Goal: Task Accomplishment & Management: Complete application form

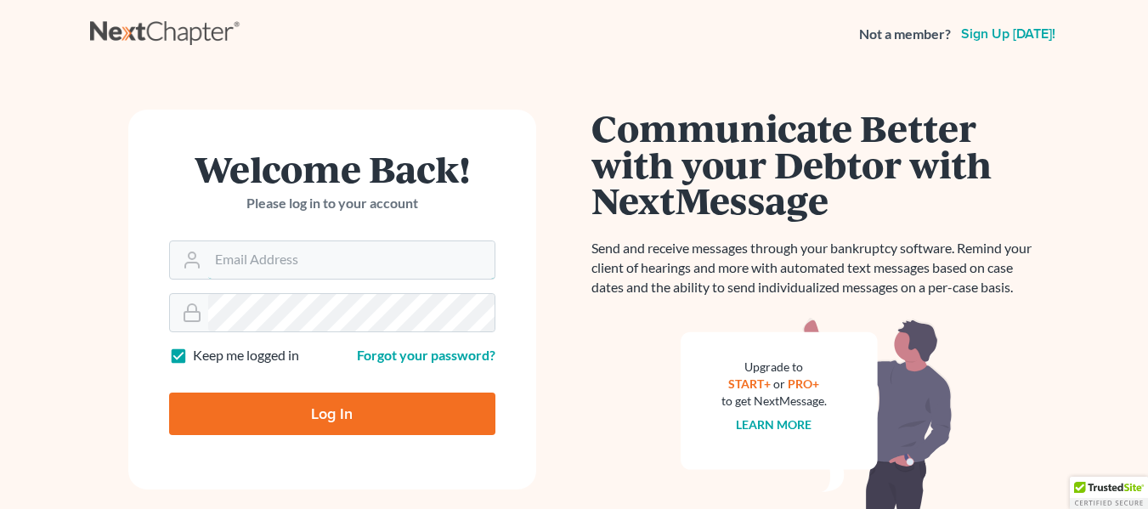
type input "[EMAIL_ADDRESS][DOMAIN_NAME]"
drag, startPoint x: 267, startPoint y: 444, endPoint x: 269, endPoint y: 413, distance: 30.7
click at [267, 441] on form "Welcome Back! Please log in to your account Email Address [EMAIL_ADDRESS][DOMAI…" at bounding box center [332, 300] width 408 height 380
click at [269, 410] on input "Log In" at bounding box center [332, 414] width 326 height 42
type input "Thinking..."
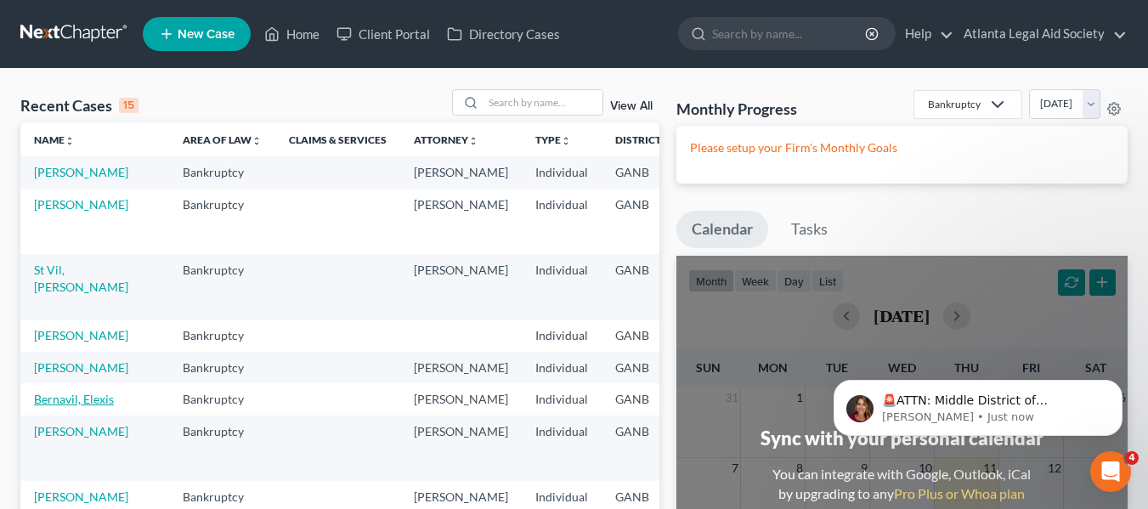
click at [45, 406] on link "Bernavil, Elexis" at bounding box center [74, 399] width 80 height 14
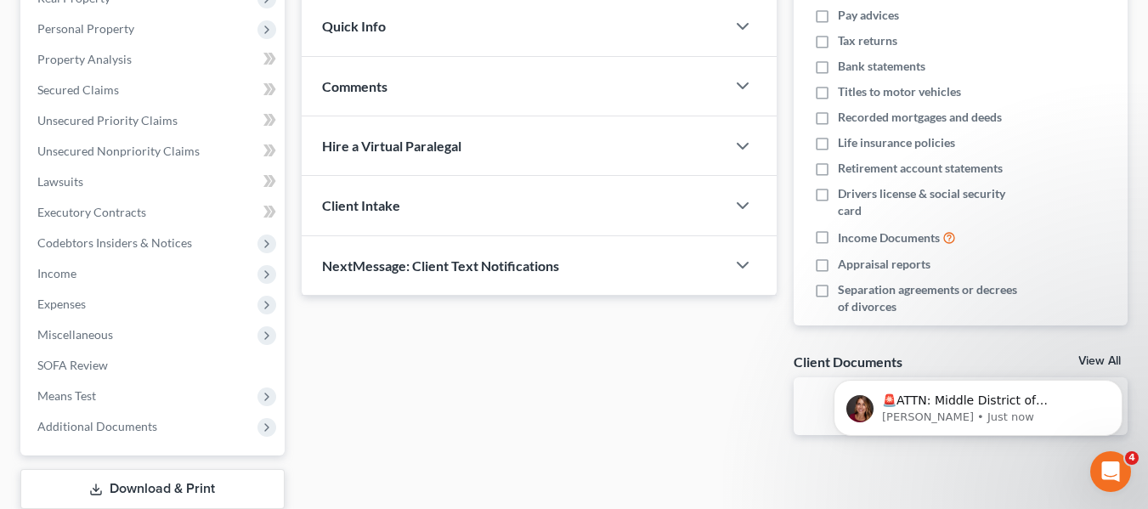
scroll to position [289, 0]
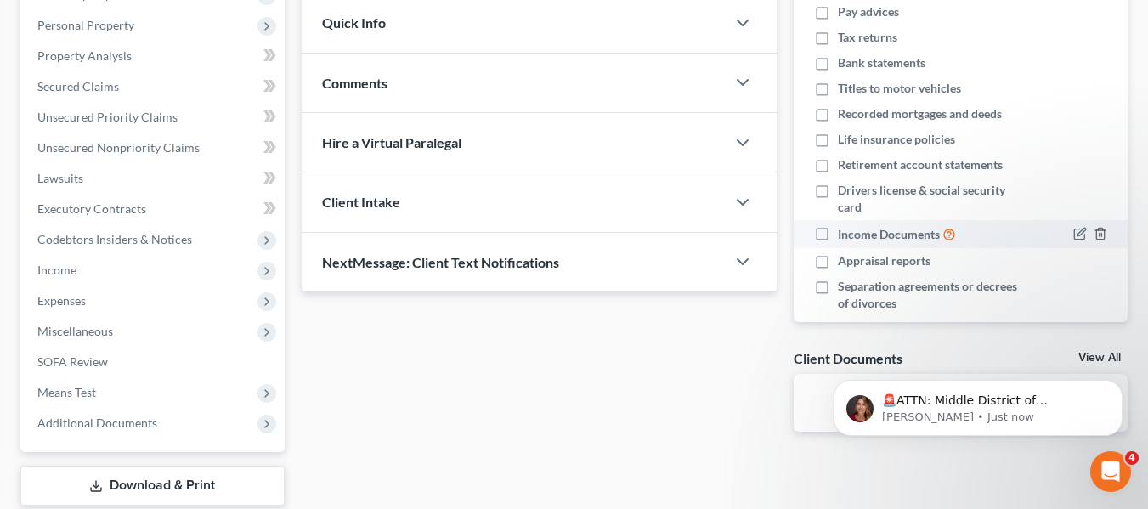
click at [838, 235] on label "Income Documents" at bounding box center [897, 234] width 118 height 20
click at [845, 235] on input "Income Documents" at bounding box center [850, 229] width 11 height 11
checkbox input "true"
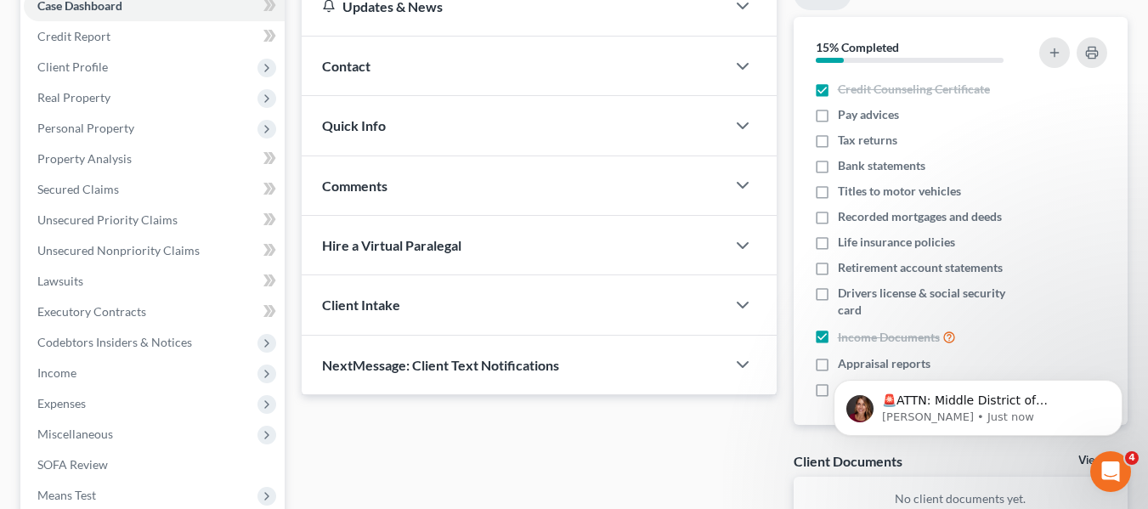
scroll to position [179, 0]
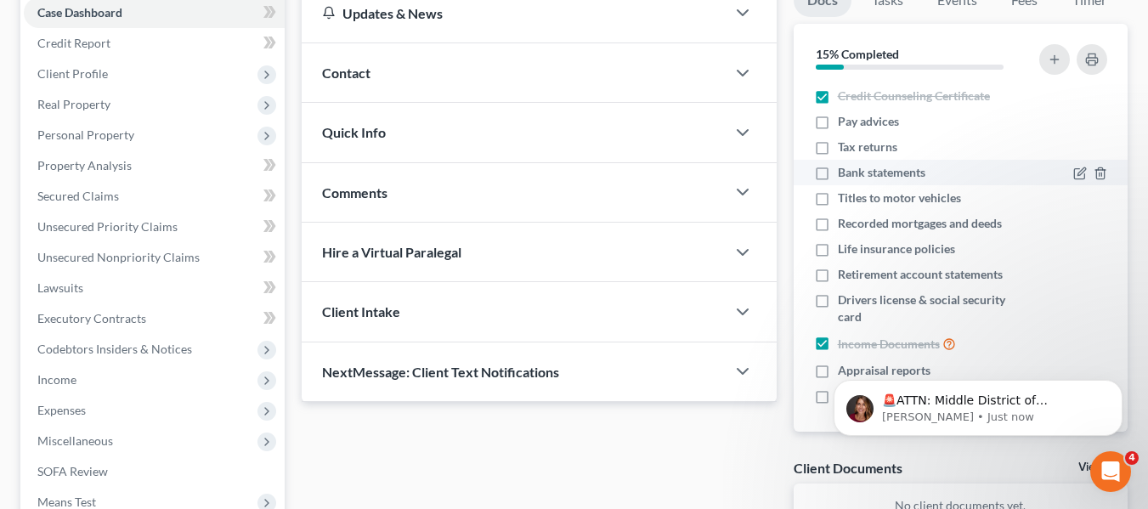
click at [838, 173] on label "Bank statements" at bounding box center [882, 172] width 88 height 17
click at [845, 173] on input "Bank statements" at bounding box center [850, 169] width 11 height 11
checkbox input "true"
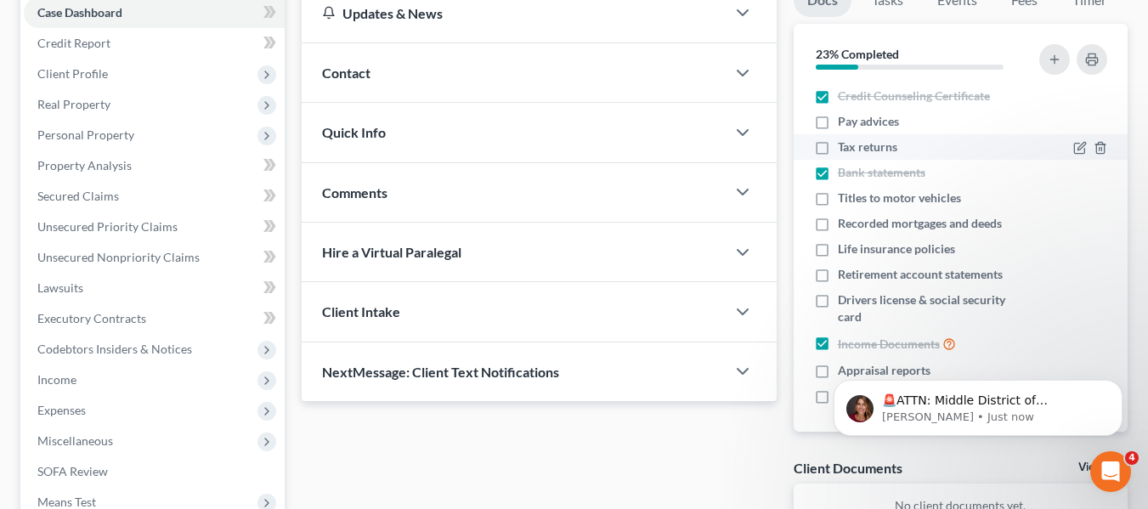
click at [838, 145] on label "Tax returns" at bounding box center [867, 147] width 59 height 17
click at [845, 145] on input "Tax returns" at bounding box center [850, 144] width 11 height 11
checkbox input "true"
click at [838, 124] on label "Pay advices" at bounding box center [868, 121] width 61 height 17
click at [845, 124] on input "Pay advices" at bounding box center [850, 118] width 11 height 11
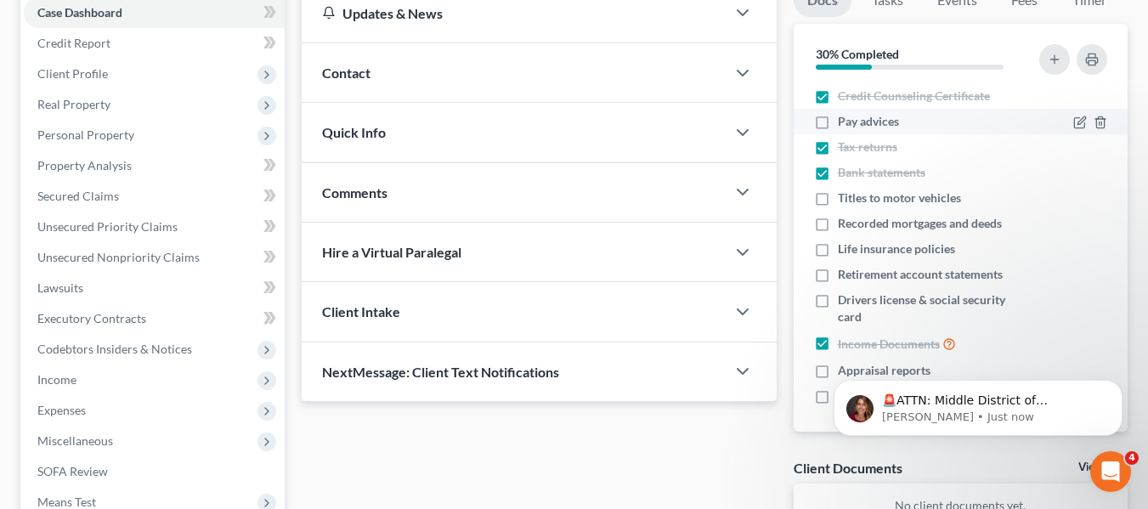
checkbox input "true"
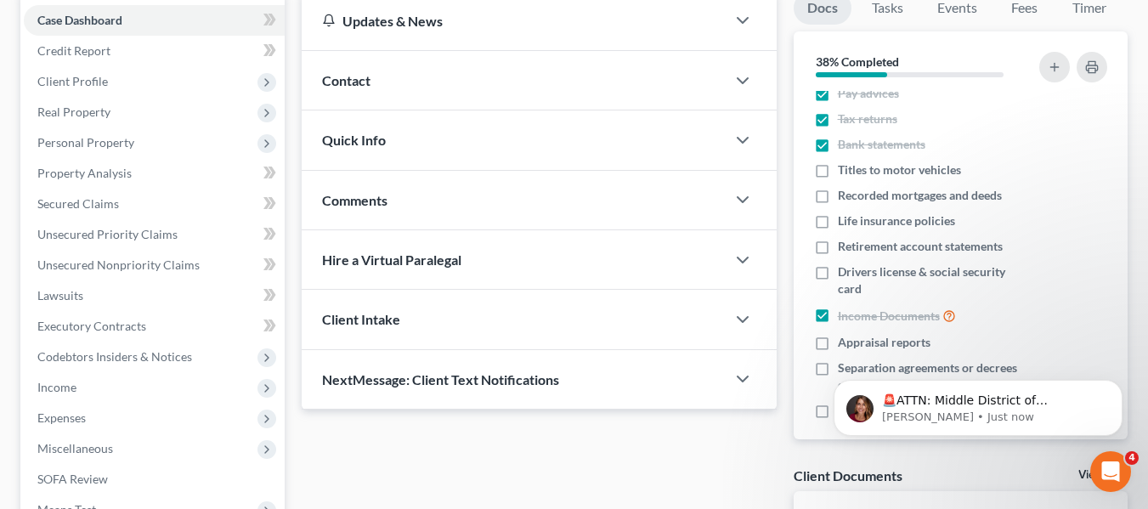
scroll to position [0, 0]
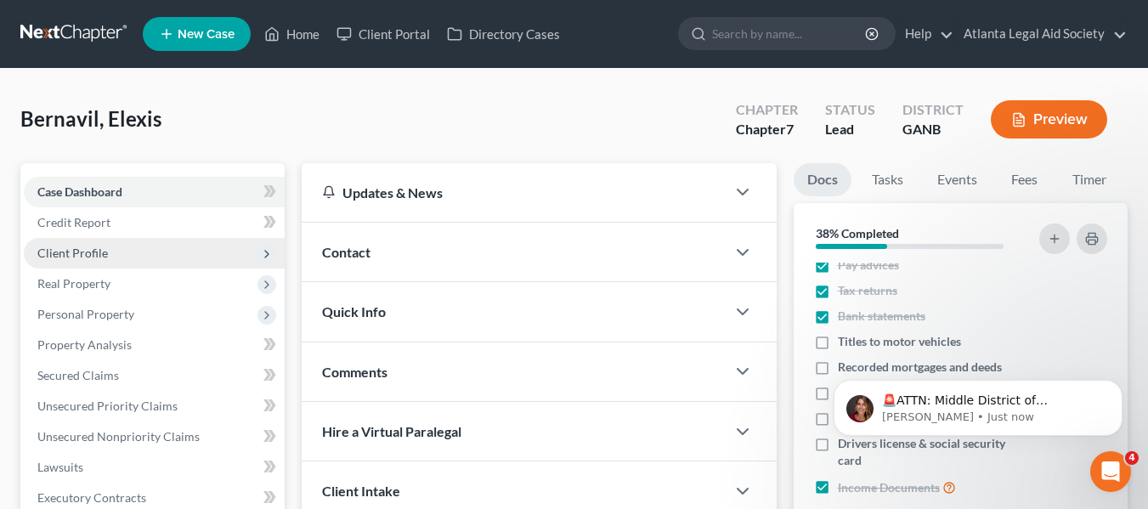
click at [59, 251] on span "Client Profile" at bounding box center [72, 253] width 71 height 14
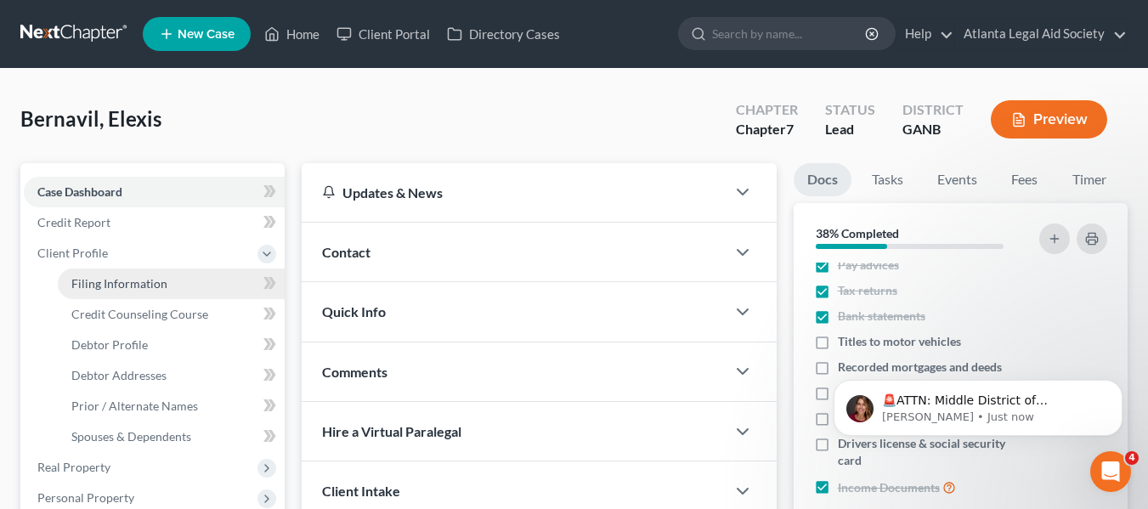
click at [143, 286] on span "Filing Information" at bounding box center [119, 283] width 96 height 14
select select "1"
select select "0"
select select "10"
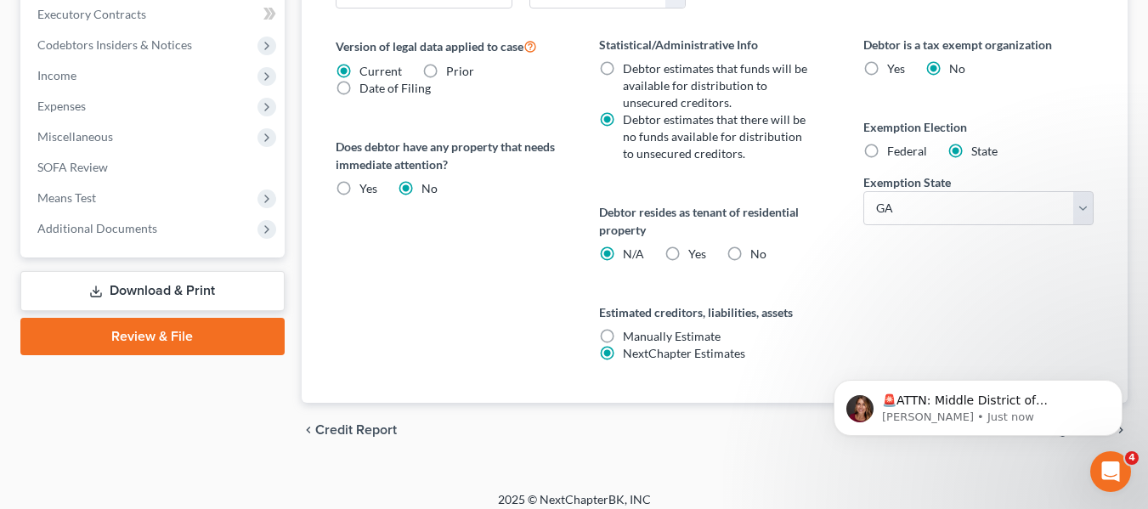
scroll to position [680, 0]
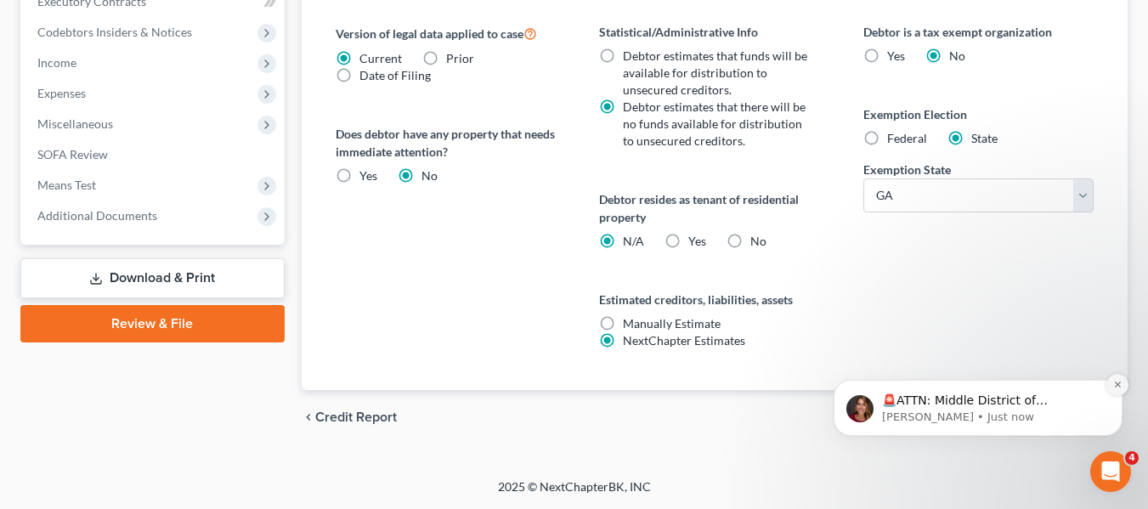
click at [1122, 384] on icon "Dismiss notification" at bounding box center [1117, 384] width 9 height 9
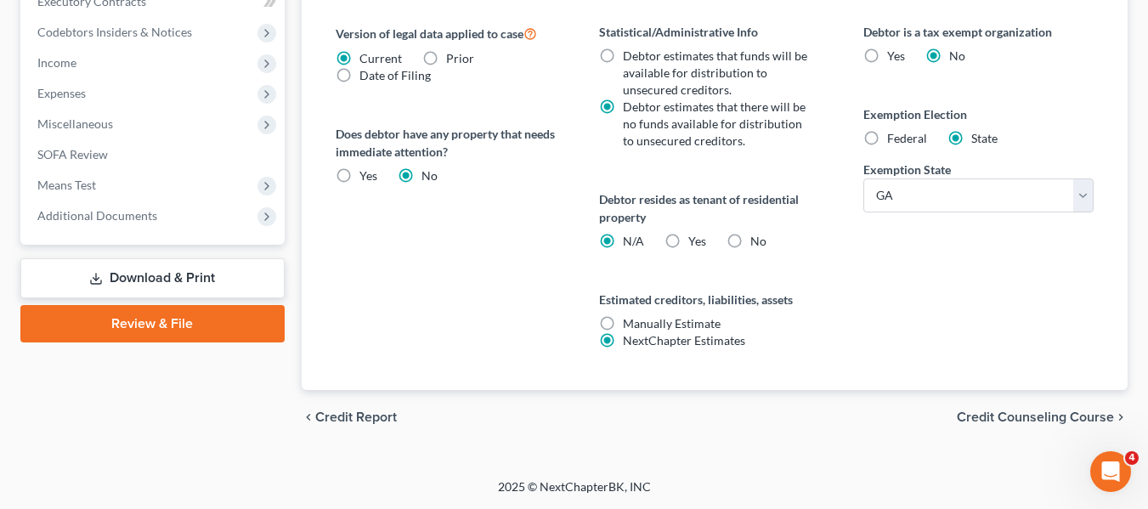
click at [1045, 419] on span "Credit Counseling Course" at bounding box center [1035, 417] width 157 height 14
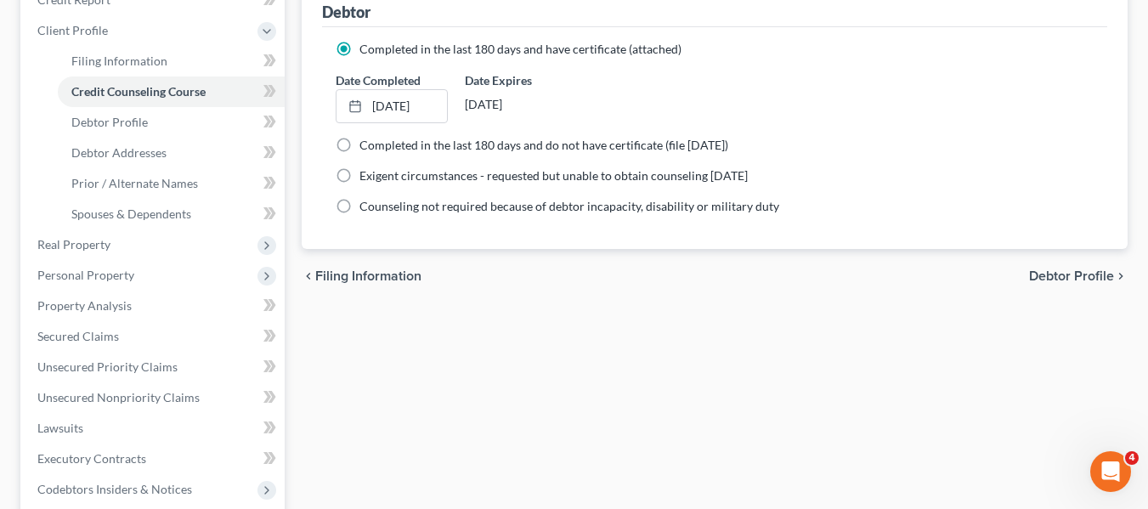
scroll to position [224, 0]
click at [1044, 275] on span "Debtor Profile" at bounding box center [1071, 275] width 85 height 14
select select "0"
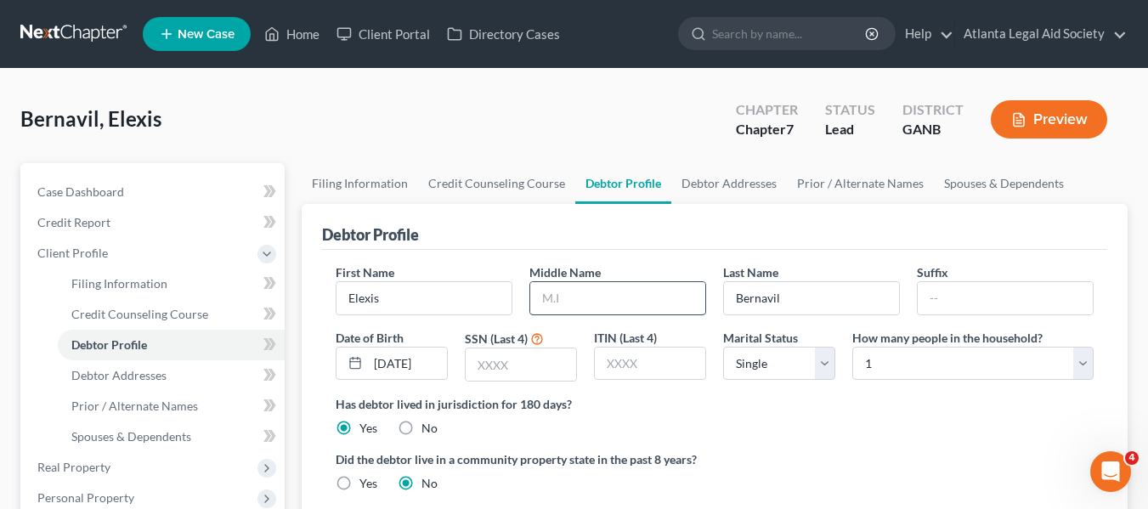
click at [592, 293] on input "text" at bounding box center [617, 298] width 175 height 32
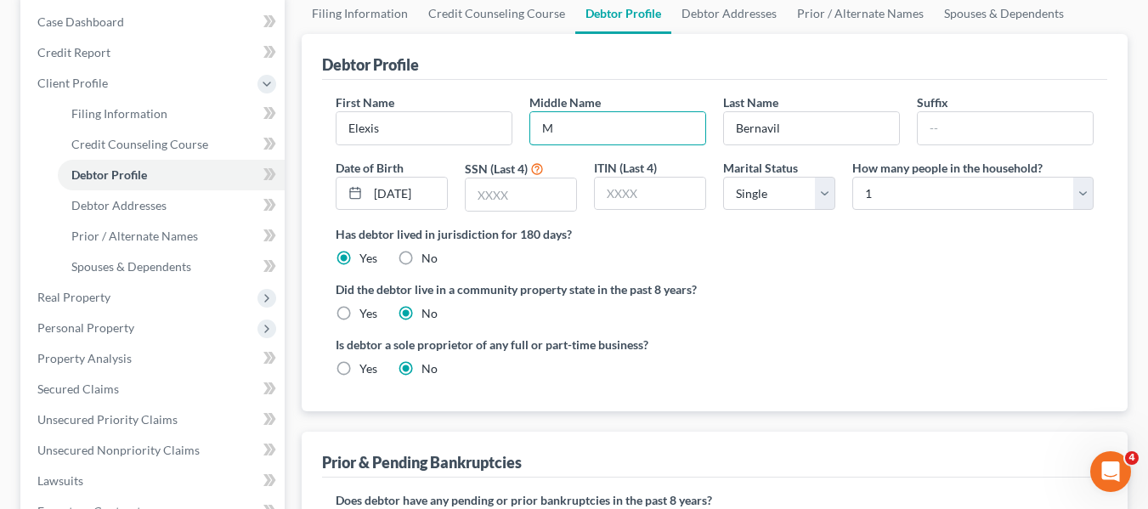
scroll to position [172, 0]
type input "M"
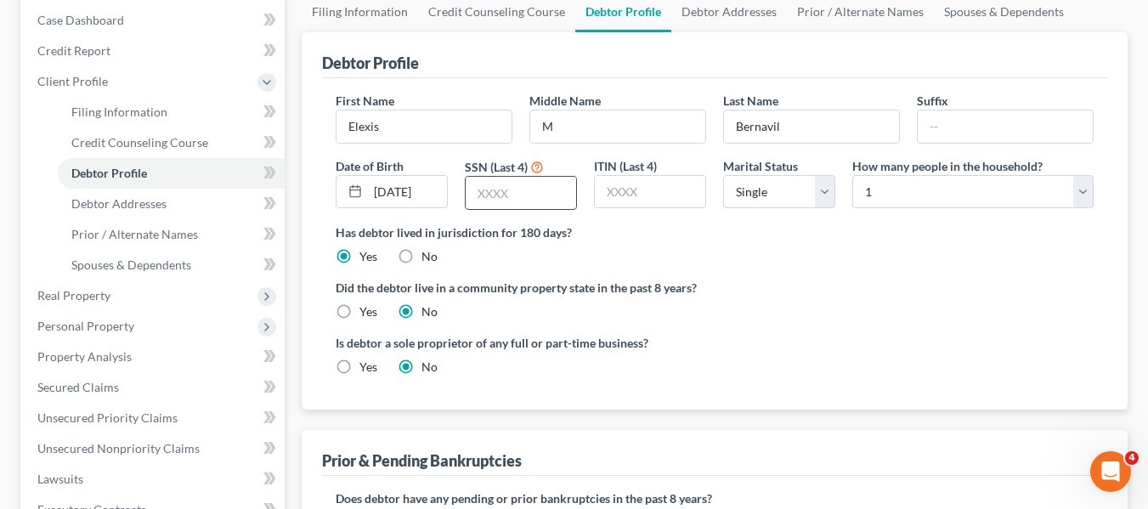
click at [519, 187] on input "text" at bounding box center [521, 193] width 110 height 32
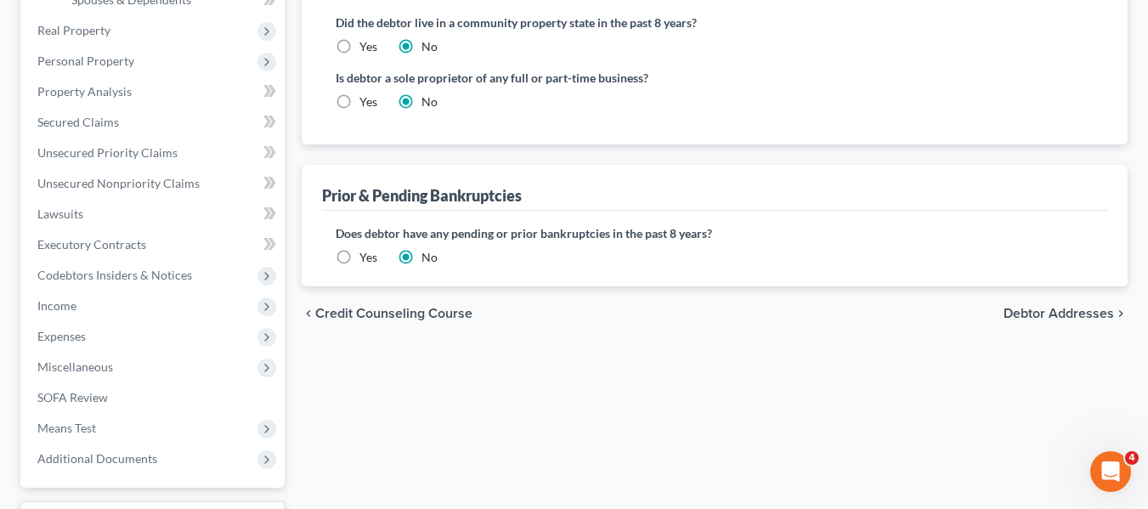
scroll to position [472, 0]
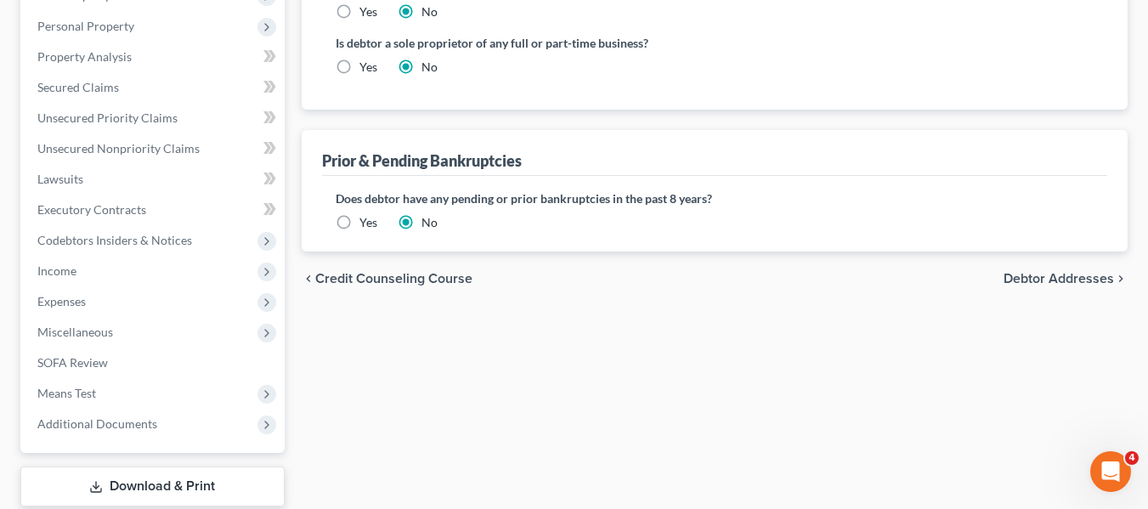
type input "8666"
click at [1050, 283] on span "Debtor Addresses" at bounding box center [1059, 279] width 110 height 14
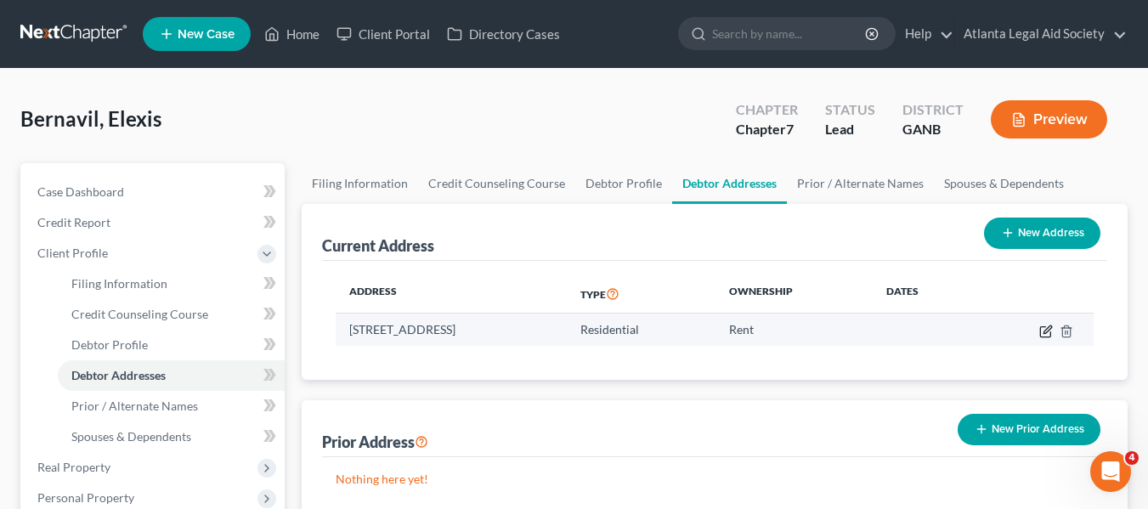
click at [1045, 332] on icon "button" at bounding box center [1046, 332] width 14 height 14
select select "10"
select select "0"
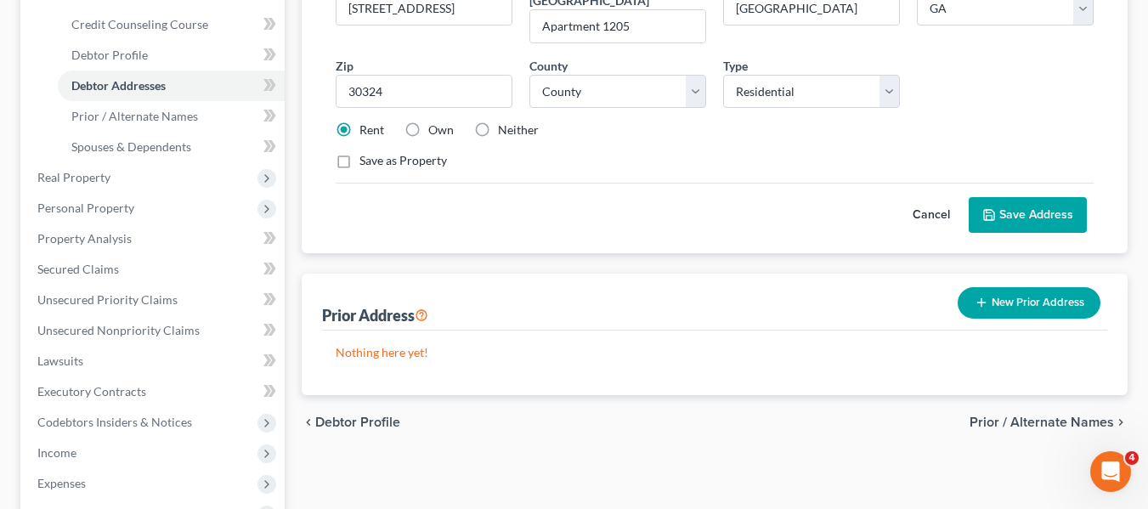
scroll to position [296, 0]
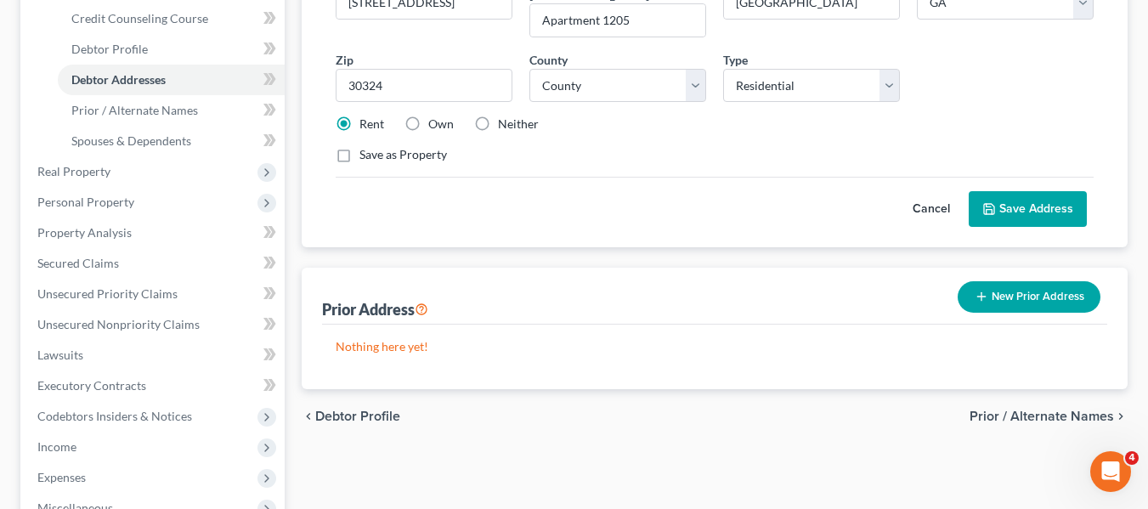
click at [998, 281] on button "New Prior Address" at bounding box center [1029, 296] width 143 height 31
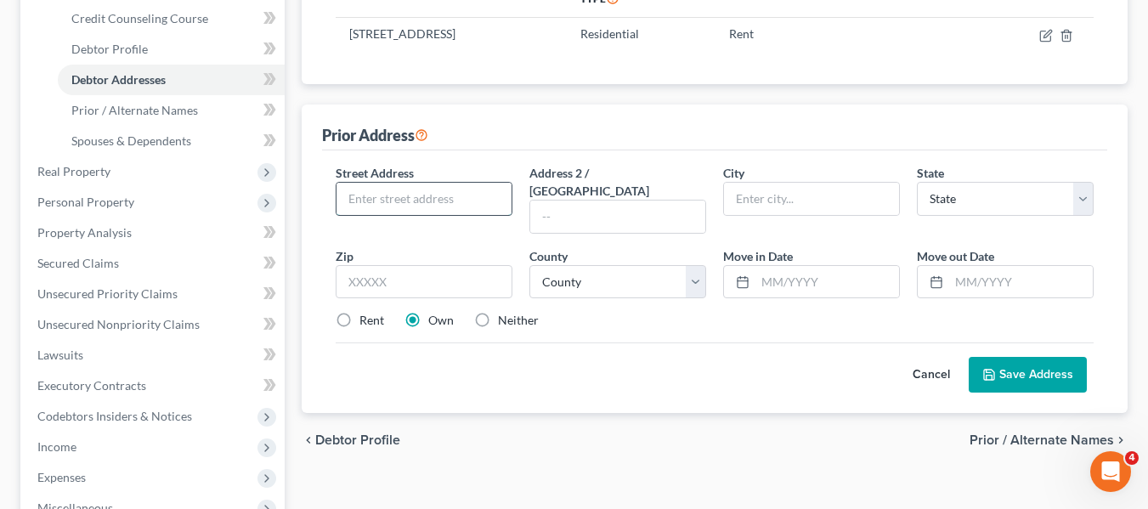
click at [399, 197] on input "text" at bounding box center [424, 199] width 175 height 32
type input "[STREET_ADDRESS]"
type input "Apartment K12"
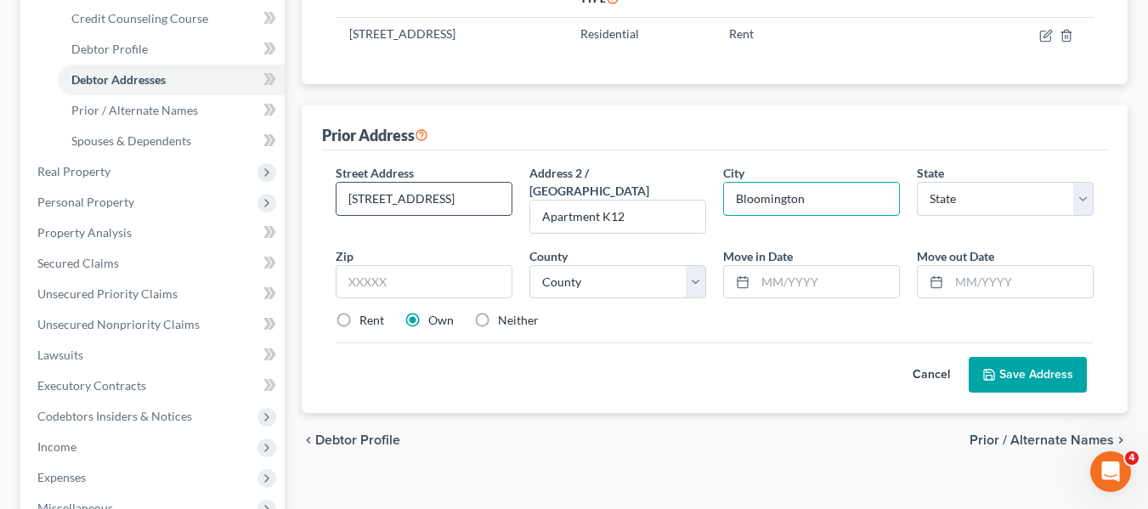
type input "Bloomington"
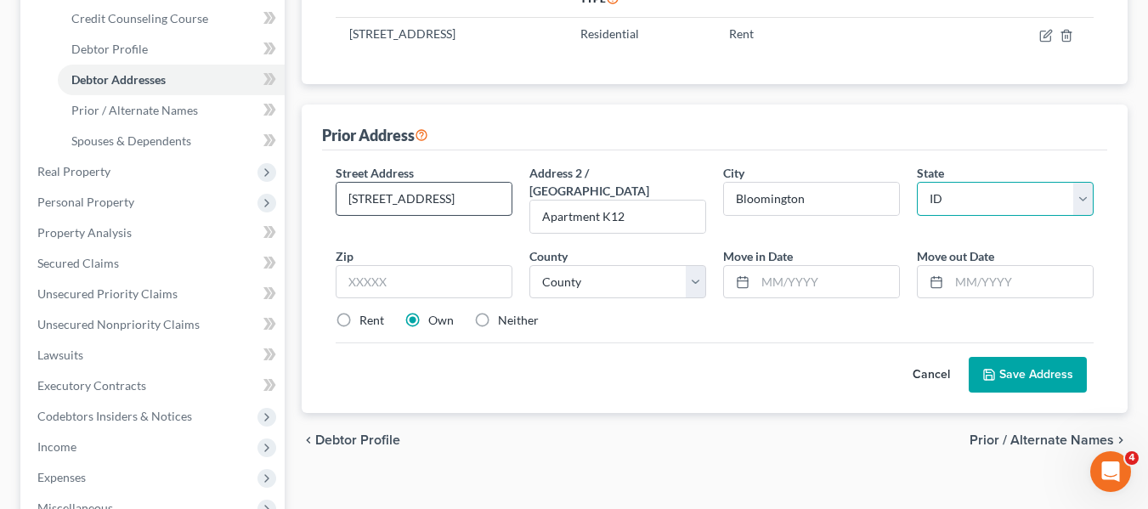
select select "15"
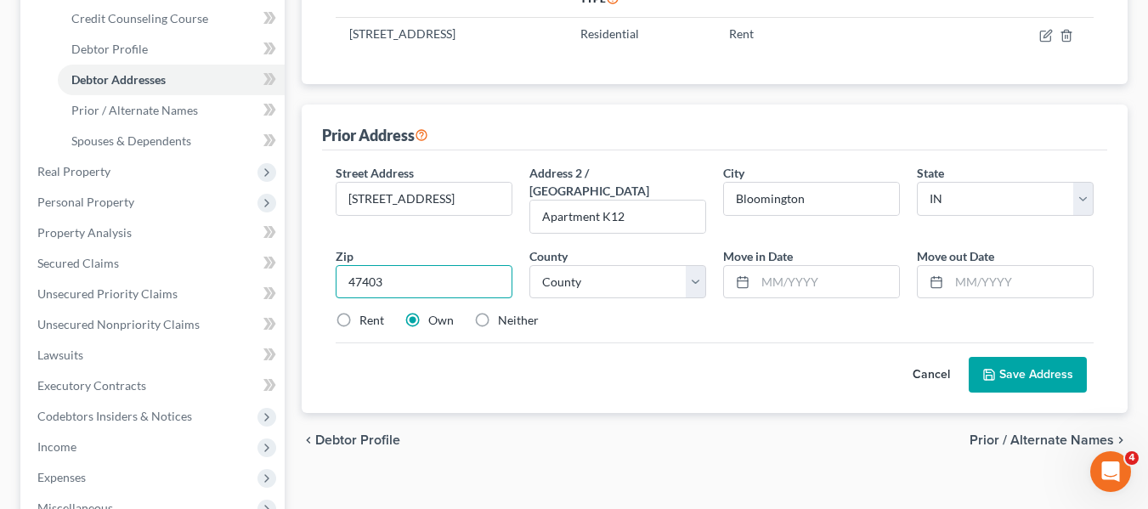
type input "47403"
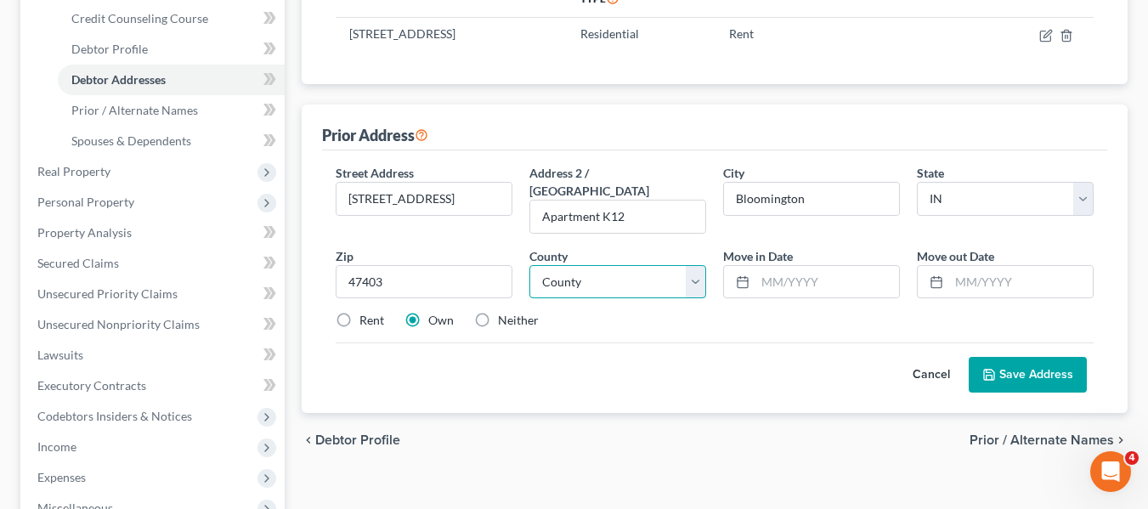
click at [624, 265] on select "County [GEOGRAPHIC_DATA] [GEOGRAPHIC_DATA] [GEOGRAPHIC_DATA] [GEOGRAPHIC_DATA] …" at bounding box center [617, 282] width 177 height 34
select select "52"
click at [529, 265] on select "County [GEOGRAPHIC_DATA] [GEOGRAPHIC_DATA] [GEOGRAPHIC_DATA] [GEOGRAPHIC_DATA] …" at bounding box center [617, 282] width 177 height 34
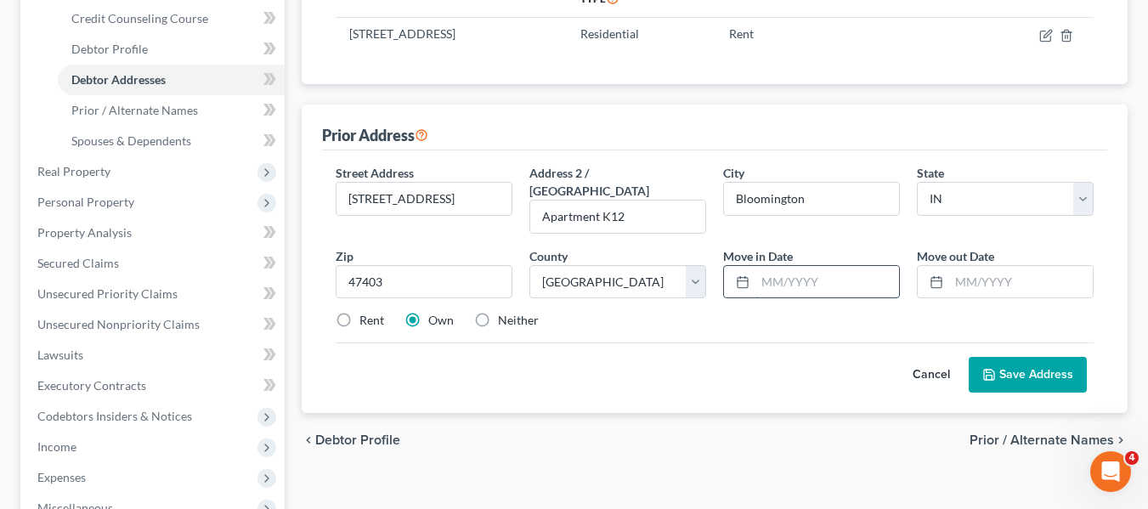
click at [781, 270] on input "text" at bounding box center [828, 282] width 144 height 32
type input "08/2022"
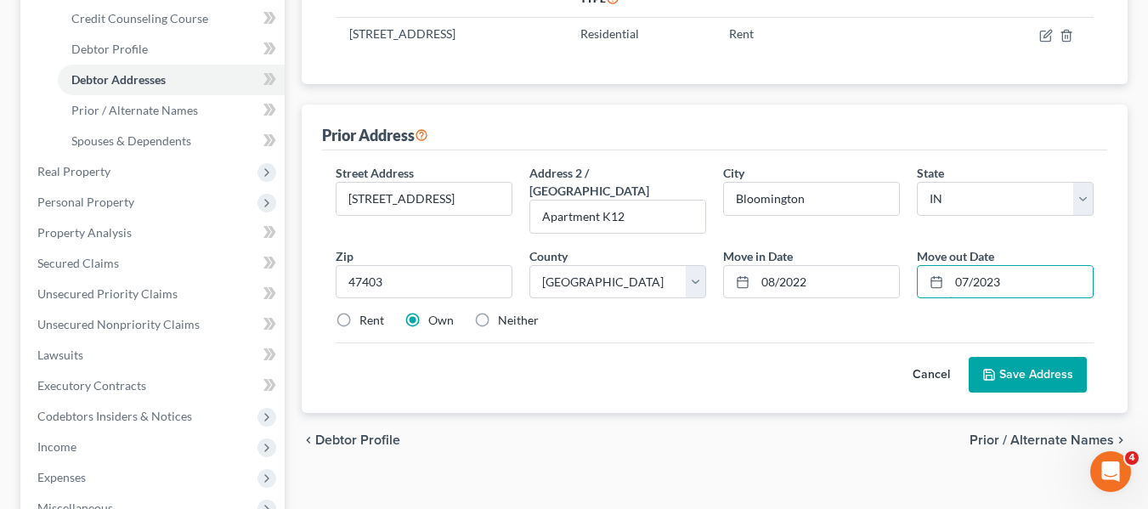
type input "07/2023"
click at [1003, 365] on button "Save Address" at bounding box center [1028, 375] width 118 height 36
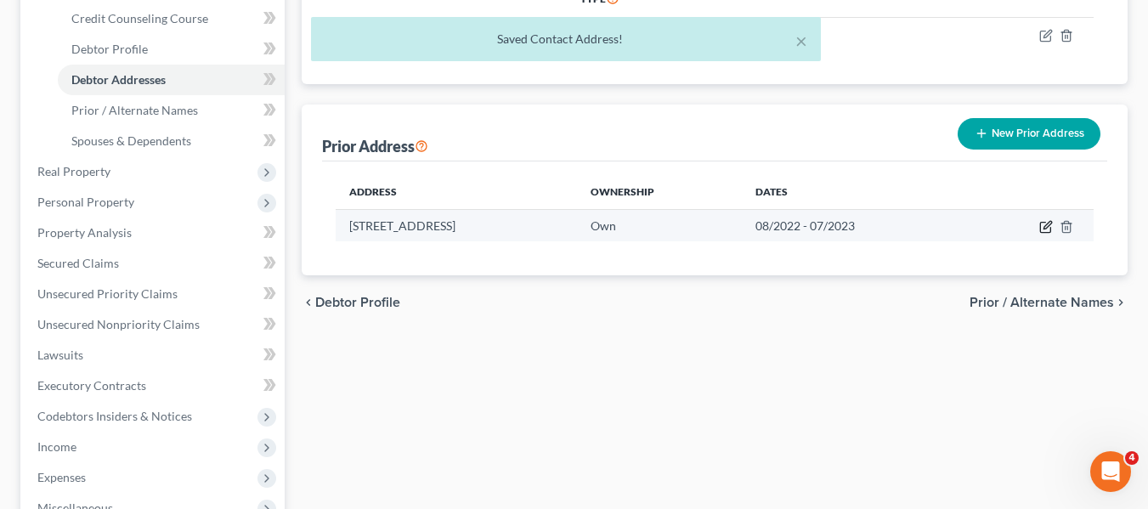
click at [1041, 228] on icon "button" at bounding box center [1045, 228] width 10 height 10
select select "15"
select select "52"
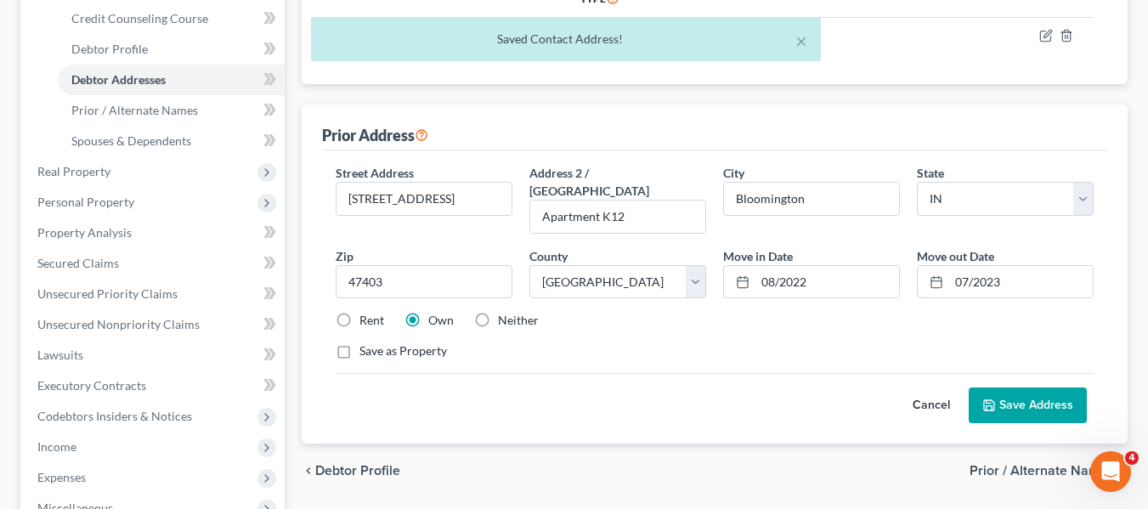
click at [360, 312] on label "Rent" at bounding box center [372, 320] width 25 height 17
click at [366, 312] on input "Rent" at bounding box center [371, 317] width 11 height 11
radio input "true"
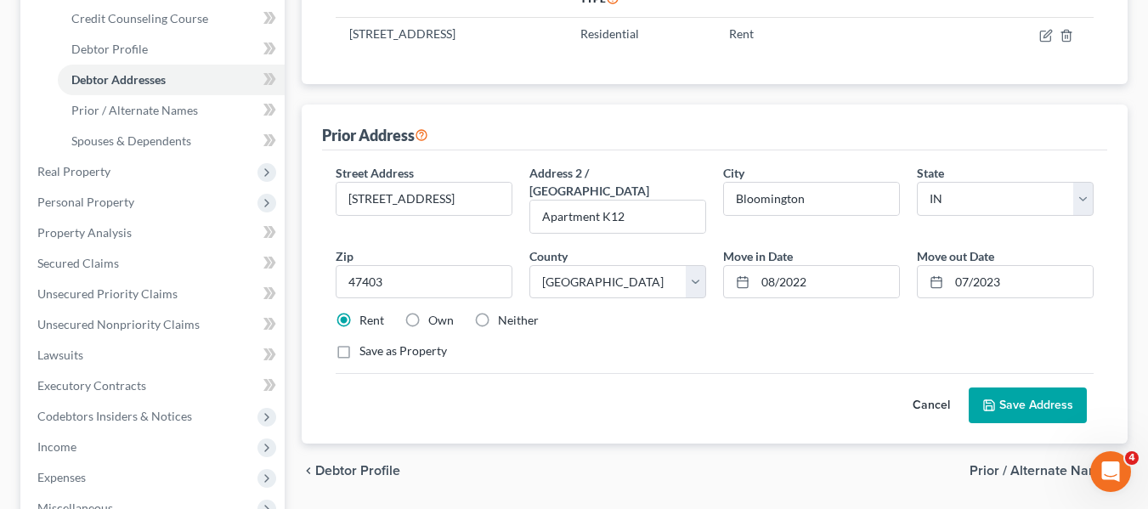
drag, startPoint x: 1027, startPoint y: 377, endPoint x: 1015, endPoint y: 364, distance: 18.1
click at [1024, 388] on button "Save Address" at bounding box center [1028, 406] width 118 height 36
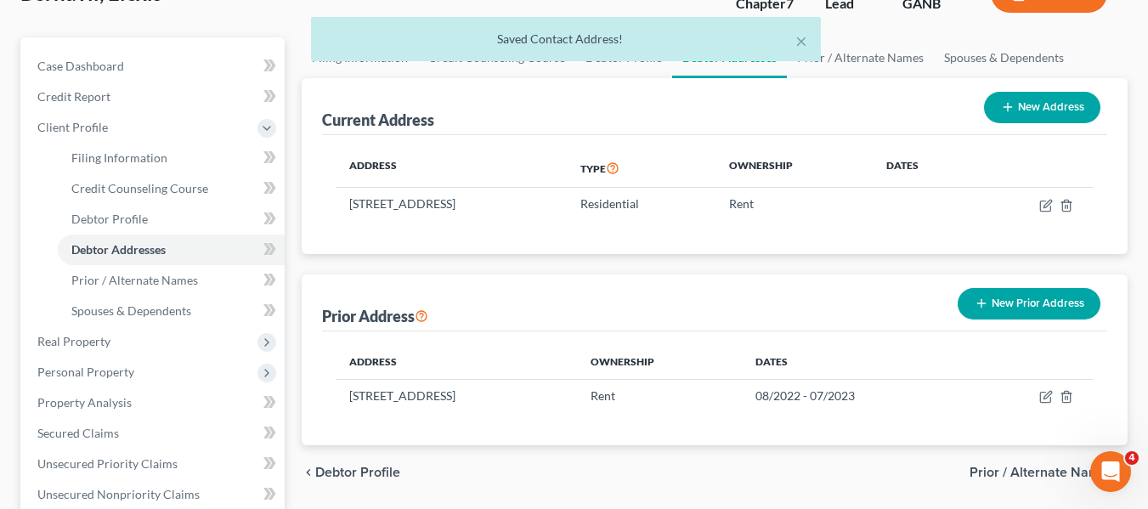
scroll to position [116, 0]
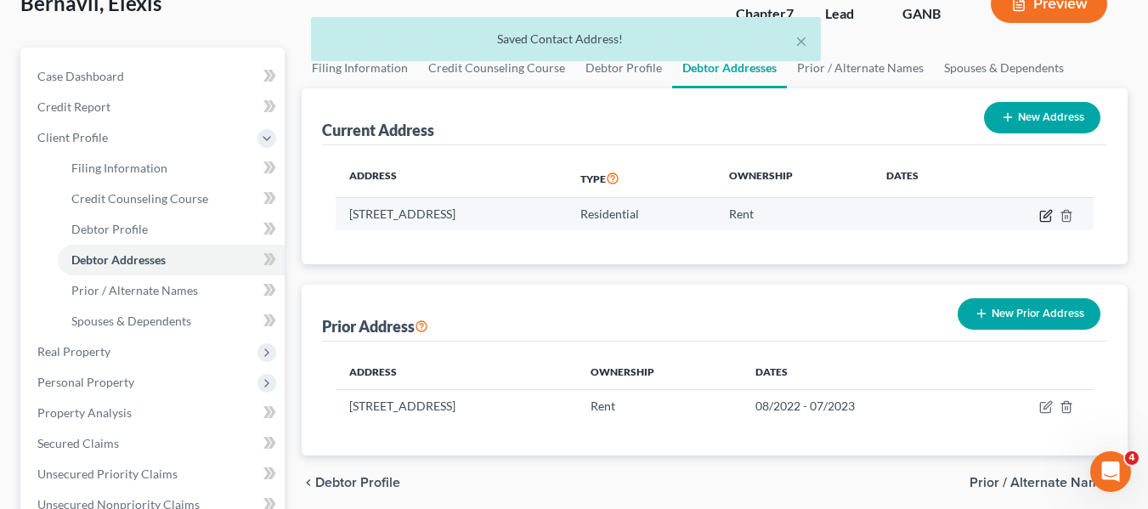
click at [1043, 217] on icon "button" at bounding box center [1046, 216] width 14 height 14
select select "10"
select select "59"
select select "0"
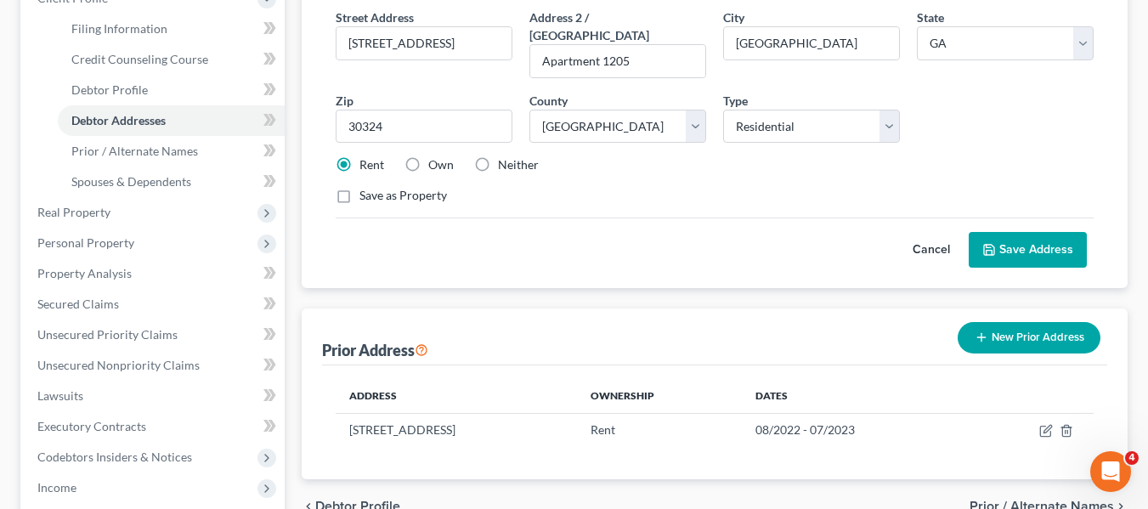
scroll to position [212, 0]
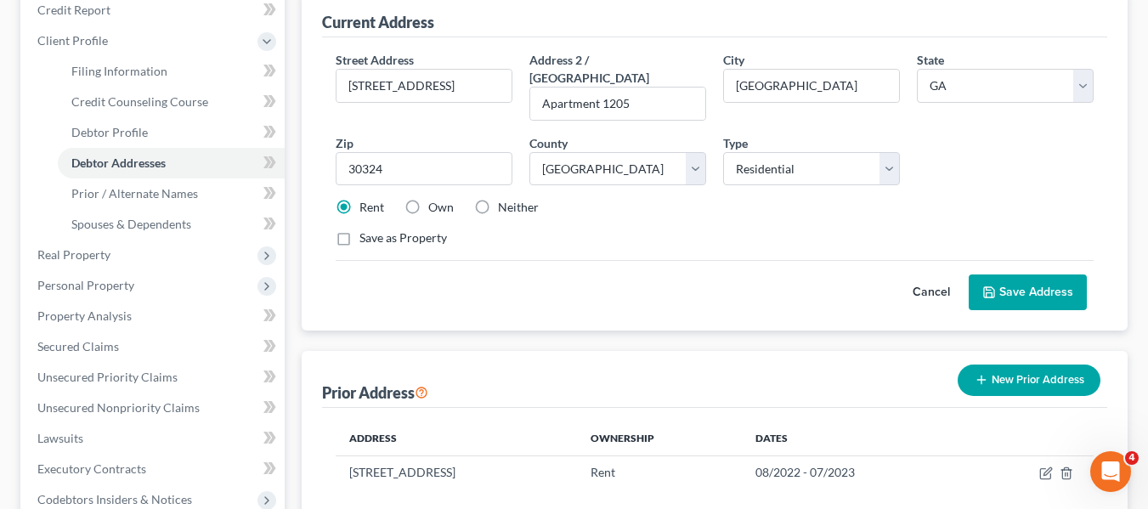
click at [1027, 275] on button "Save Address" at bounding box center [1028, 293] width 118 height 36
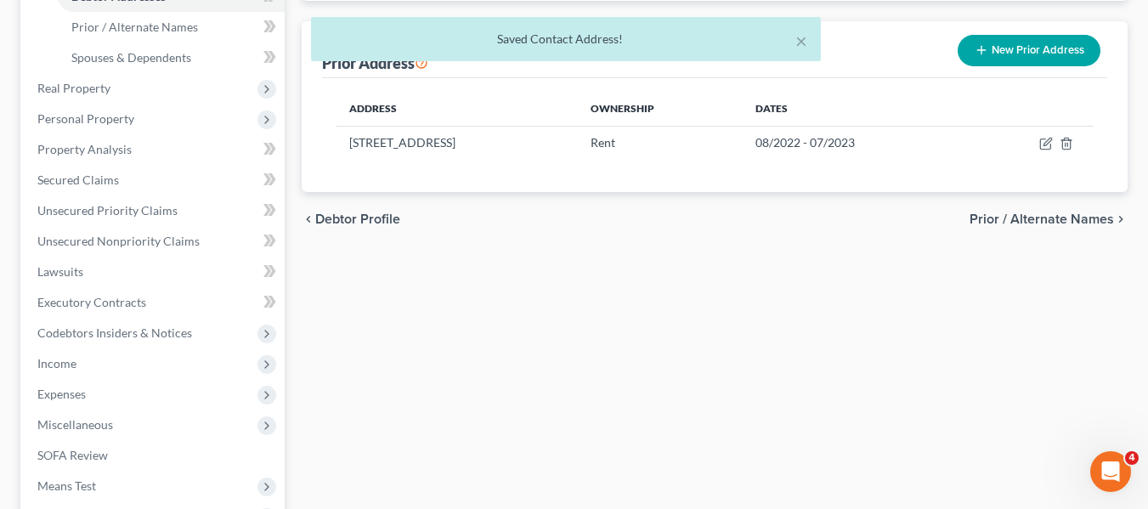
scroll to position [381, 0]
click at [1020, 212] on span "Prior / Alternate Names" at bounding box center [1042, 218] width 144 height 14
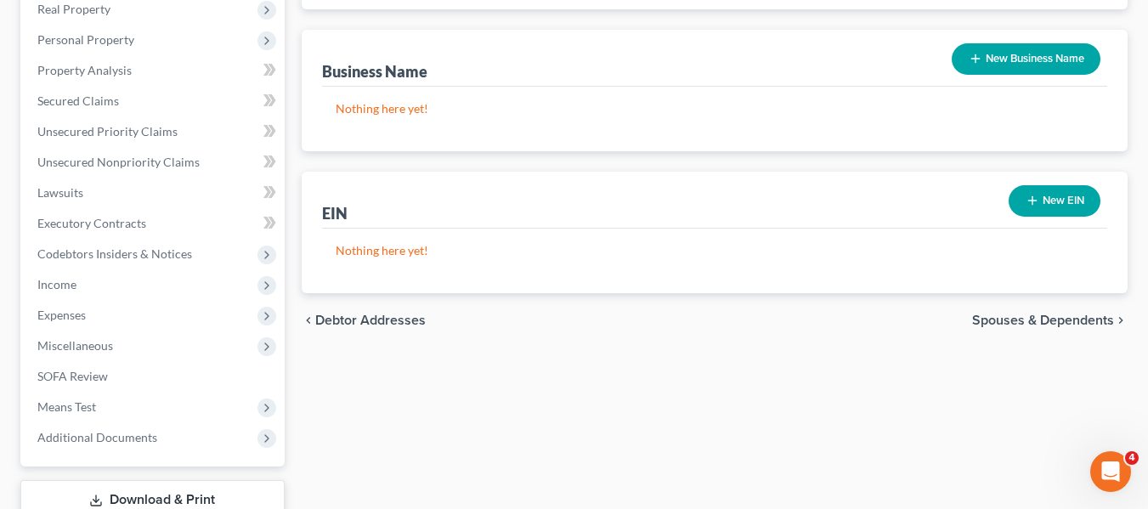
scroll to position [475, 0]
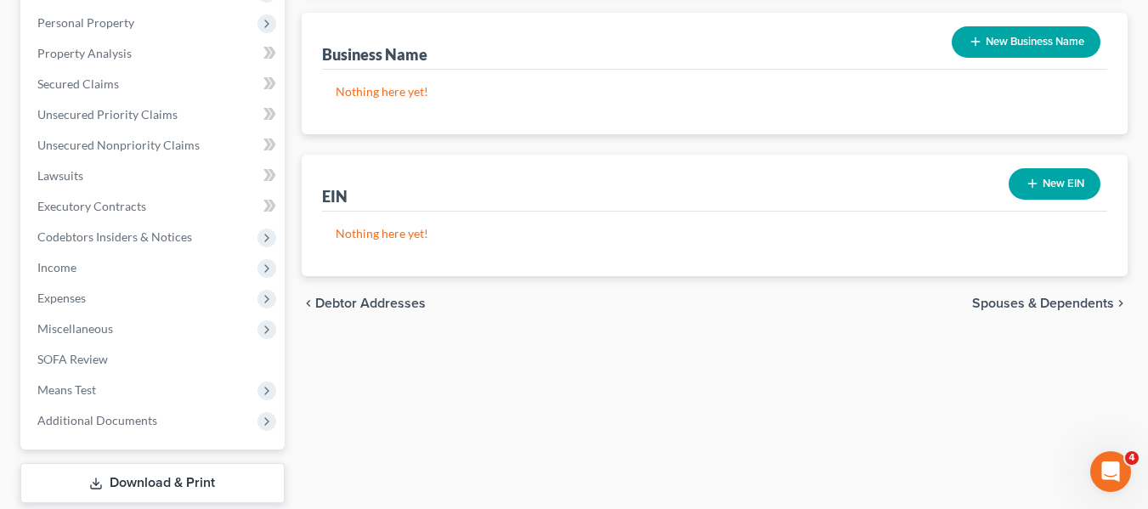
click at [999, 303] on span "Spouses & Dependents" at bounding box center [1043, 304] width 142 height 14
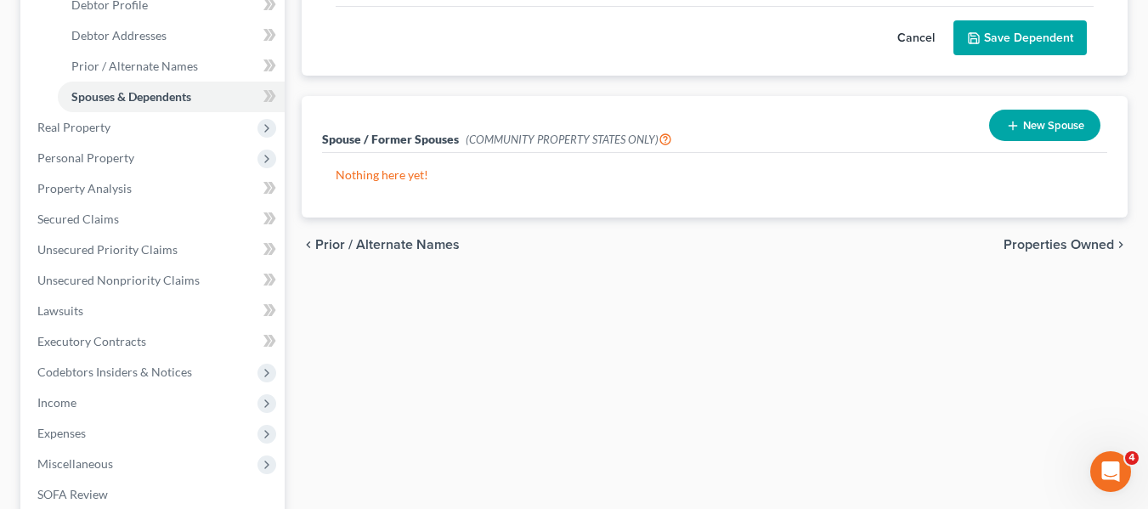
click at [1037, 241] on span "Properties Owned" at bounding box center [1059, 245] width 110 height 14
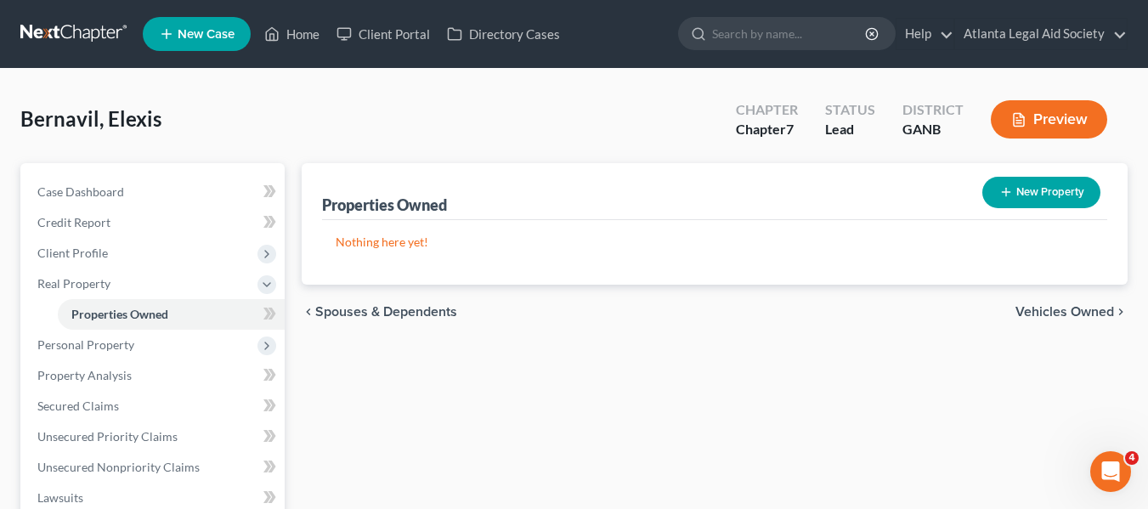
click at [1036, 314] on span "Vehicles Owned" at bounding box center [1065, 312] width 99 height 14
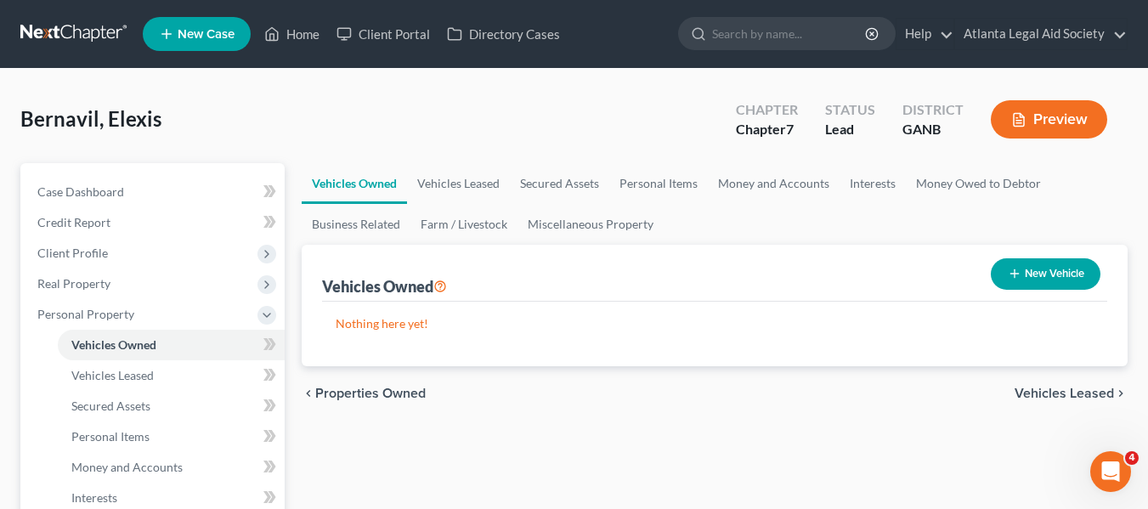
click at [1090, 394] on span "Vehicles Leased" at bounding box center [1064, 394] width 99 height 14
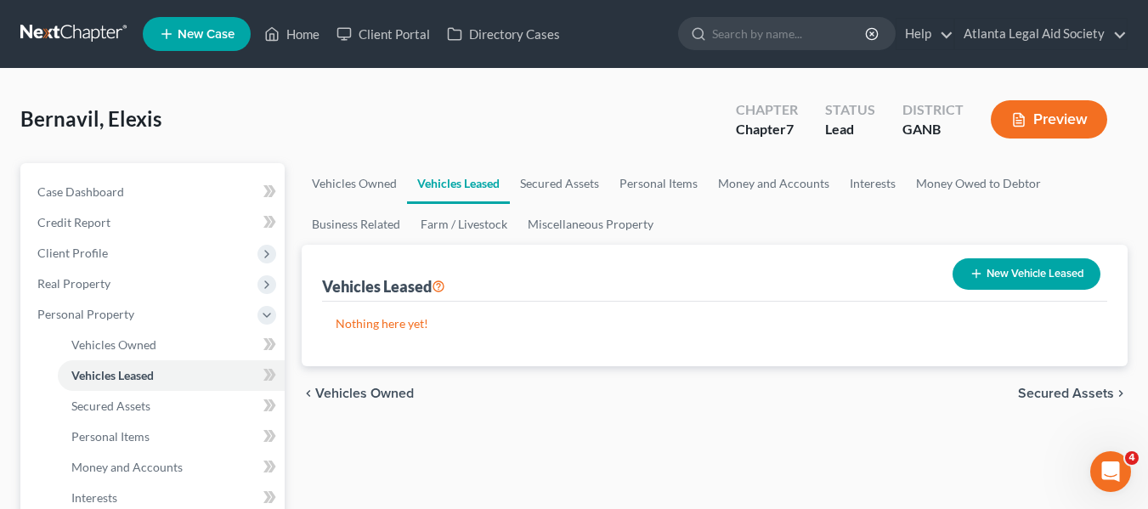
click at [1050, 387] on span "Secured Assets" at bounding box center [1066, 394] width 96 height 14
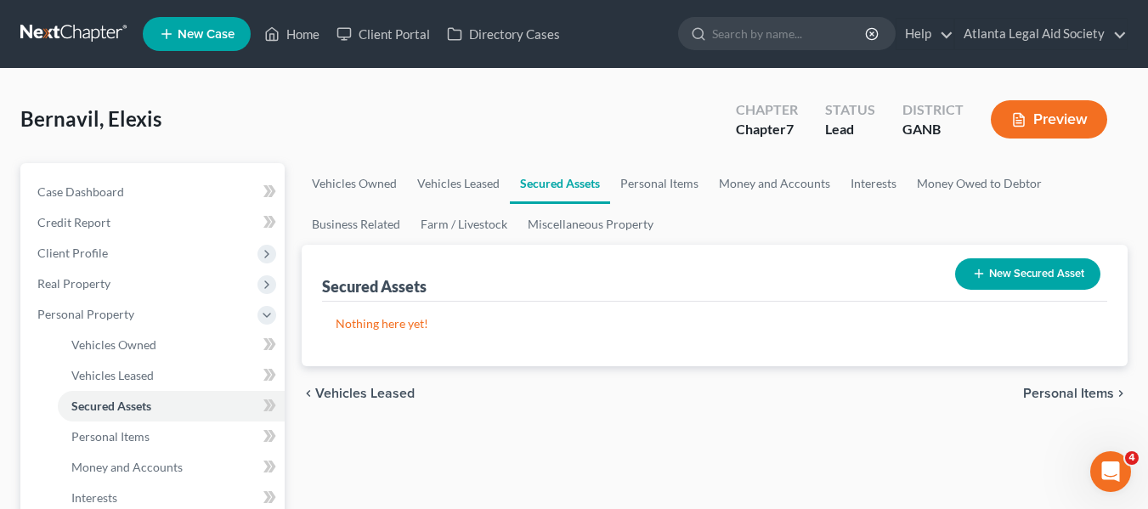
click at [1067, 393] on span "Personal Items" at bounding box center [1068, 394] width 91 height 14
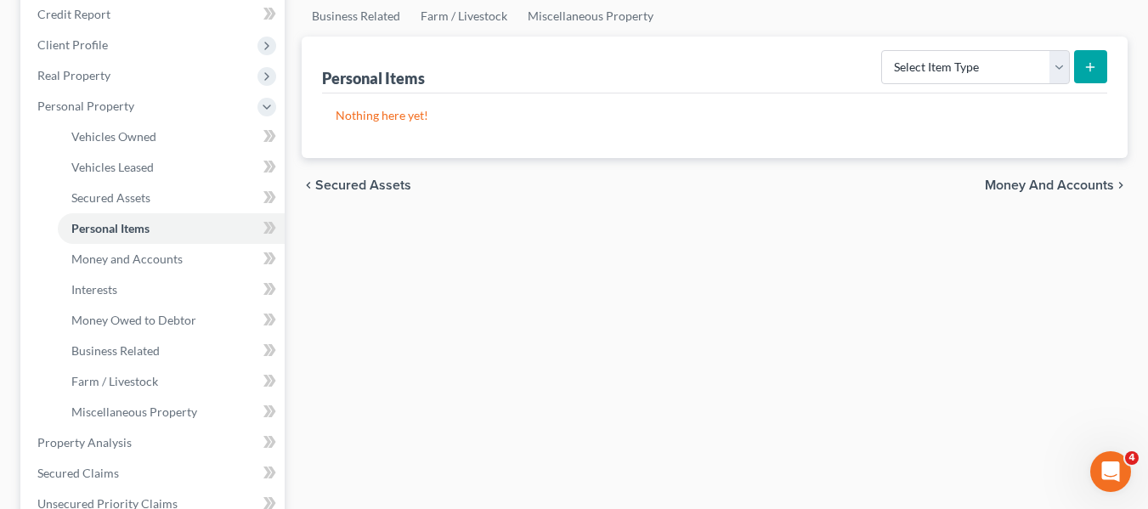
scroll to position [212, 0]
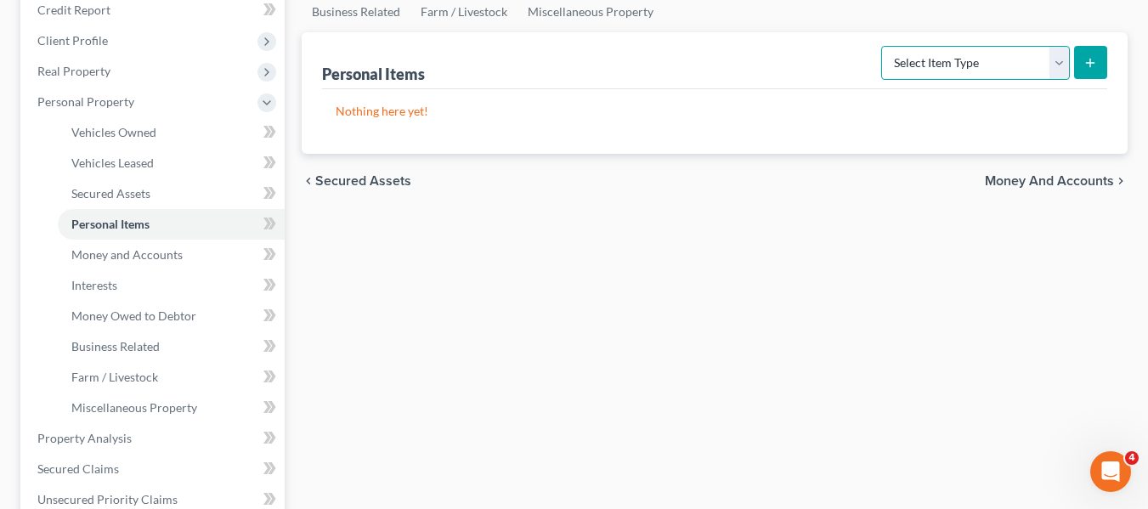
click at [965, 58] on select "Select Item Type Clothing Collectibles Of Value Electronics Firearms Household …" at bounding box center [975, 63] width 189 height 34
select select "clothing"
click at [883, 46] on select "Select Item Type Clothing Collectibles Of Value Electronics Firearms Household …" at bounding box center [975, 63] width 189 height 34
click at [1050, 64] on select "Select Item Type Clothing Collectibles Of Value Electronics Firearms Household …" at bounding box center [975, 63] width 189 height 34
click at [1101, 61] on button "submit" at bounding box center [1090, 62] width 33 height 33
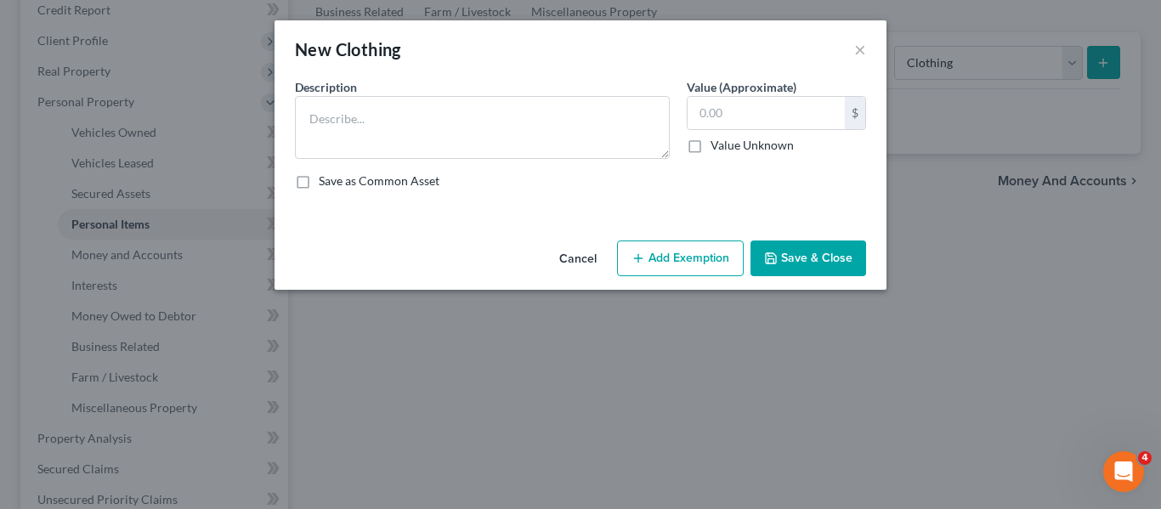
click at [572, 263] on button "Cancel" at bounding box center [578, 259] width 65 height 34
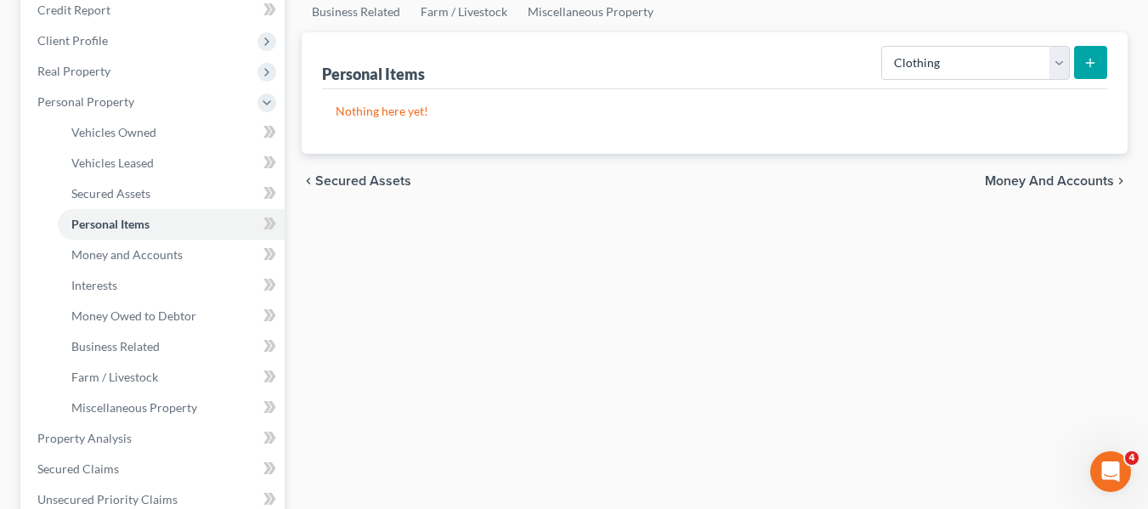
click at [1025, 178] on span "Money and Accounts" at bounding box center [1049, 181] width 129 height 14
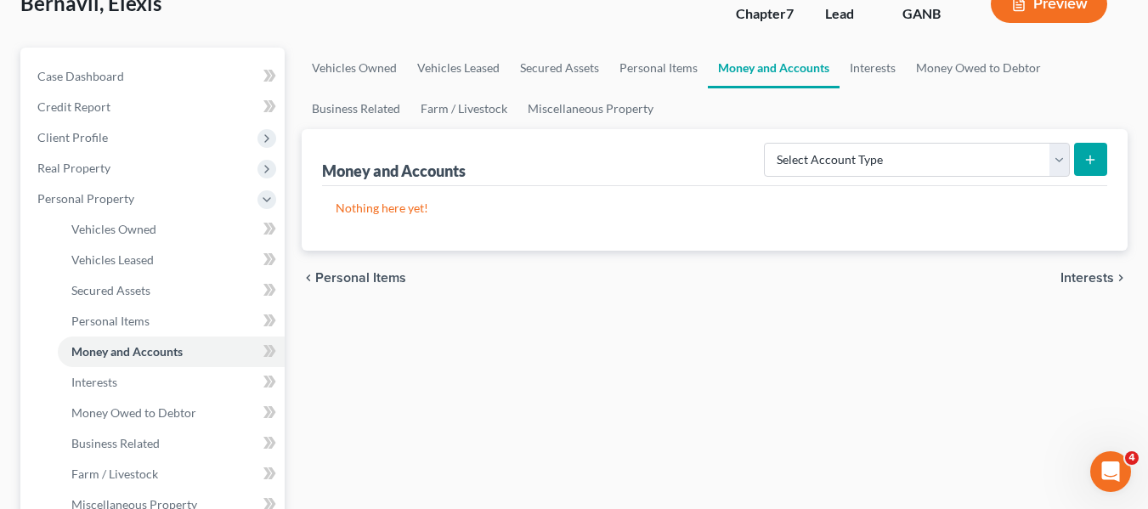
scroll to position [129, 0]
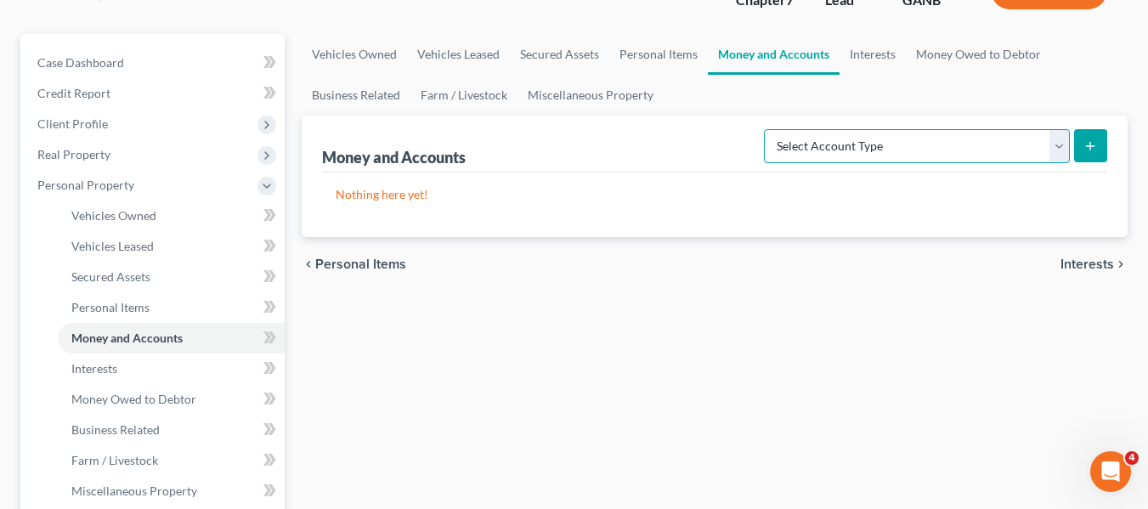
click at [954, 143] on select "Select Account Type Brokerage Cash on Hand Certificates of Deposit Checking Acc…" at bounding box center [917, 146] width 306 height 34
select select "other"
click at [767, 129] on select "Select Account Type Brokerage Cash on Hand Certificates of Deposit Checking Acc…" at bounding box center [917, 146] width 306 height 34
click at [1083, 145] on button "submit" at bounding box center [1090, 145] width 33 height 33
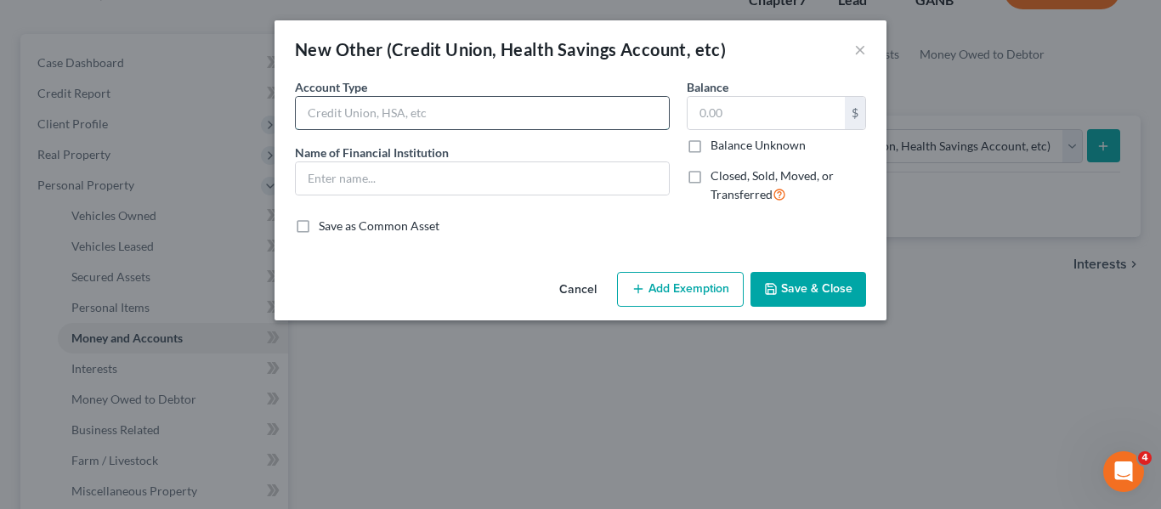
click at [371, 117] on input "text" at bounding box center [482, 113] width 373 height 32
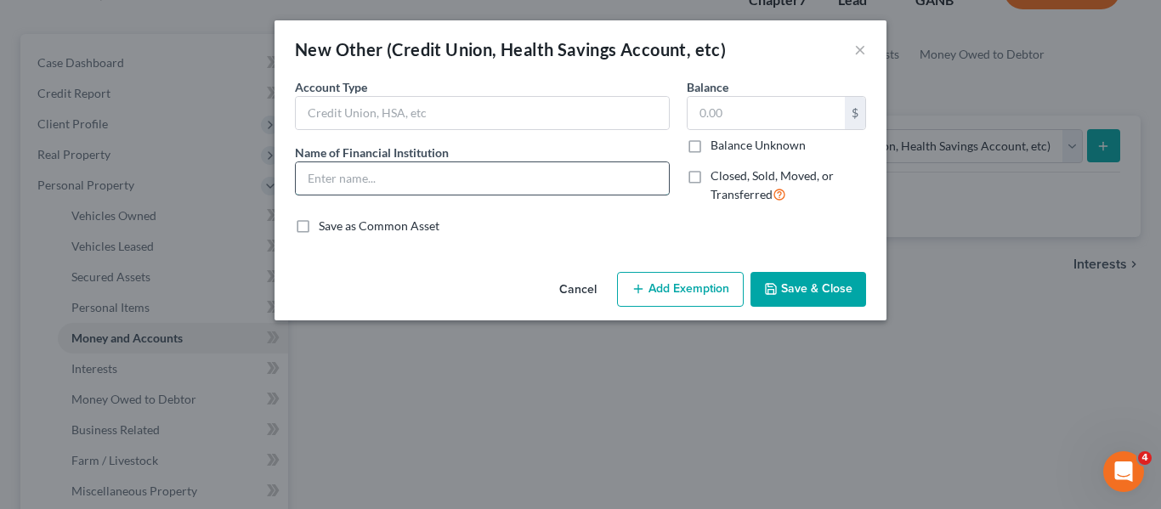
click at [325, 182] on input "text" at bounding box center [482, 178] width 373 height 32
type input "Delta Community Credit Union"
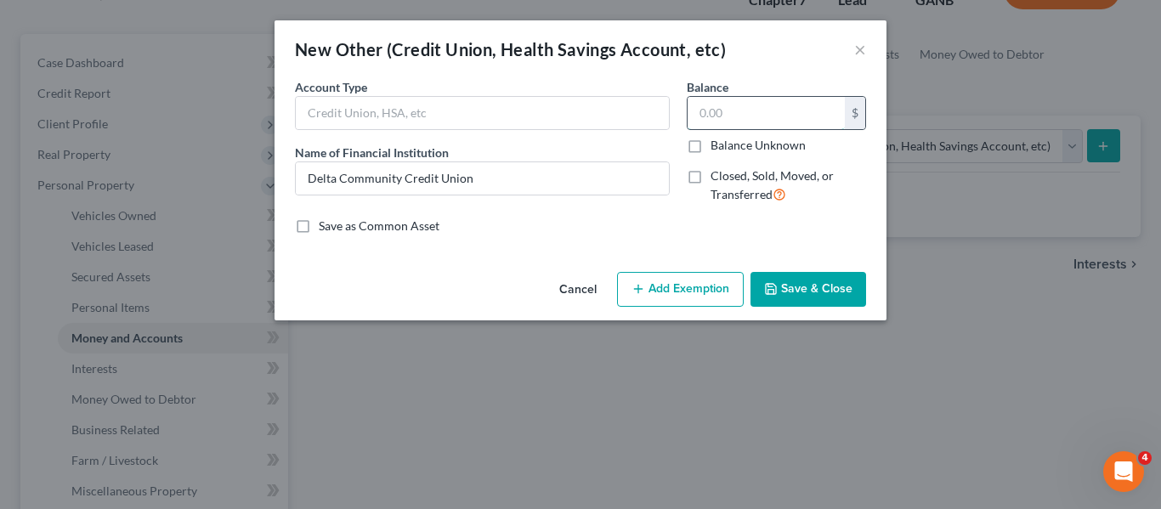
click at [750, 110] on input "text" at bounding box center [766, 113] width 157 height 32
type input "0.94"
click at [805, 294] on button "Save & Close" at bounding box center [808, 290] width 116 height 36
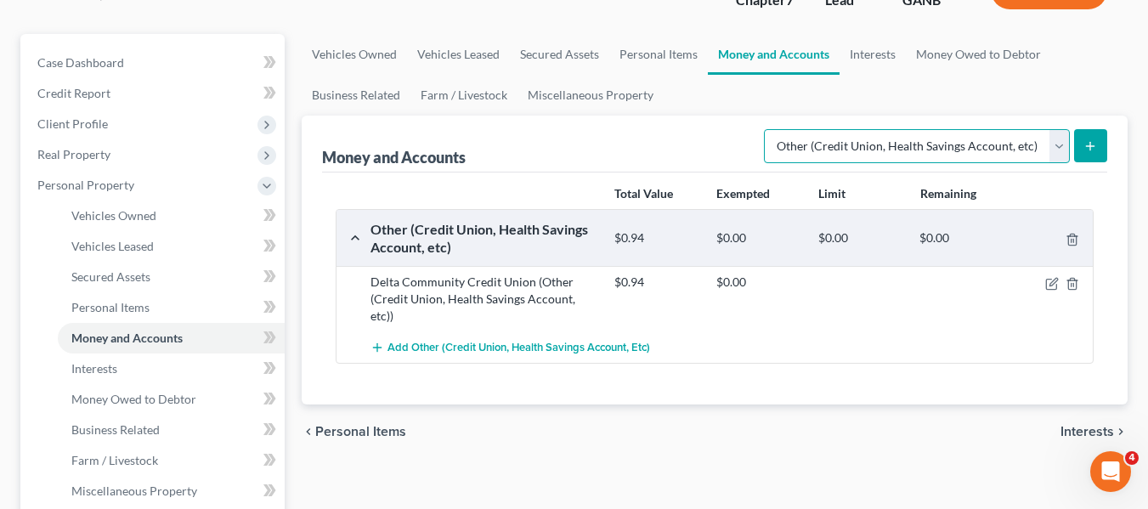
click at [1057, 146] on select "Select Account Type Brokerage Cash on Hand Certificates of Deposit Checking Acc…" at bounding box center [917, 146] width 306 height 34
select select "checking"
click at [767, 129] on select "Select Account Type Brokerage Cash on Hand Certificates of Deposit Checking Acc…" at bounding box center [917, 146] width 306 height 34
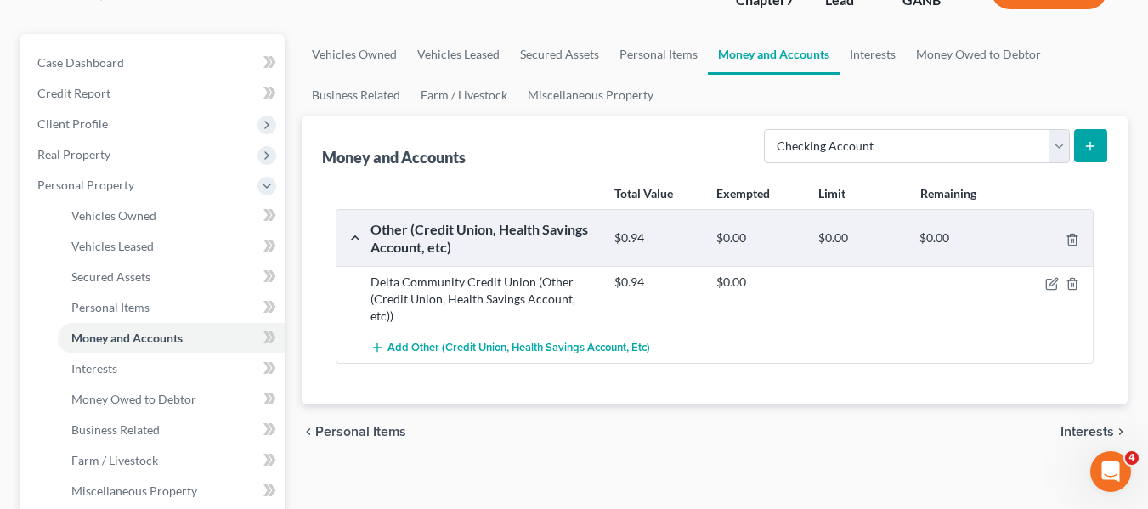
click at [1093, 144] on icon "submit" at bounding box center [1091, 146] width 14 height 14
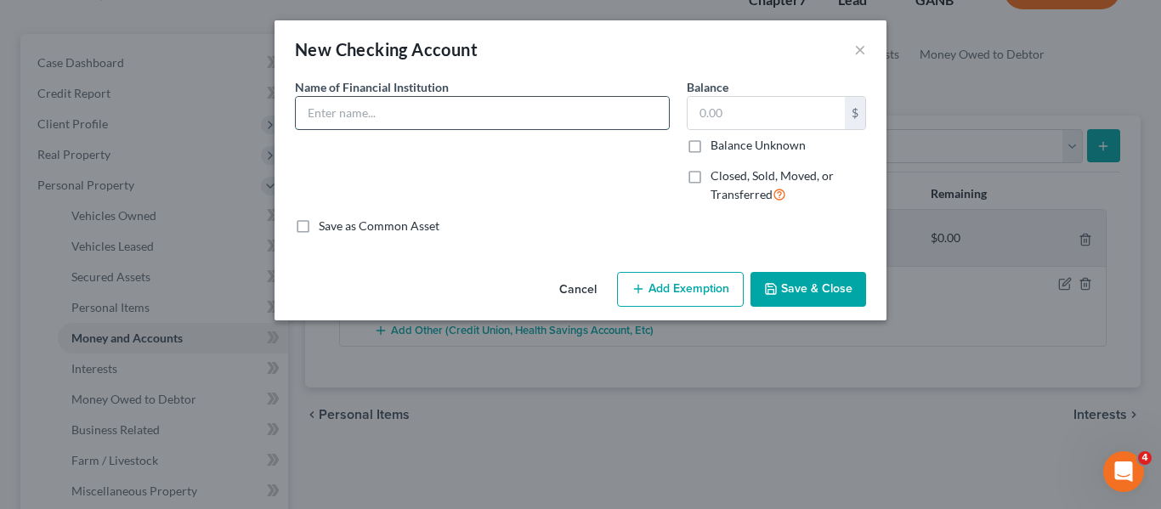
click at [360, 116] on input "text" at bounding box center [482, 113] width 373 height 32
type input "[PERSON_NAME] [PERSON_NAME], NA"
click at [711, 114] on input "text" at bounding box center [766, 113] width 157 height 32
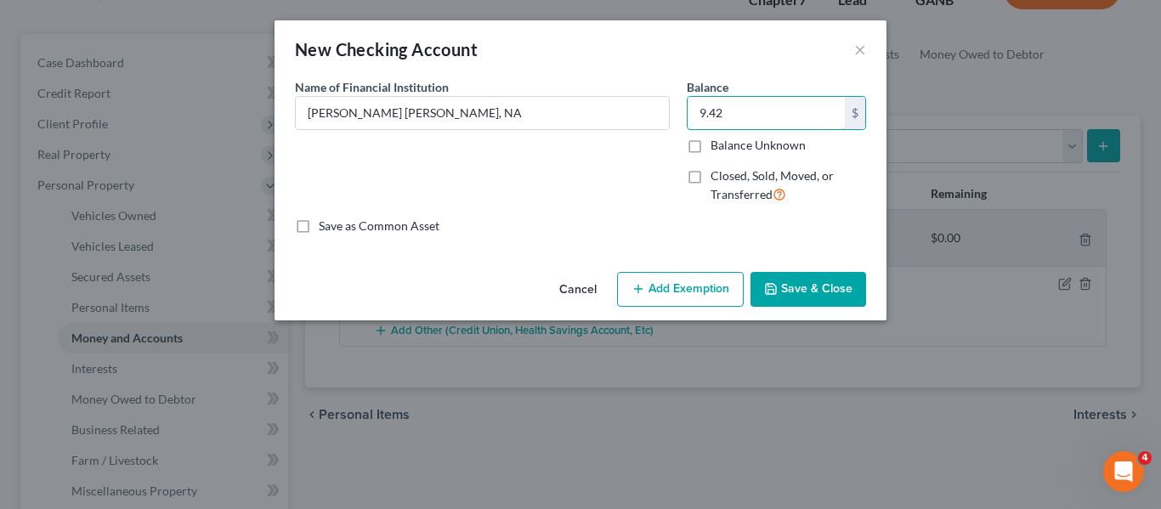
type input "9.42"
click at [802, 290] on button "Save & Close" at bounding box center [808, 290] width 116 height 36
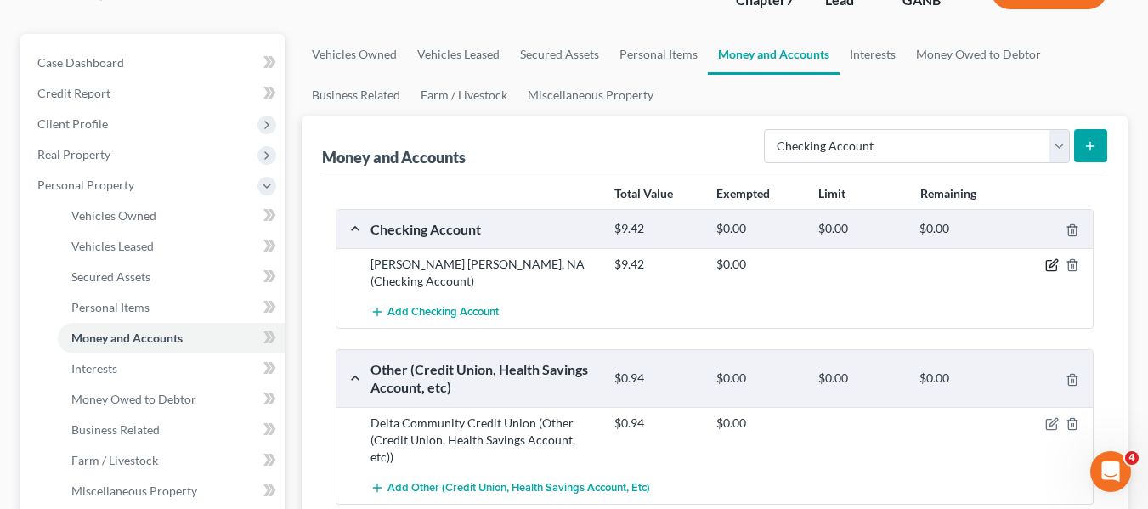
click at [1050, 265] on icon "button" at bounding box center [1054, 264] width 8 height 8
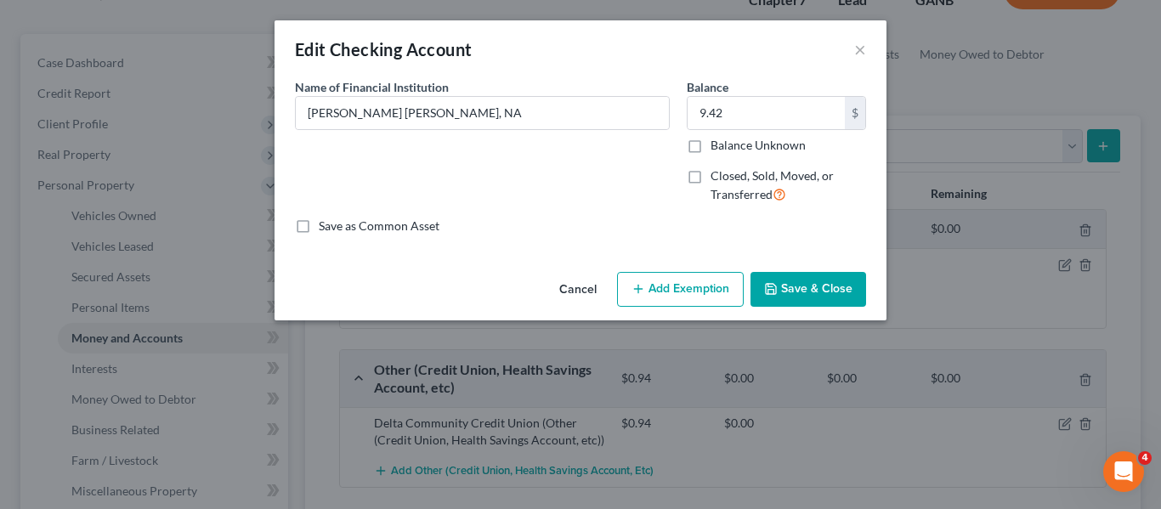
click at [1028, 192] on div "Edit Checking Account × An exemption set must first be selected from the Filing…" at bounding box center [580, 254] width 1161 height 509
click at [689, 291] on button "Add Exemption" at bounding box center [680, 290] width 127 height 36
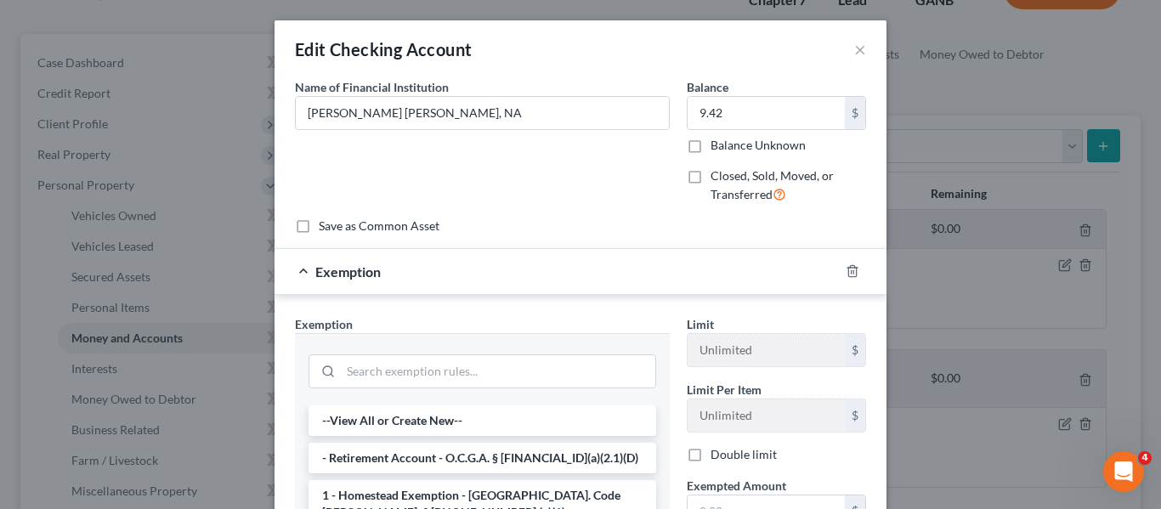
click at [1042, 190] on div "Edit Checking Account × An exemption set must first be selected from the Filing…" at bounding box center [580, 254] width 1161 height 509
click at [854, 41] on button "×" at bounding box center [860, 49] width 12 height 20
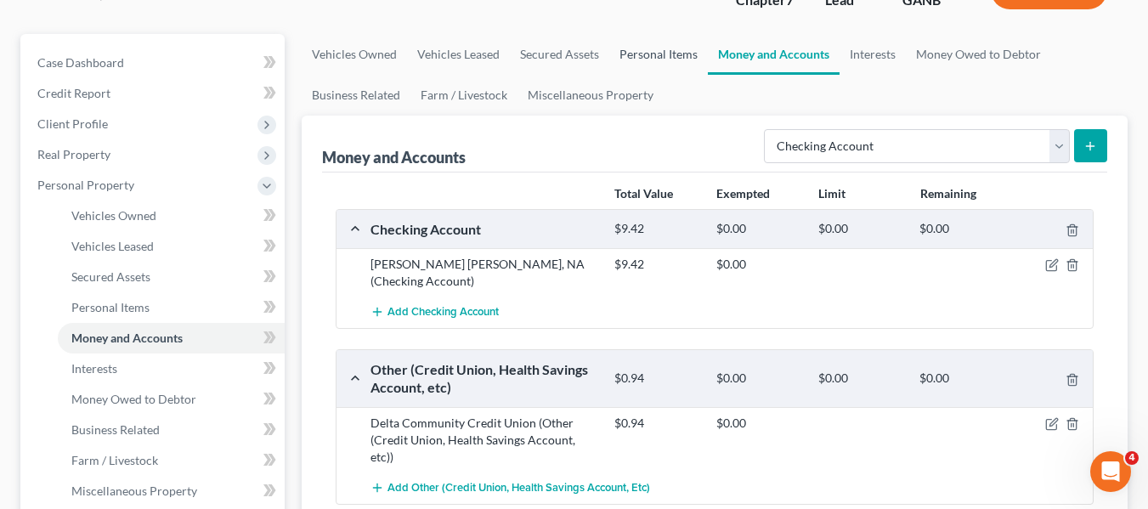
click at [640, 56] on link "Personal Items" at bounding box center [658, 54] width 99 height 41
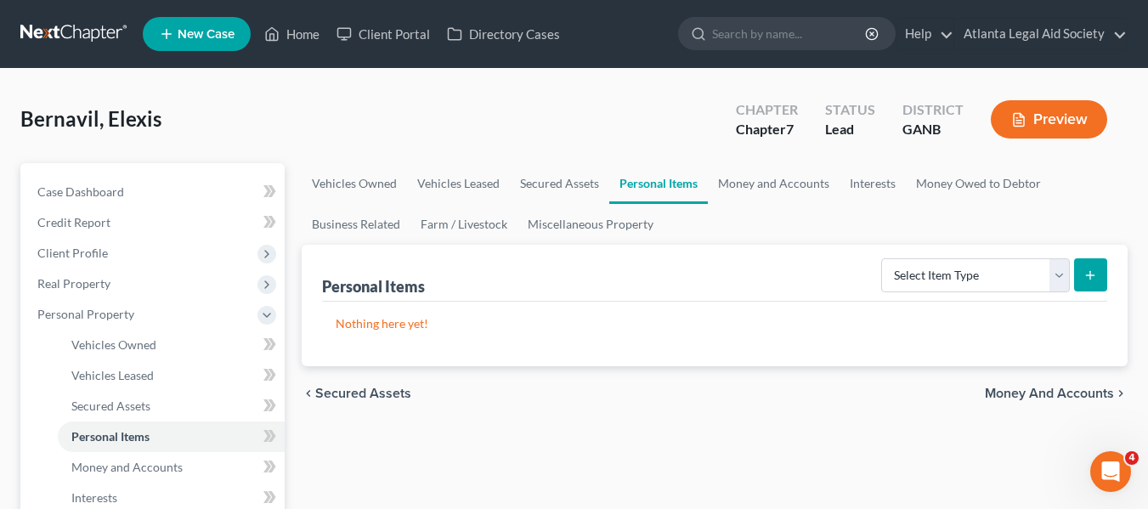
scroll to position [133, 0]
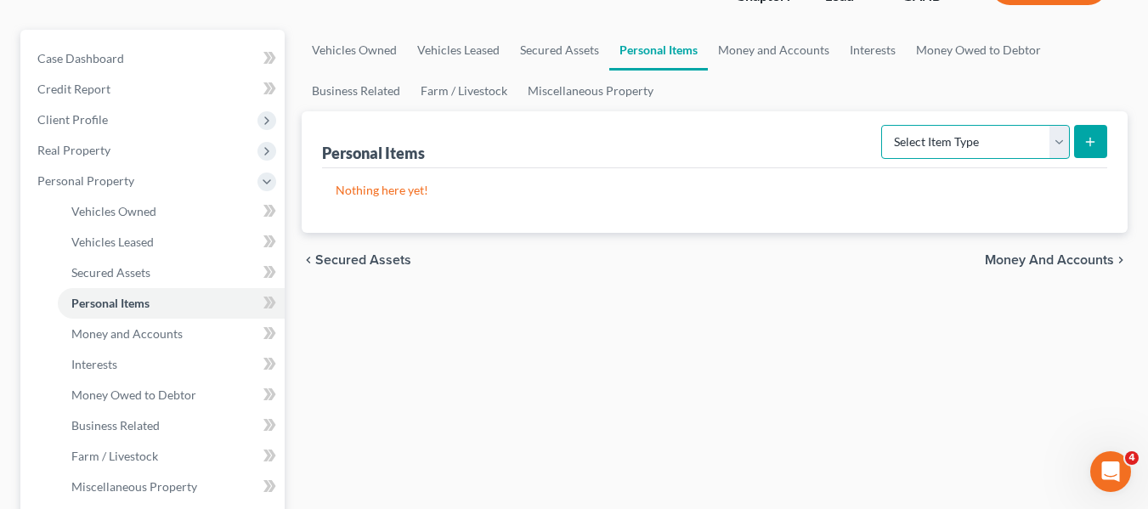
click at [988, 144] on select "Select Item Type Clothing Collectibles Of Value Electronics Firearms Household …" at bounding box center [975, 142] width 189 height 34
select select "clothing"
click at [883, 125] on select "Select Item Type Clothing Collectibles Of Value Electronics Firearms Household …" at bounding box center [975, 142] width 189 height 34
click at [1102, 135] on button "submit" at bounding box center [1090, 141] width 33 height 33
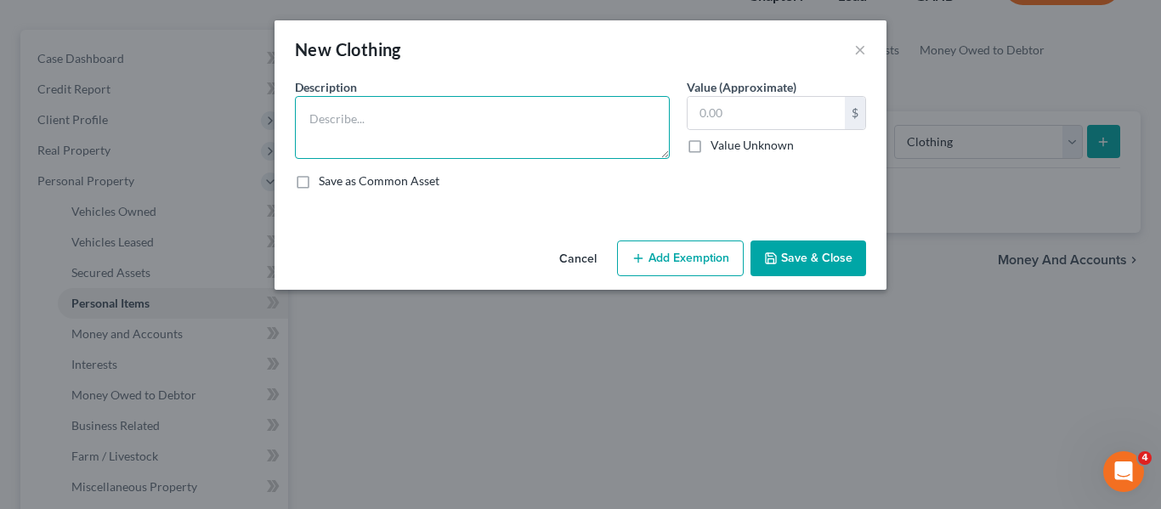
click at [410, 145] on textarea at bounding box center [482, 127] width 375 height 63
type textarea "everyday and work clothing"
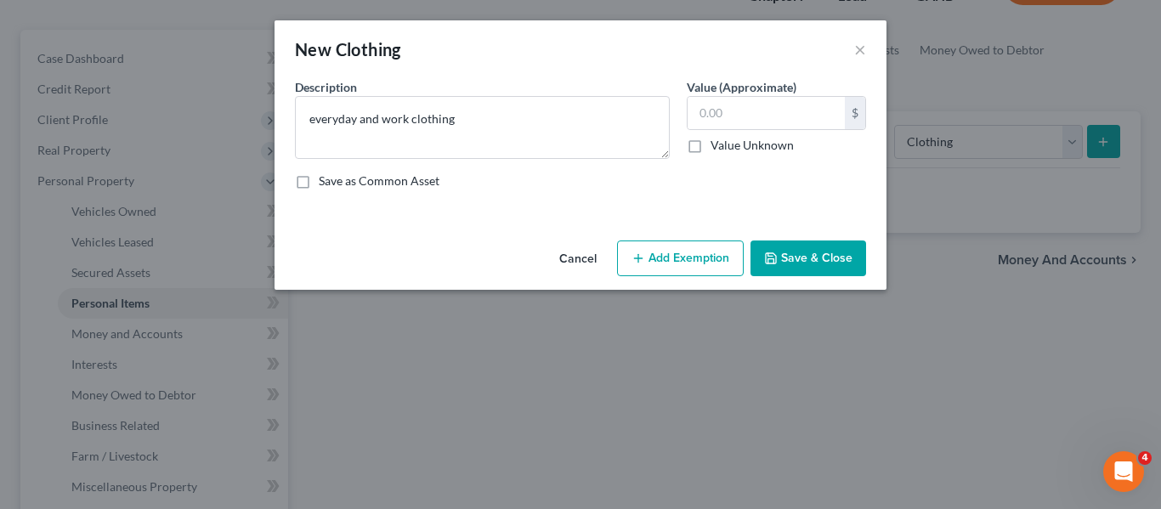
click at [799, 254] on button "Save & Close" at bounding box center [808, 259] width 116 height 36
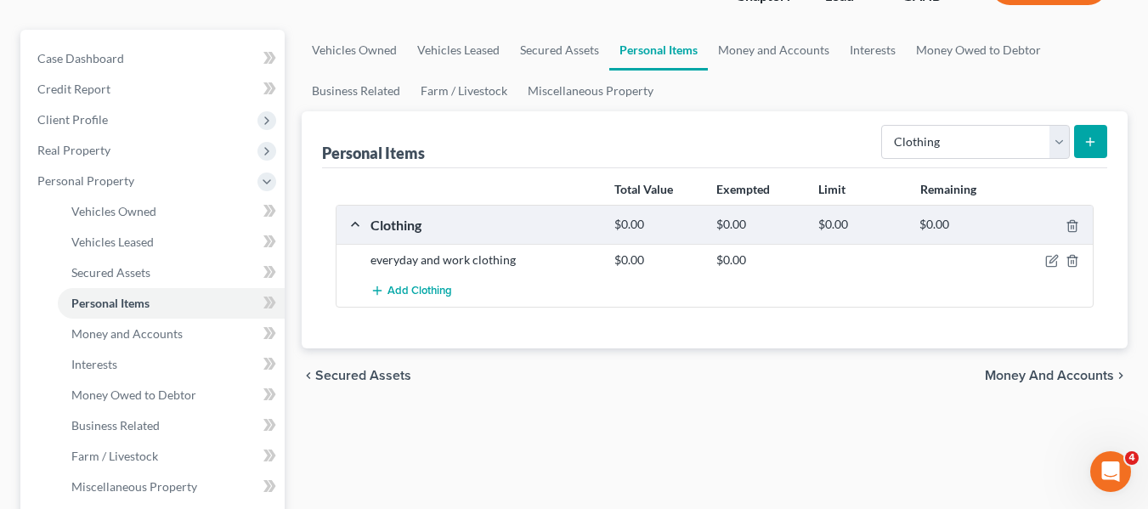
click at [1092, 133] on button "submit" at bounding box center [1090, 141] width 33 height 33
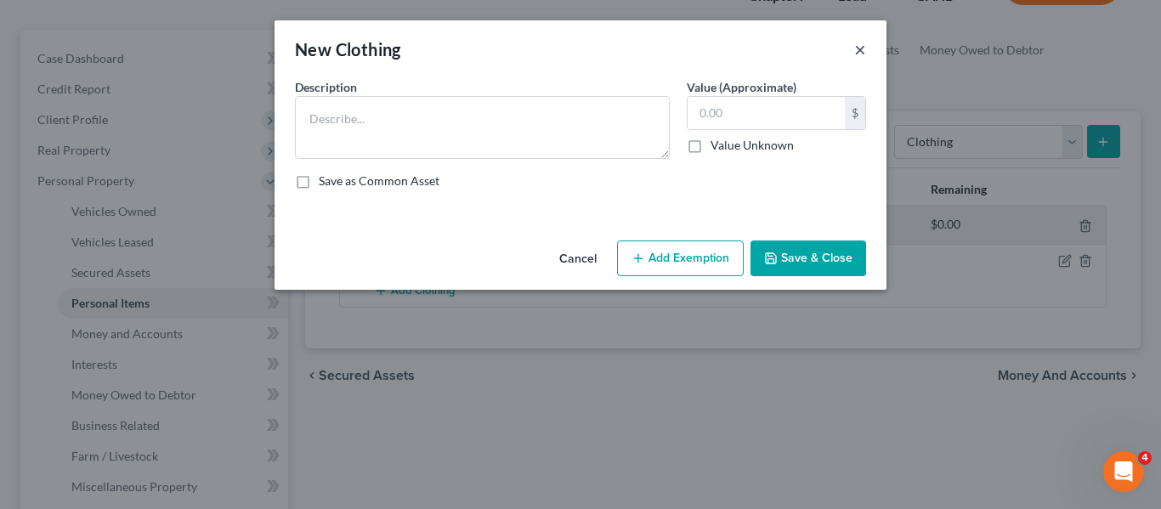
click at [857, 44] on button "×" at bounding box center [860, 49] width 12 height 20
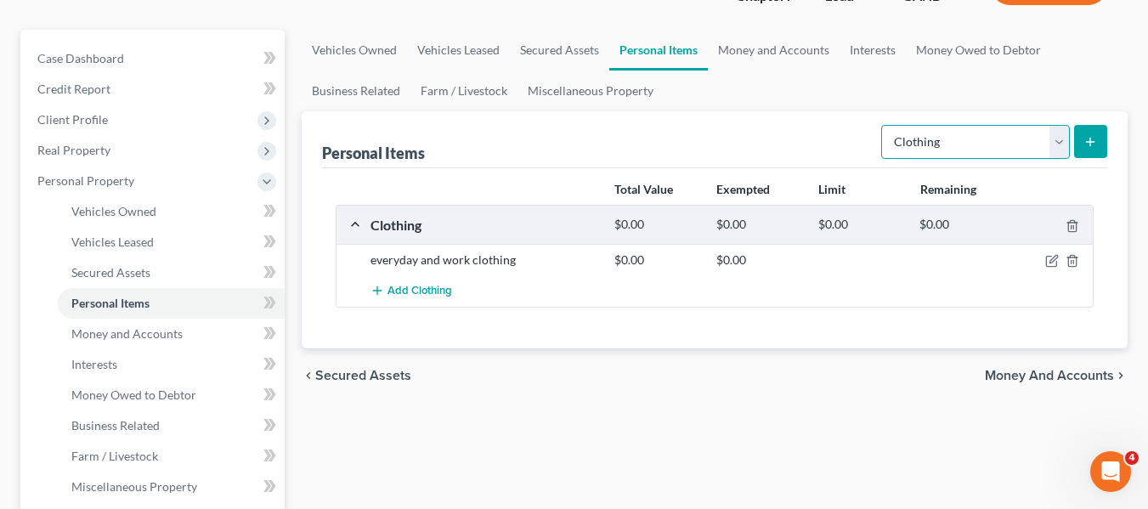
click at [1056, 140] on select "Select Item Type Clothing Collectibles Of Value Electronics Firearms Household …" at bounding box center [975, 142] width 189 height 34
select select "electronics"
click at [883, 125] on select "Select Item Type Clothing Collectibles Of Value Electronics Firearms Household …" at bounding box center [975, 142] width 189 height 34
click at [1084, 144] on icon "submit" at bounding box center [1091, 142] width 14 height 14
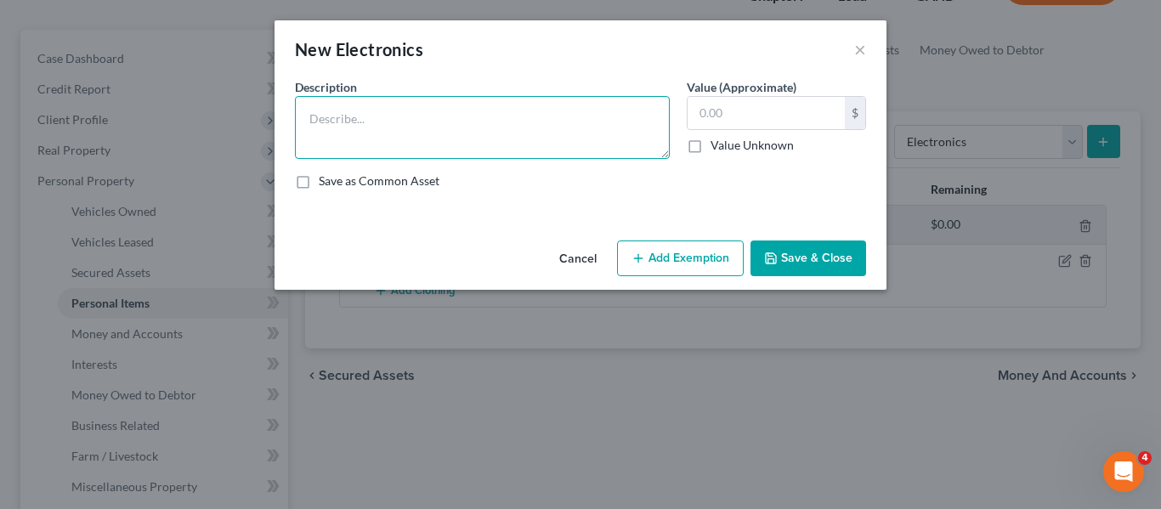
click at [408, 115] on textarea at bounding box center [482, 127] width 375 height 63
type textarea "laptop, television, xbox, desktop, robot vacuum, alexa"
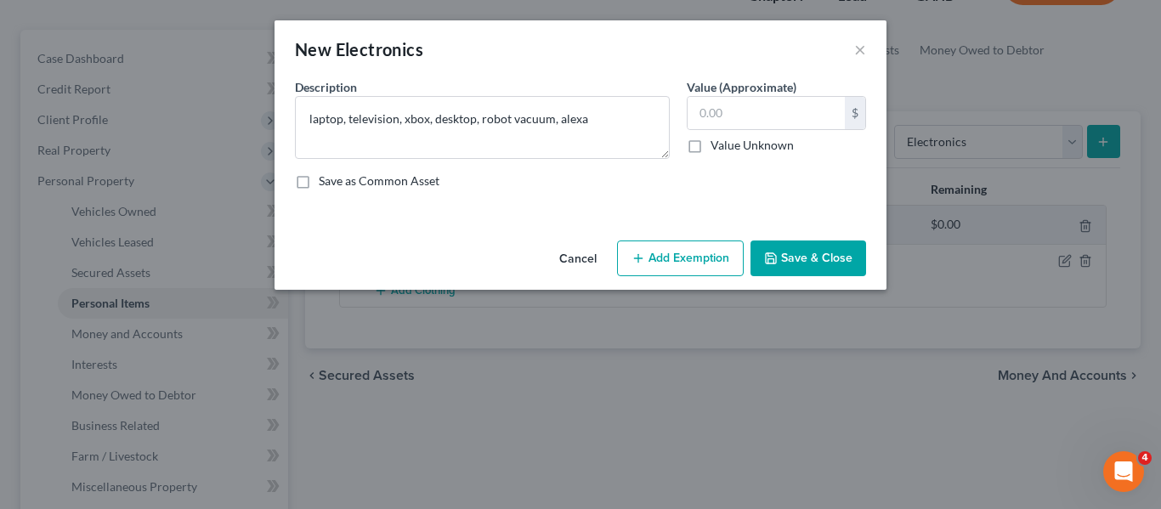
drag, startPoint x: 770, startPoint y: 252, endPoint x: 685, endPoint y: 309, distance: 102.3
click at [685, 309] on div "New Electronics × An exemption set must first be selected from the Filing Infor…" at bounding box center [580, 254] width 1161 height 509
drag, startPoint x: 806, startPoint y: 264, endPoint x: 810, endPoint y: 242, distance: 22.5
click at [806, 263] on button "Save & Close" at bounding box center [808, 259] width 116 height 36
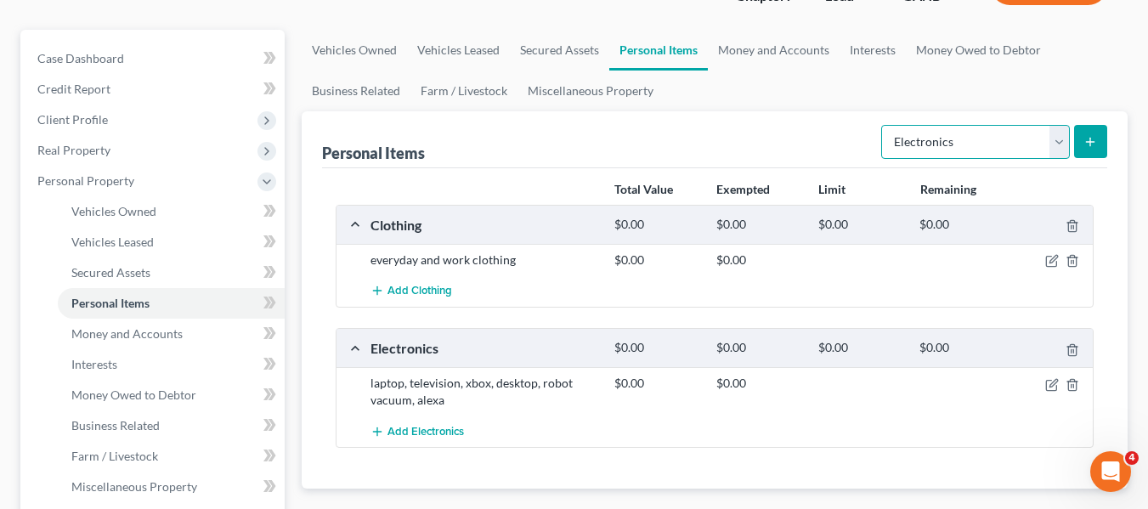
click at [1057, 135] on select "Select Item Type Clothing Collectibles Of Value Electronics Firearms Household …" at bounding box center [975, 142] width 189 height 34
select select "household_goods"
click at [883, 125] on select "Select Item Type Clothing Collectibles Of Value Electronics Firearms Household …" at bounding box center [975, 142] width 189 height 34
click at [1095, 133] on button "submit" at bounding box center [1090, 141] width 33 height 33
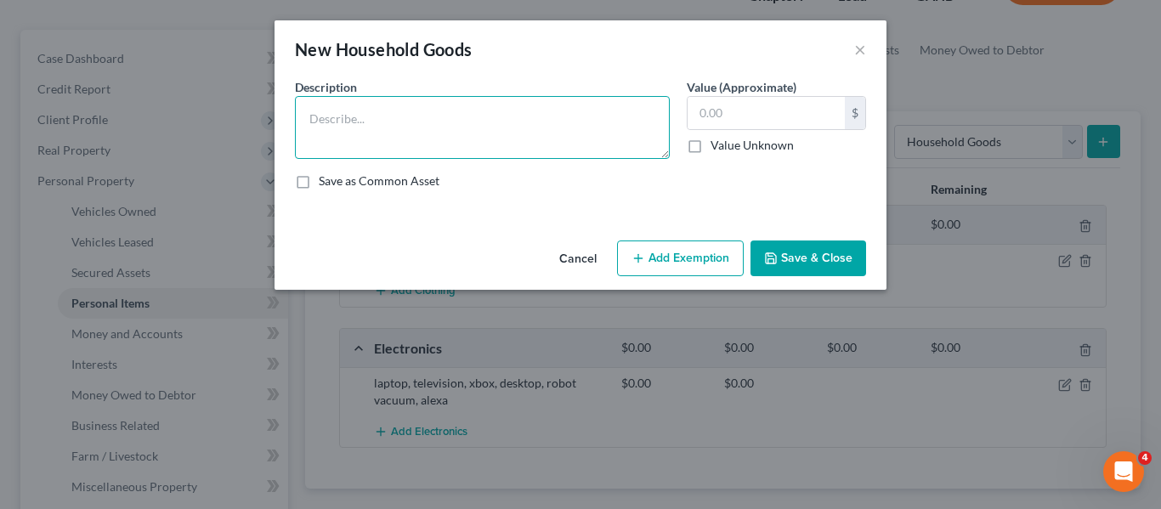
click at [416, 126] on textarea at bounding box center [482, 127] width 375 height 63
type textarea "bedroom suite, kitchenware, books, bookshelf"
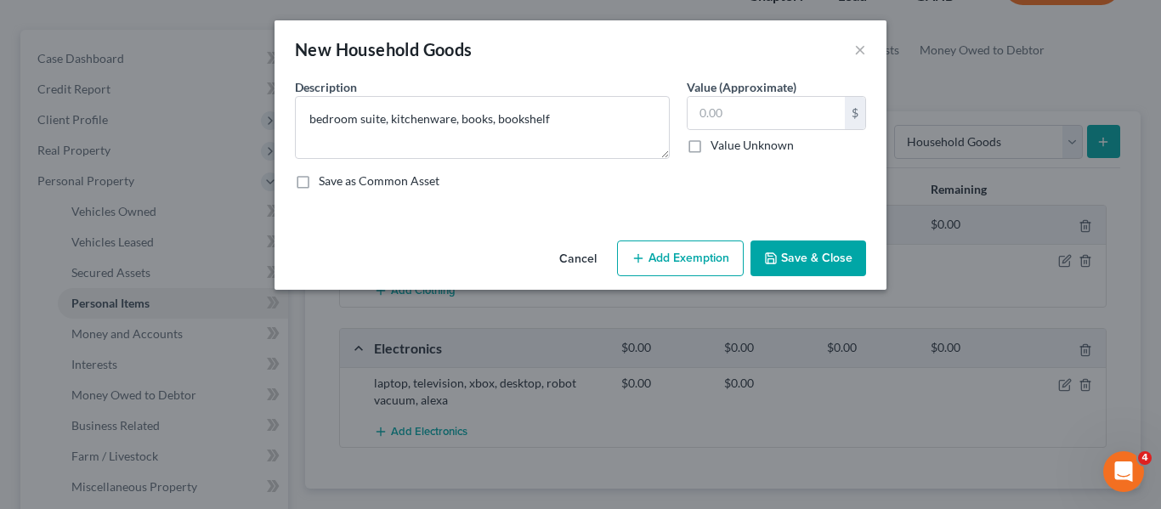
click at [801, 257] on button "Save & Close" at bounding box center [808, 259] width 116 height 36
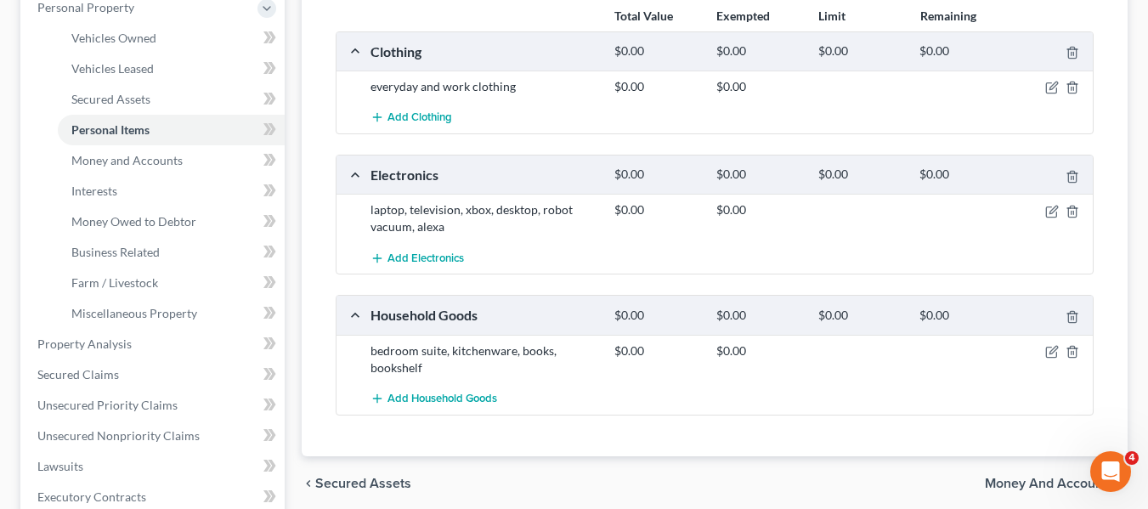
scroll to position [225, 0]
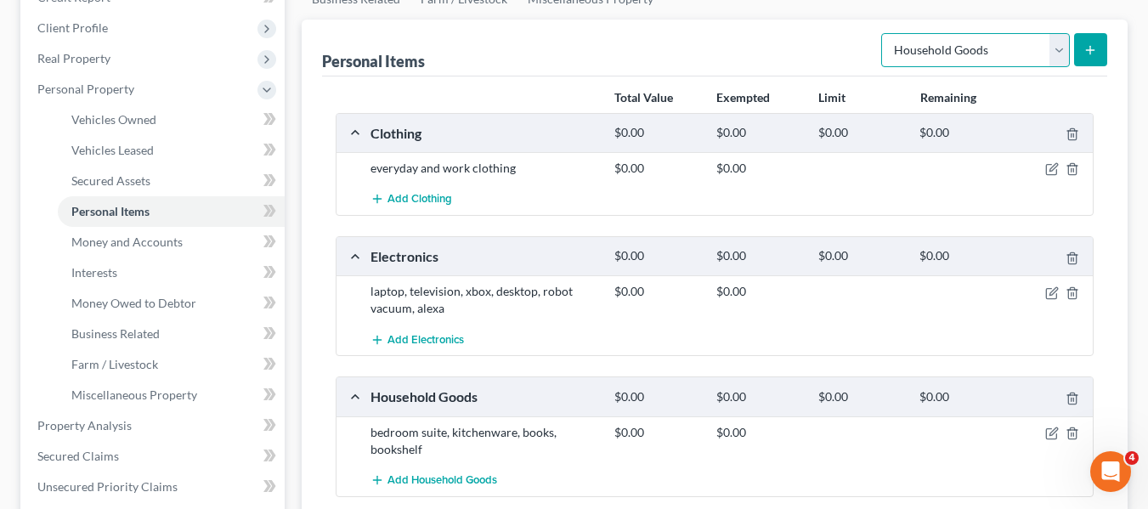
click at [1062, 57] on select "Select Item Type Clothing Collectibles Of Value Electronics Firearms Household …" at bounding box center [975, 50] width 189 height 34
select select "pets"
click at [883, 33] on select "Select Item Type Clothing Collectibles Of Value Electronics Firearms Household …" at bounding box center [975, 50] width 189 height 34
click at [1095, 50] on line "submit" at bounding box center [1091, 50] width 8 height 0
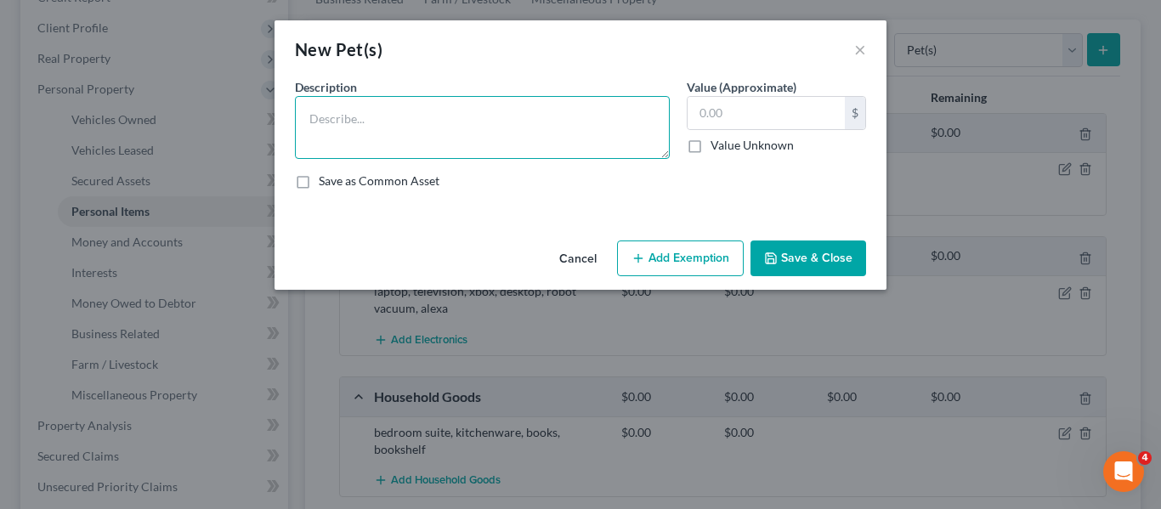
click at [356, 113] on textarea at bounding box center [482, 127] width 375 height 63
type textarea "2 cats"
click at [812, 263] on button "Save & Close" at bounding box center [808, 259] width 116 height 36
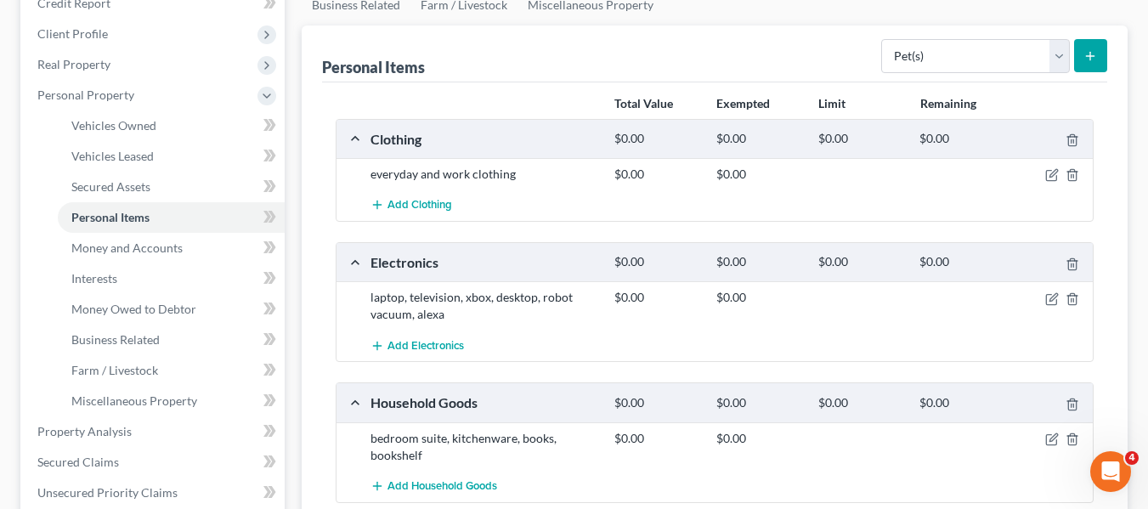
scroll to position [204, 0]
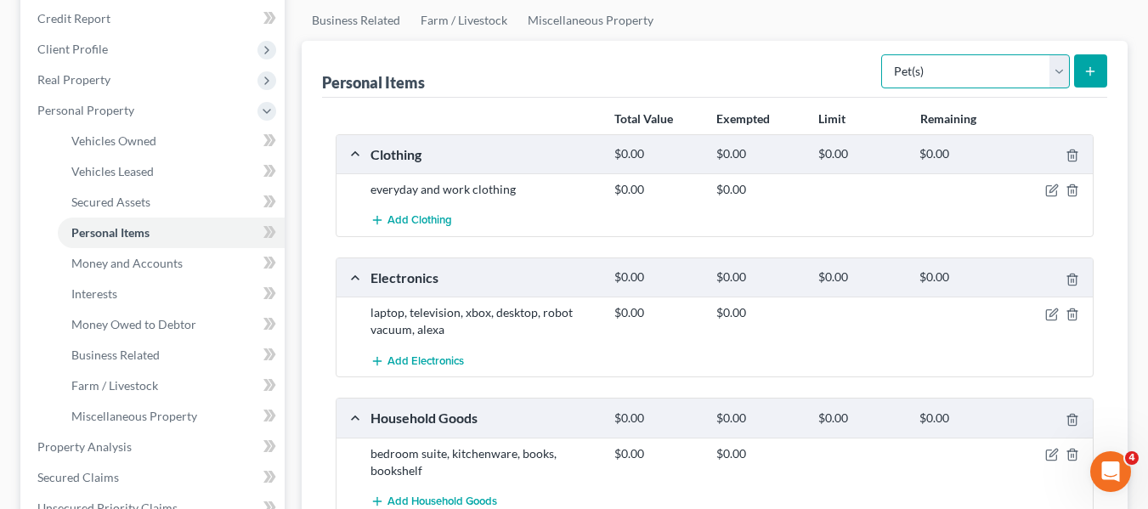
click at [1016, 77] on select "Select Item Type Clothing Collectibles Of Value Electronics Firearms Household …" at bounding box center [975, 71] width 189 height 34
click at [883, 54] on select "Select Item Type Clothing Collectibles Of Value Electronics Firearms Household …" at bounding box center [975, 71] width 189 height 34
click at [1002, 76] on select "Select Item Type Clothing Collectibles Of Value Electronics Firearms Household …" at bounding box center [975, 71] width 189 height 34
select select "other"
click at [883, 54] on select "Select Item Type Clothing Collectibles Of Value Electronics Firearms Household …" at bounding box center [975, 71] width 189 height 34
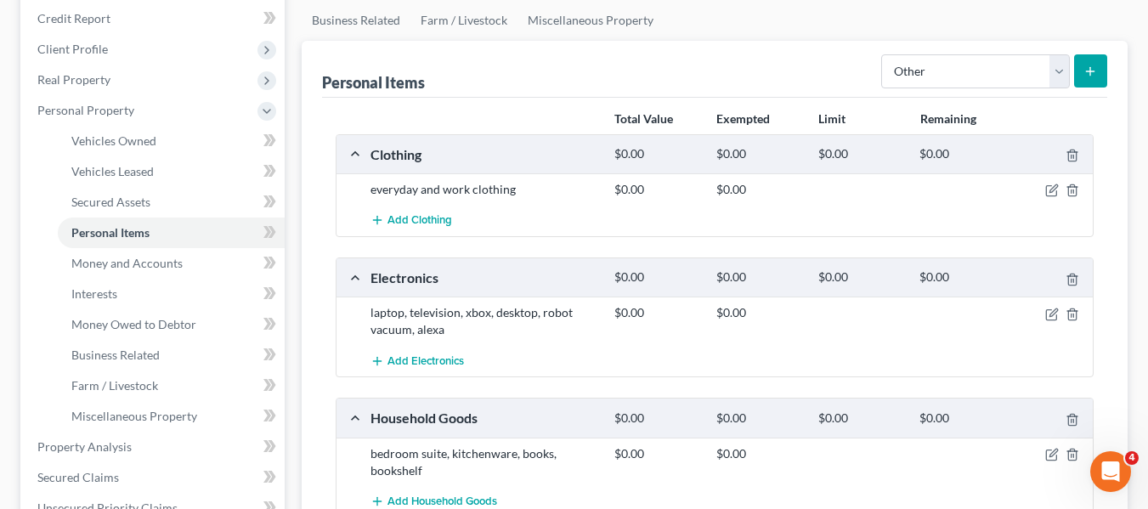
click at [1100, 78] on button "submit" at bounding box center [1090, 70] width 33 height 33
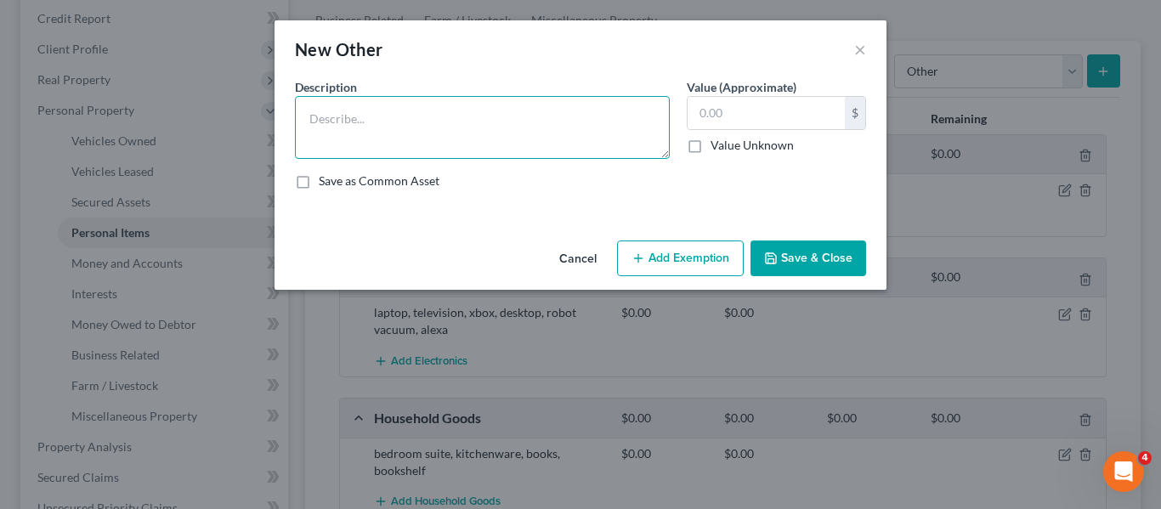
click at [354, 114] on textarea at bounding box center [482, 127] width 375 height 63
type textarea "[PERSON_NAME]"
click at [798, 247] on button "Save & Close" at bounding box center [808, 259] width 116 height 36
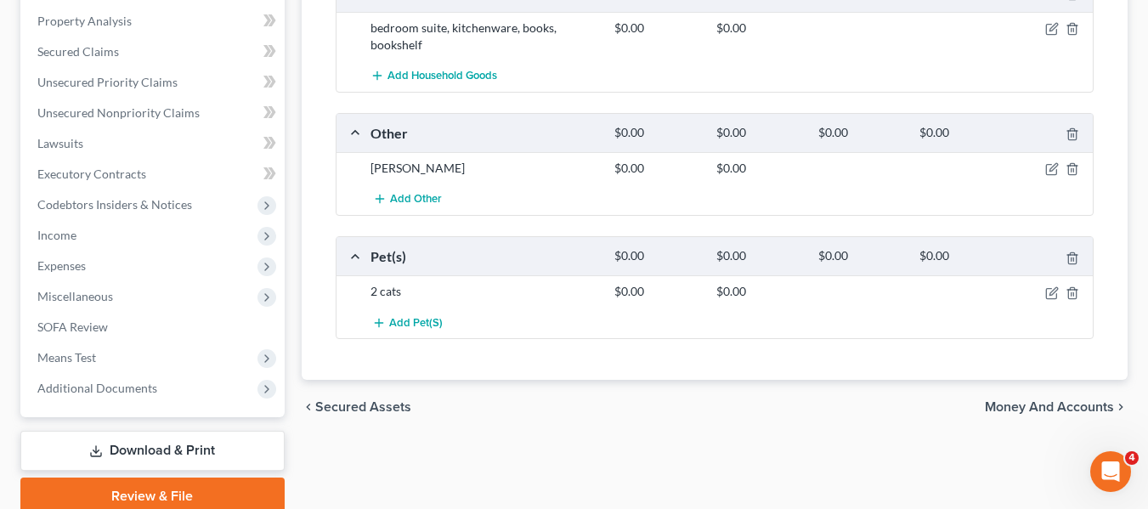
scroll to position [700, 0]
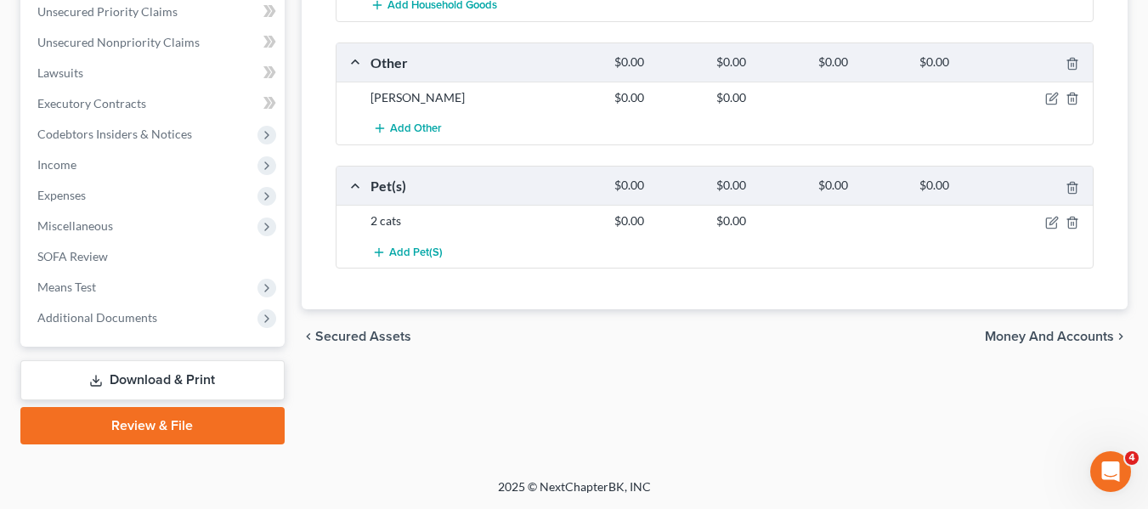
click at [1038, 331] on span "Money and Accounts" at bounding box center [1049, 337] width 129 height 14
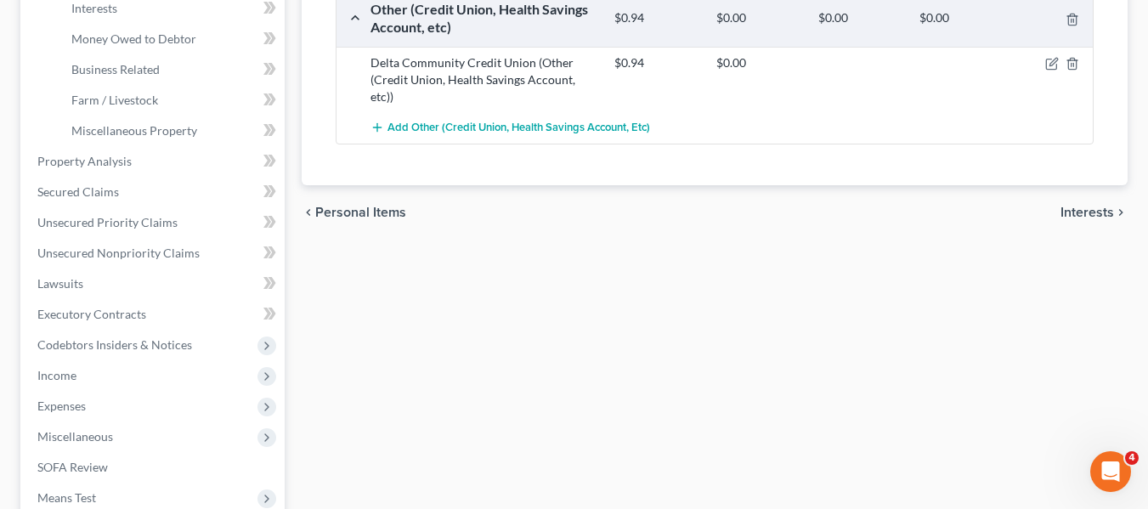
scroll to position [496, 0]
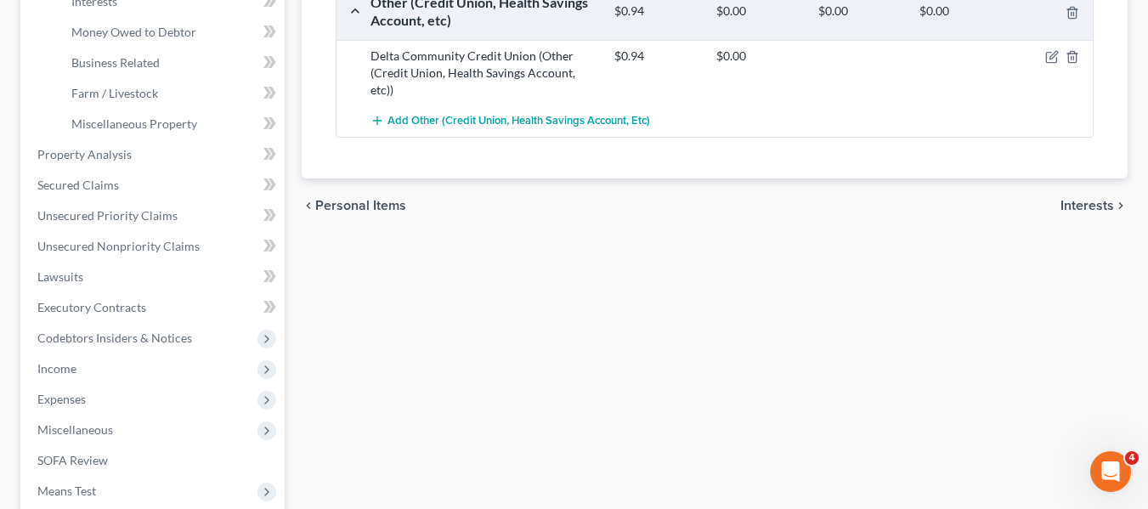
drag, startPoint x: 1146, startPoint y: 275, endPoint x: 1150, endPoint y: 256, distance: 19.0
click at [1148, 256] on html "Home New Case Client Portal Directory Cases Atlanta Legal Aid Society [EMAIL_AD…" at bounding box center [574, 108] width 1148 height 1209
click at [1079, 199] on span "Interests" at bounding box center [1088, 206] width 54 height 14
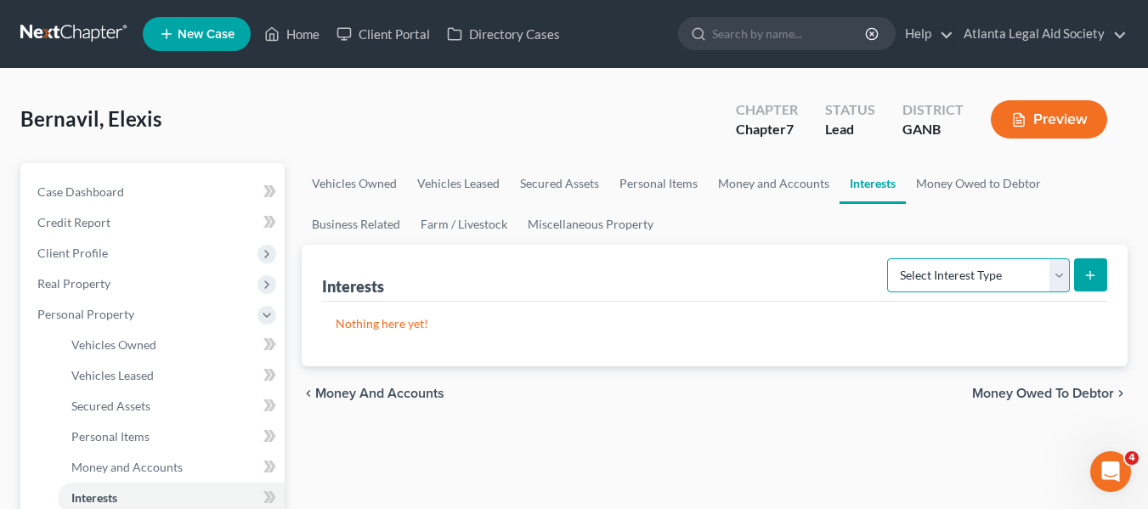
click at [1026, 283] on select "Select Interest Type 401K Annuity Bond Education IRA Government Bond Government…" at bounding box center [978, 275] width 183 height 34
click at [1009, 275] on select "Select Interest Type 401K Annuity Bond Education IRA Government Bond Government…" at bounding box center [978, 275] width 183 height 34
drag, startPoint x: 620, startPoint y: 309, endPoint x: 643, endPoint y: 316, distance: 24.7
click at [620, 309] on div "Nothing here yet!" at bounding box center [714, 334] width 785 height 65
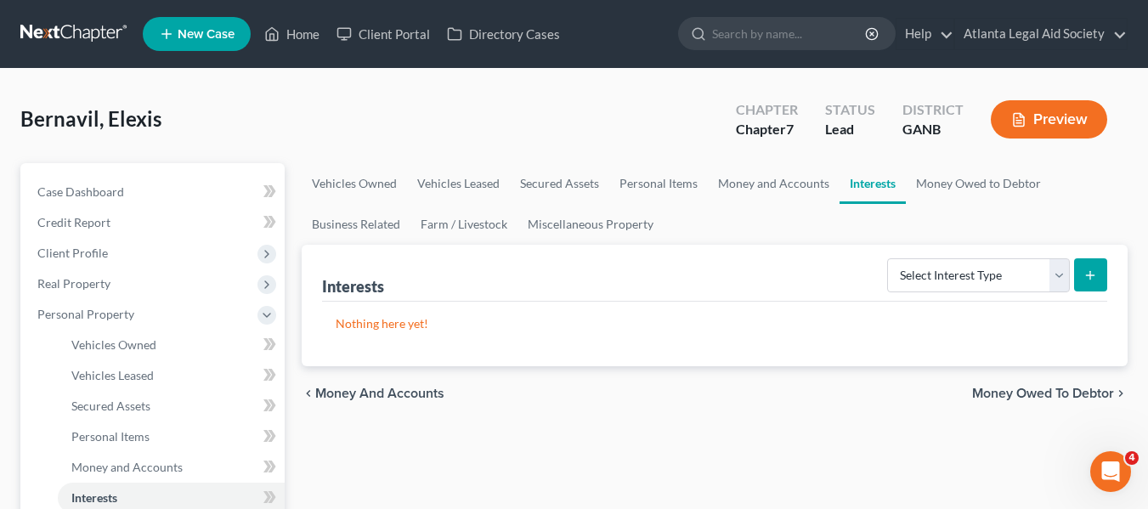
click at [1065, 395] on span "Money Owed to Debtor" at bounding box center [1043, 394] width 142 height 14
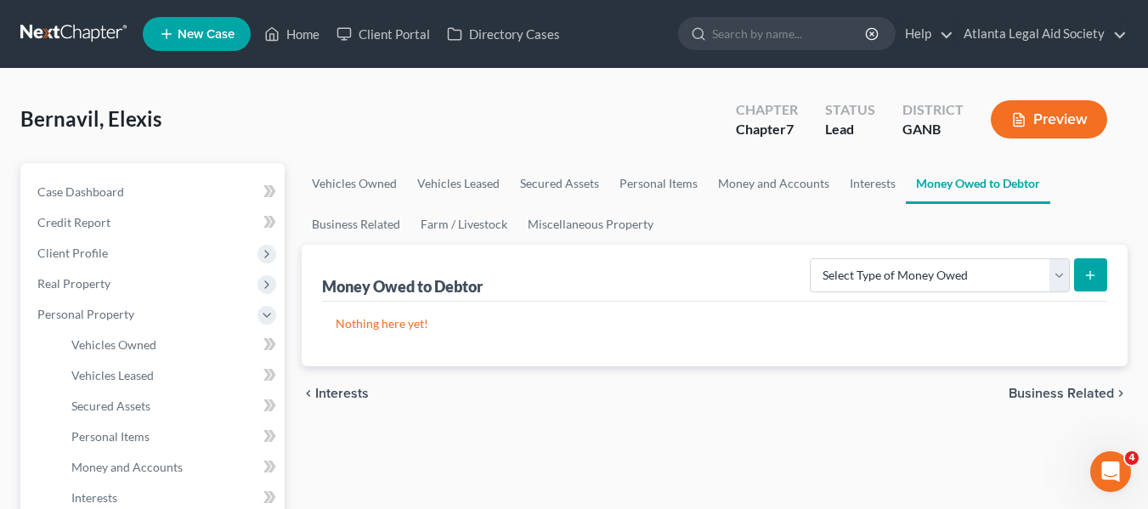
click at [1061, 395] on span "Business Related" at bounding box center [1061, 394] width 105 height 14
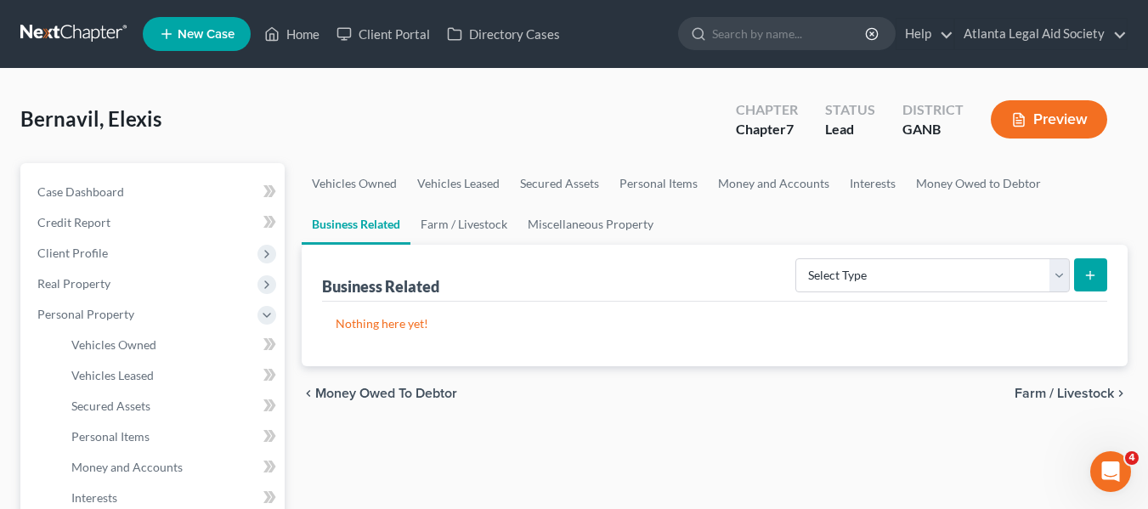
click at [1062, 395] on span "Farm / Livestock" at bounding box center [1064, 394] width 99 height 14
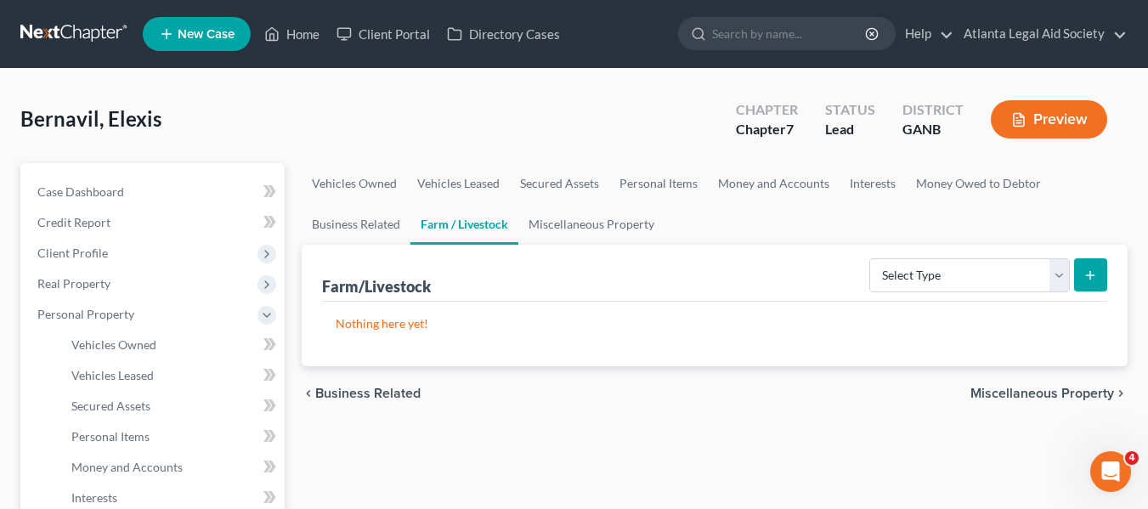
click at [1062, 395] on span "Miscellaneous Property" at bounding box center [1043, 394] width 144 height 14
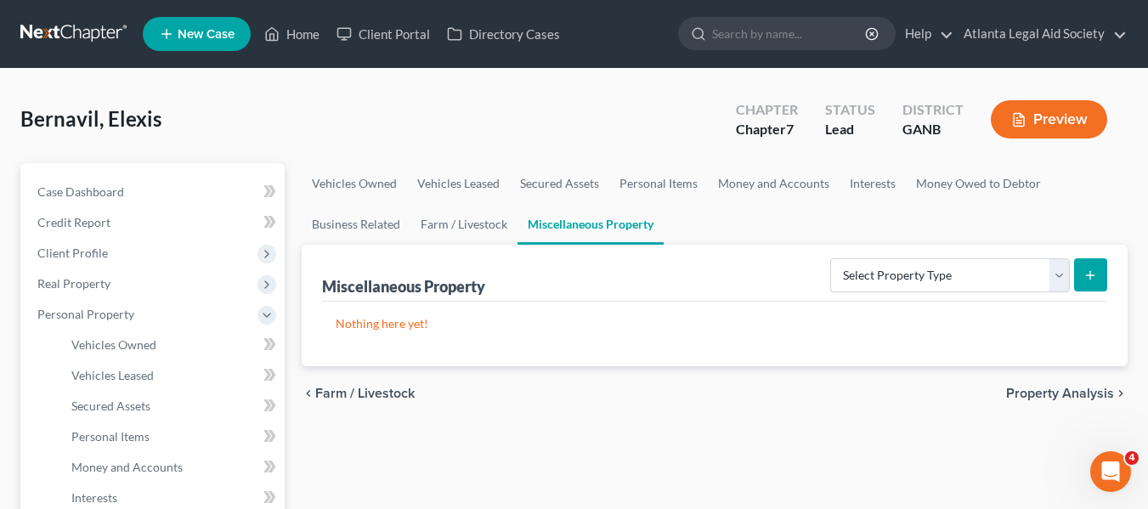
click at [1062, 395] on span "Property Analysis" at bounding box center [1060, 394] width 108 height 14
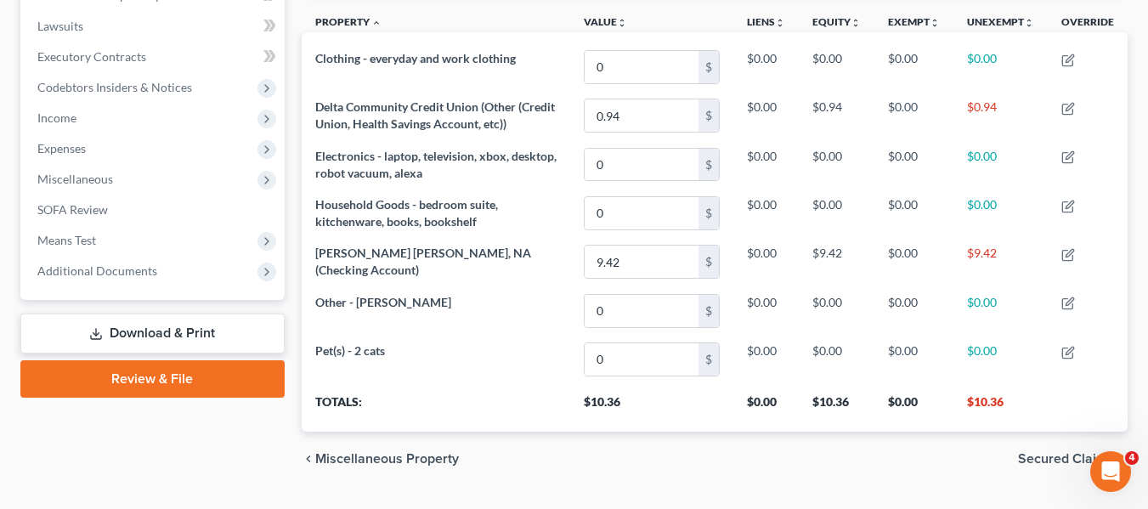
scroll to position [466, 0]
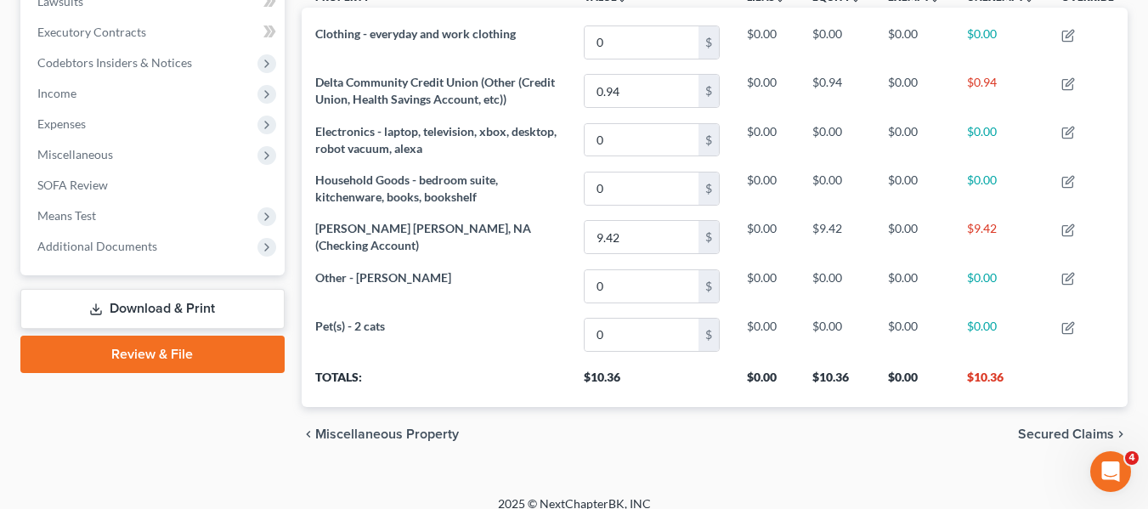
click at [343, 436] on span "Miscellaneous Property" at bounding box center [387, 434] width 144 height 14
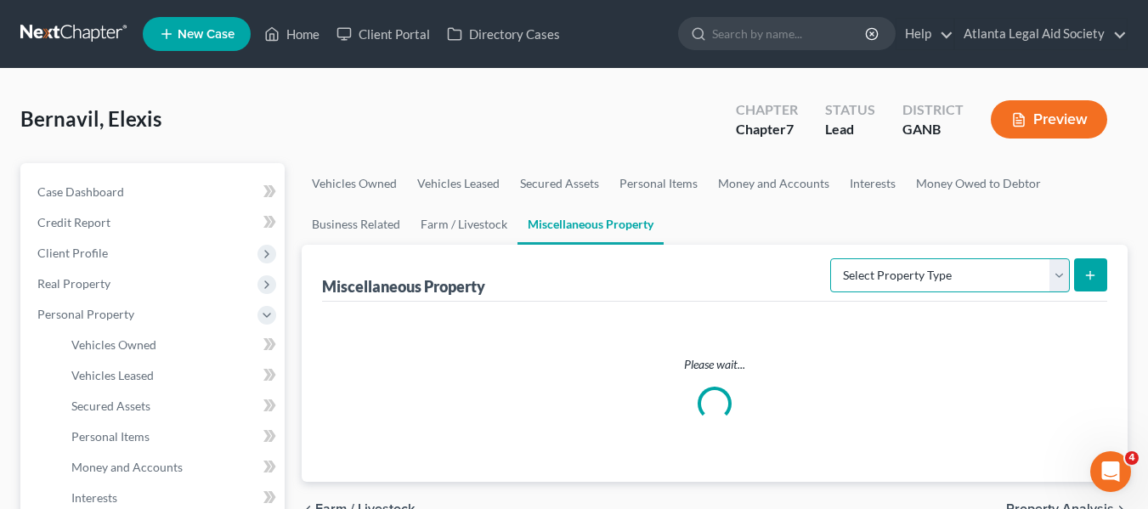
click at [881, 282] on select "Select Property Type Assigned for Creditor Benefit [DATE] Holding for Another N…" at bounding box center [950, 275] width 240 height 34
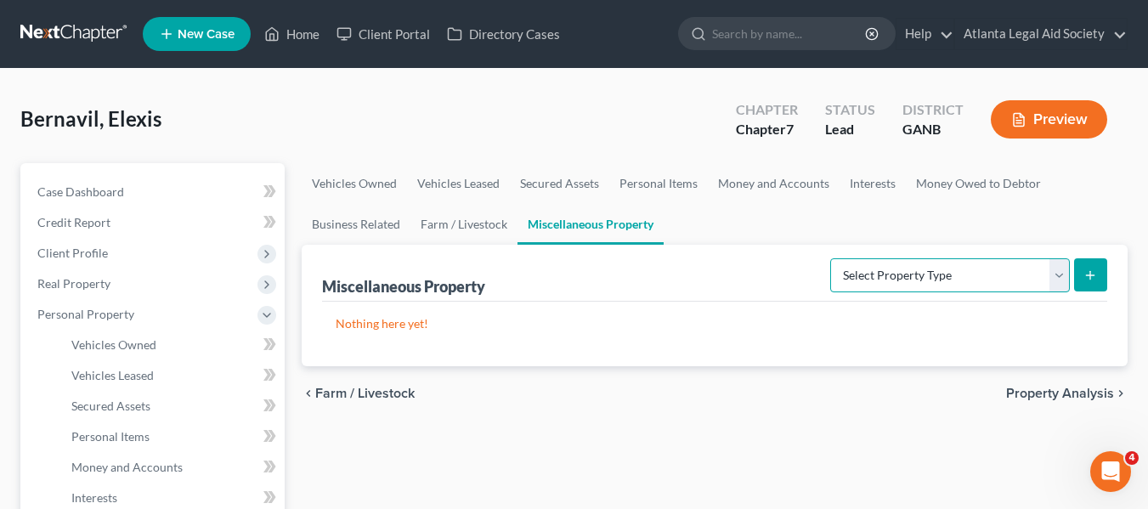
drag, startPoint x: 880, startPoint y: 275, endPoint x: 969, endPoint y: 271, distance: 88.5
click at [880, 275] on select "Select Property Type Assigned for Creditor Benefit [DATE] Holding for Another N…" at bounding box center [950, 275] width 240 height 34
click at [1043, 392] on span "Property Analysis" at bounding box center [1060, 394] width 108 height 14
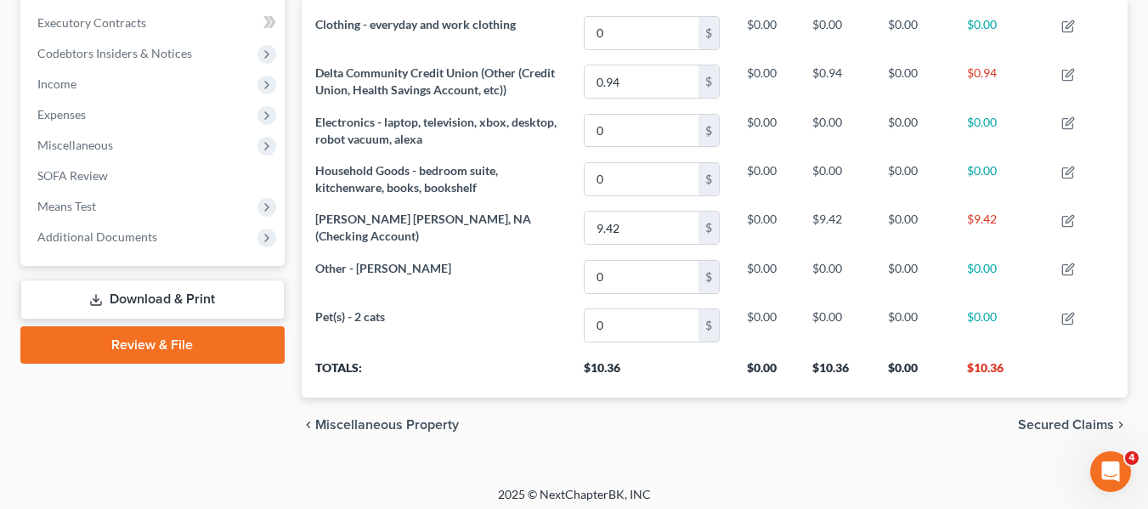
scroll to position [482, 0]
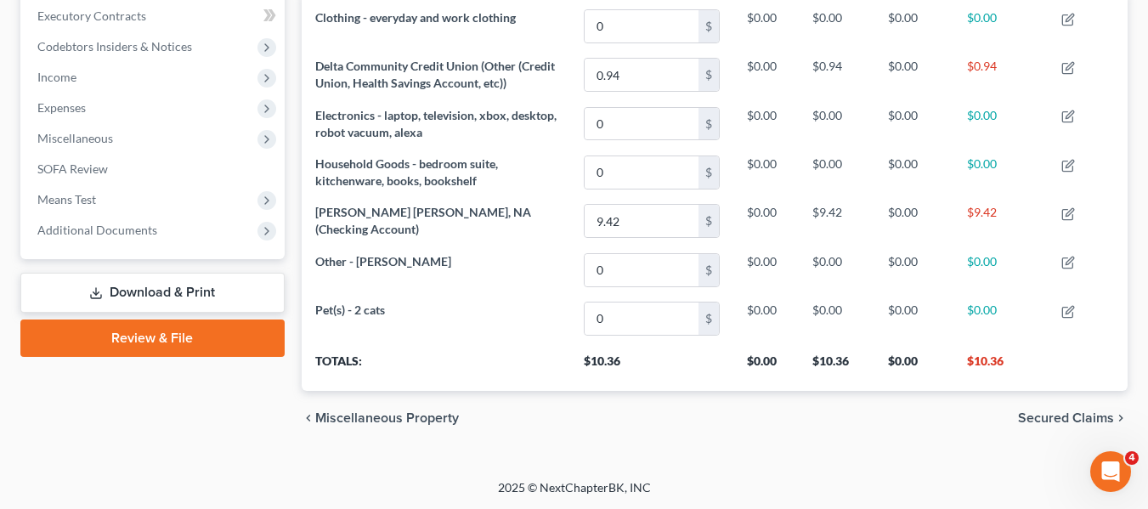
click at [1059, 414] on span "Secured Claims" at bounding box center [1066, 418] width 96 height 14
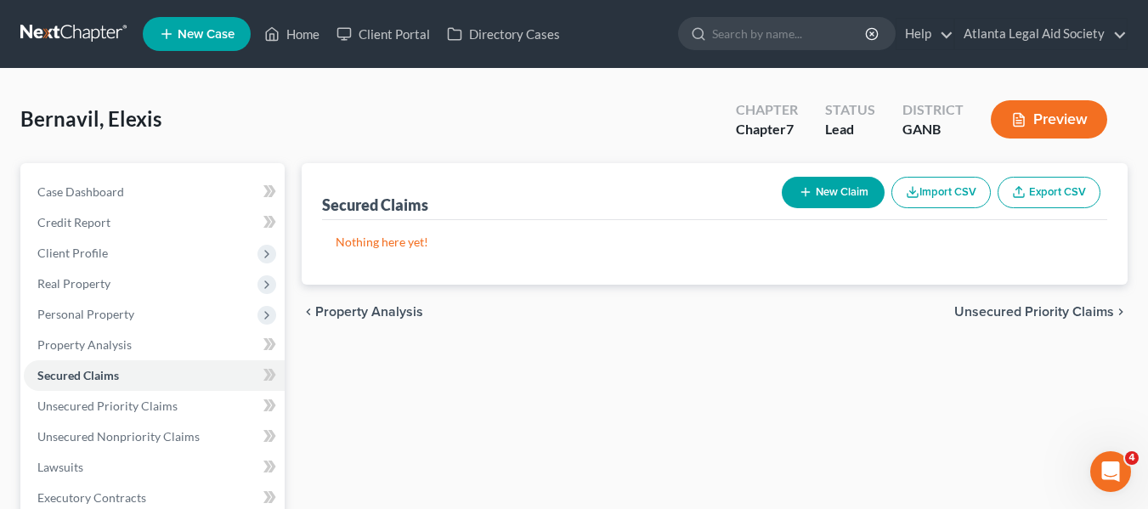
click at [997, 311] on span "Unsecured Priority Claims" at bounding box center [1034, 312] width 160 height 14
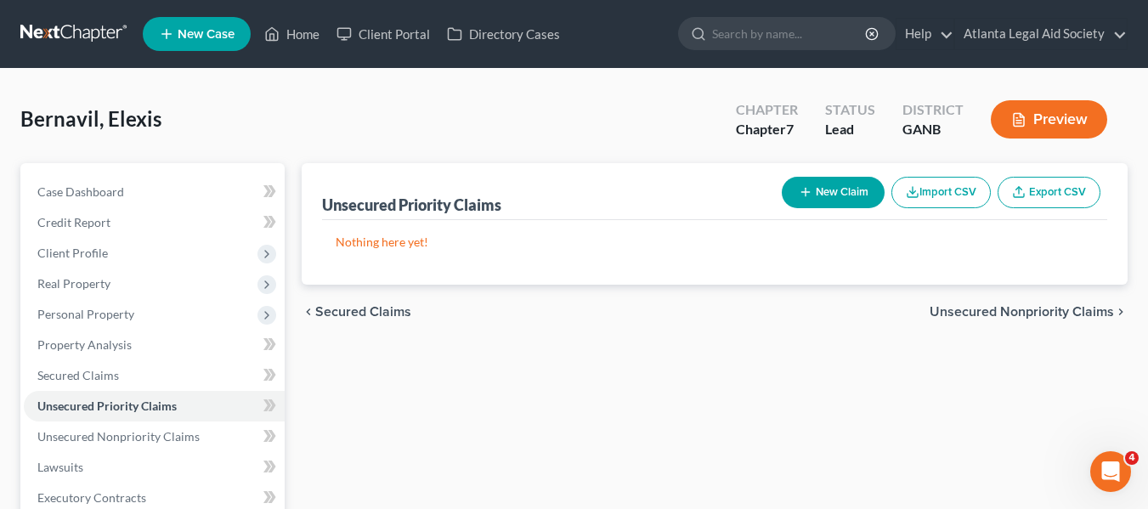
click at [997, 313] on span "Unsecured Nonpriority Claims" at bounding box center [1022, 312] width 184 height 14
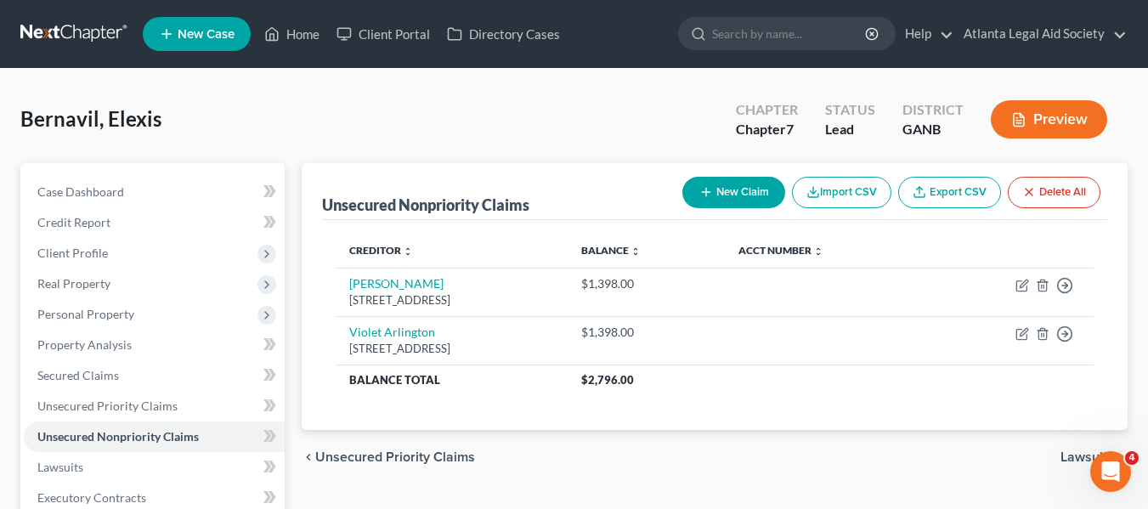
click at [344, 461] on span "Unsecured Priority Claims" at bounding box center [395, 457] width 160 height 14
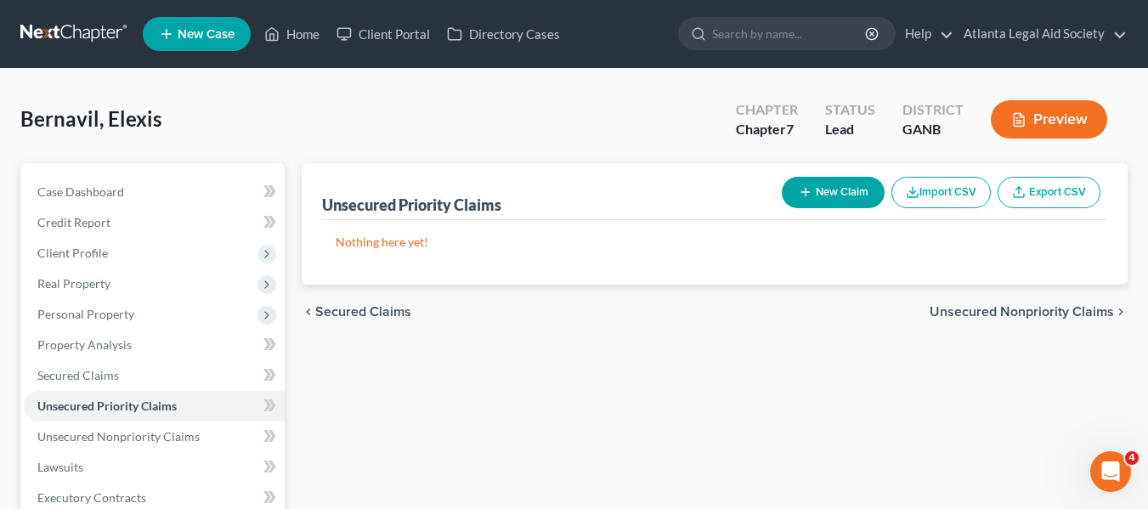
click at [341, 309] on span "Secured Claims" at bounding box center [363, 312] width 96 height 14
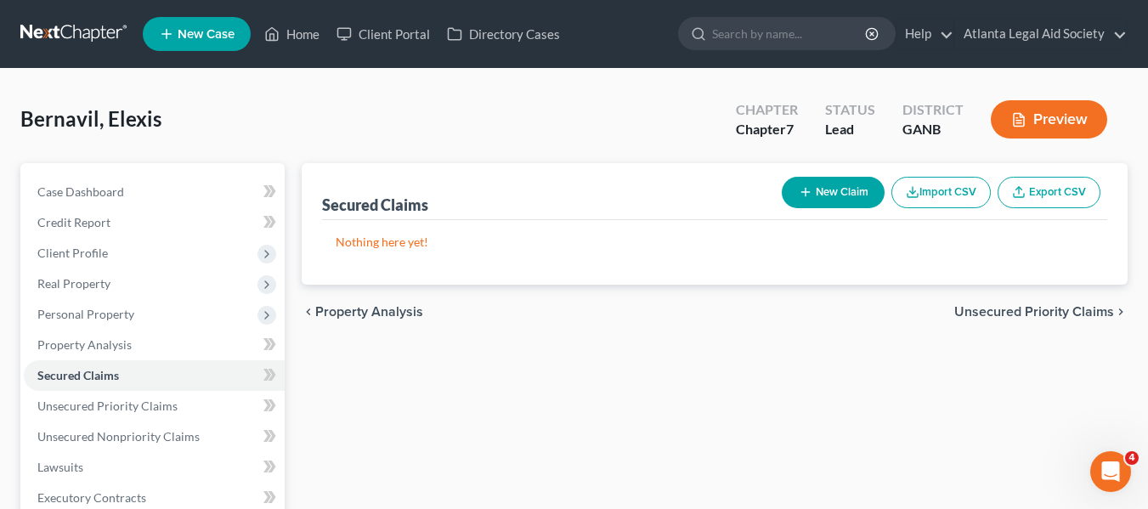
click at [827, 190] on button "New Claim" at bounding box center [833, 192] width 103 height 31
select select "0"
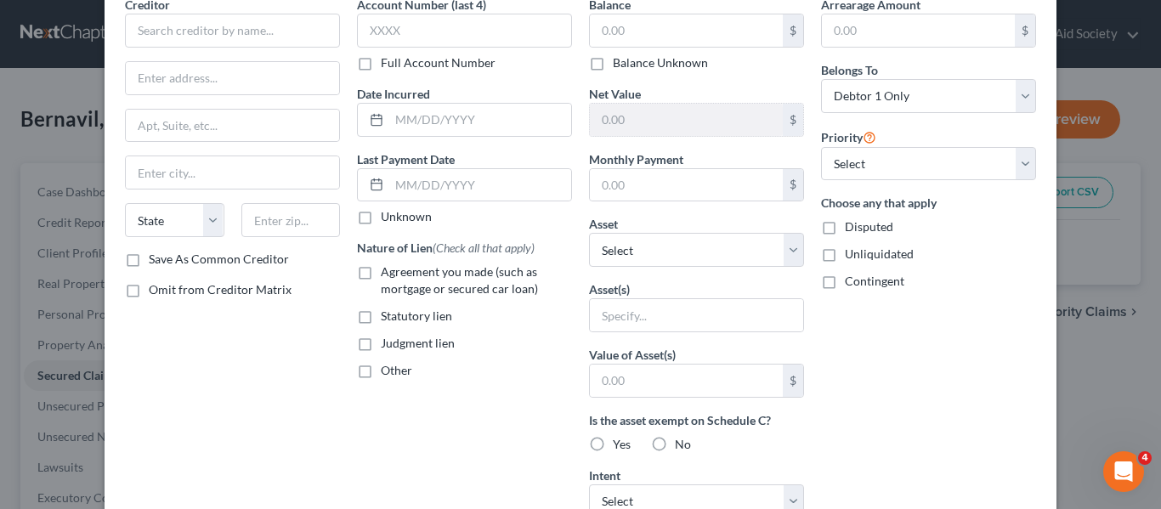
scroll to position [40, 0]
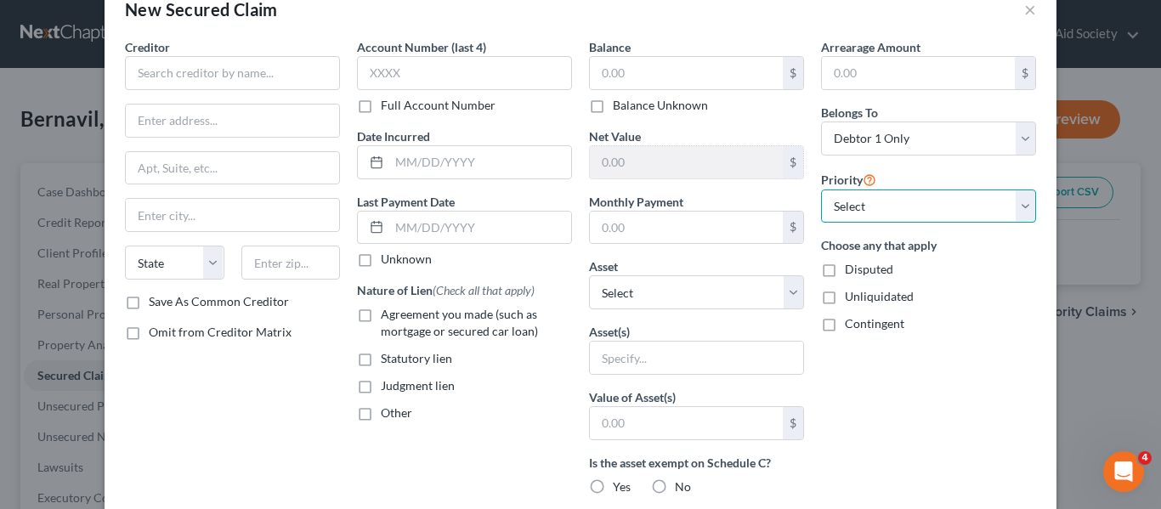
click at [926, 206] on select "Select 1st 2nd 3rd 4th 5th 6th 7th 8th 9th 10th 11th 12th 13th 14th 15th 16th 1…" at bounding box center [928, 207] width 215 height 34
click at [1024, 5] on button "×" at bounding box center [1030, 9] width 12 height 20
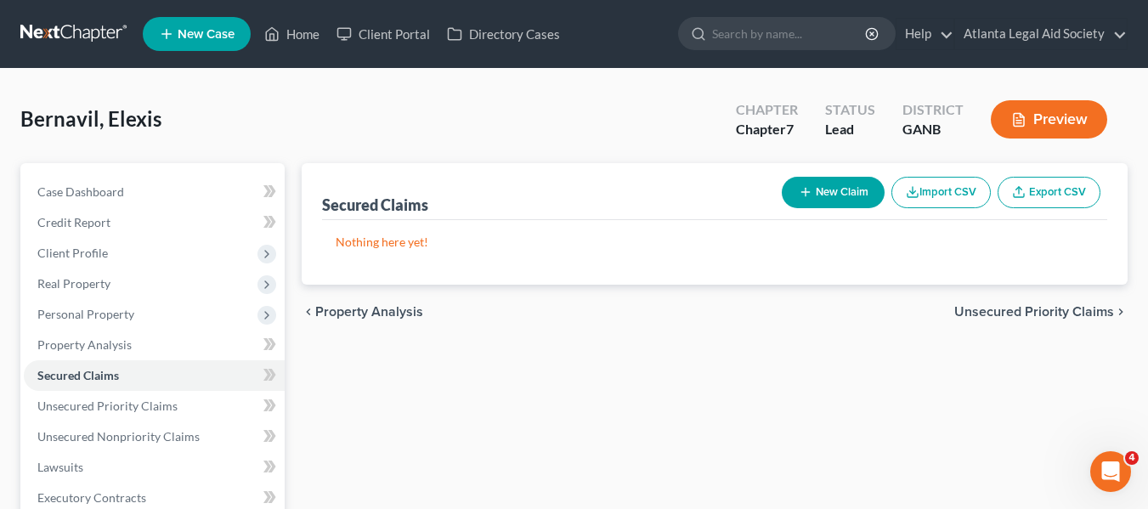
click at [989, 312] on span "Unsecured Priority Claims" at bounding box center [1034, 312] width 160 height 14
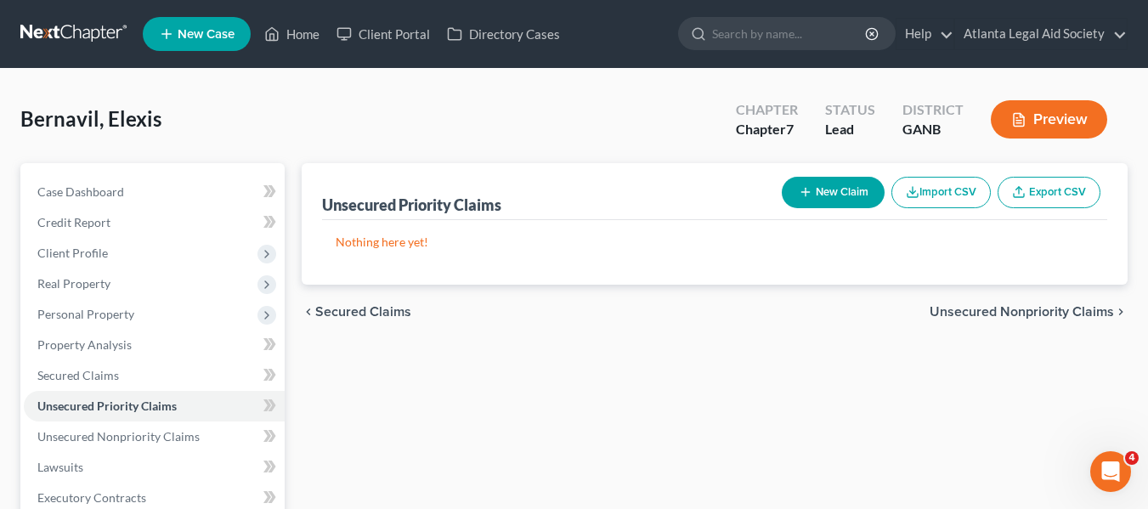
click at [989, 312] on span "Unsecured Nonpriority Claims" at bounding box center [1022, 312] width 184 height 14
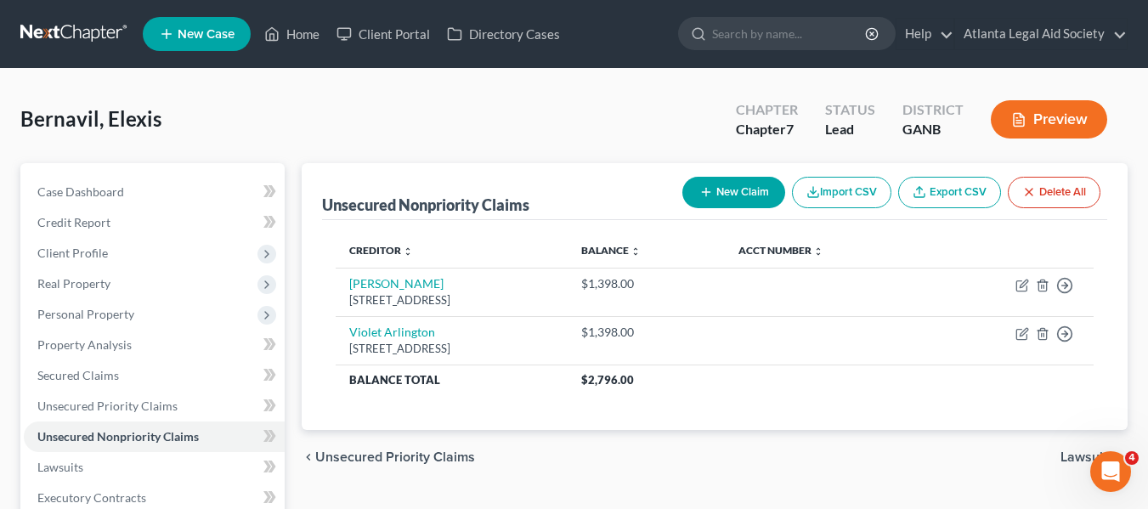
click at [716, 188] on button "New Claim" at bounding box center [733, 192] width 103 height 31
select select "0"
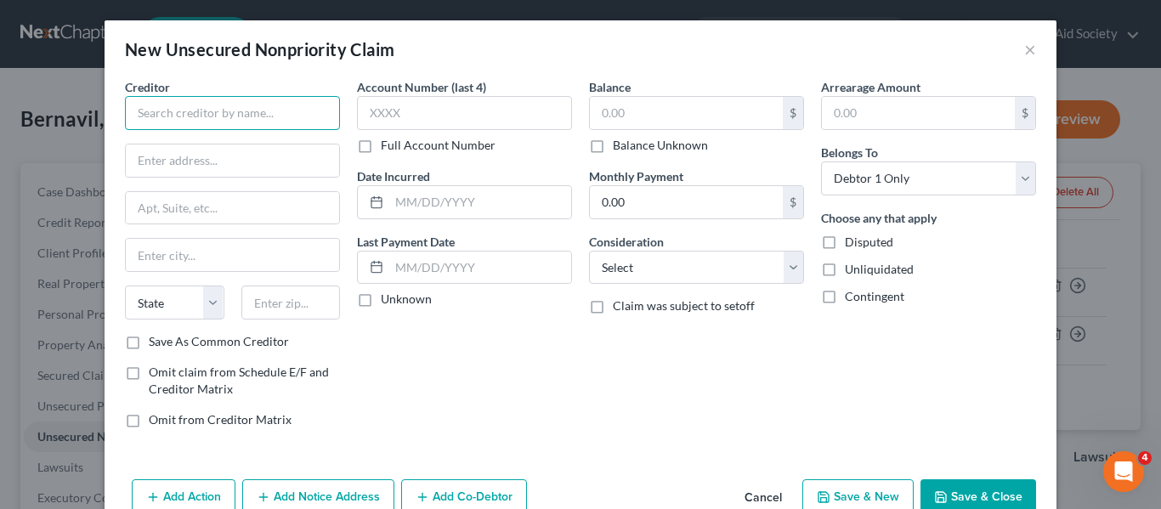
click at [218, 105] on input "text" at bounding box center [232, 113] width 215 height 34
type input "Carmax Auto Finance"
click at [628, 108] on input "text" at bounding box center [686, 113] width 193 height 32
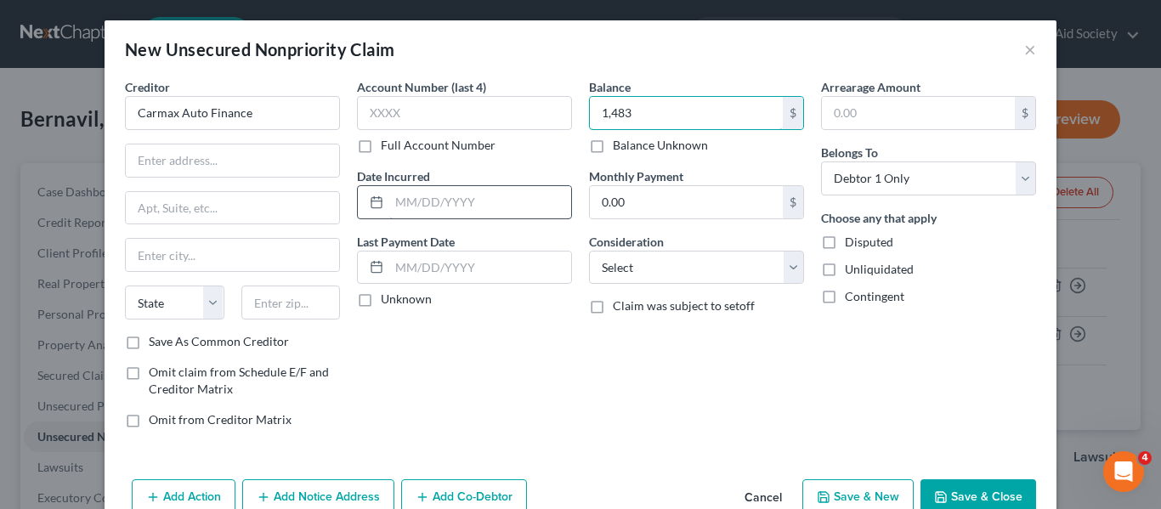
type input "1,483"
click at [399, 199] on input "text" at bounding box center [480, 202] width 182 height 32
type input "[DATE]"
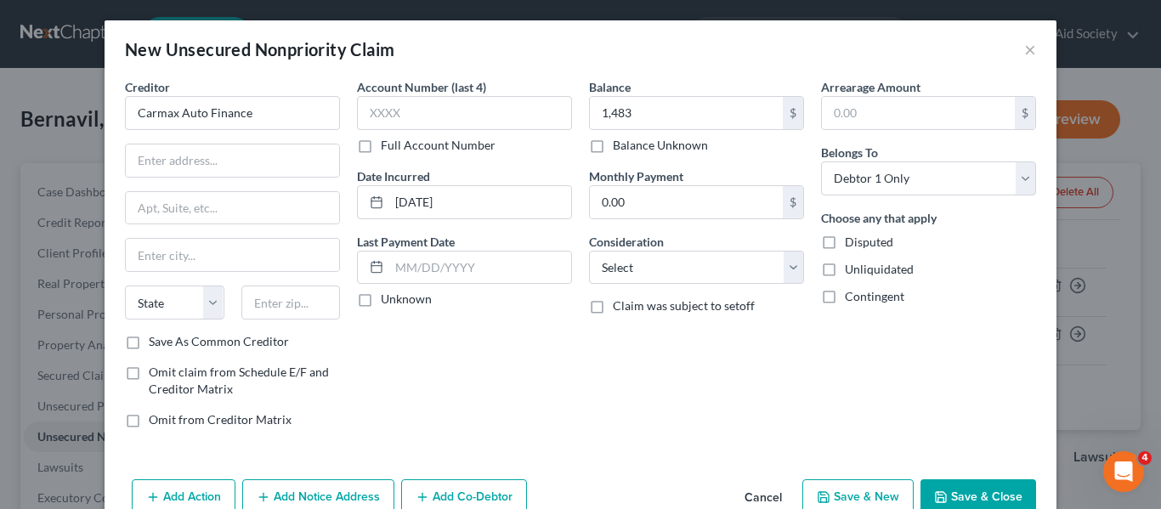
click at [645, 184] on label "Monthly Payment" at bounding box center [636, 176] width 94 height 18
click at [639, 195] on input "0.00" at bounding box center [686, 202] width 193 height 32
type input "50.00"
click at [393, 260] on input "text" at bounding box center [480, 268] width 182 height 32
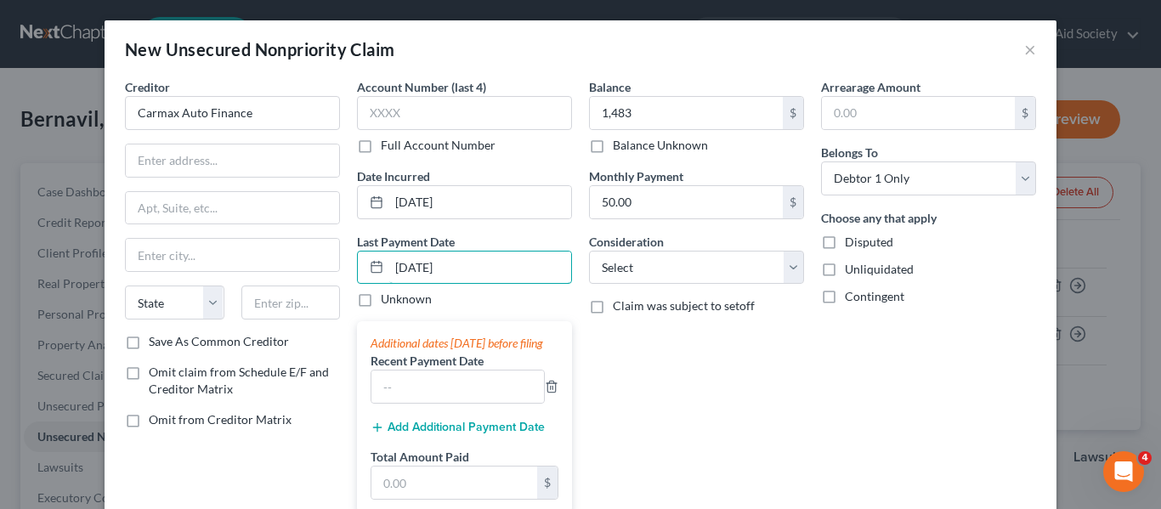
type input "[DATE]"
click at [655, 369] on div "Balance 1,483.00 $ Balance Unknown Balance Undetermined 1,483 $ Balance Unknown…" at bounding box center [696, 302] width 232 height 449
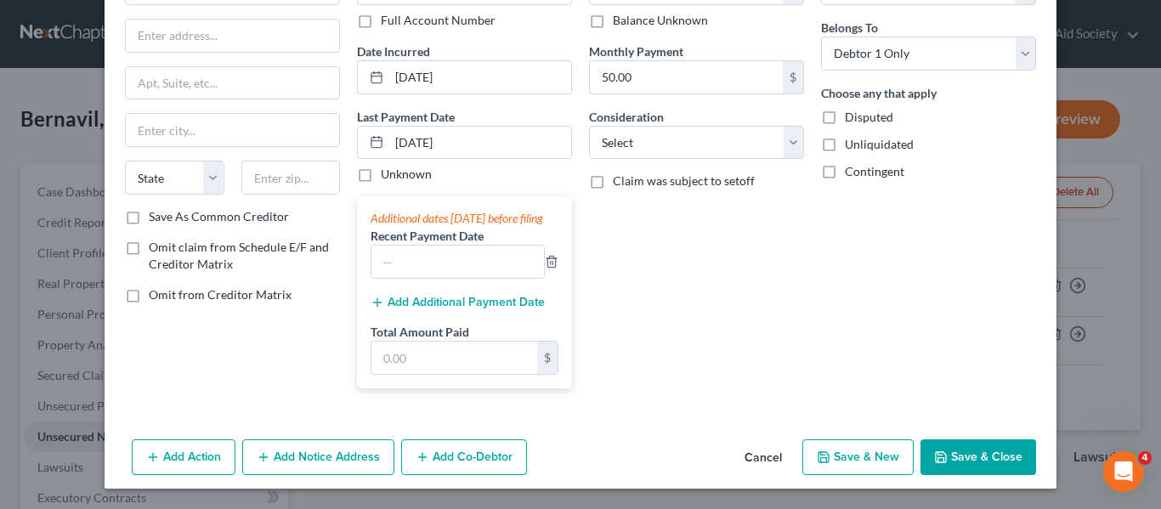
scroll to position [139, 0]
click at [426, 258] on input "text" at bounding box center [457, 262] width 173 height 32
type input "[DATE]"
click at [405, 358] on input "text" at bounding box center [454, 358] width 166 height 32
type input "50.00"
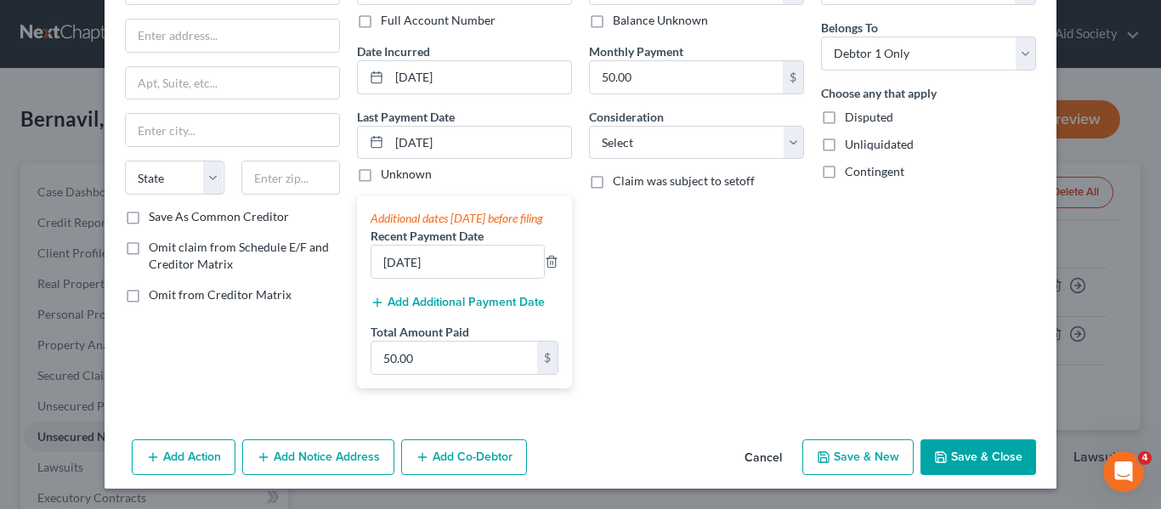
click at [444, 303] on button "Add Additional Payment Date" at bounding box center [458, 303] width 174 height 14
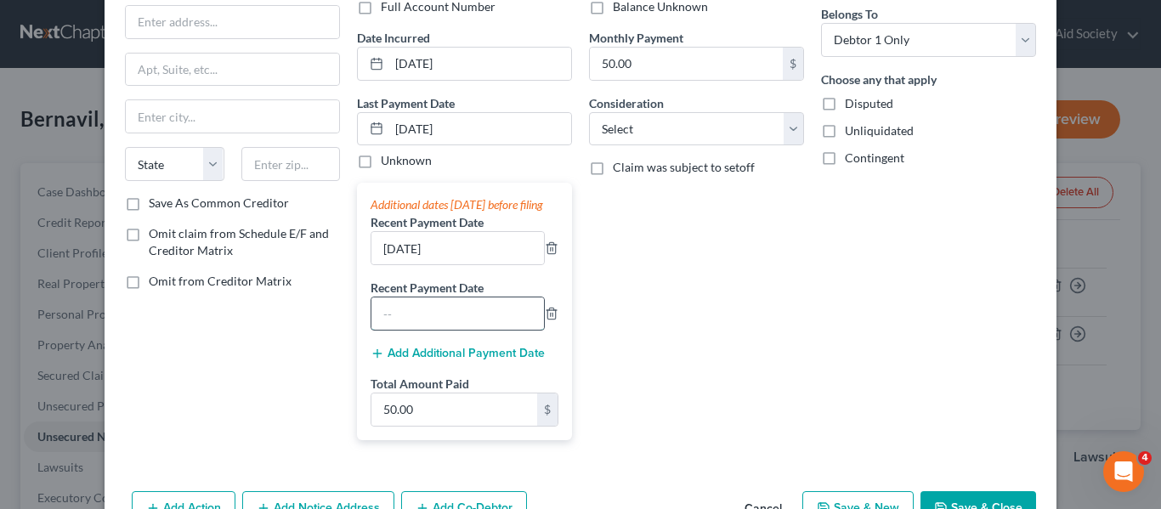
click at [403, 325] on input "text" at bounding box center [457, 313] width 173 height 32
type input "[DATE]"
type input "100.00"
click at [865, 284] on div "Arrearage Amount $ Belongs To * Select Debtor 1 Only Debtor 2 Only Debtor 1 And…" at bounding box center [928, 197] width 232 height 514
click at [650, 128] on select "Select Cable / Satellite Services Collection Agency Credit Card Debt Debt Couns…" at bounding box center [696, 129] width 215 height 34
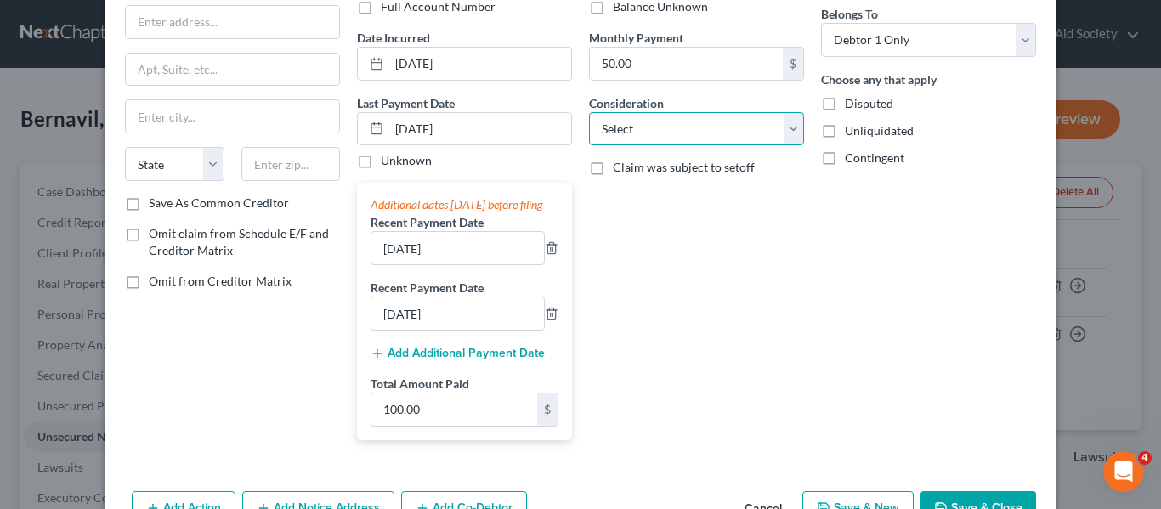
select select "4"
click at [589, 112] on select "Select Cable / Satellite Services Collection Agency Credit Card Debt Debt Couns…" at bounding box center [696, 129] width 215 height 34
click at [787, 122] on select "Select Cable / Satellite Services Collection Agency Credit Card Debt Debt Couns…" at bounding box center [696, 129] width 215 height 34
drag, startPoint x: 974, startPoint y: 241, endPoint x: 985, endPoint y: 241, distance: 11.0
click at [974, 241] on div "Arrearage Amount $ Belongs To * Select Debtor 1 Only Debtor 2 Only Debtor 1 And…" at bounding box center [928, 197] width 232 height 514
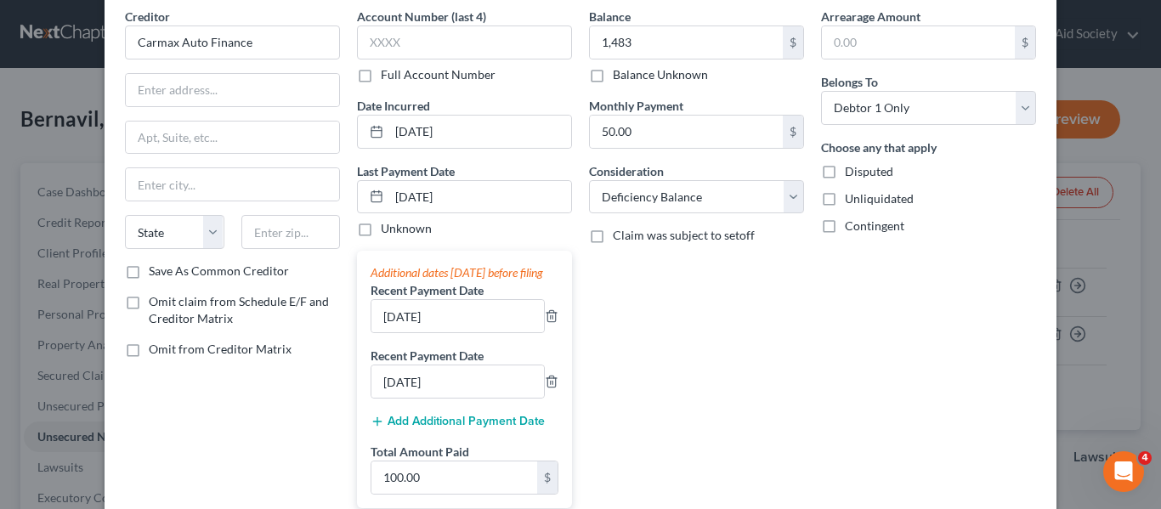
scroll to position [37, 0]
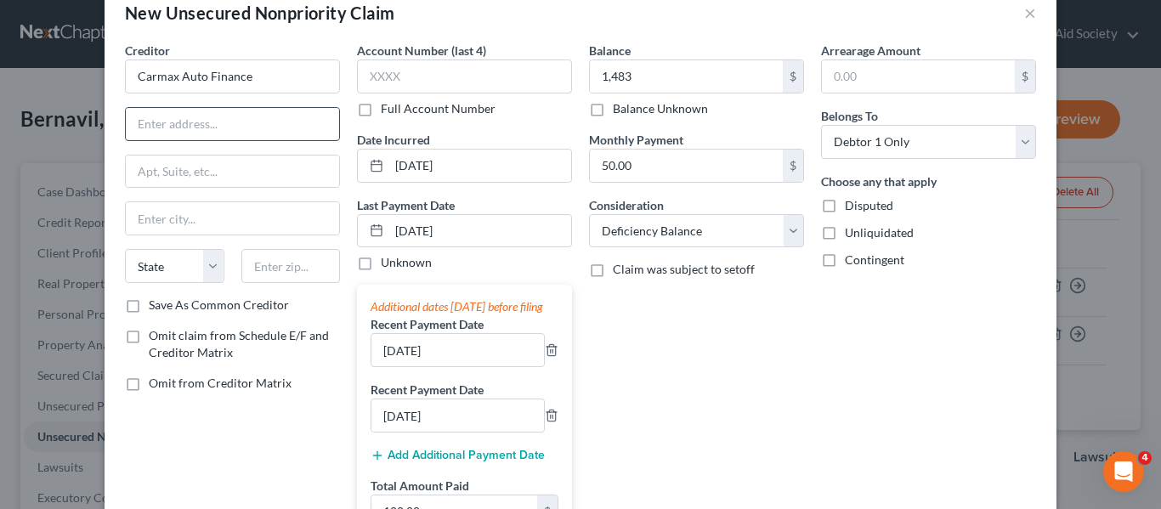
click at [175, 123] on input "text" at bounding box center [232, 124] width 213 height 32
type input "PO Box 440609"
type input "Kennesaw"
select select "10"
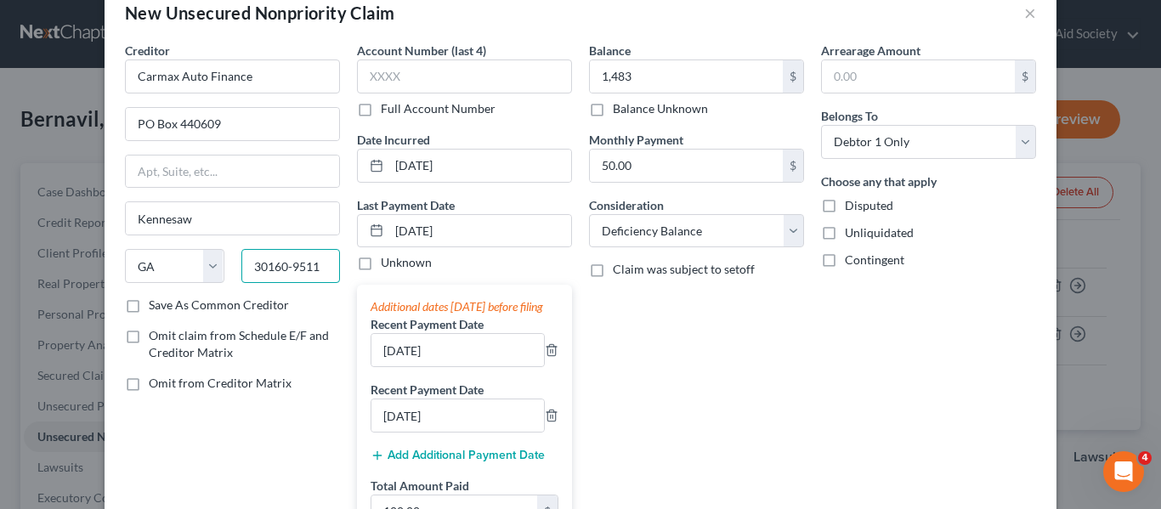
type input "30160-9511"
click at [718, 353] on div "Balance 1,483.00 $ Balance Unknown Balance Undetermined 1,483 $ Balance Unknown…" at bounding box center [696, 299] width 232 height 514
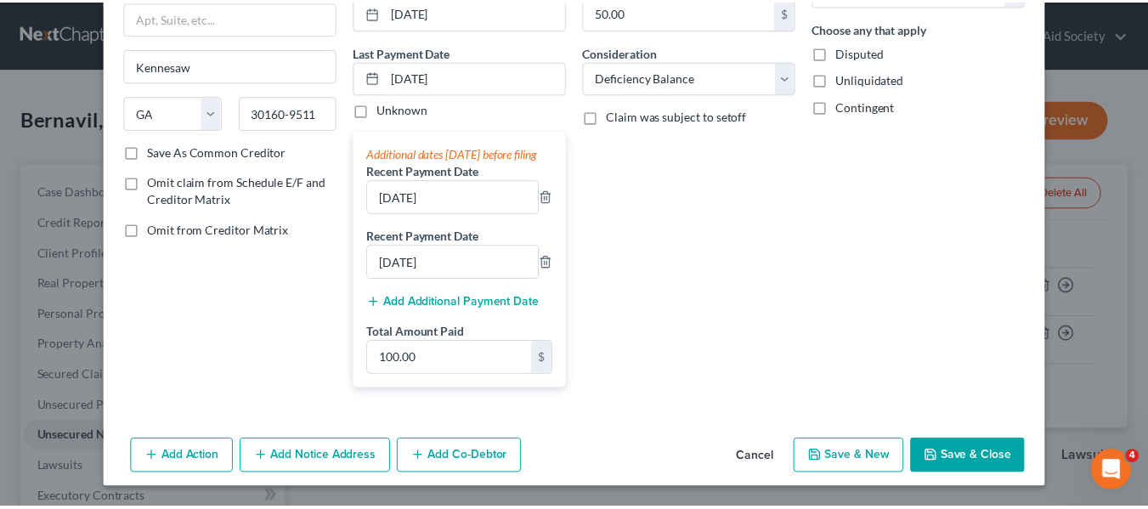
scroll to position [207, 0]
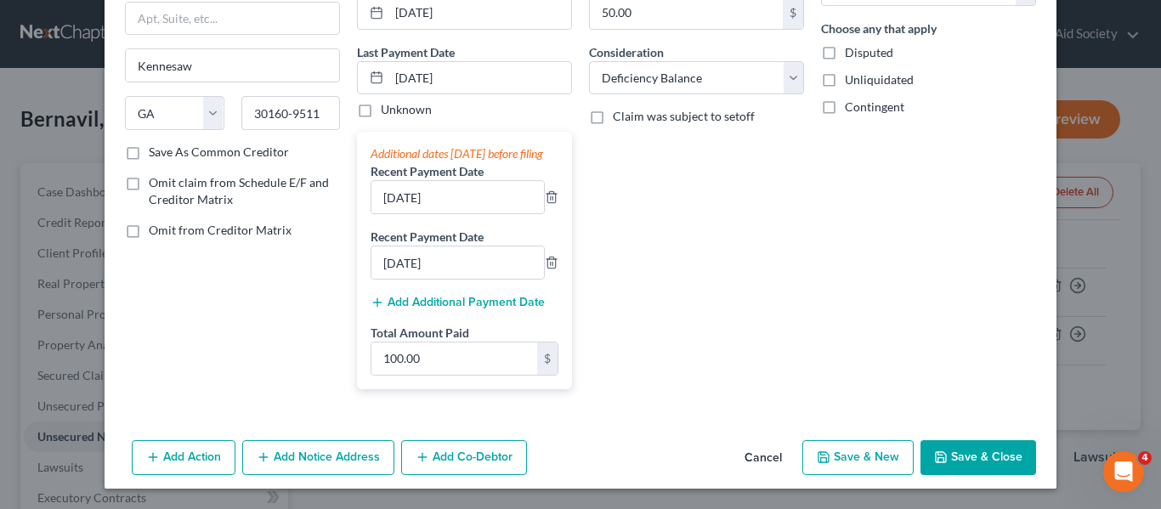
click at [975, 459] on button "Save & Close" at bounding box center [978, 458] width 116 height 36
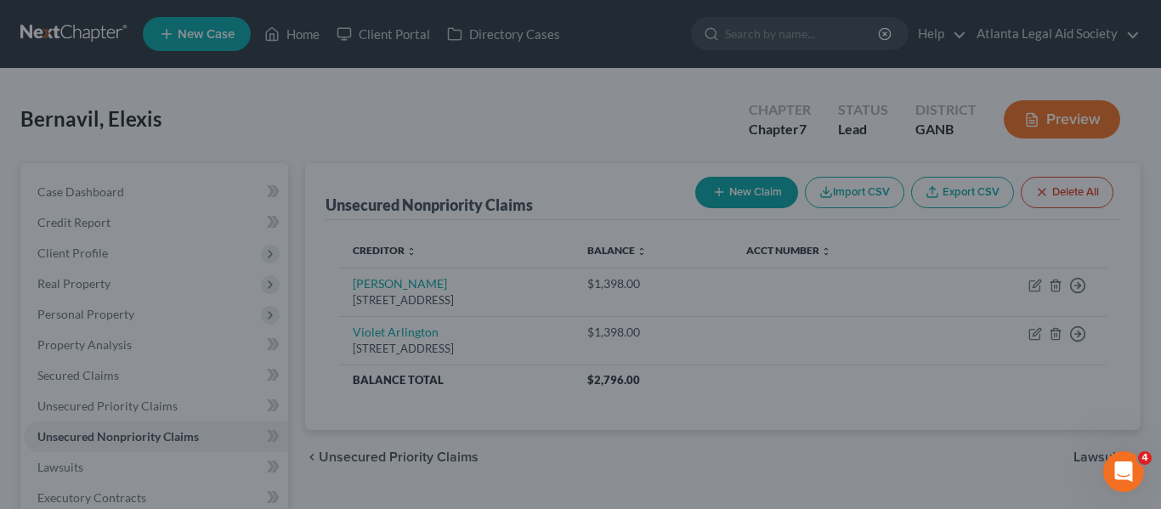
type input "1,483.00"
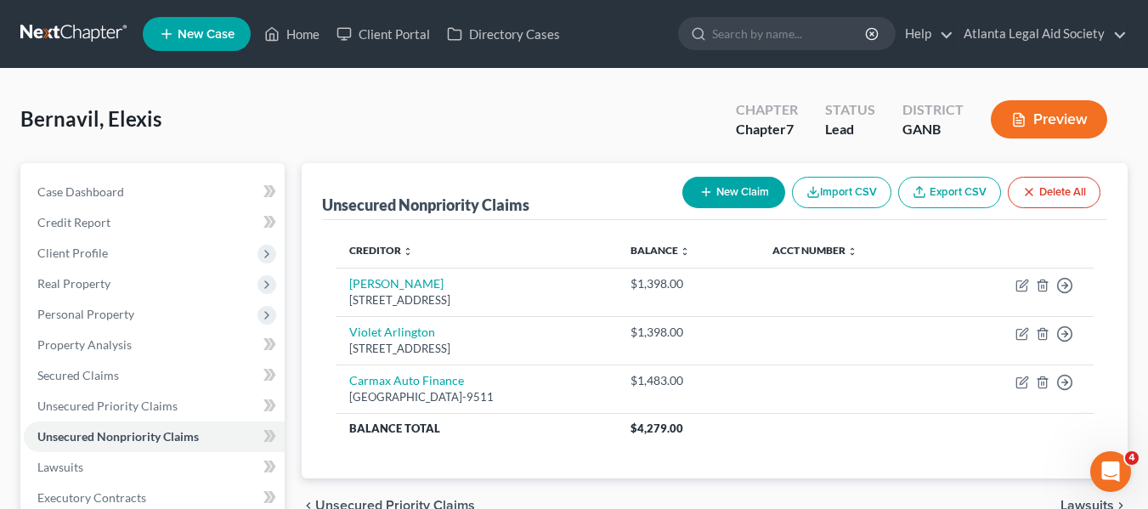
click at [746, 196] on button "New Claim" at bounding box center [733, 192] width 103 height 31
select select "0"
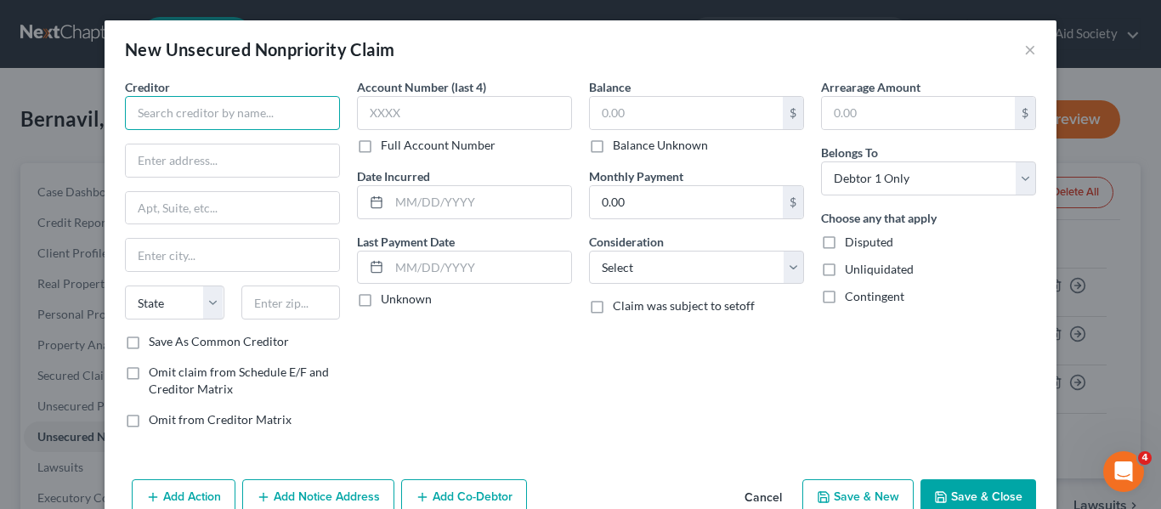
click at [150, 117] on input "text" at bounding box center [232, 113] width 215 height 34
type input "SYNCB/Car Care Sync"
click at [625, 108] on input "text" at bounding box center [686, 113] width 193 height 32
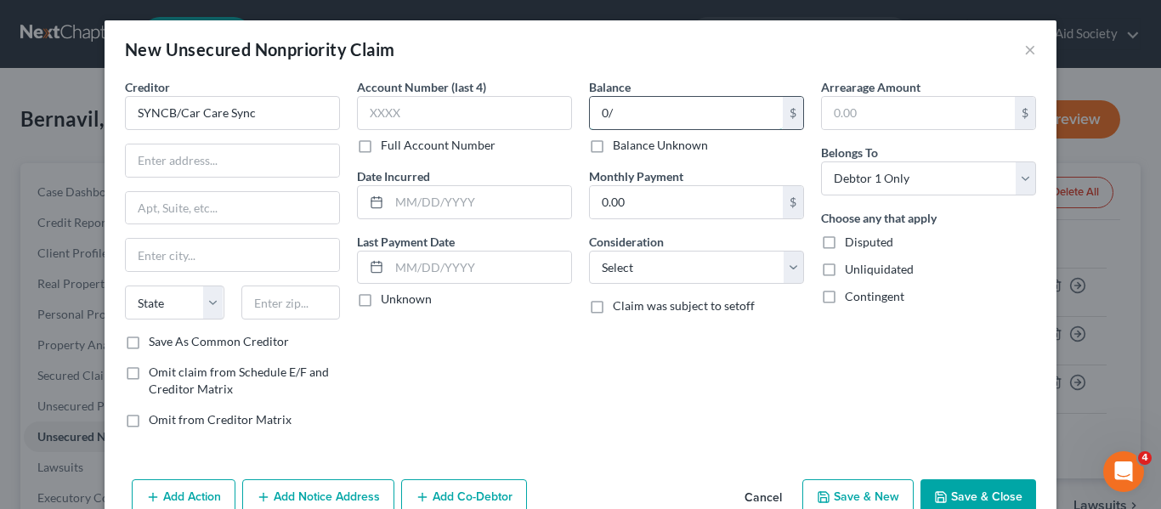
type input "0"
type input "0.00"
click at [412, 201] on input "text" at bounding box center [480, 202] width 182 height 32
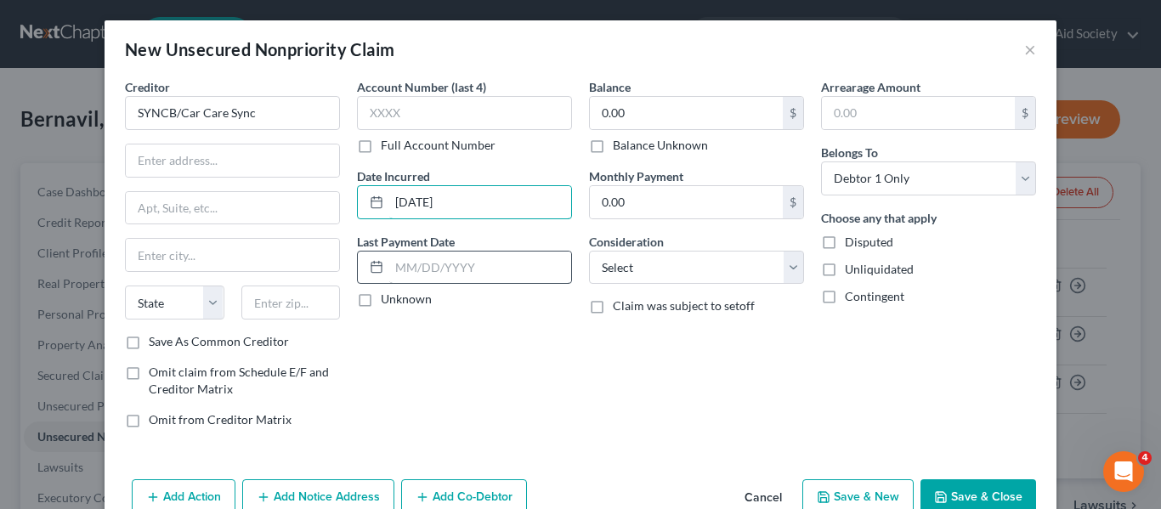
type input "[DATE]"
click at [400, 267] on input "text" at bounding box center [480, 268] width 182 height 32
type input "[DATE]"
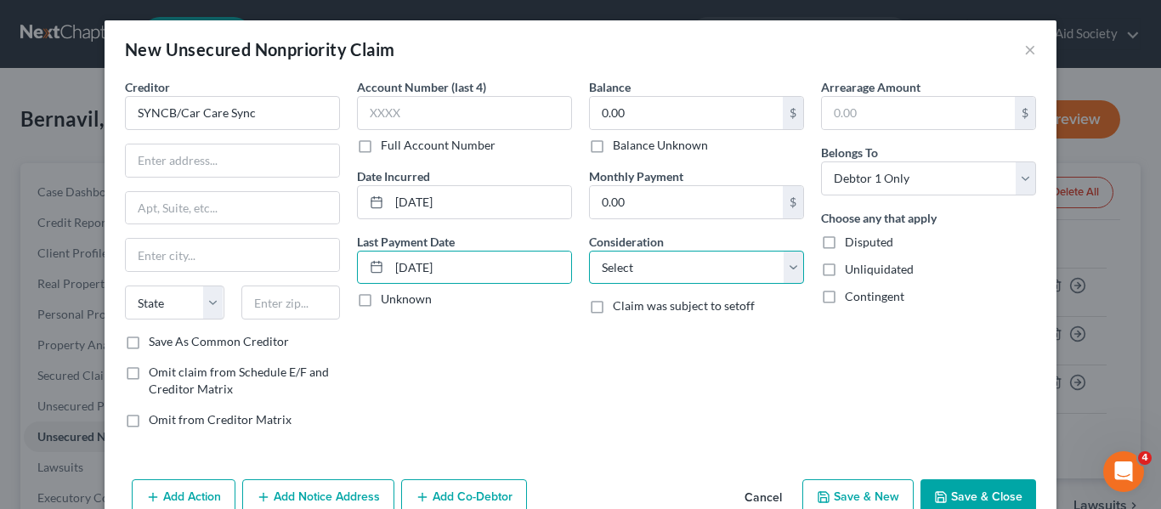
click at [673, 272] on select "Select Cable / Satellite Services Collection Agency Credit Card Debt Debt Couns…" at bounding box center [696, 268] width 215 height 34
select select "2"
click at [589, 251] on select "Select Cable / Satellite Services Collection Agency Credit Card Debt Debt Couns…" at bounding box center [696, 268] width 215 height 34
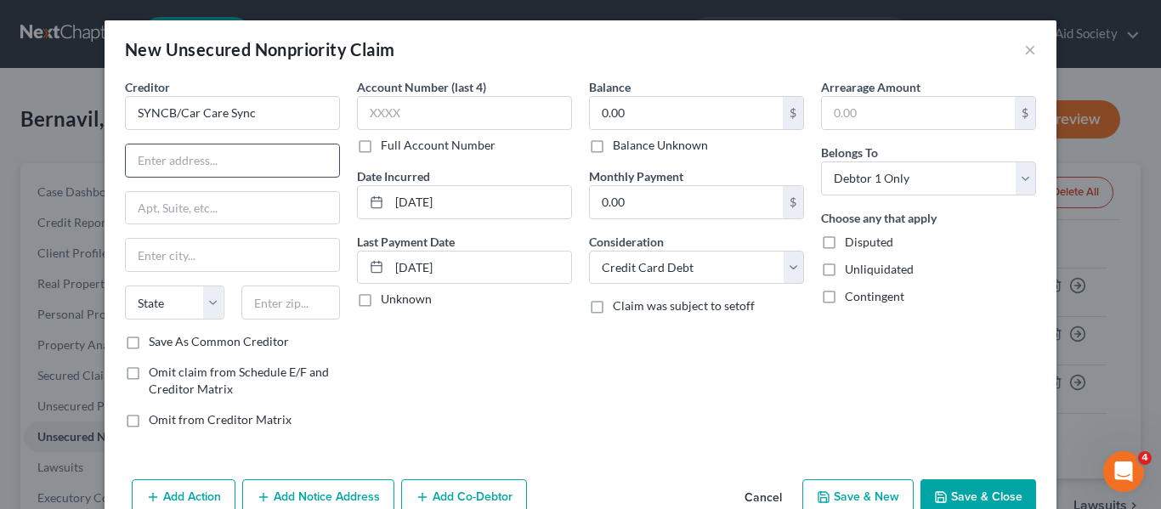
click at [126, 158] on input "text" at bounding box center [232, 160] width 213 height 32
click at [242, 113] on input "SYNCB/Car Care Sync" at bounding box center [232, 113] width 215 height 34
click at [252, 112] on input "SYNCB/Car Care Syn c" at bounding box center [232, 113] width 215 height 34
type input "SYNCB/Car Care Syn C"
drag, startPoint x: 206, startPoint y: 145, endPoint x: 245, endPoint y: 154, distance: 40.0
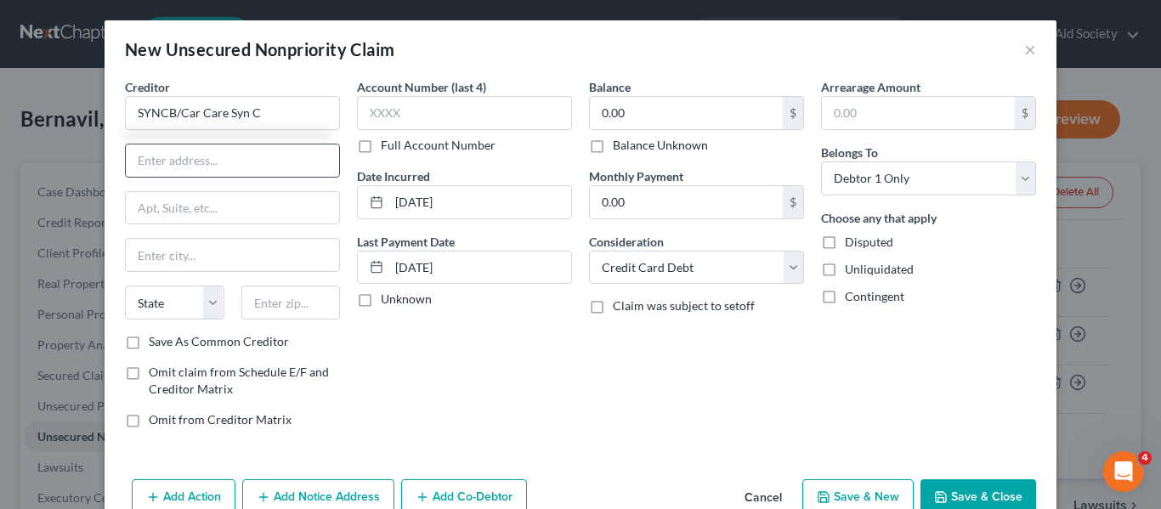
click at [206, 145] on input "text" at bounding box center [232, 160] width 213 height 32
type input "PO Box 71757"
click at [255, 248] on input "text" at bounding box center [232, 255] width 213 height 32
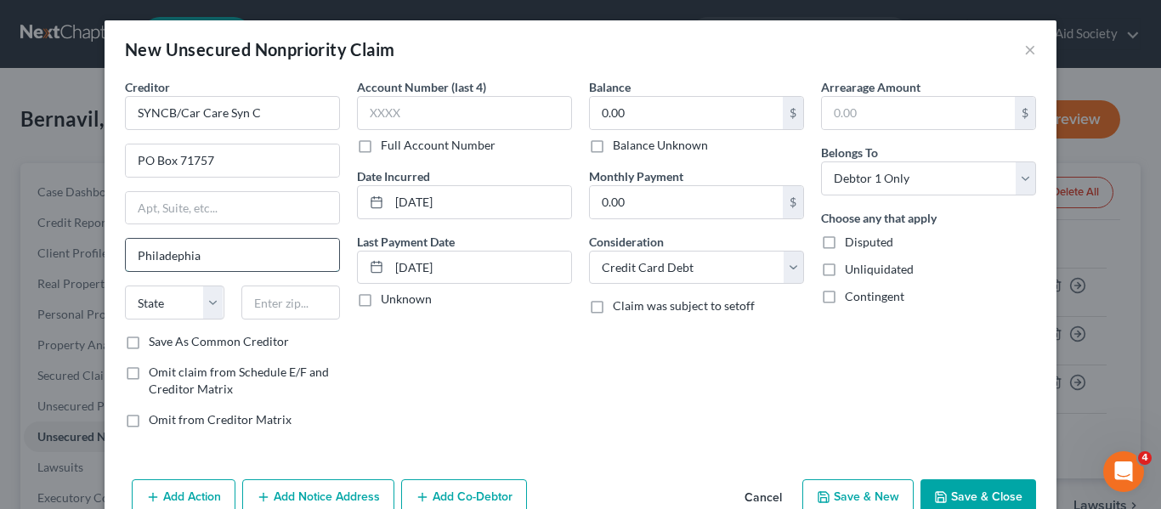
type input "Philadephia"
select select "39"
click at [288, 302] on input "1917601757" at bounding box center [290, 303] width 99 height 34
type input "191760-1757"
click at [728, 354] on div "Balance 0.00 $ Balance Unknown Balance Undetermined 0.00 $ Balance Unknown Mont…" at bounding box center [696, 260] width 232 height 364
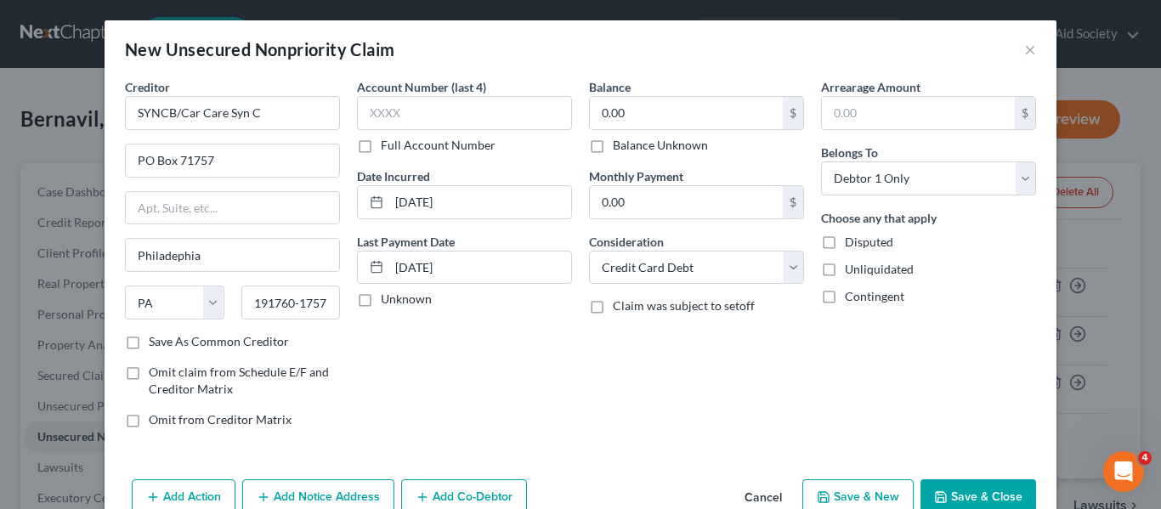
click at [971, 489] on button "Save & Close" at bounding box center [978, 497] width 116 height 36
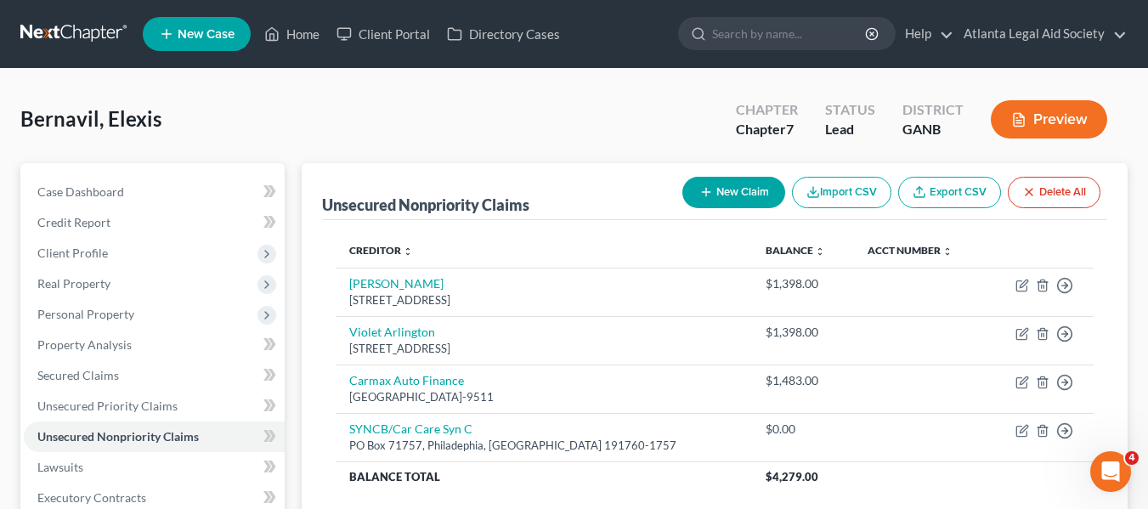
click at [717, 194] on button "New Claim" at bounding box center [733, 192] width 103 height 31
select select "0"
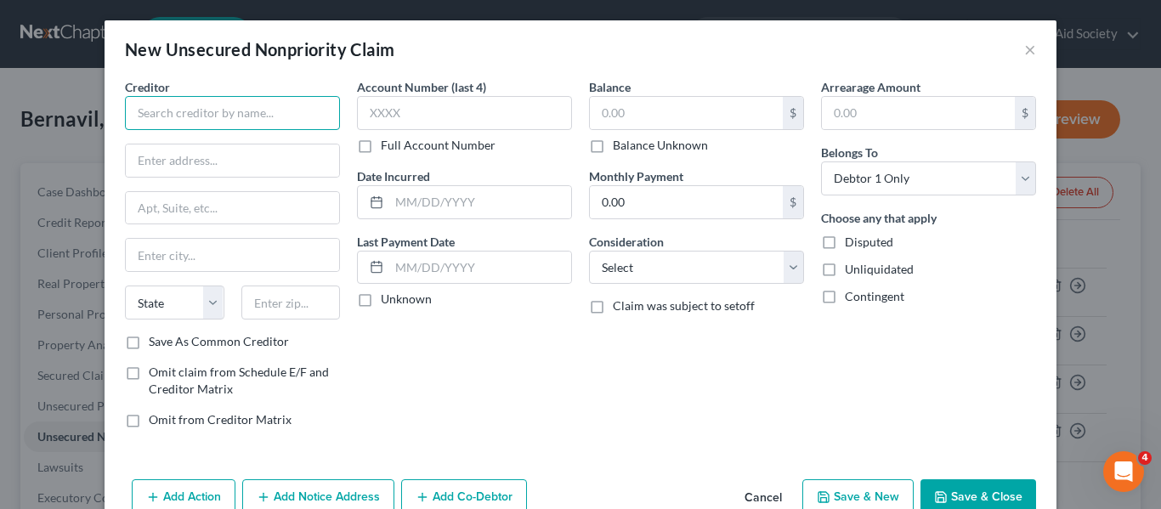
click at [169, 112] on input "text" at bounding box center [232, 113] width 215 height 34
click at [169, 112] on input "Chime" at bounding box center [232, 113] width 215 height 34
click at [169, 112] on input "ChimefS" at bounding box center [232, 113] width 215 height 34
click at [170, 113] on input "ChimefStride Bank" at bounding box center [232, 113] width 215 height 34
type input "Chimefin/Stride Bank"
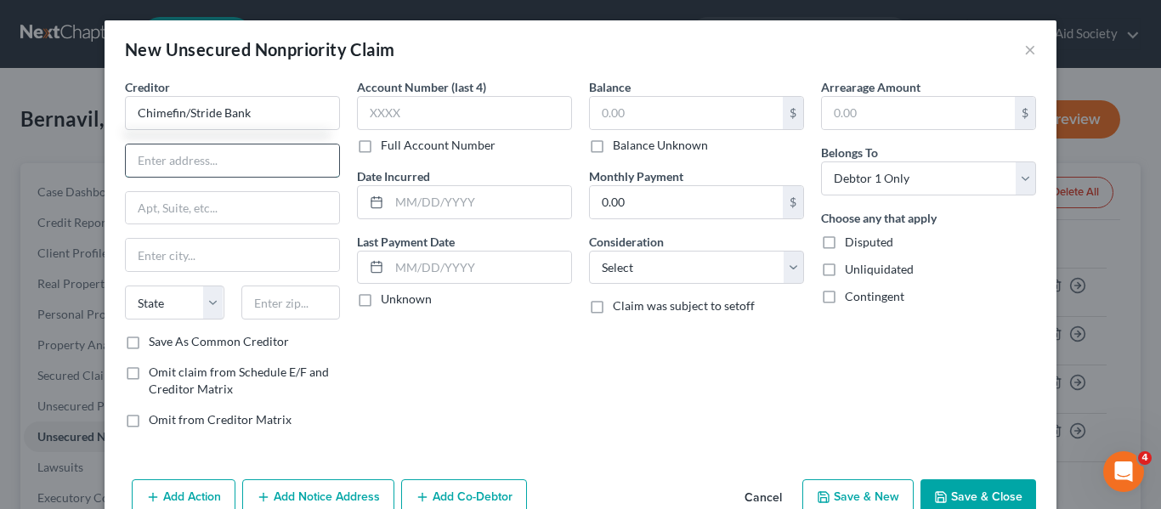
click at [251, 166] on input "text" at bounding box center [232, 160] width 213 height 32
click at [639, 102] on input "text" at bounding box center [686, 113] width 193 height 32
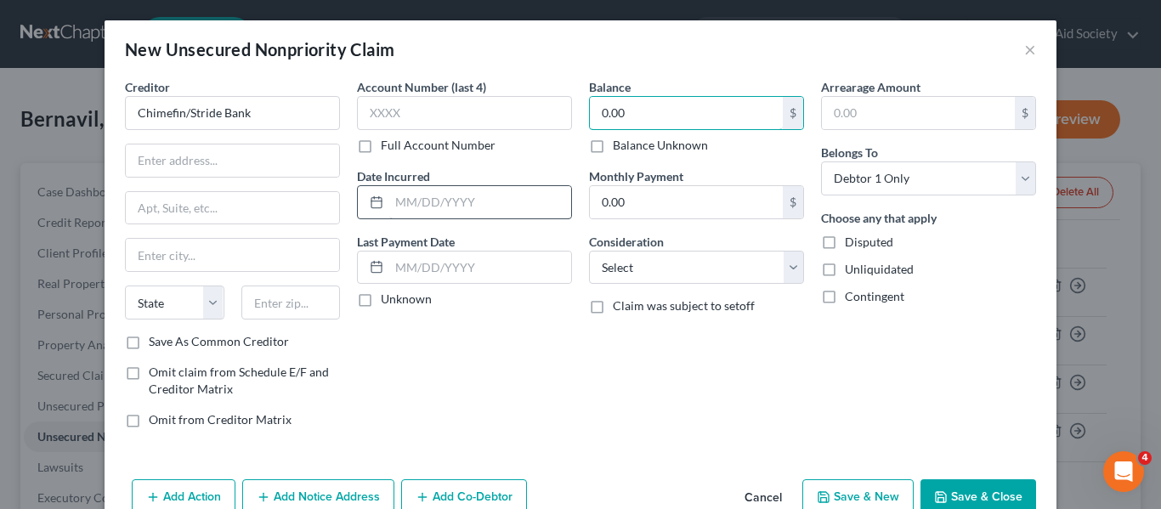
type input "0.00"
click at [417, 196] on input "text" at bounding box center [480, 202] width 182 height 32
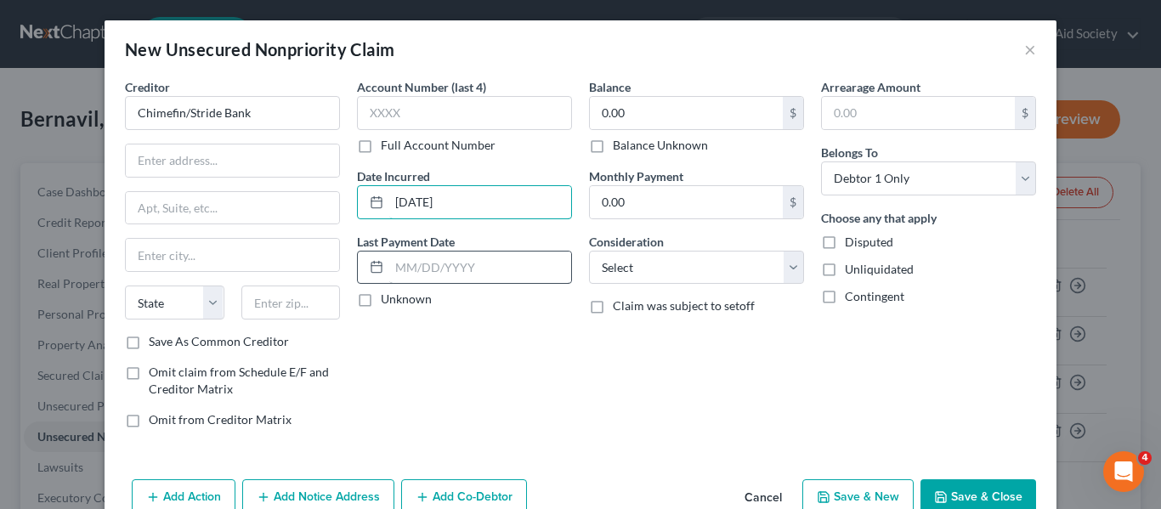
type input "[DATE]"
click at [410, 269] on input "text" at bounding box center [480, 268] width 182 height 32
type input "[DATE]"
click at [688, 205] on input "0.00" at bounding box center [686, 202] width 193 height 32
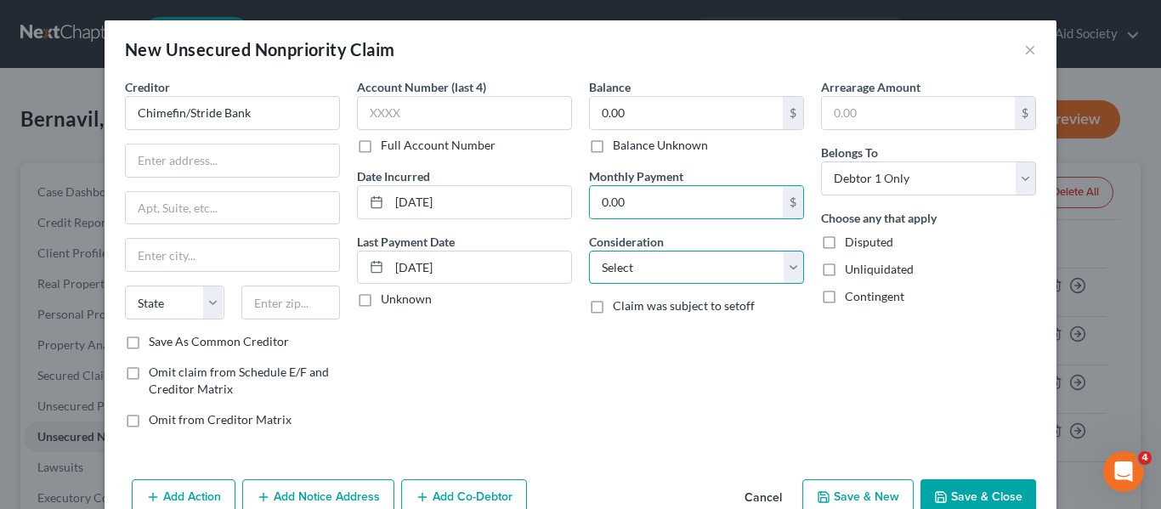
click at [711, 268] on select "Select Cable / Satellite Services Collection Agency Credit Card Debt Debt Couns…" at bounding box center [696, 268] width 215 height 34
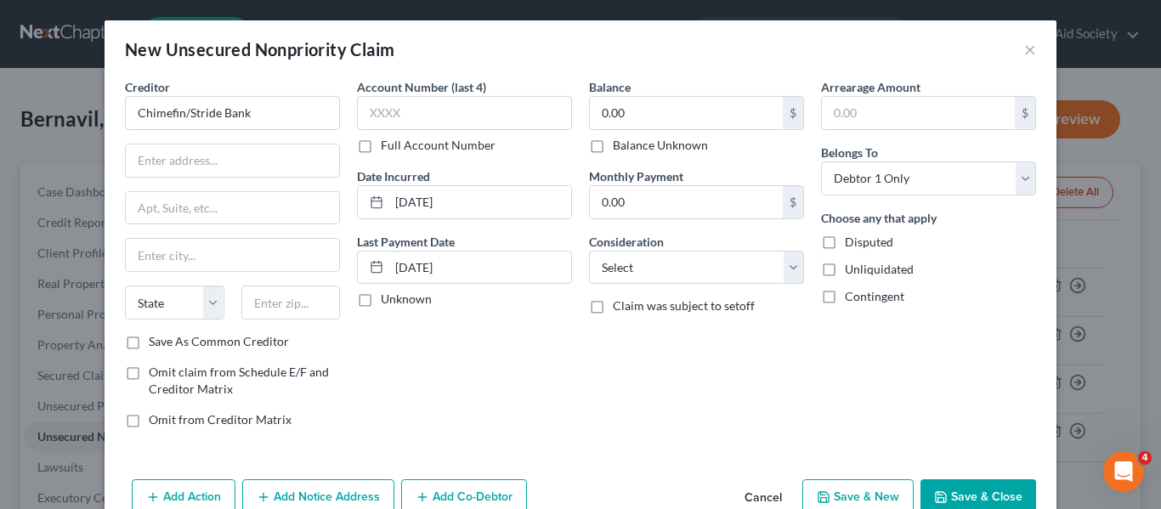
click at [655, 357] on div "Balance 0.00 $ Balance Unknown Balance Undetermined 0.00 $ Balance Unknown Mont…" at bounding box center [696, 260] width 232 height 364
click at [1028, 49] on button "×" at bounding box center [1030, 49] width 12 height 20
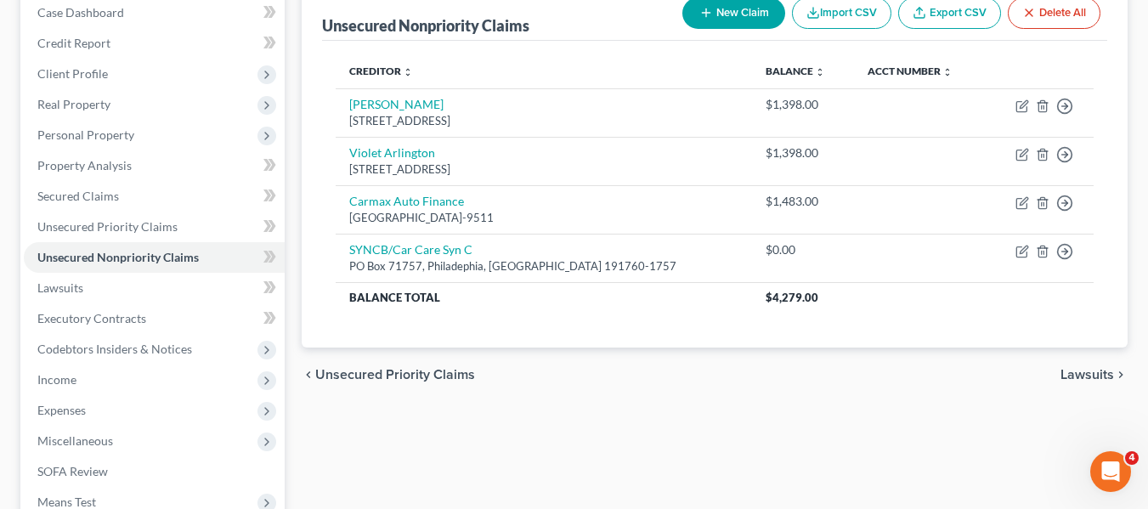
scroll to position [232, 0]
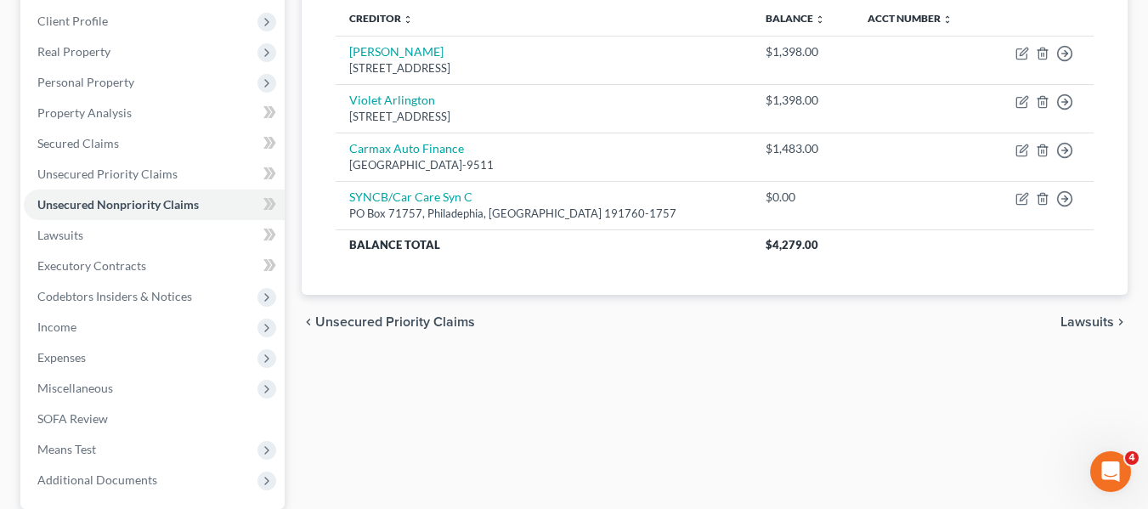
click at [388, 321] on span "Unsecured Priority Claims" at bounding box center [395, 322] width 160 height 14
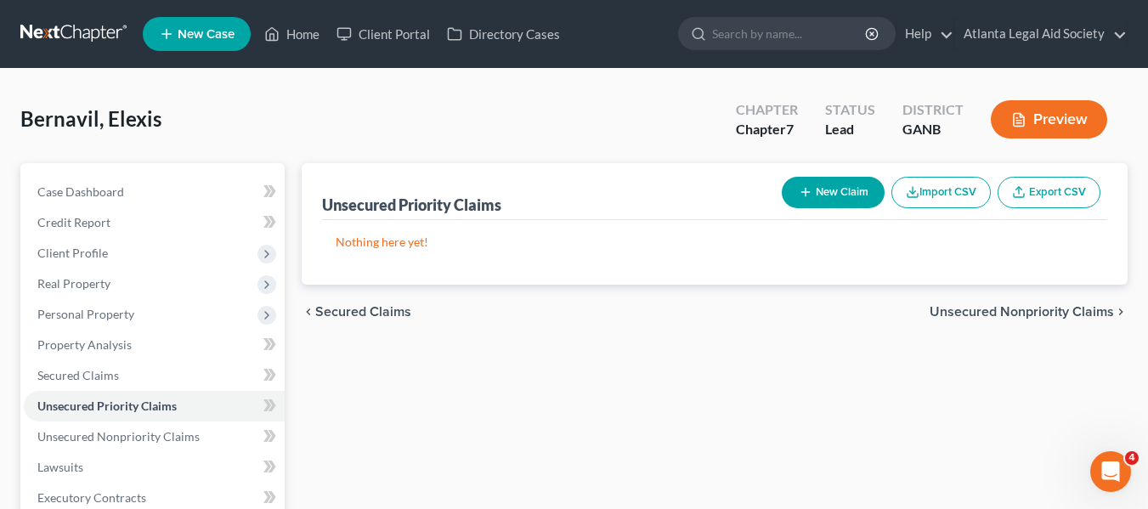
click at [376, 314] on span "Secured Claims" at bounding box center [363, 312] width 96 height 14
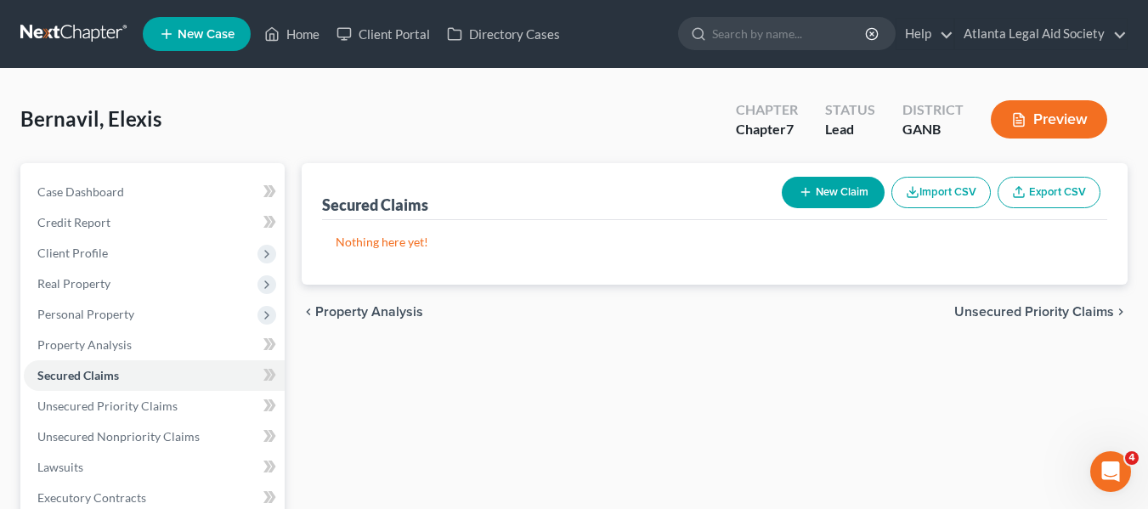
click at [818, 201] on button "New Claim" at bounding box center [833, 192] width 103 height 31
select select "0"
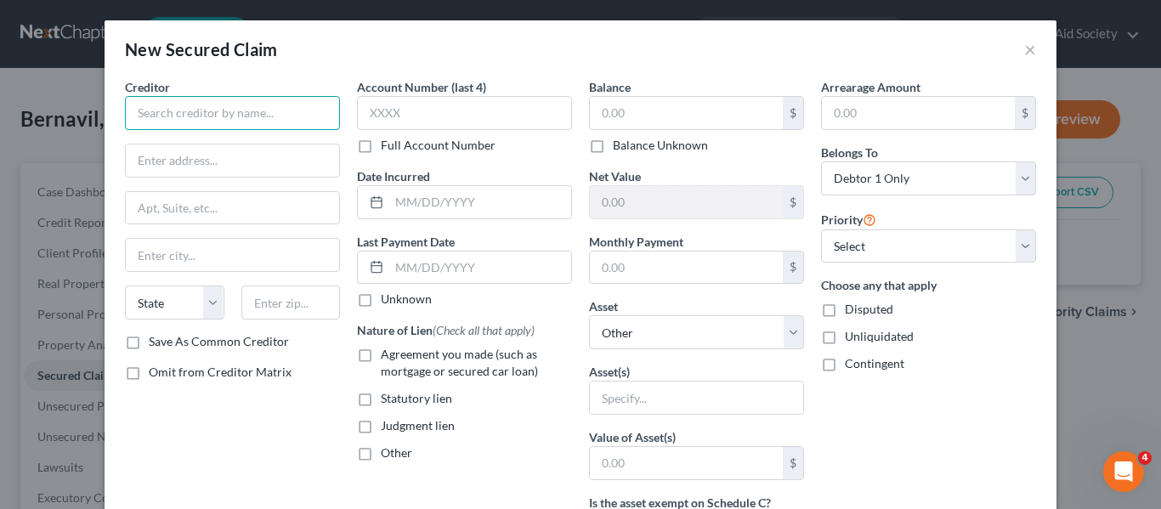
click at [171, 112] on input "text" at bounding box center [232, 113] width 215 height 34
type input "Chime Fin/Stride Bank"
click at [593, 107] on input "text" at bounding box center [686, 113] width 193 height 32
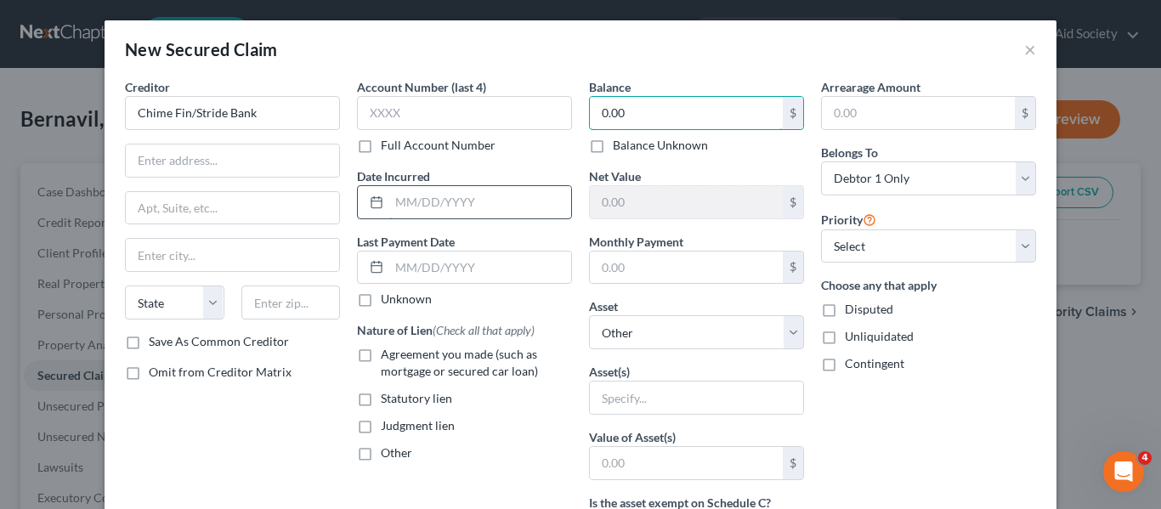
type input "0.00"
click at [396, 196] on input "text" at bounding box center [480, 202] width 182 height 32
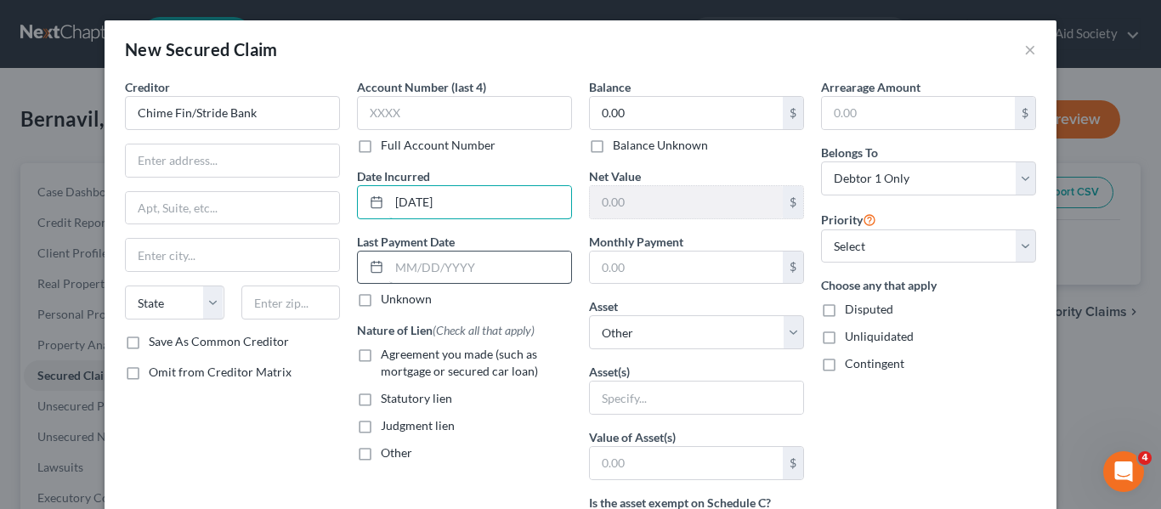
type input "[DATE]"
click at [414, 263] on input "text" at bounding box center [480, 268] width 182 height 32
type input "[DATE]"
click at [381, 451] on label "Other" at bounding box center [396, 452] width 31 height 17
click at [388, 451] on input "Other" at bounding box center [393, 449] width 11 height 11
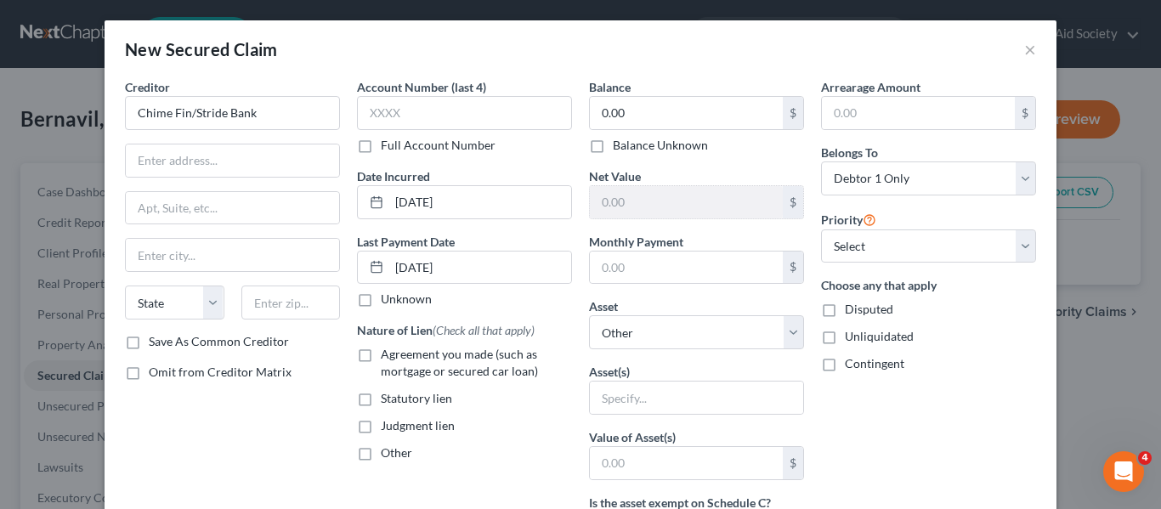
checkbox input "true"
click at [361, 491] on input "text" at bounding box center [464, 492] width 213 height 32
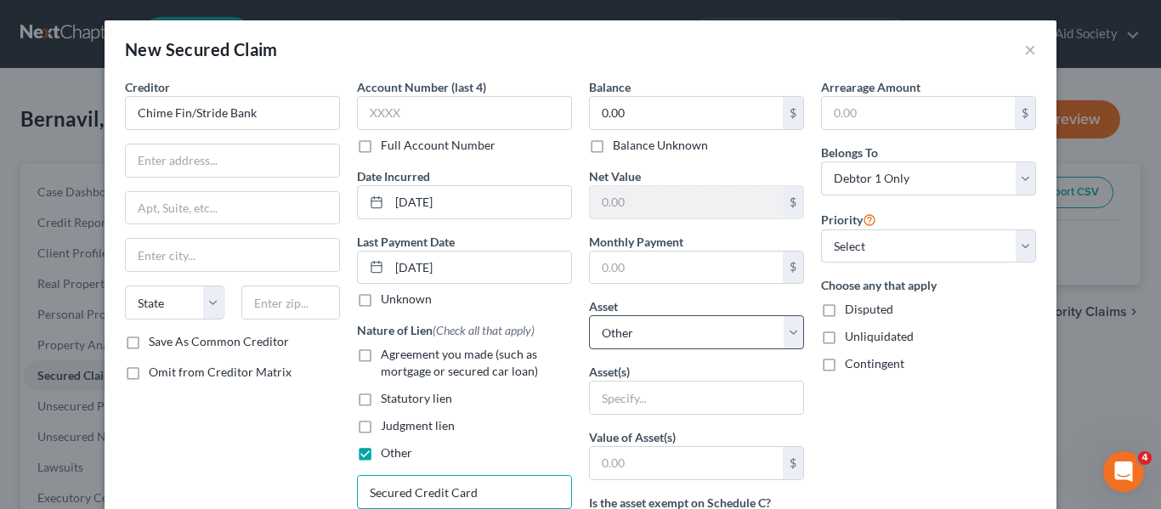
type input "Secured Credit Card"
click at [770, 332] on select "Select Other Multiple Assets [PERSON_NAME] [PERSON_NAME], NA (Checking Account)…" at bounding box center [696, 332] width 215 height 34
drag, startPoint x: 770, startPoint y: 332, endPoint x: 801, endPoint y: 343, distance: 32.5
click at [770, 332] on select "Select Other Multiple Assets [PERSON_NAME] [PERSON_NAME], NA (Checking Account)…" at bounding box center [696, 332] width 215 height 34
click at [911, 437] on div "Arrearage Amount $ Belongs To * Select Debtor 1 Only Debtor 2 Only Debtor 1 And…" at bounding box center [928, 457] width 232 height 758
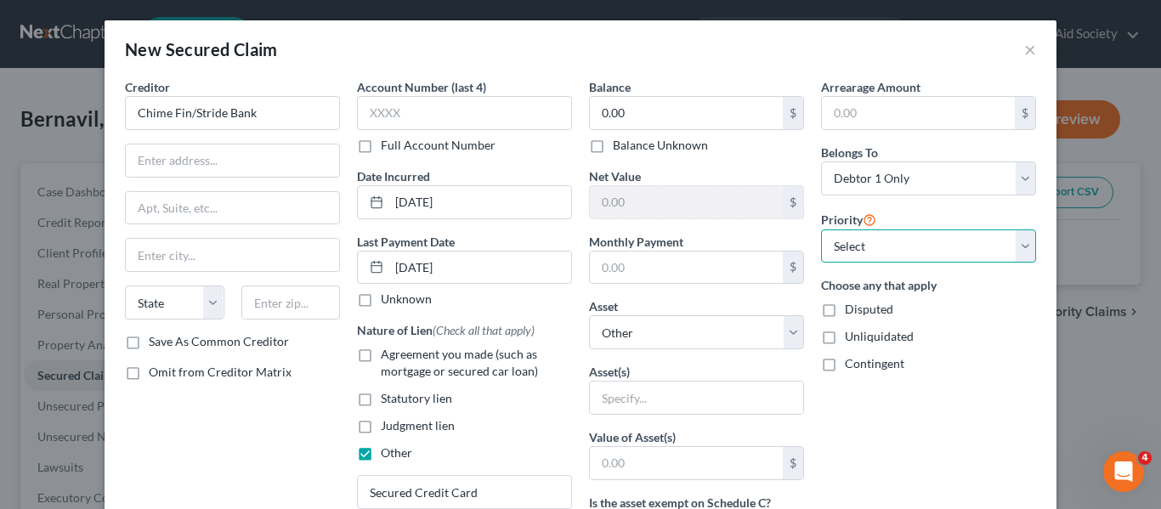
click at [880, 249] on select "Select 1st 2nd 3rd 4th 5th 6th 7th 8th 9th 10th 11th 12th 13th 14th 15th 16th 1…" at bounding box center [928, 246] width 215 height 34
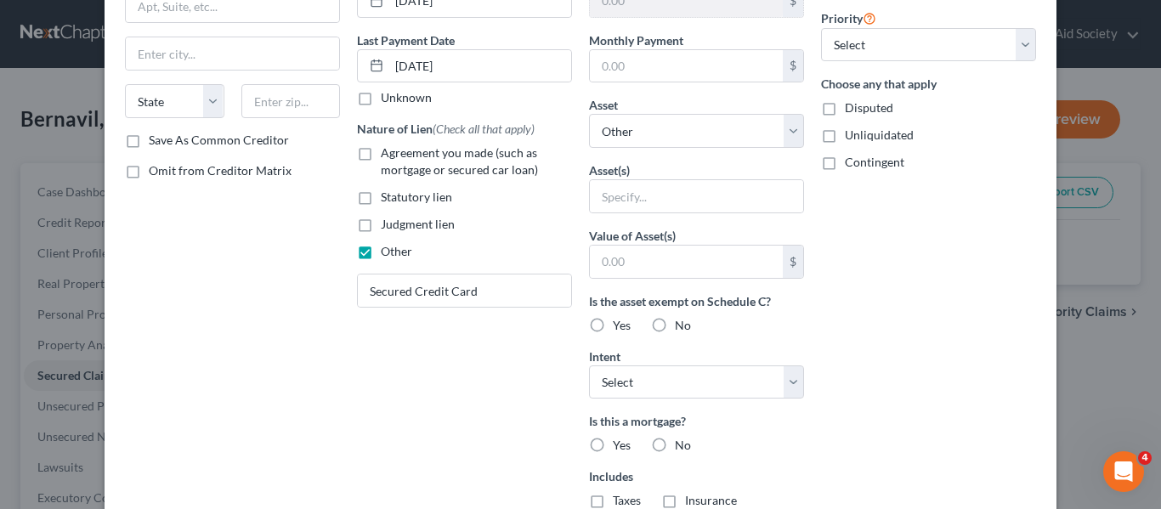
scroll to position [231, 0]
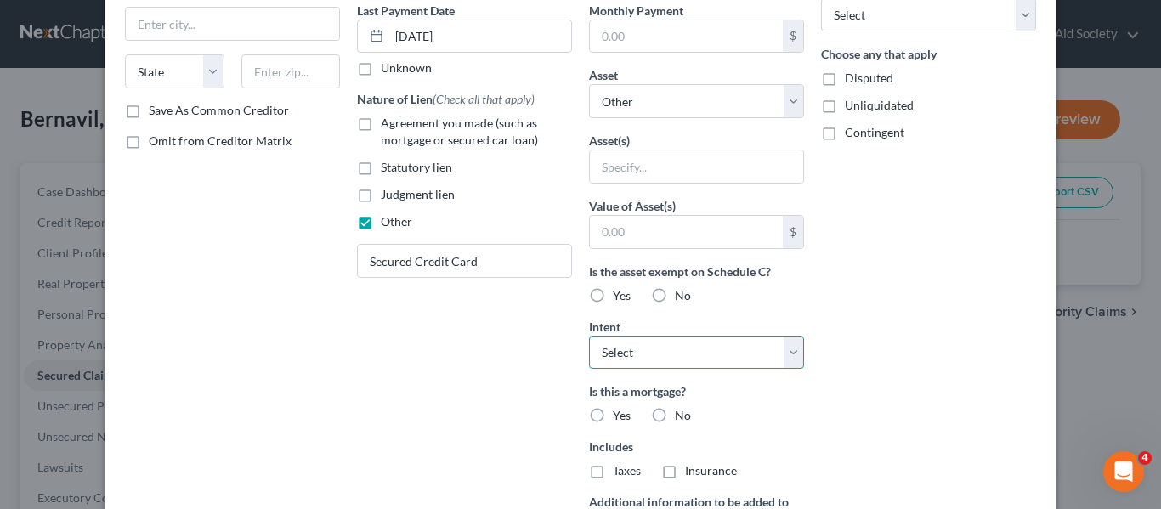
click at [720, 352] on select "Select Surrender Redeem Reaffirm Avoid Other" at bounding box center [696, 353] width 215 height 34
click at [929, 376] on div "Arrearage Amount $ Belongs To * Select Debtor 1 Only Debtor 2 Only Debtor 1 And…" at bounding box center [928, 226] width 232 height 758
click at [642, 358] on select "Select Surrender Redeem Reaffirm Avoid Other" at bounding box center [696, 353] width 215 height 34
select select "2"
click at [589, 336] on select "Select Surrender Redeem Reaffirm Avoid Other" at bounding box center [696, 353] width 215 height 34
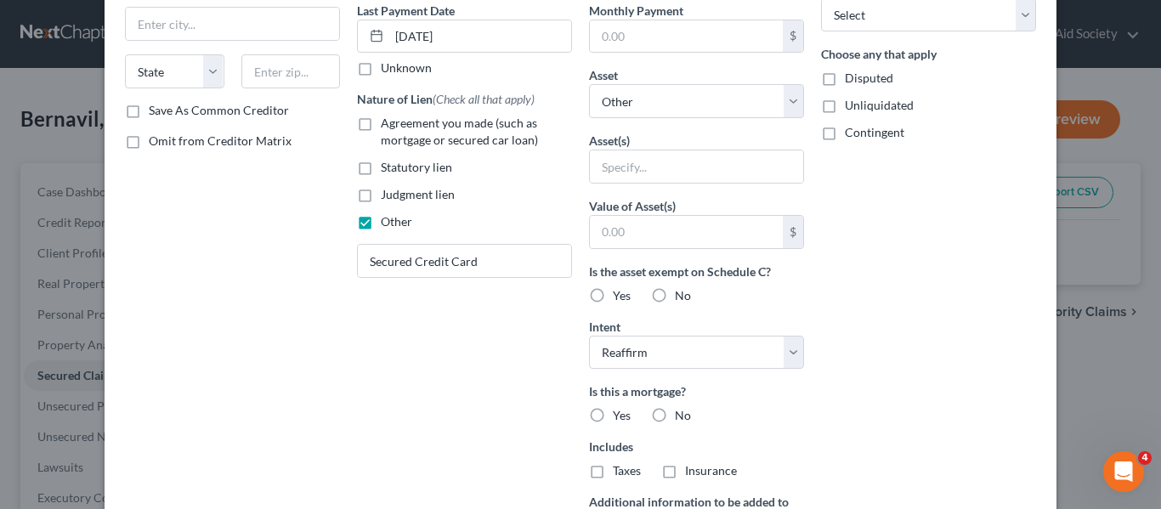
drag, startPoint x: 649, startPoint y: 416, endPoint x: 815, endPoint y: 396, distance: 167.0
click at [675, 416] on label "No" at bounding box center [683, 415] width 16 height 17
click at [682, 416] on input "No" at bounding box center [687, 412] width 11 height 11
radio input "true"
click at [675, 467] on label "No" at bounding box center [683, 470] width 16 height 17
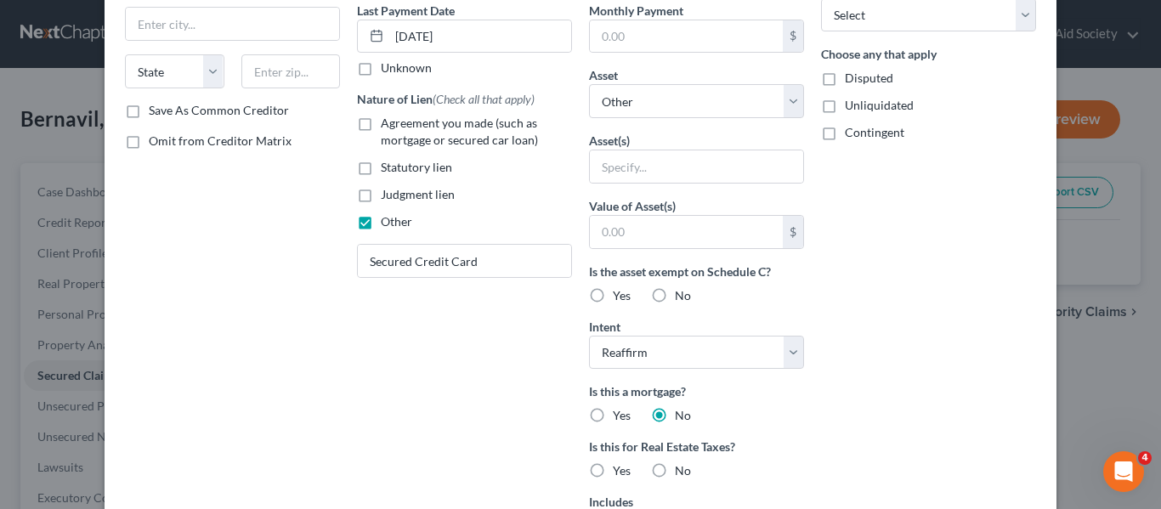
click at [682, 467] on input "No" at bounding box center [687, 467] width 11 height 11
radio input "true"
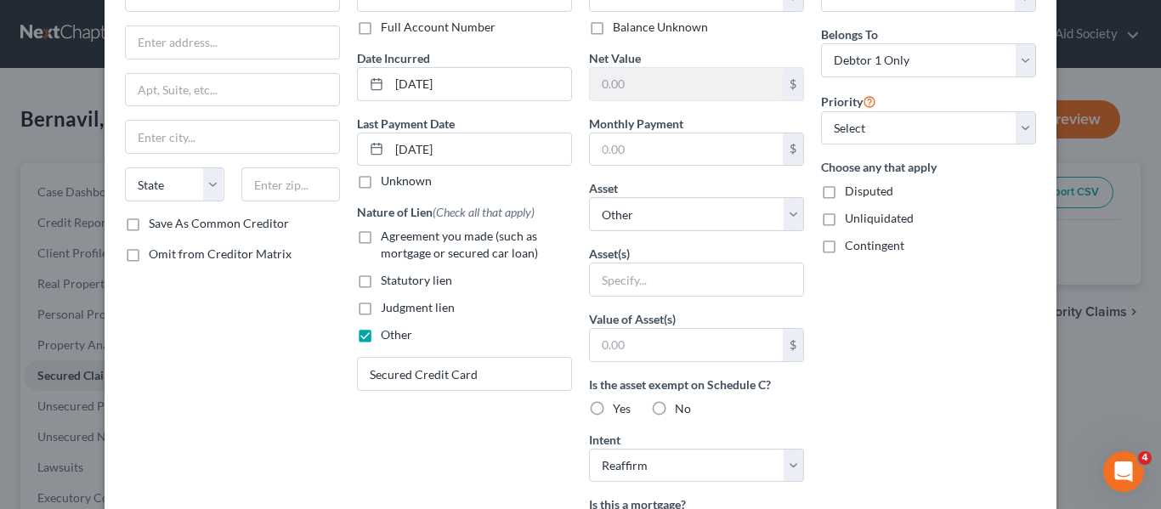
scroll to position [97, 0]
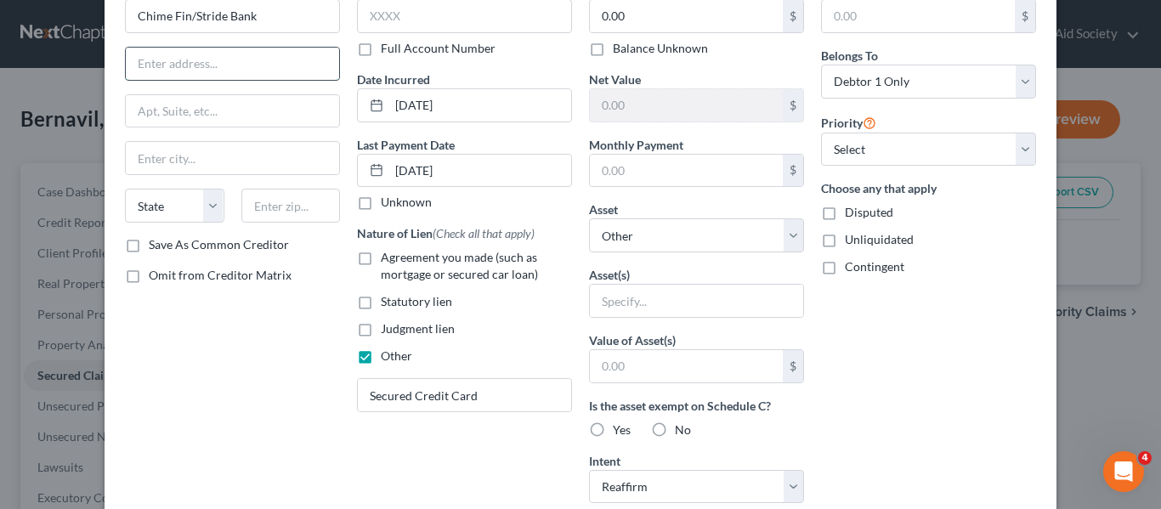
click at [170, 70] on input "text" at bounding box center [232, 64] width 213 height 32
type input "[STREET_ADDRESS][US_STATE]"
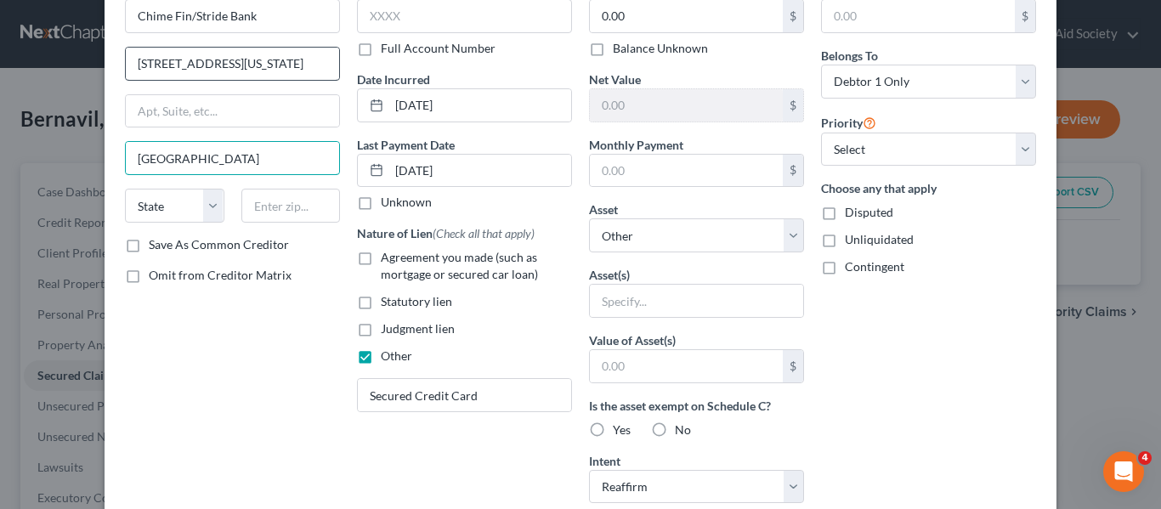
type input "[GEOGRAPHIC_DATA]"
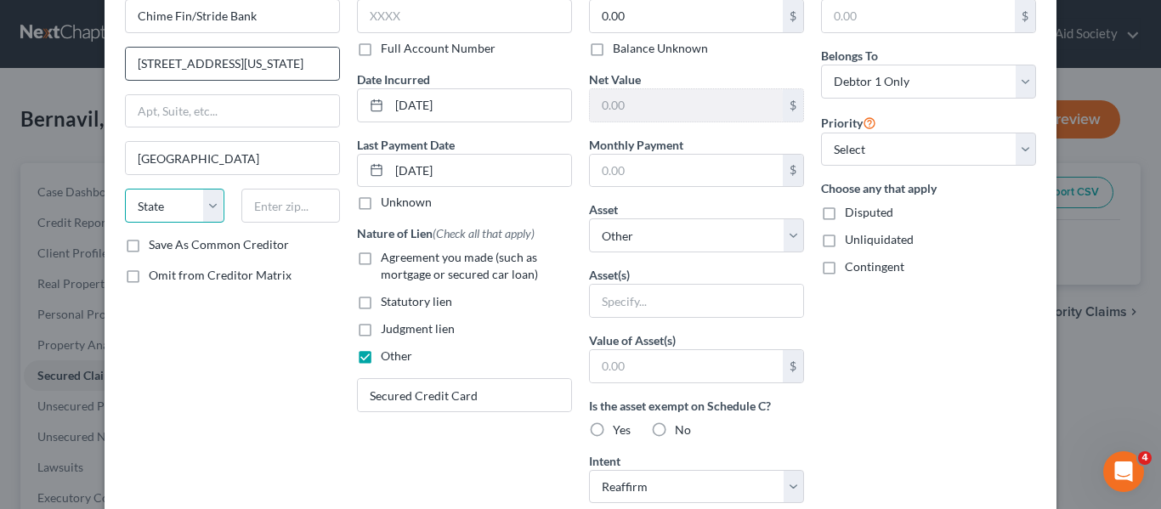
select select "4"
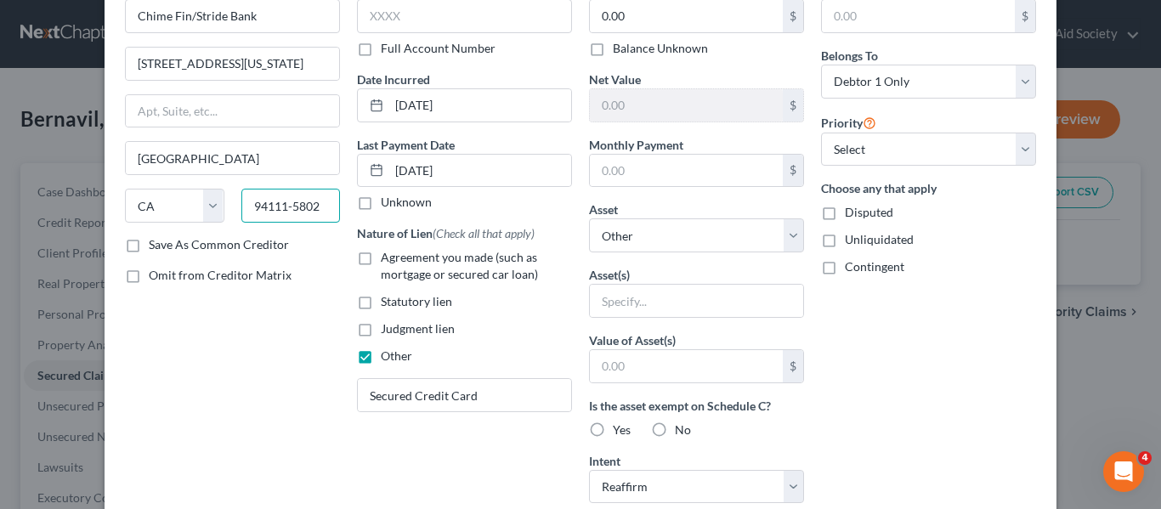
type input "94111-5802"
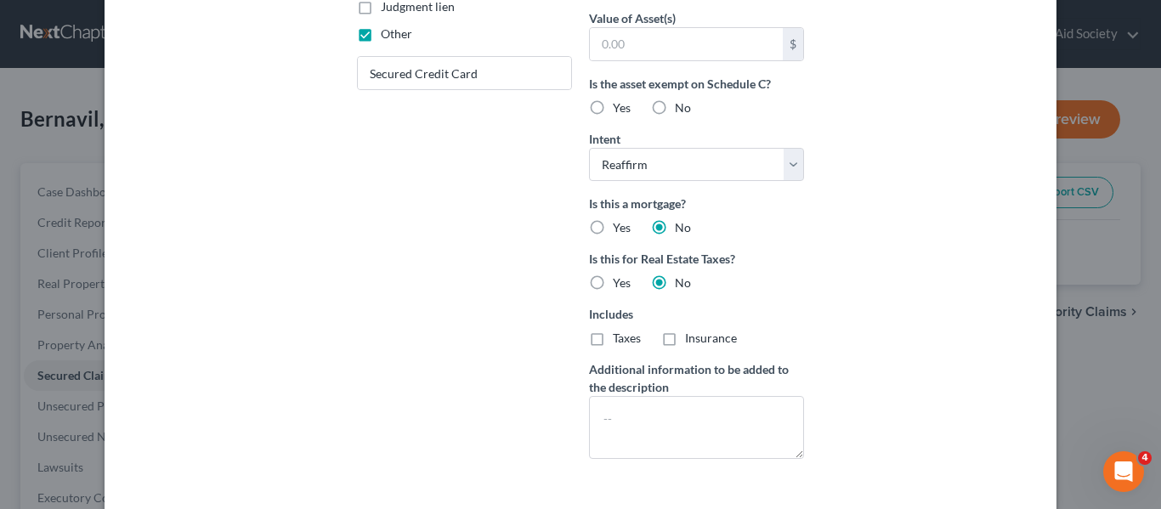
scroll to position [490, 0]
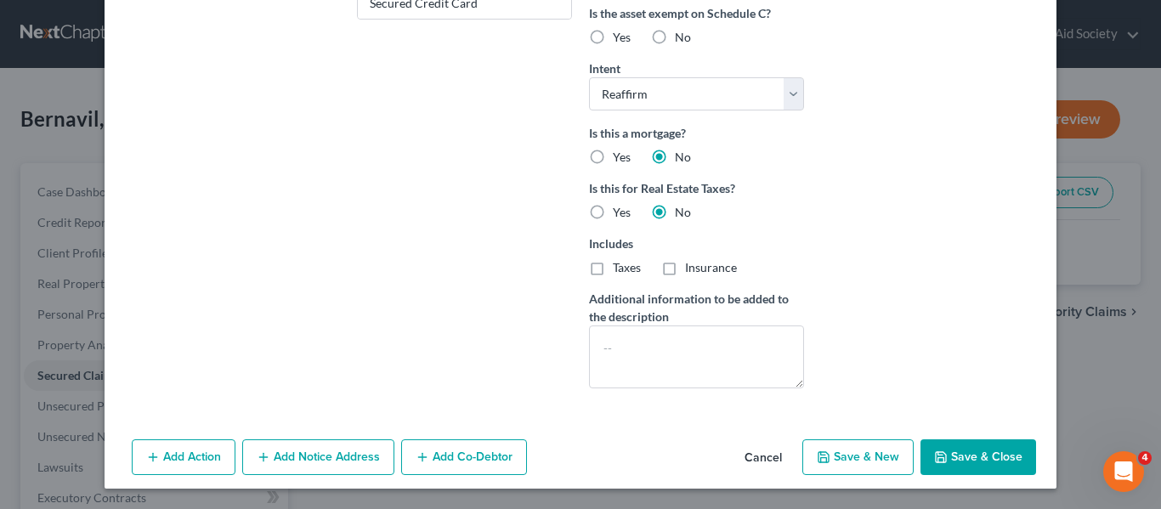
click at [971, 452] on button "Save & Close" at bounding box center [978, 457] width 116 height 36
select select
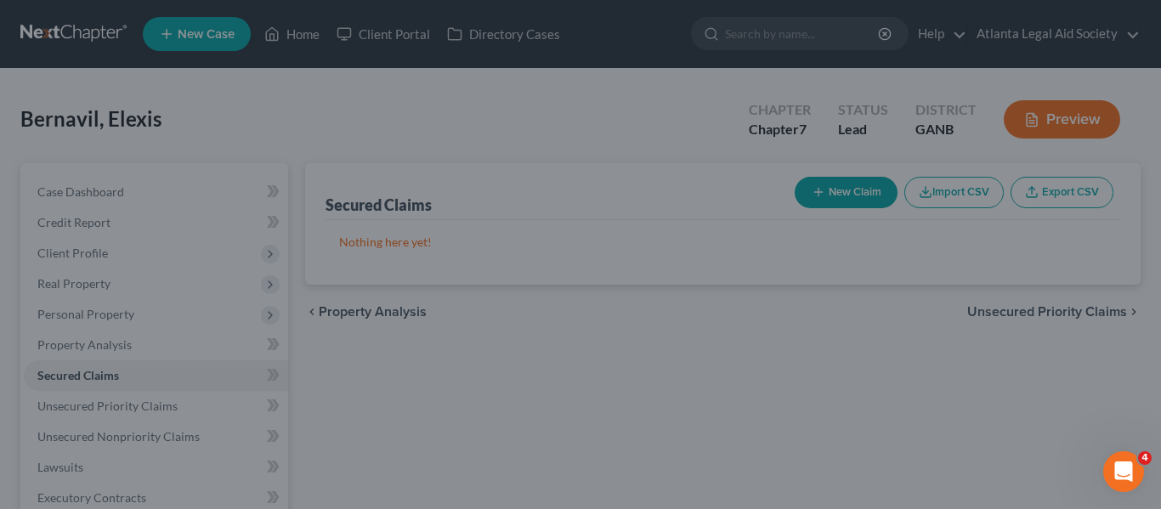
type input "0"
type input "0.00"
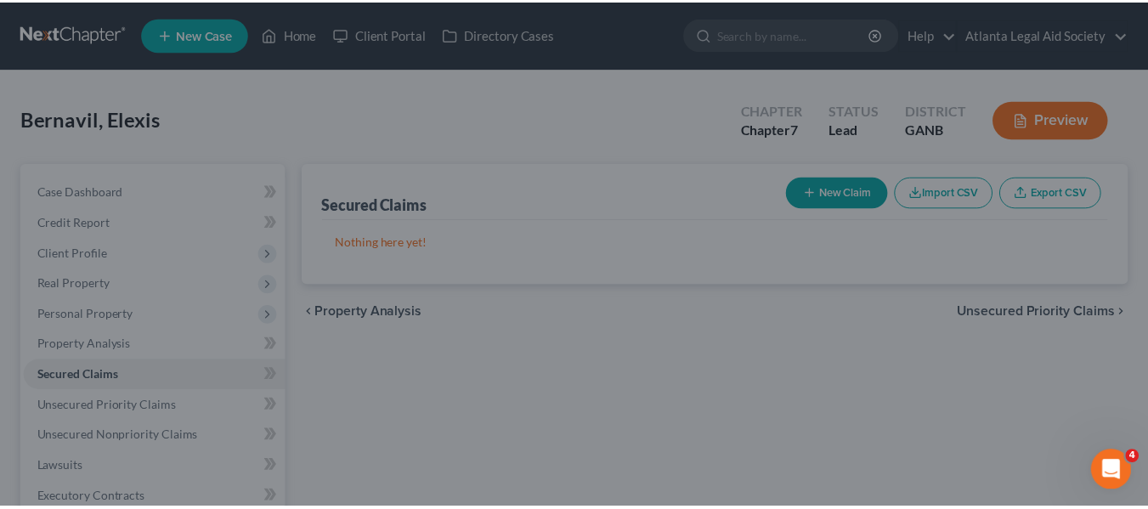
scroll to position [304, 0]
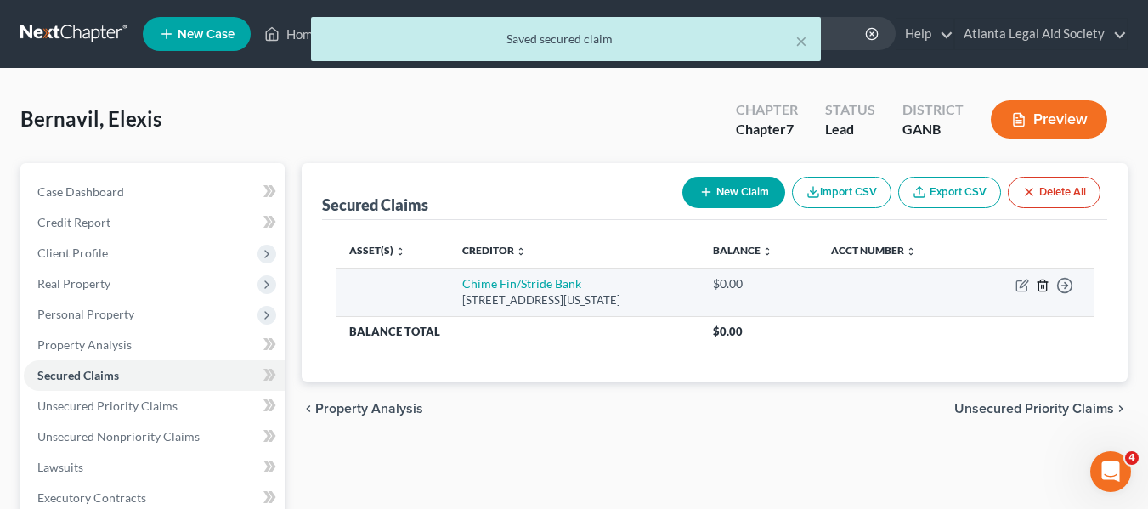
click at [1045, 285] on icon "button" at bounding box center [1043, 286] width 14 height 14
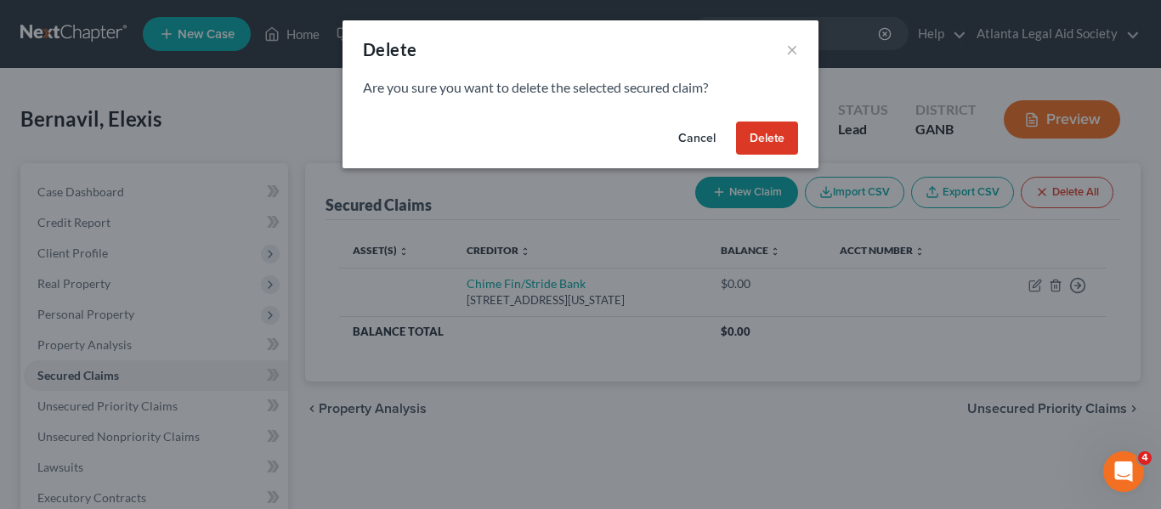
click at [778, 133] on button "Delete" at bounding box center [767, 139] width 62 height 34
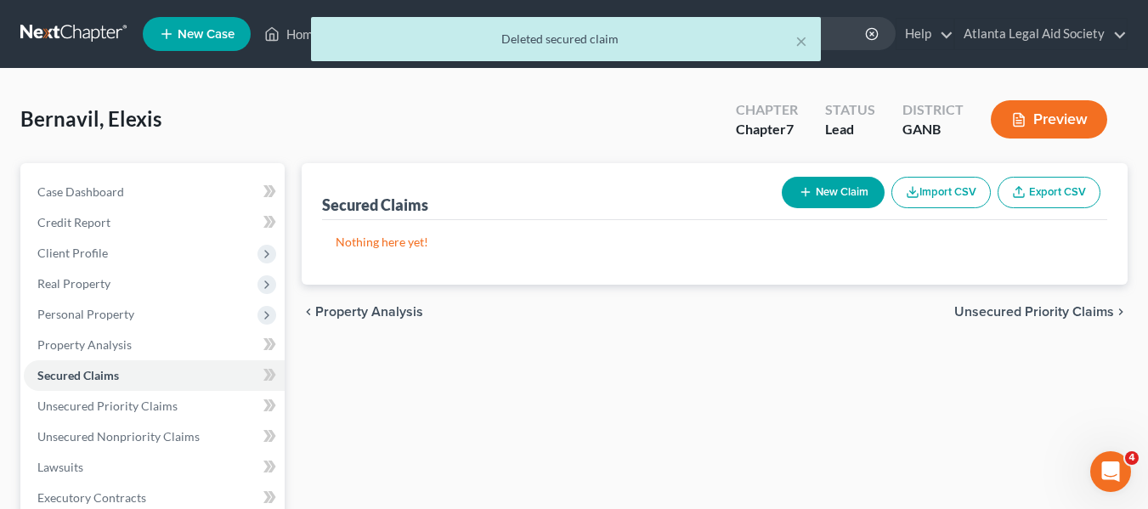
click at [1076, 316] on span "Unsecured Priority Claims" at bounding box center [1034, 312] width 160 height 14
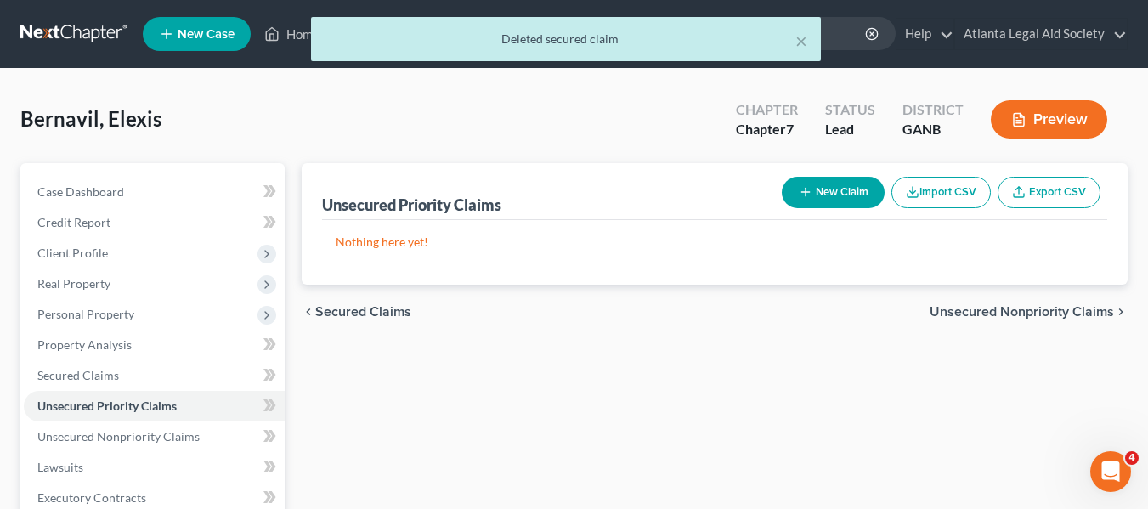
click at [1076, 313] on span "Unsecured Nonpriority Claims" at bounding box center [1022, 312] width 184 height 14
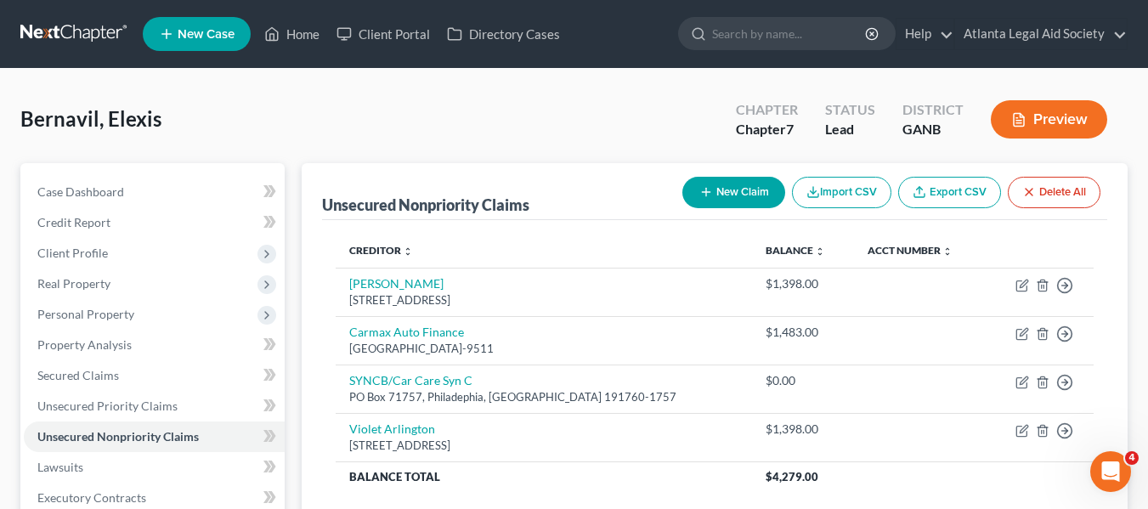
click at [729, 191] on button "New Claim" at bounding box center [733, 192] width 103 height 31
select select "0"
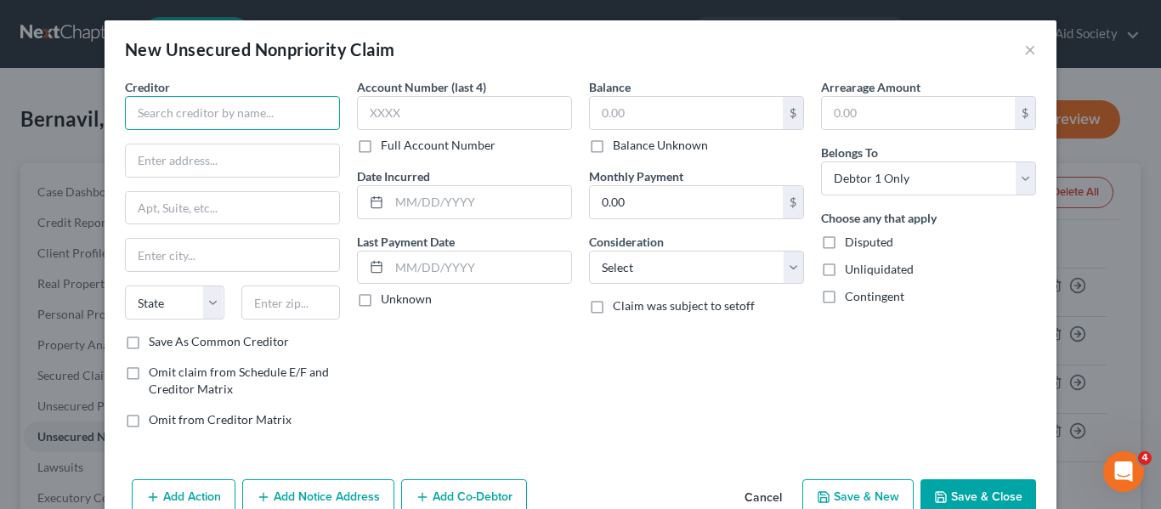
click at [147, 111] on input "text" at bounding box center [232, 113] width 215 height 34
type input "Chime Fin/Stride Bank"
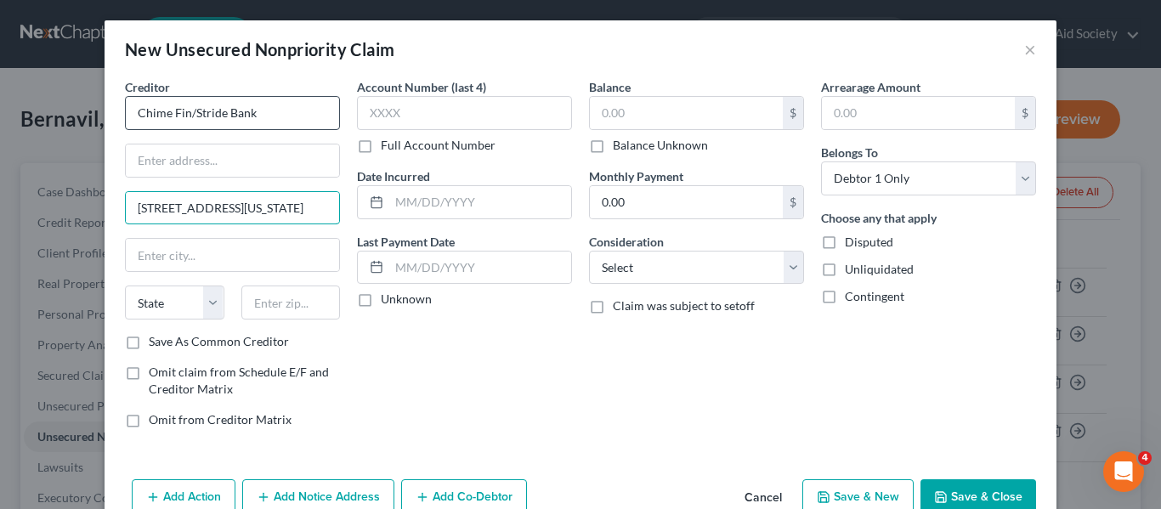
type input "[STREET_ADDRESS][US_STATE]"
drag, startPoint x: 287, startPoint y: 224, endPoint x: 102, endPoint y: 212, distance: 185.6
click at [105, 212] on div "Creditor * Chime Fin/Stride Bank [GEOGRAPHIC_DATA][US_STATE][US_STATE] CA CO CT…" at bounding box center [581, 275] width 952 height 394
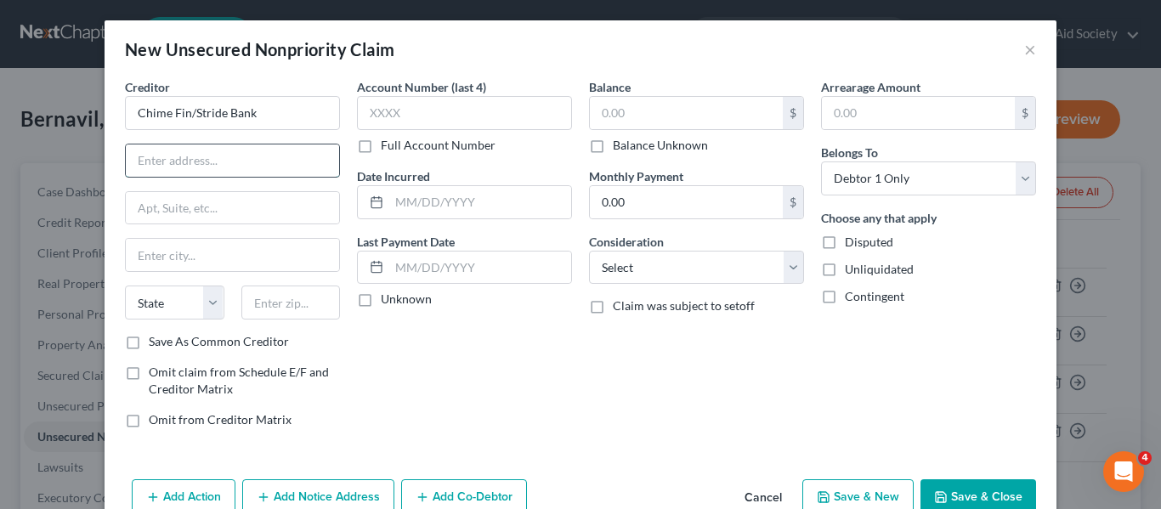
click at [147, 148] on input "text" at bounding box center [232, 160] width 213 height 32
type input "[STREET_ADDRESS][US_STATE]"
click at [164, 238] on div at bounding box center [232, 255] width 215 height 34
click at [161, 255] on input "text" at bounding box center [232, 255] width 213 height 32
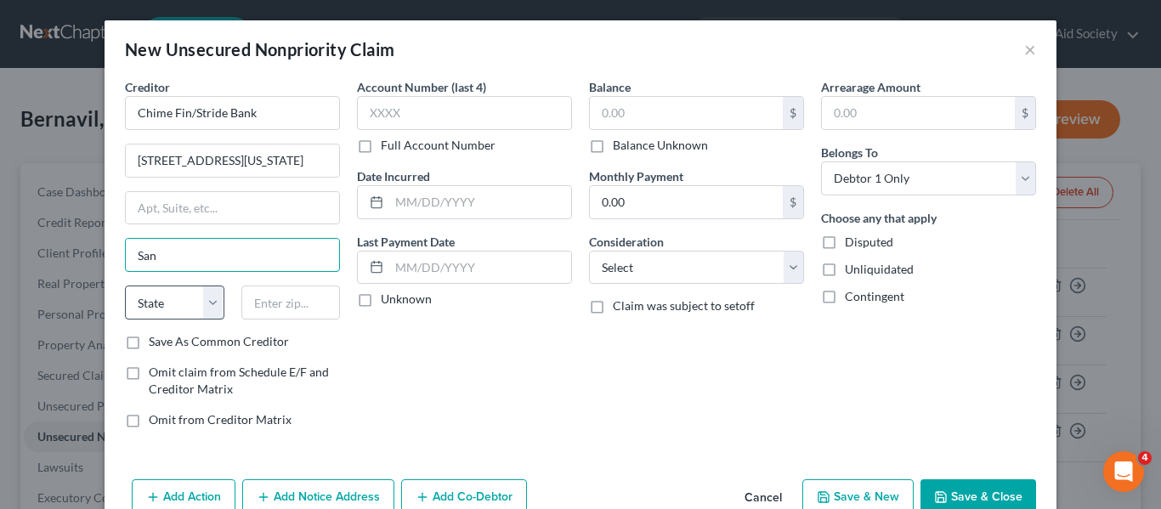
type input "[GEOGRAPHIC_DATA]"
click at [165, 297] on select "State [US_STATE] AK AR AZ CA CO CT DE DC [GEOGRAPHIC_DATA] [GEOGRAPHIC_DATA] GU…" at bounding box center [174, 303] width 99 height 34
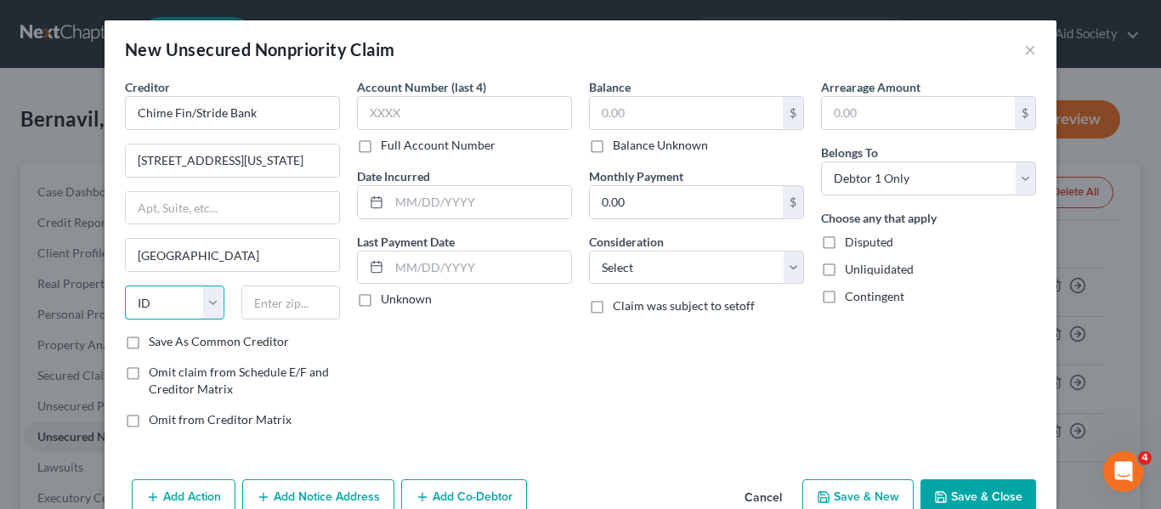
click at [125, 286] on select "State [US_STATE] AK AR AZ CA CO CT DE DC [GEOGRAPHIC_DATA] [GEOGRAPHIC_DATA] GU…" at bounding box center [174, 303] width 99 height 34
drag, startPoint x: 207, startPoint y: 305, endPoint x: 202, endPoint y: 287, distance: 18.3
click at [207, 304] on select "State [US_STATE] AK AR AZ CA CO CT DE DC [GEOGRAPHIC_DATA] [GEOGRAPHIC_DATA] GU…" at bounding box center [174, 303] width 99 height 34
select select "4"
click at [125, 286] on select "State [US_STATE] AK AR AZ CA CO CT DE DC [GEOGRAPHIC_DATA] [GEOGRAPHIC_DATA] GU…" at bounding box center [174, 303] width 99 height 34
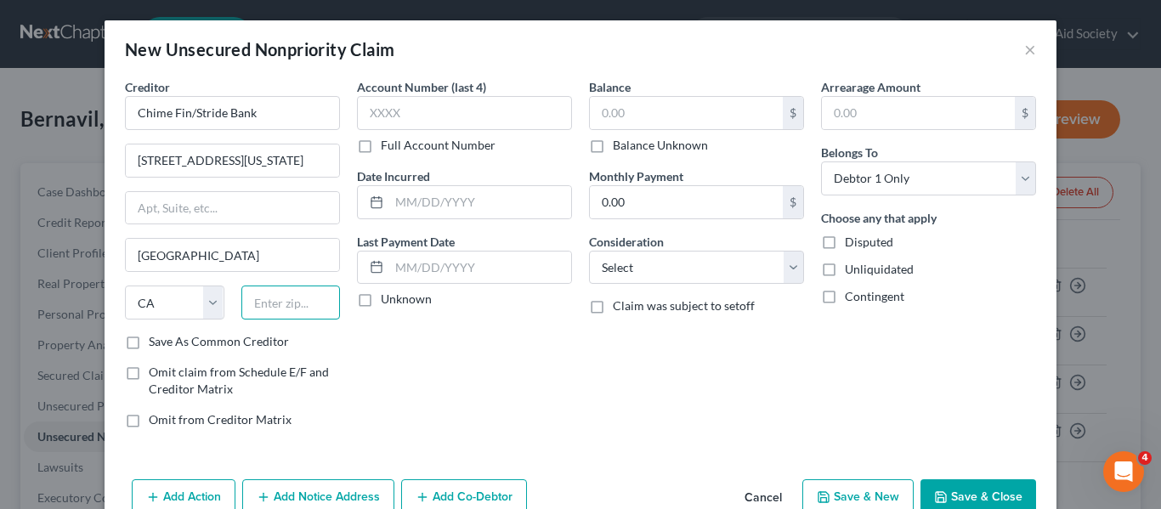
click at [295, 292] on input "text" at bounding box center [290, 303] width 99 height 34
type input "94111-5802"
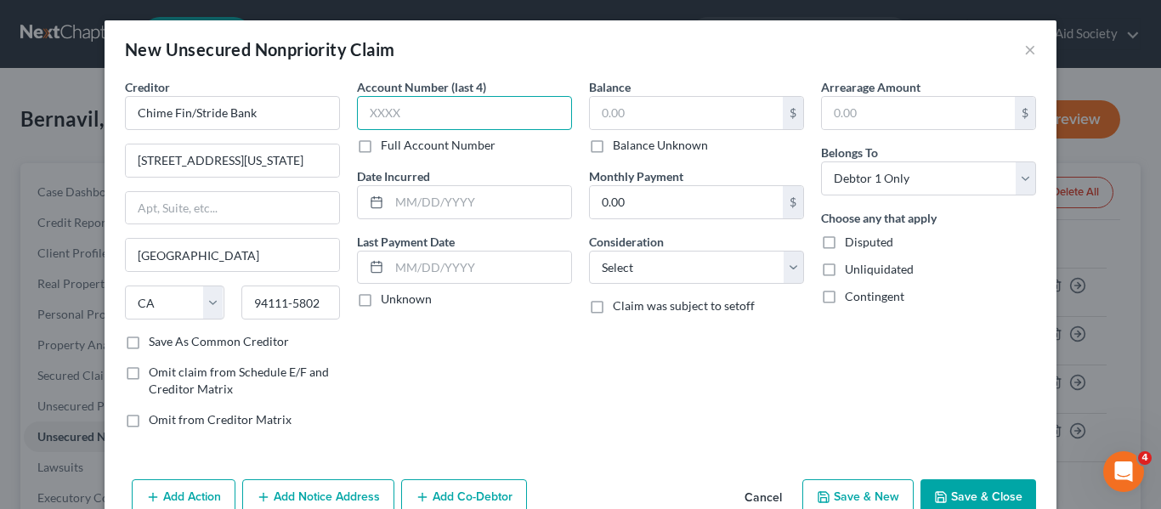
click at [399, 112] on input "text" at bounding box center [464, 113] width 215 height 34
click at [620, 110] on input "text" at bounding box center [686, 113] width 193 height 32
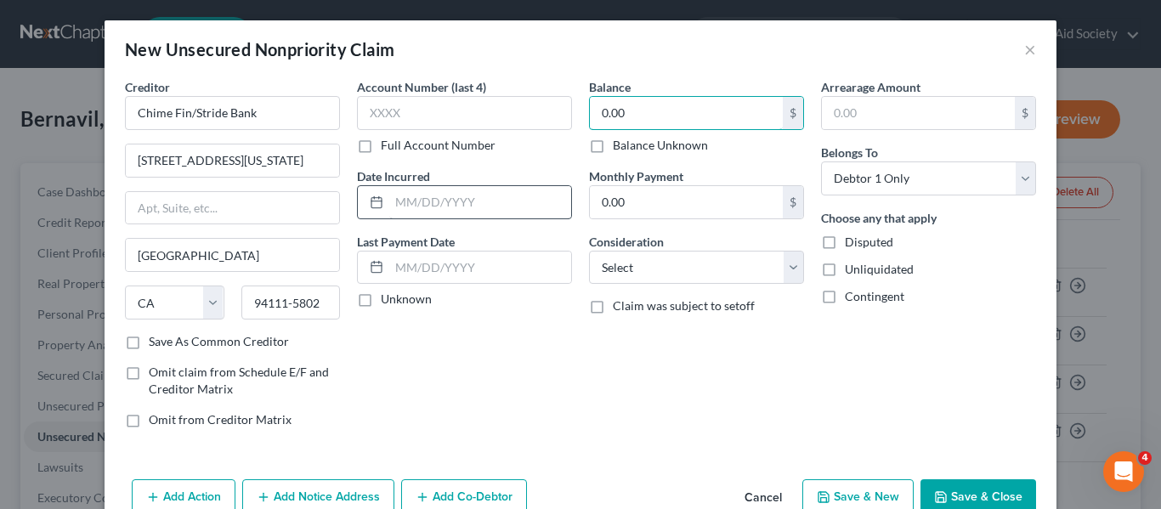
type input "0.00"
click at [408, 208] on input "text" at bounding box center [480, 202] width 182 height 32
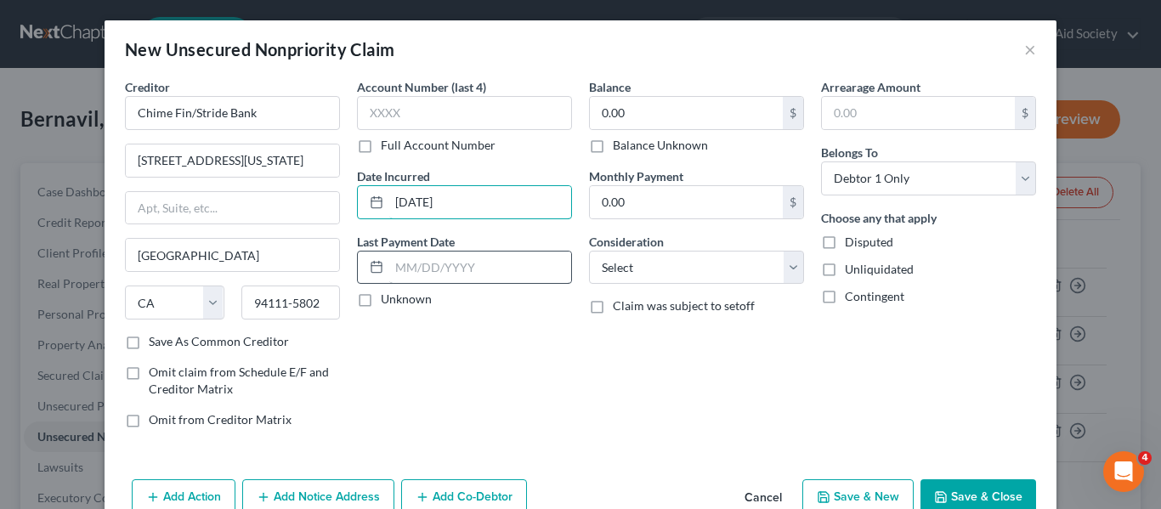
type input "[DATE]"
click at [399, 263] on input "text" at bounding box center [480, 268] width 182 height 32
type input "[DATE]"
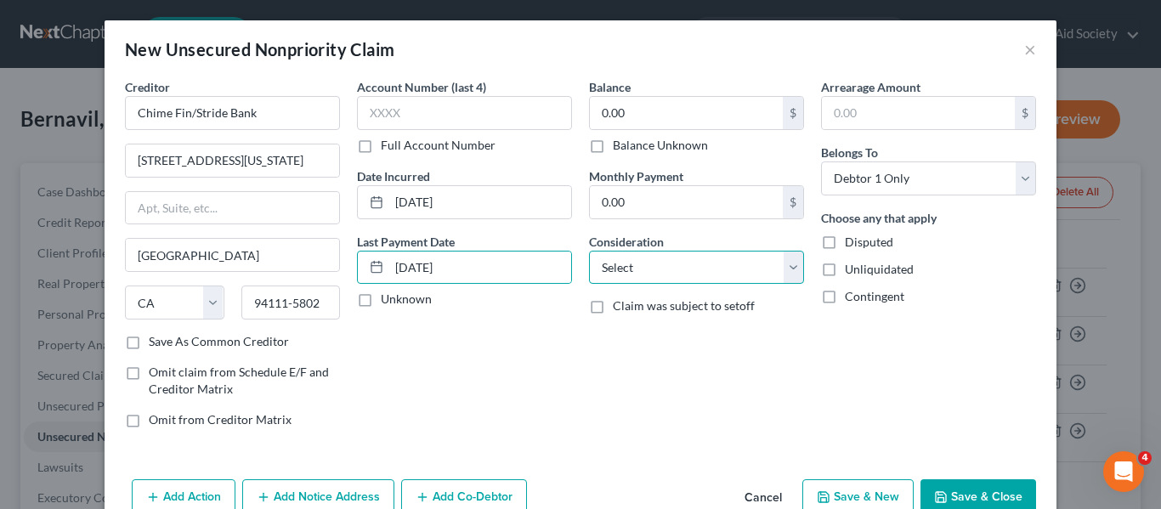
click at [658, 270] on select "Select Cable / Satellite Services Collection Agency Credit Card Debt Debt Couns…" at bounding box center [696, 268] width 215 height 34
select select "2"
click at [589, 251] on select "Select Cable / Satellite Services Collection Agency Credit Card Debt Debt Couns…" at bounding box center [696, 268] width 215 height 34
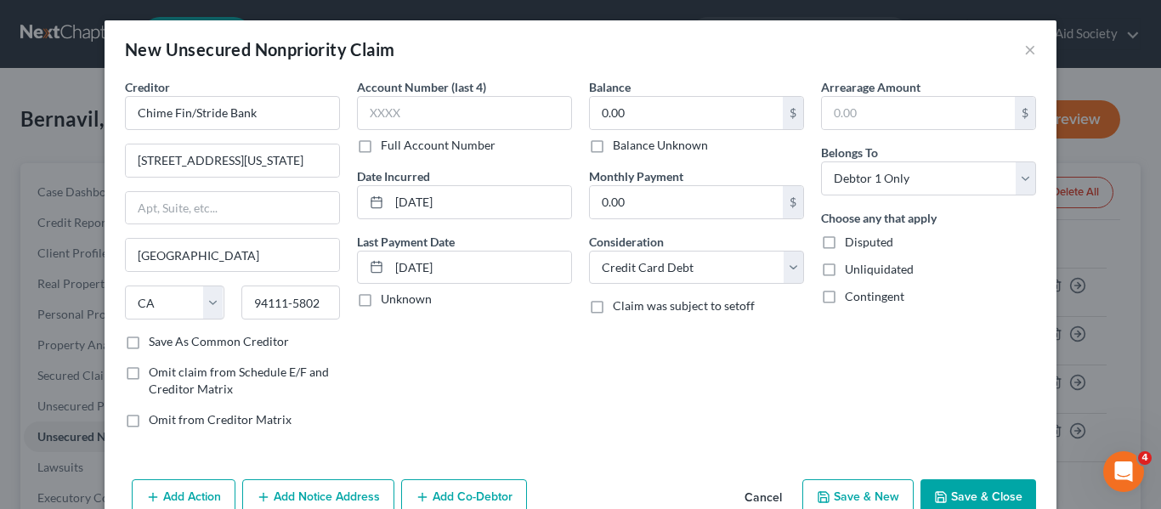
click at [965, 495] on button "Save & Close" at bounding box center [978, 497] width 116 height 36
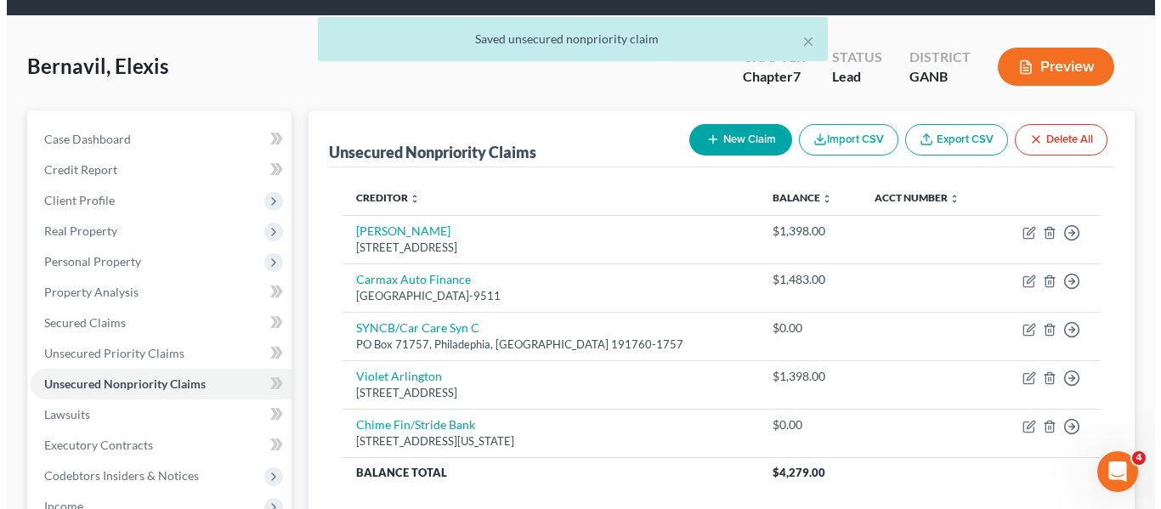
scroll to position [48, 0]
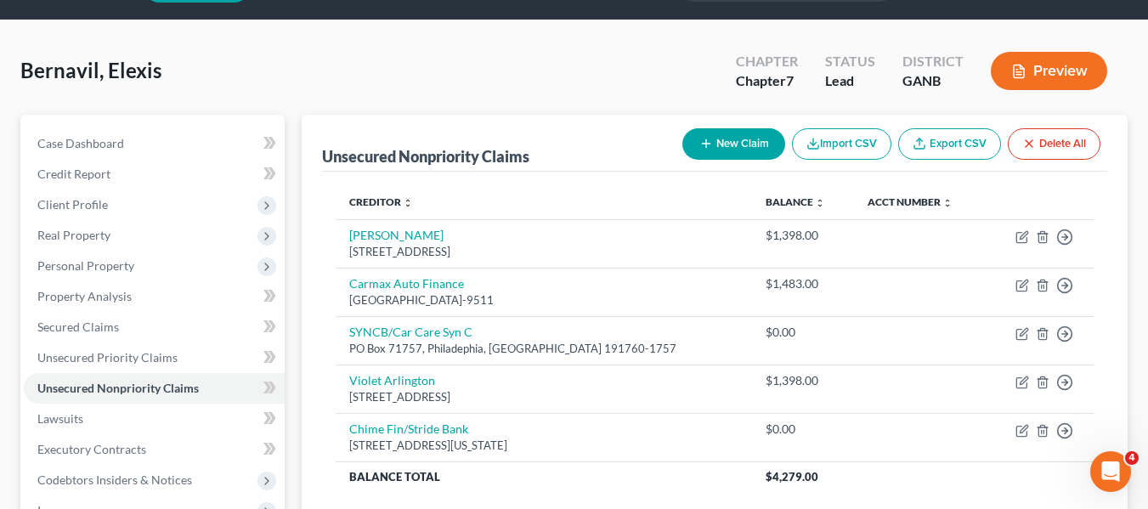
click at [722, 142] on button "New Claim" at bounding box center [733, 143] width 103 height 31
select select "0"
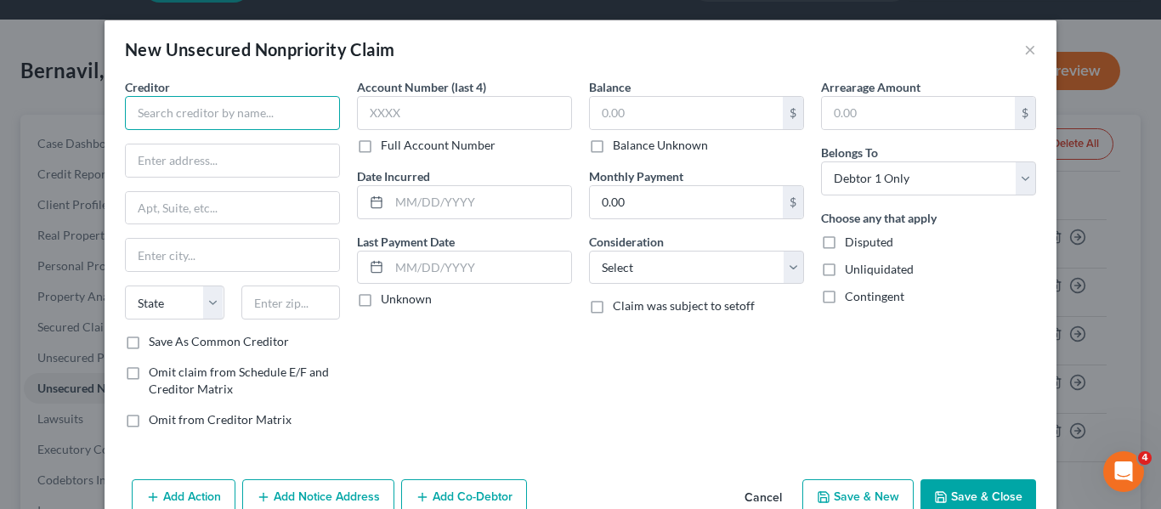
click at [212, 125] on input "text" at bounding box center [232, 113] width 215 height 34
type input "Discover Card"
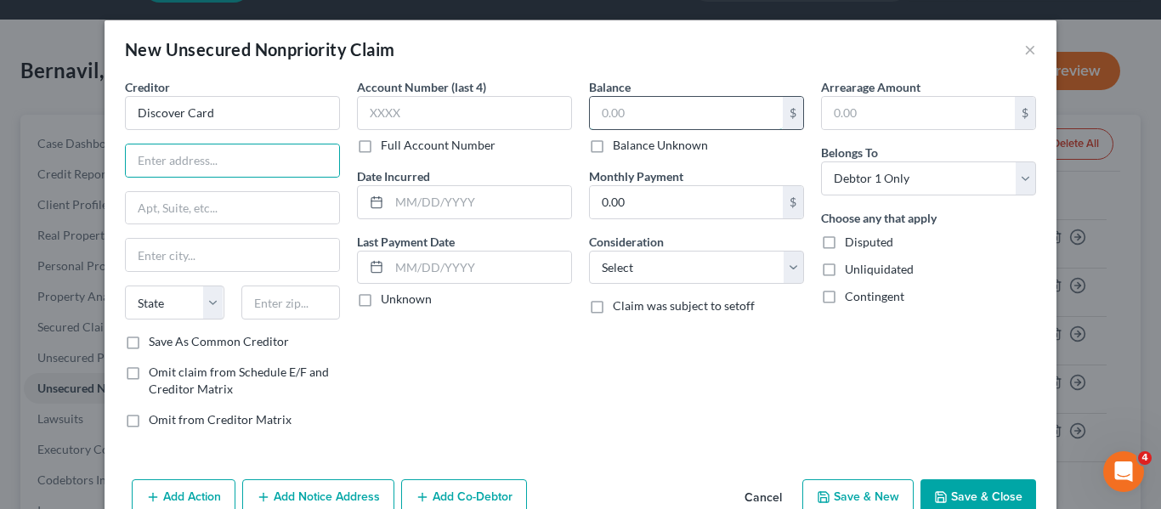
click at [685, 110] on input "text" at bounding box center [686, 113] width 193 height 32
type input "10,869"
click at [404, 197] on input "text" at bounding box center [480, 202] width 182 height 32
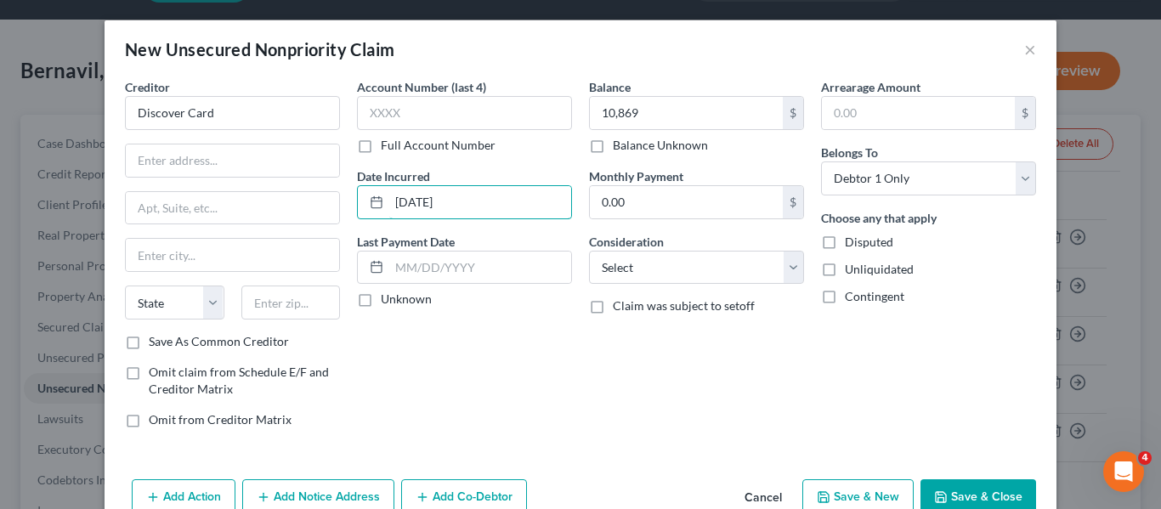
type input "[DATE]"
click at [550, 314] on div "Account Number (last 4) Full Account Number Date Incurred [DATE] Last Payment D…" at bounding box center [464, 260] width 232 height 364
click at [399, 271] on input "text" at bounding box center [480, 268] width 182 height 32
click at [398, 261] on input "01/" at bounding box center [480, 268] width 182 height 32
click at [433, 268] on input "07/" at bounding box center [480, 268] width 182 height 32
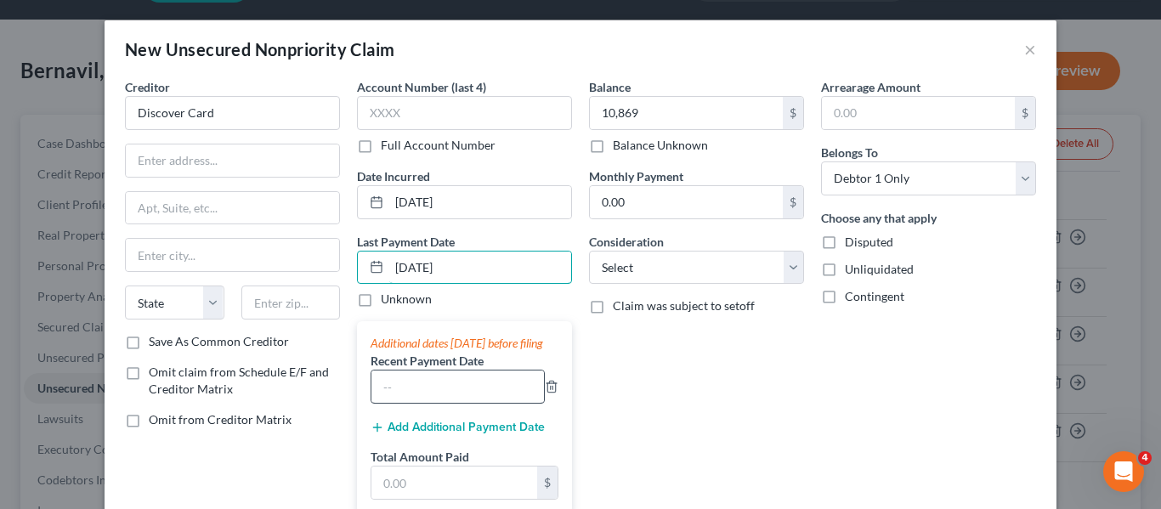
type input "[DATE]"
click at [459, 402] on input "text" at bounding box center [457, 387] width 173 height 32
type input "[DATE]"
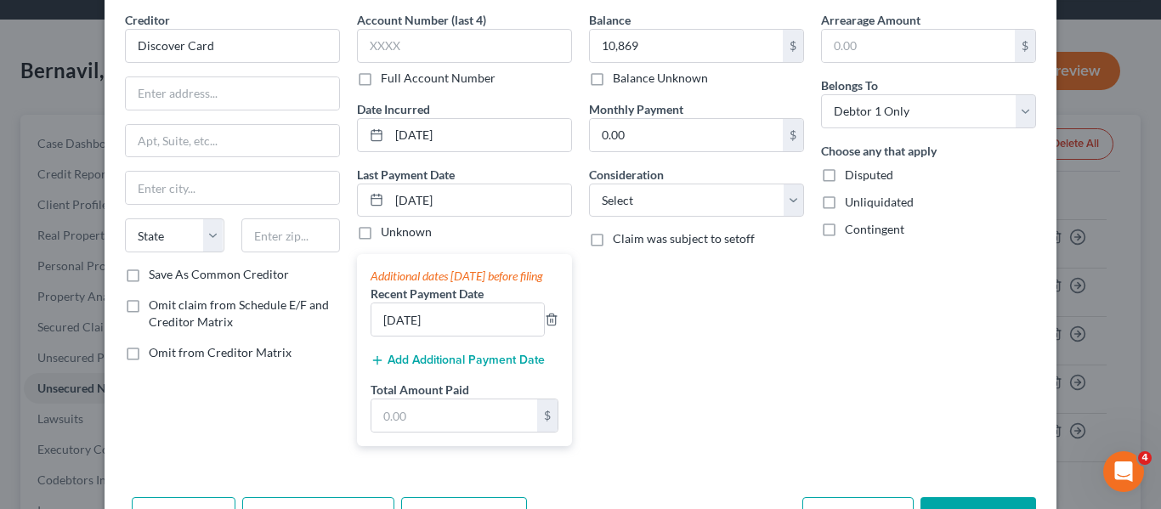
scroll to position [84, 0]
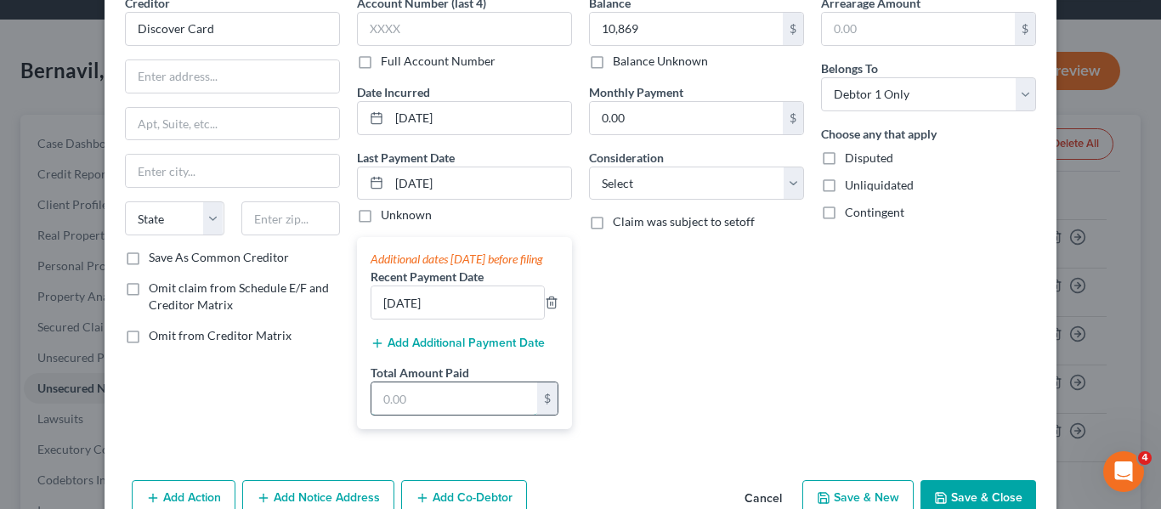
click at [392, 415] on input "text" at bounding box center [454, 398] width 166 height 32
type input "500"
click at [812, 286] on div "Arrearage Amount $ Belongs To * Select Debtor 1 Only Debtor 2 Only Debtor 1 And…" at bounding box center [928, 218] width 232 height 449
click at [884, 20] on input "text" at bounding box center [918, 29] width 193 height 32
type input "430"
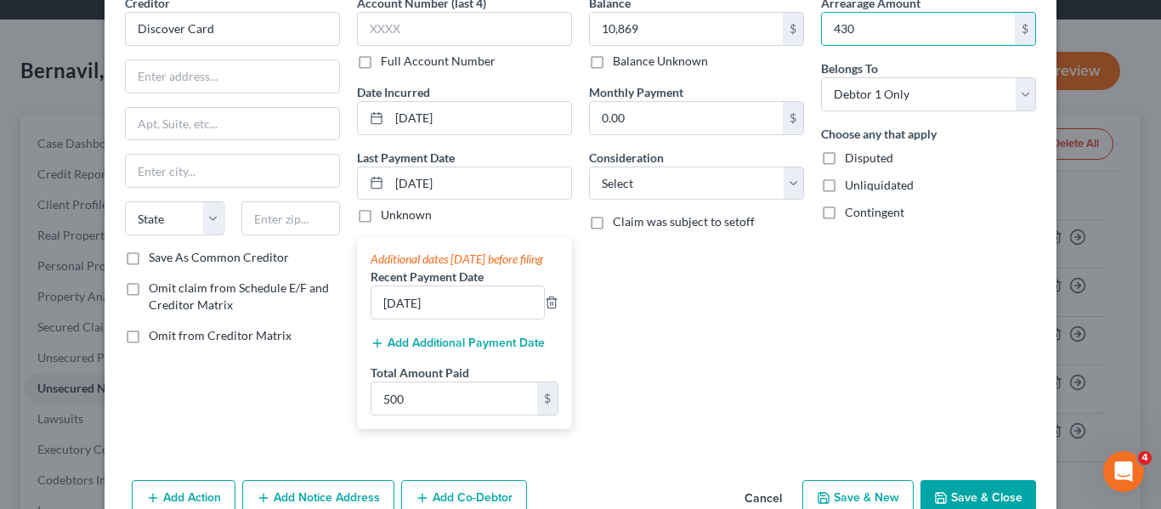
click at [898, 351] on div "Arrearage Amount 430 $ Belongs To * Select Debtor 1 Only Debtor 2 Only Debtor 1…" at bounding box center [928, 218] width 232 height 449
click at [682, 181] on select "Select Cable / Satellite Services Collection Agency Credit Card Debt Debt Couns…" at bounding box center [696, 184] width 215 height 34
select select "2"
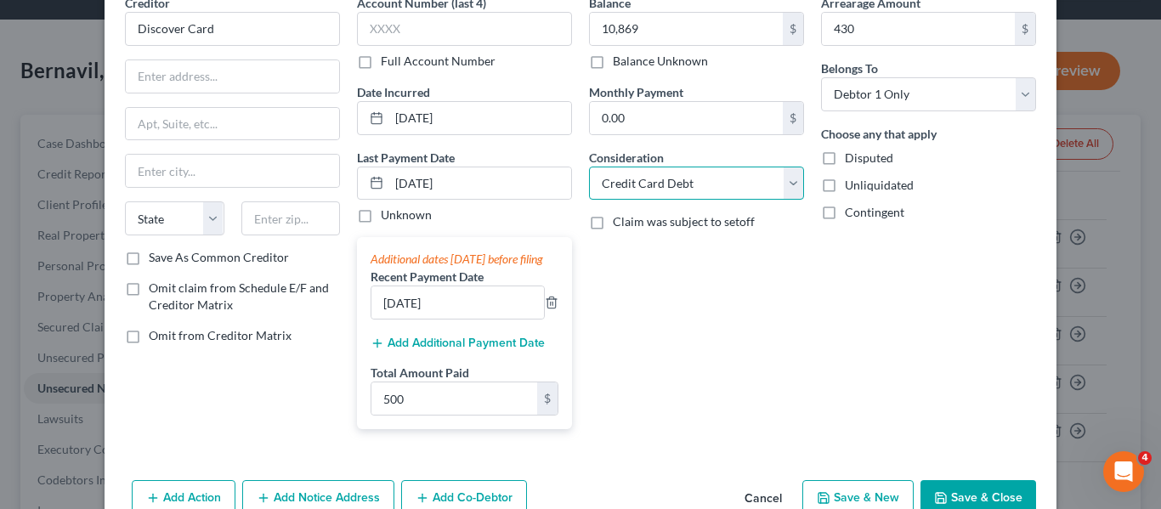
click at [589, 167] on select "Select Cable / Satellite Services Collection Agency Credit Card Debt Debt Couns…" at bounding box center [696, 184] width 215 height 34
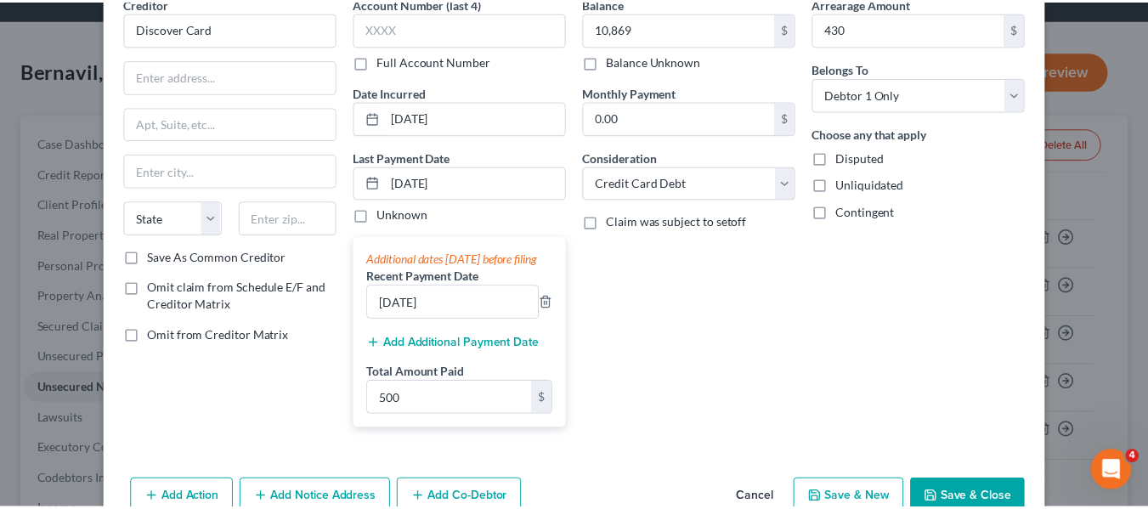
scroll to position [142, 0]
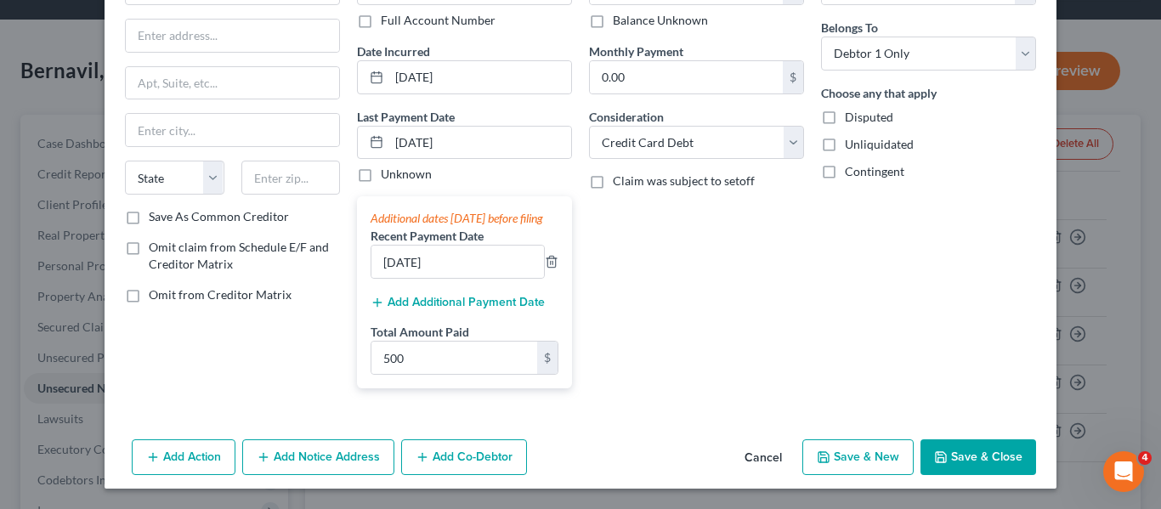
click at [965, 447] on button "Save & Close" at bounding box center [978, 457] width 116 height 36
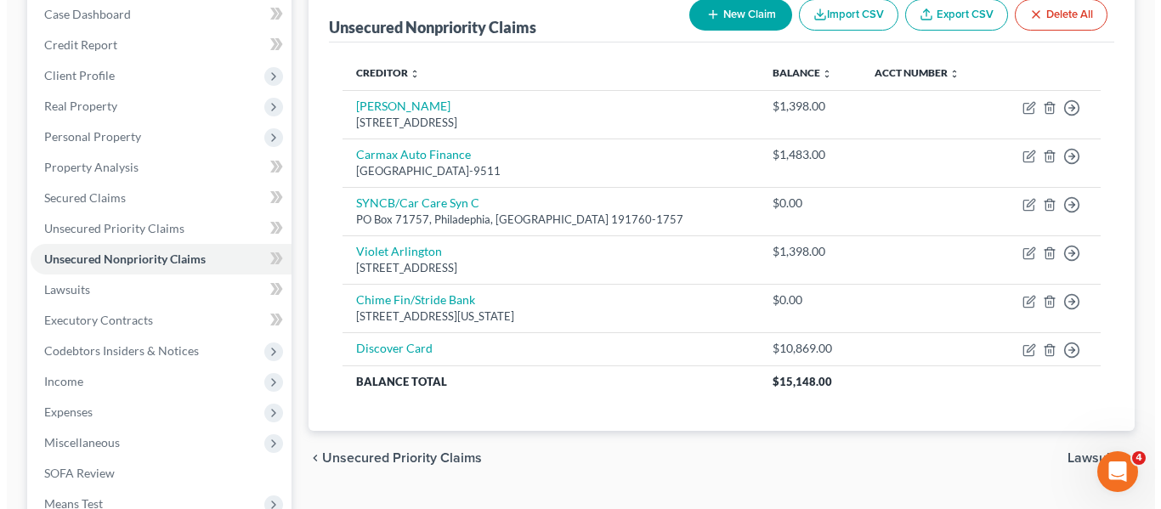
scroll to position [244, 0]
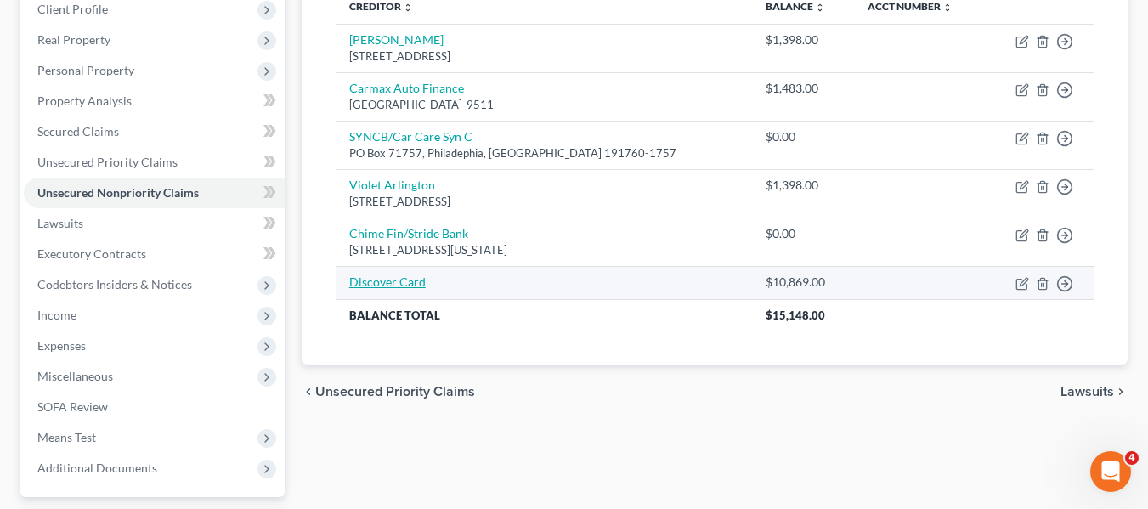
click at [378, 285] on link "Discover Card" at bounding box center [387, 282] width 76 height 14
select select "2"
select select "0"
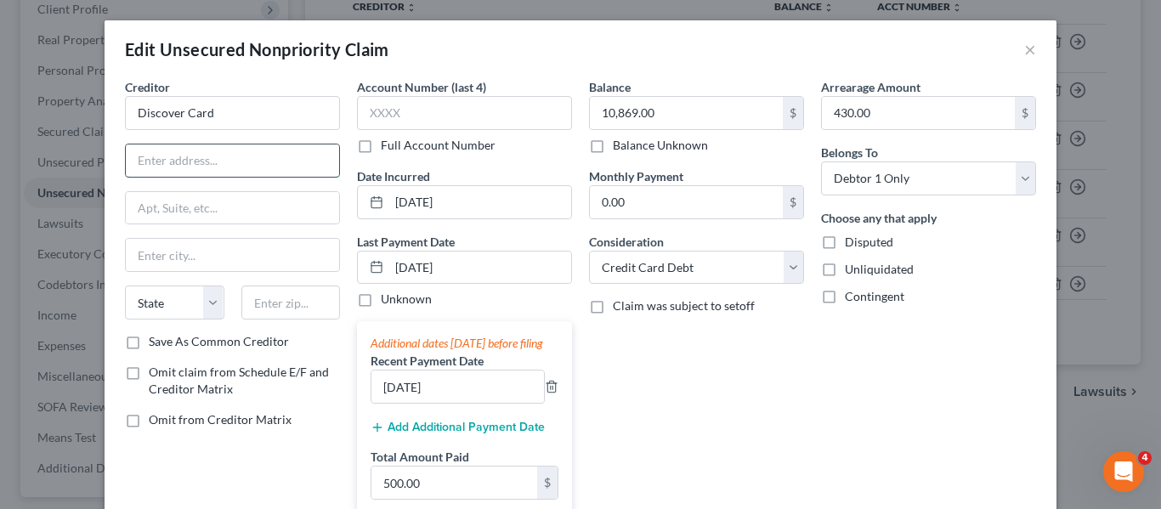
click at [184, 156] on input "text" at bounding box center [232, 160] width 213 height 32
type input "PO Box 30939"
click at [206, 246] on input "text" at bounding box center [232, 255] width 213 height 32
type input "[GEOGRAPHIC_DATA]"
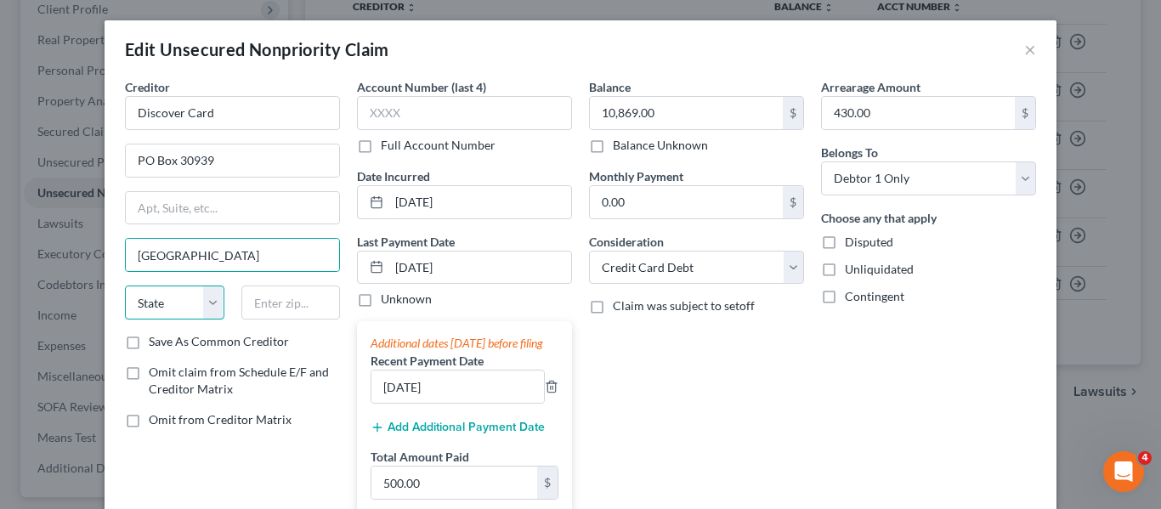
click at [151, 297] on select "State [US_STATE] AK AR AZ CA CO CT DE DC [GEOGRAPHIC_DATA] [GEOGRAPHIC_DATA] GU…" at bounding box center [174, 303] width 99 height 34
select select "46"
click at [125, 286] on select "State [US_STATE] AK AR AZ CA CO CT DE DC [GEOGRAPHIC_DATA] [GEOGRAPHIC_DATA] GU…" at bounding box center [174, 303] width 99 height 34
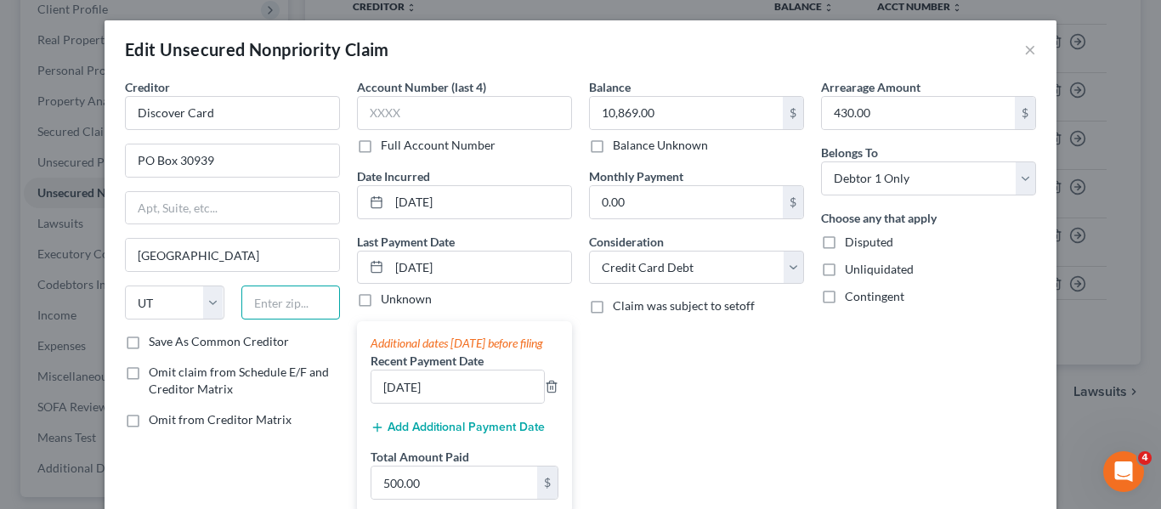
click at [275, 299] on input "text" at bounding box center [290, 303] width 99 height 34
type input "84130-0939"
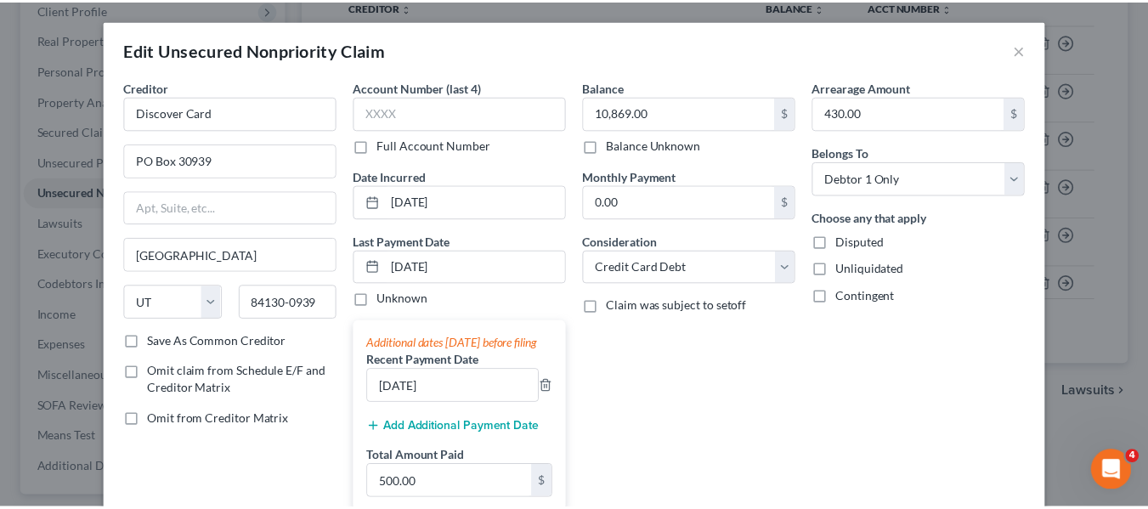
scroll to position [190, 0]
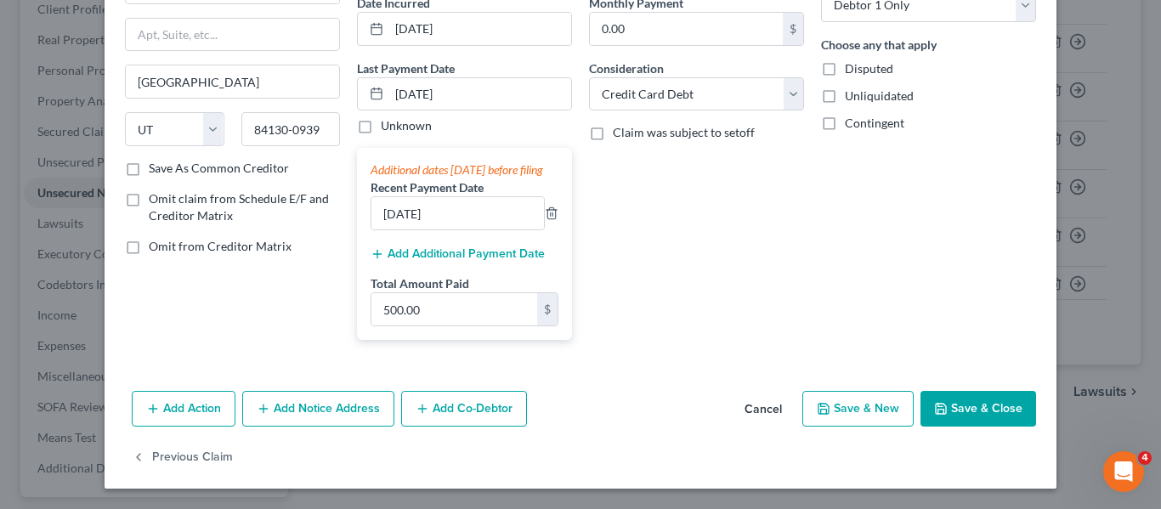
click at [979, 405] on button "Save & Close" at bounding box center [978, 409] width 116 height 36
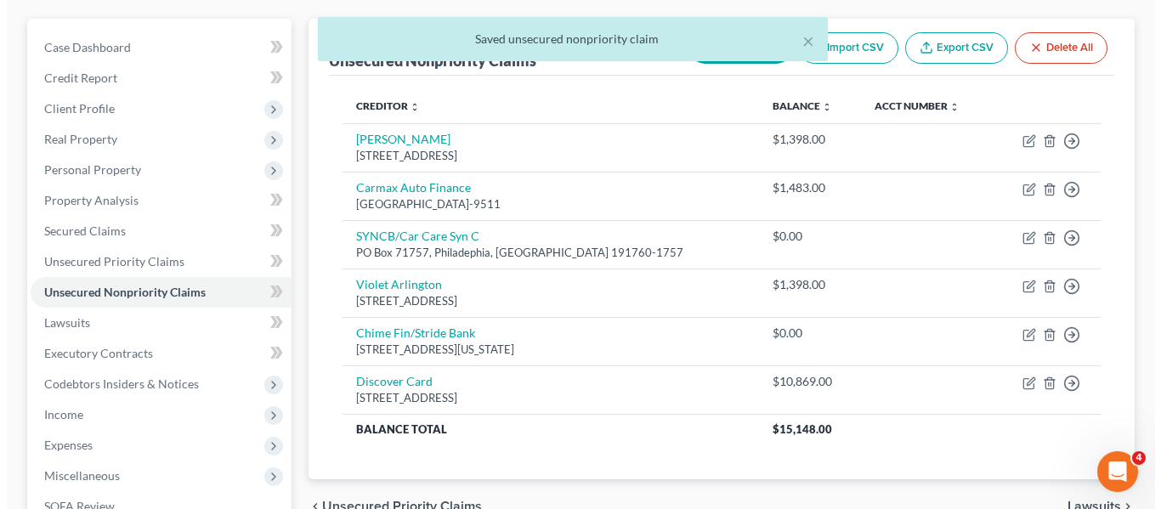
scroll to position [25, 0]
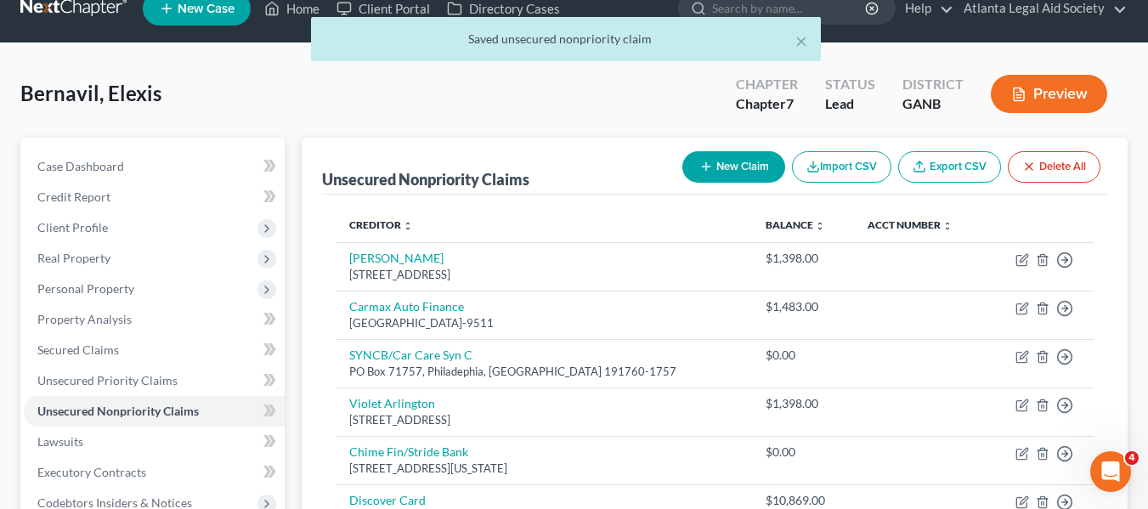
click at [739, 167] on button "New Claim" at bounding box center [733, 166] width 103 height 31
select select "0"
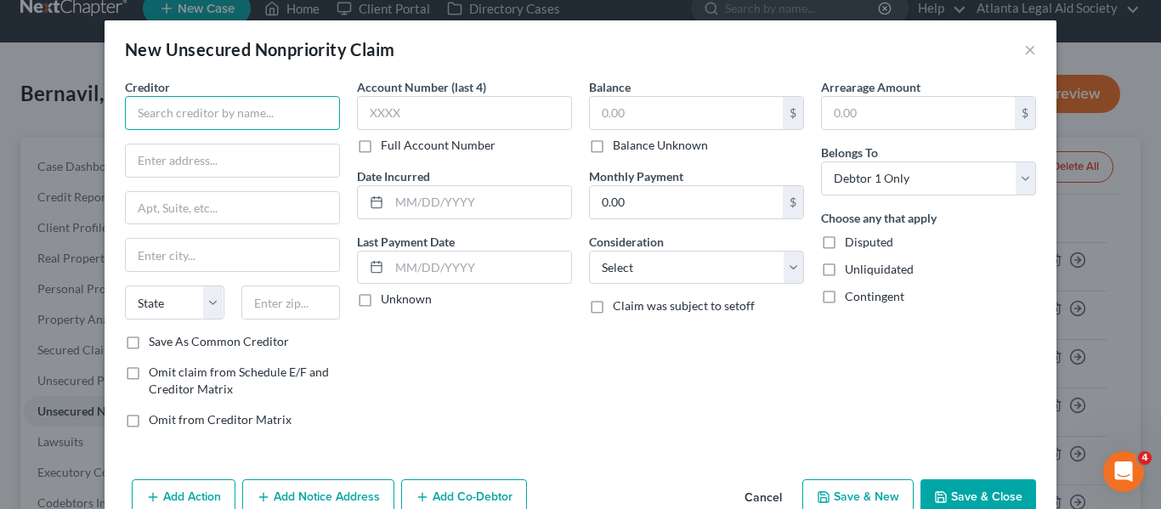
click at [167, 116] on input "text" at bounding box center [232, 113] width 215 height 34
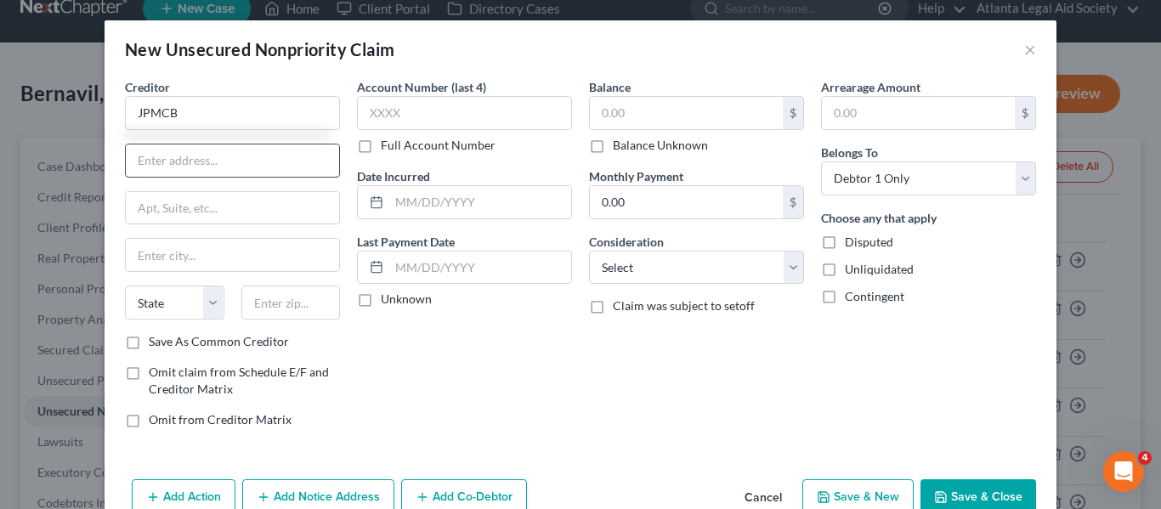
drag, startPoint x: 182, startPoint y: 169, endPoint x: 184, endPoint y: 160, distance: 9.7
click at [182, 169] on input "text" at bounding box center [232, 160] width 213 height 32
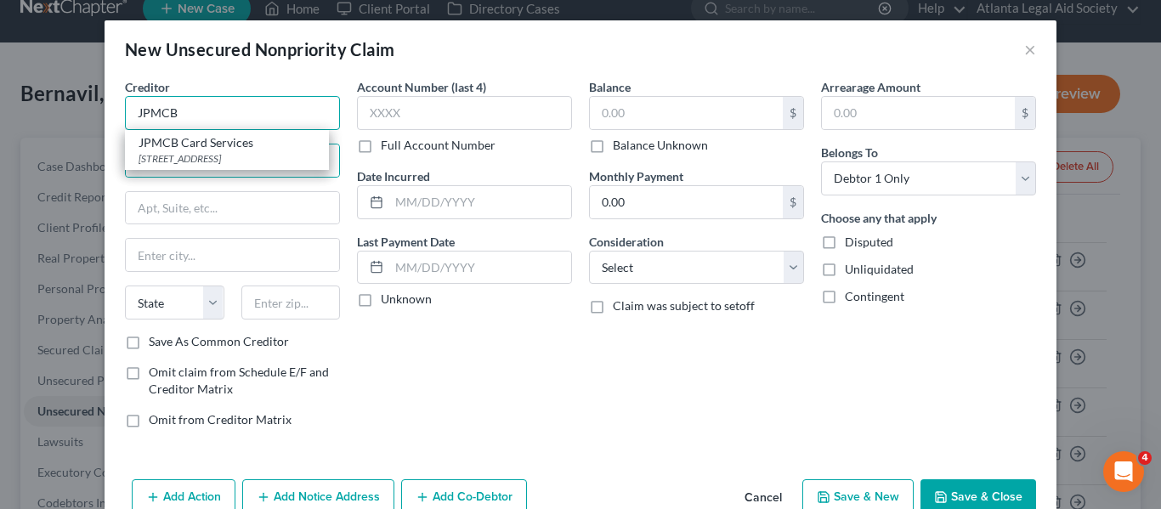
click at [195, 117] on input "JPMCB" at bounding box center [232, 113] width 215 height 34
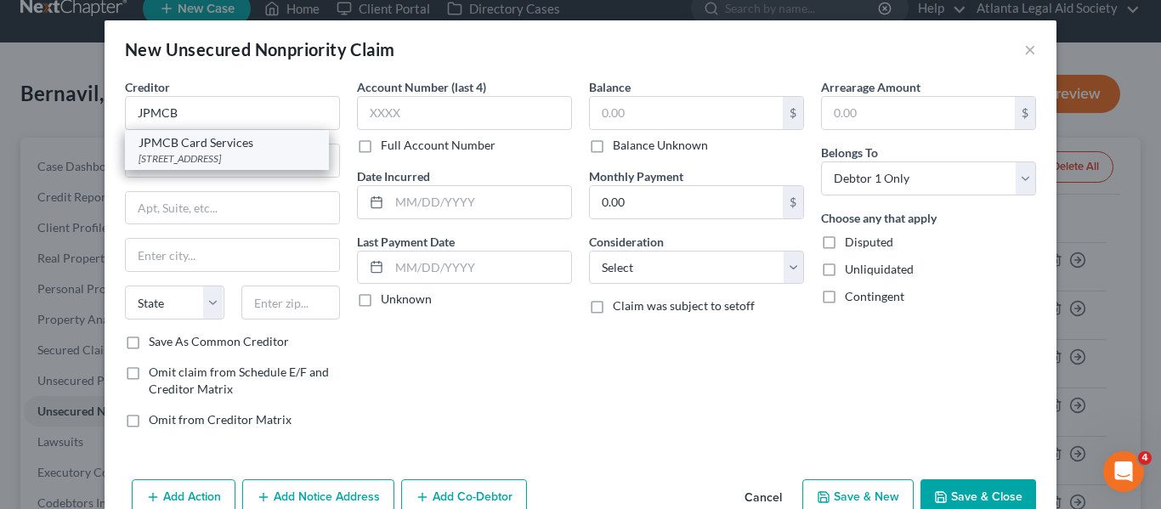
click at [195, 148] on div "JPMCB Card Services" at bounding box center [227, 142] width 177 height 17
type input "JPMCB Card Services"
type input "[STREET_ADDRESS]"
type input "Wilmington"
select select "7"
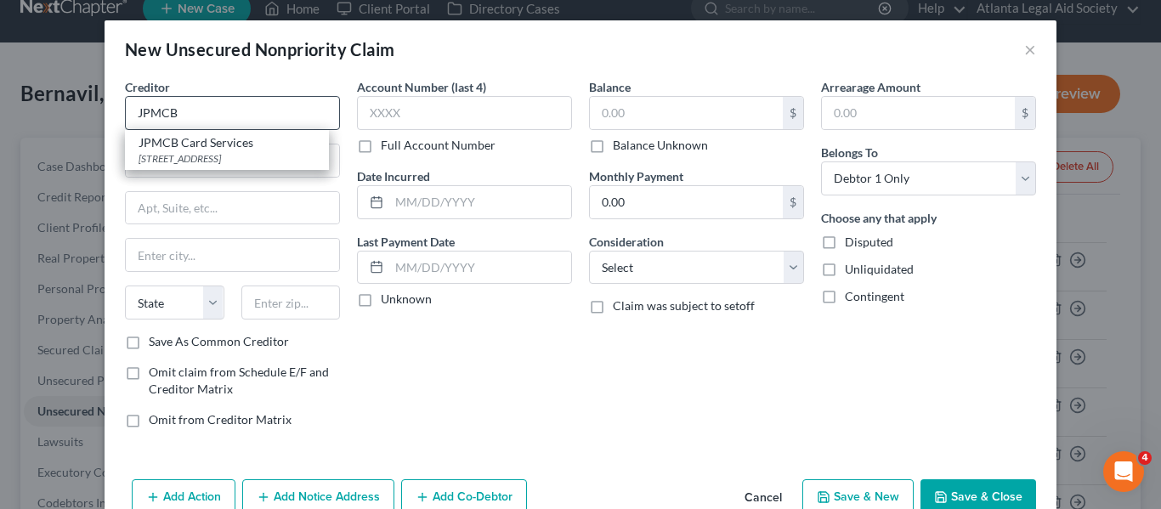
type input "19801-3935"
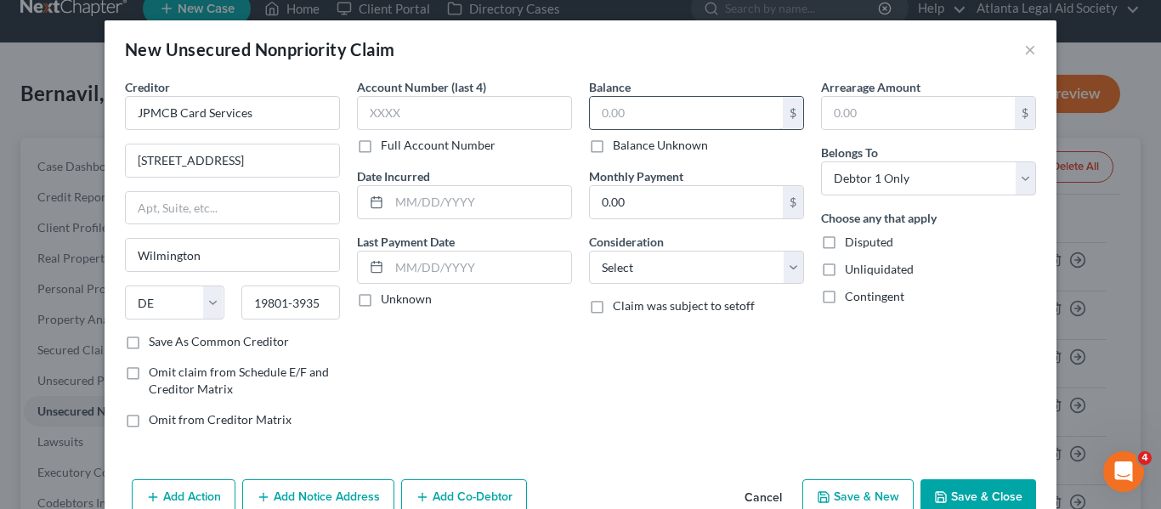
click at [617, 116] on input "text" at bounding box center [686, 113] width 193 height 32
type input "499"
click at [394, 199] on input "text" at bounding box center [480, 202] width 182 height 32
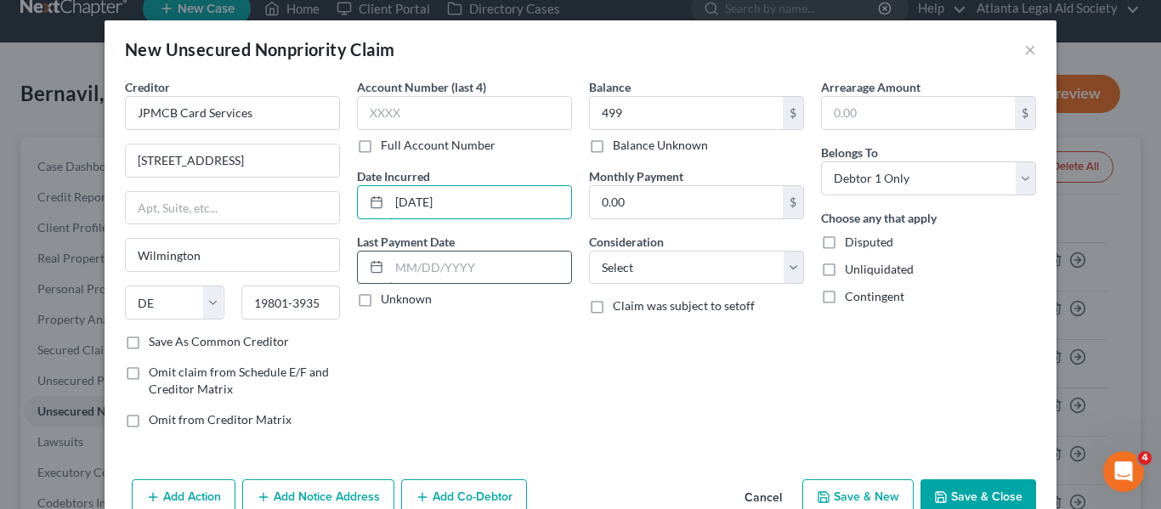
type input "[DATE]"
click at [416, 276] on input "text" at bounding box center [480, 268] width 182 height 32
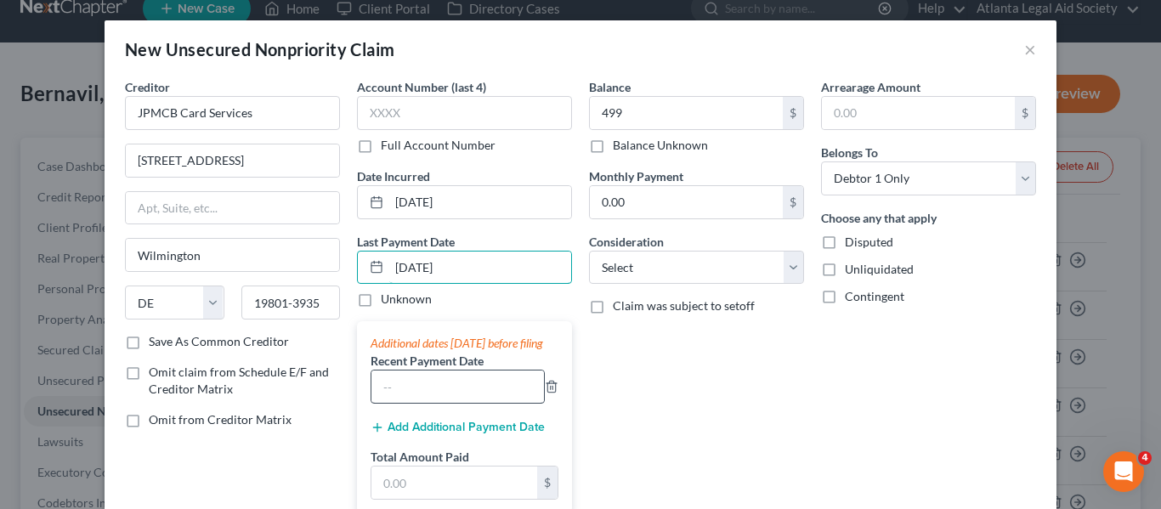
type input "[DATE]"
click at [448, 399] on input "text" at bounding box center [457, 387] width 173 height 32
type input "[DATE]"
click at [450, 434] on button "Add Additional Payment Date" at bounding box center [458, 428] width 174 height 14
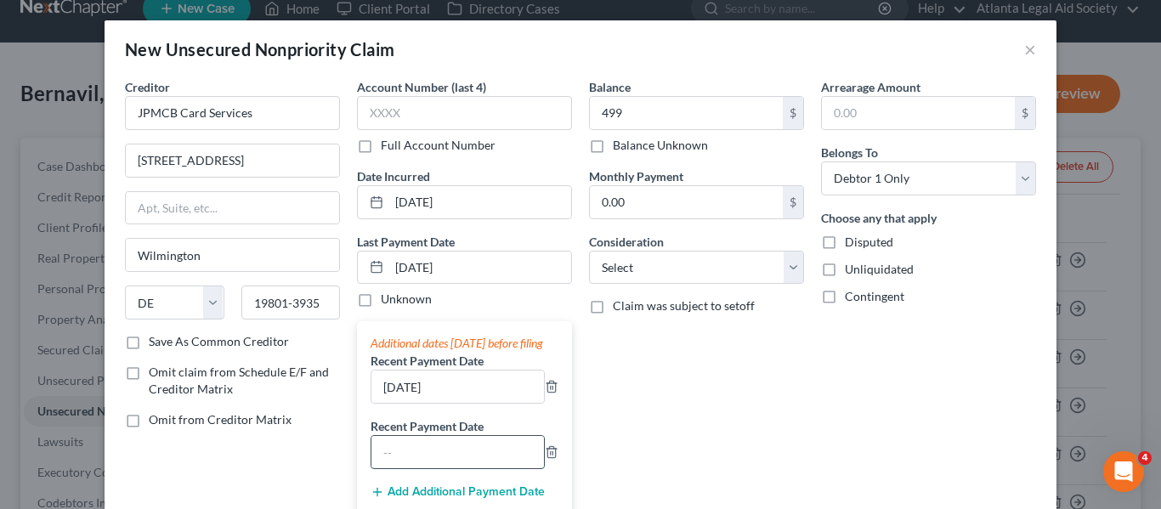
click at [401, 467] on input "text" at bounding box center [457, 452] width 173 height 32
type input "[DATE]"
click at [877, 493] on div "Arrearage Amount $ Belongs To * Select Debtor 1 Only Debtor 2 Only Debtor 1 And…" at bounding box center [928, 335] width 232 height 514
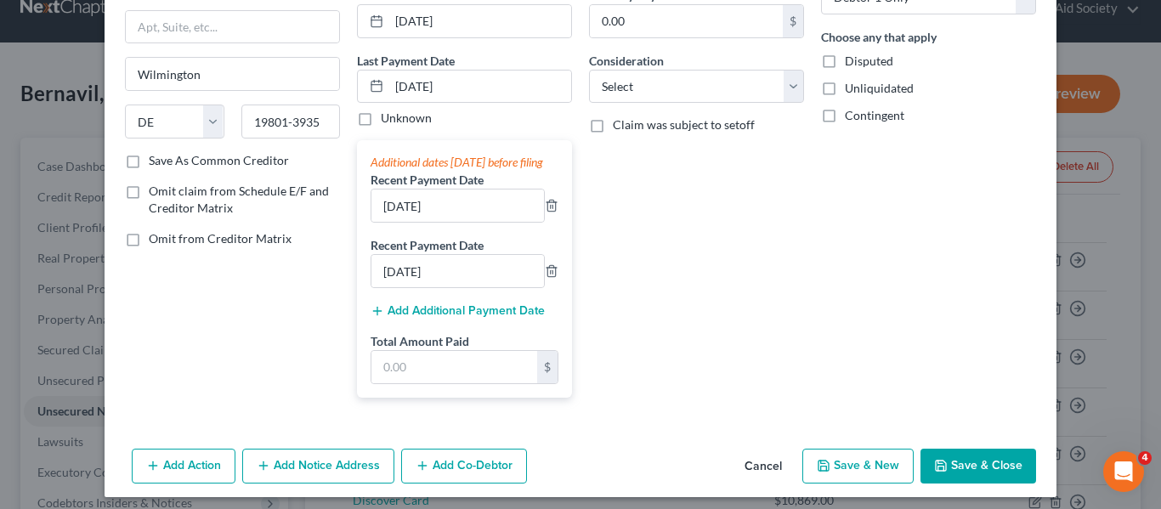
scroll to position [189, 0]
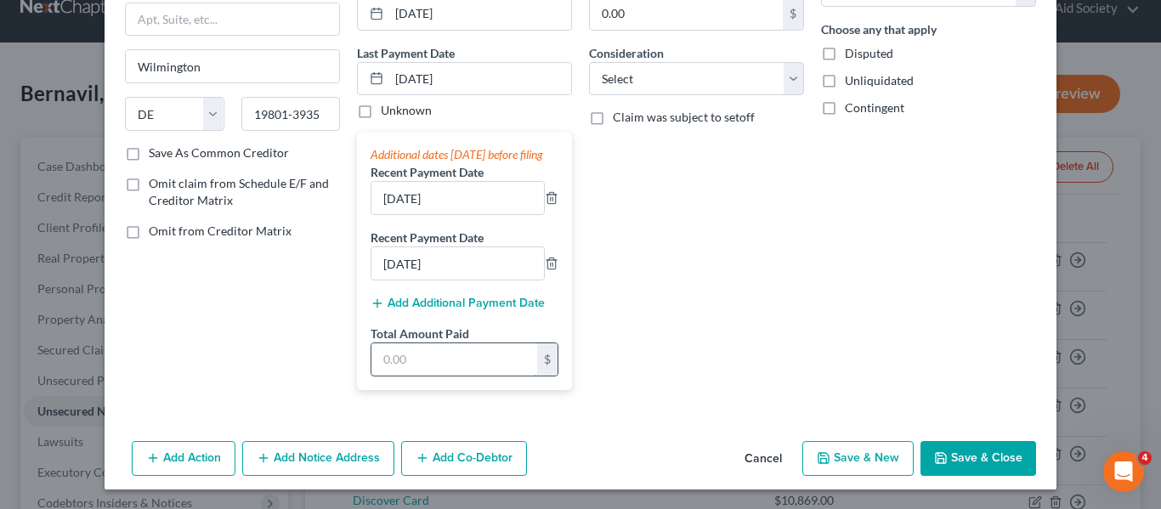
click at [458, 376] on input "text" at bounding box center [454, 359] width 166 height 32
type input "120"
click at [873, 195] on div "Arrearage Amount $ Belongs To * Select Debtor 1 Only Debtor 2 Only Debtor 1 And…" at bounding box center [928, 147] width 232 height 514
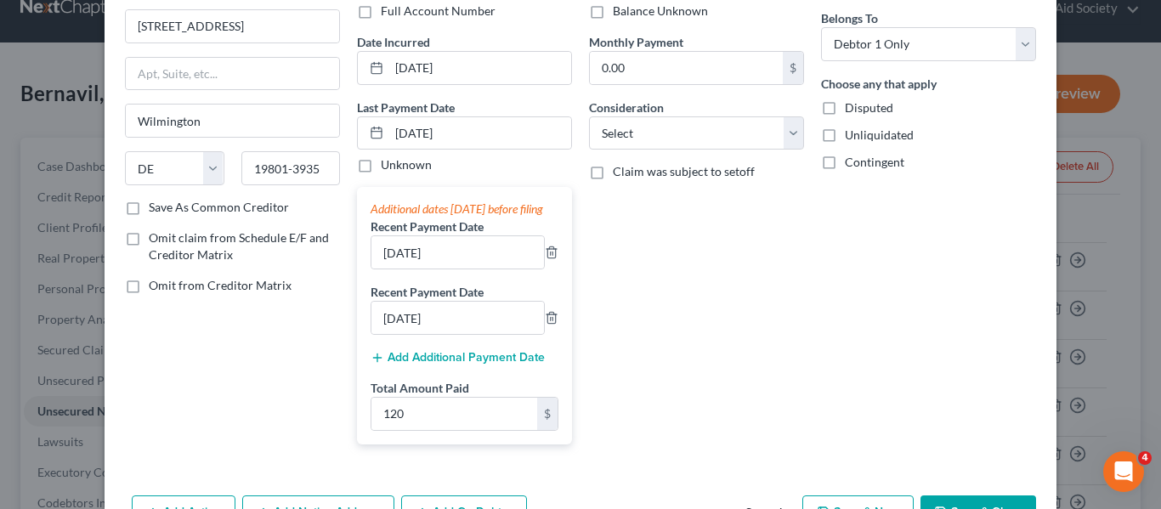
scroll to position [110, 0]
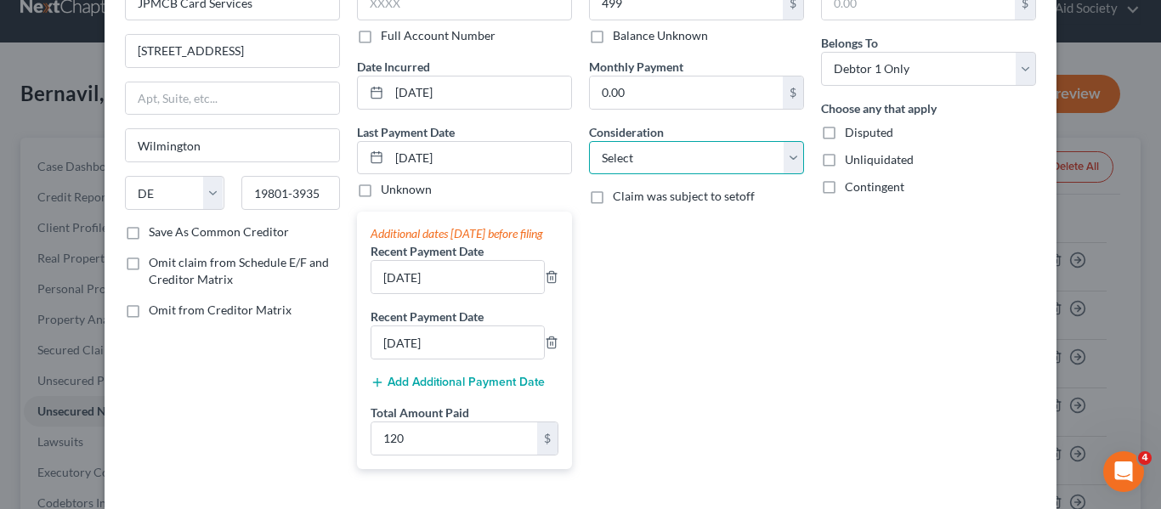
click at [708, 163] on select "Select Cable / Satellite Services Collection Agency Credit Card Debt Debt Couns…" at bounding box center [696, 158] width 215 height 34
select select "2"
click at [589, 141] on select "Select Cable / Satellite Services Collection Agency Credit Card Debt Debt Couns…" at bounding box center [696, 158] width 215 height 34
click at [874, 289] on div "Arrearage Amount $ Belongs To * Select Debtor 1 Only Debtor 2 Only Debtor 1 And…" at bounding box center [928, 226] width 232 height 514
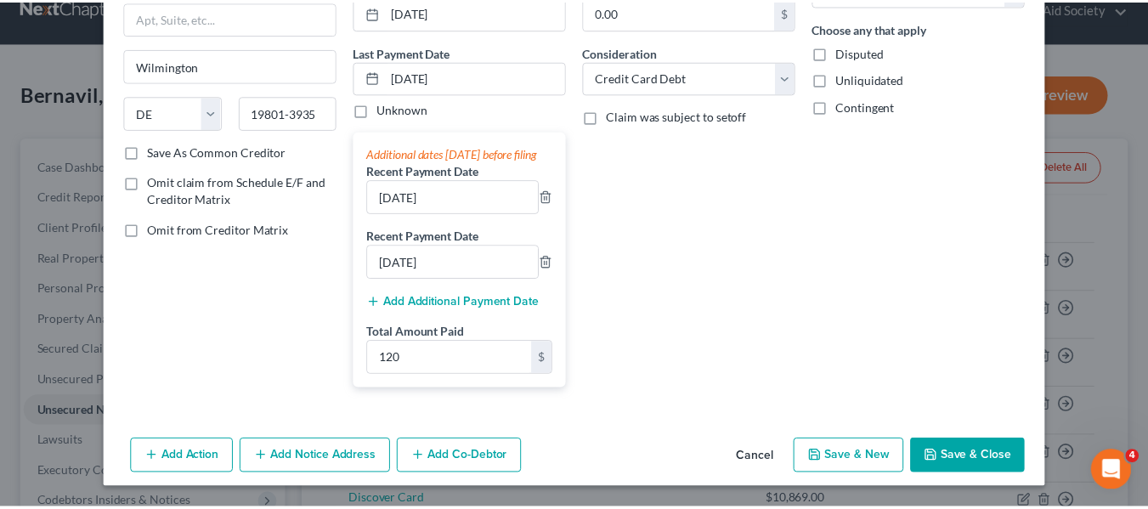
scroll to position [207, 0]
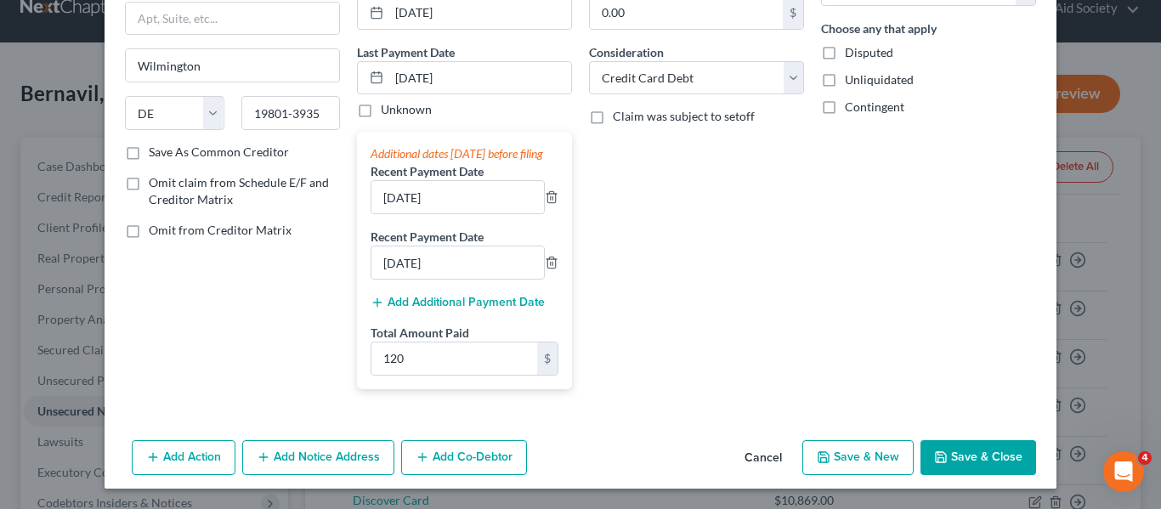
click at [948, 453] on button "Save & Close" at bounding box center [978, 458] width 116 height 36
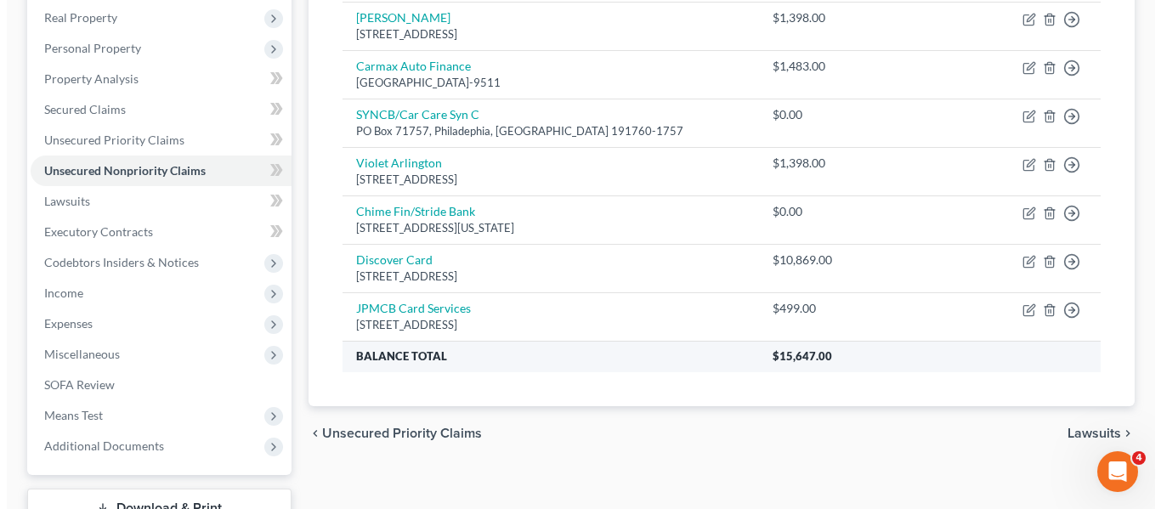
scroll to position [277, 0]
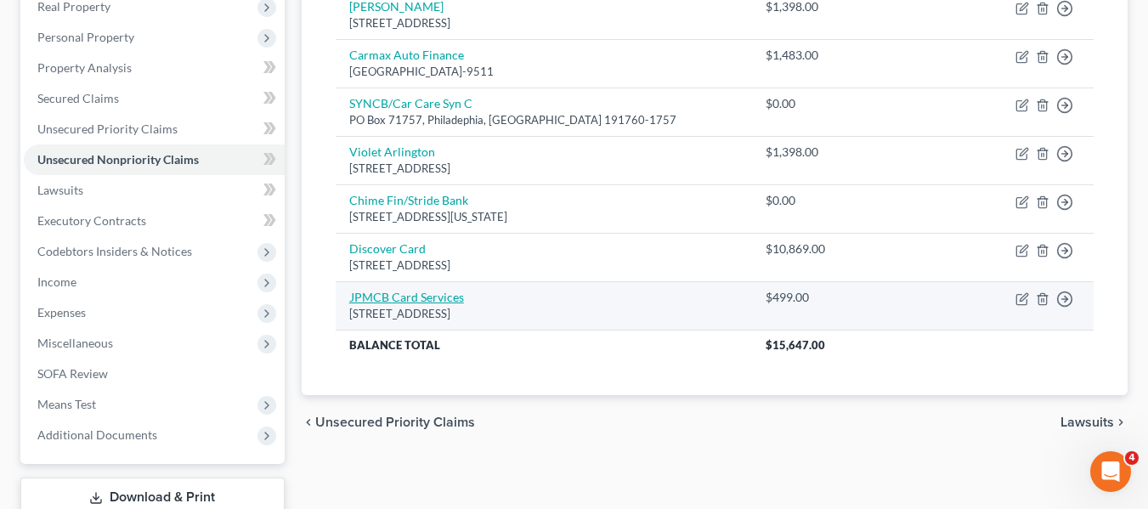
click at [415, 300] on link "JPMCB Card Services" at bounding box center [406, 297] width 115 height 14
select select "7"
select select "2"
select select "0"
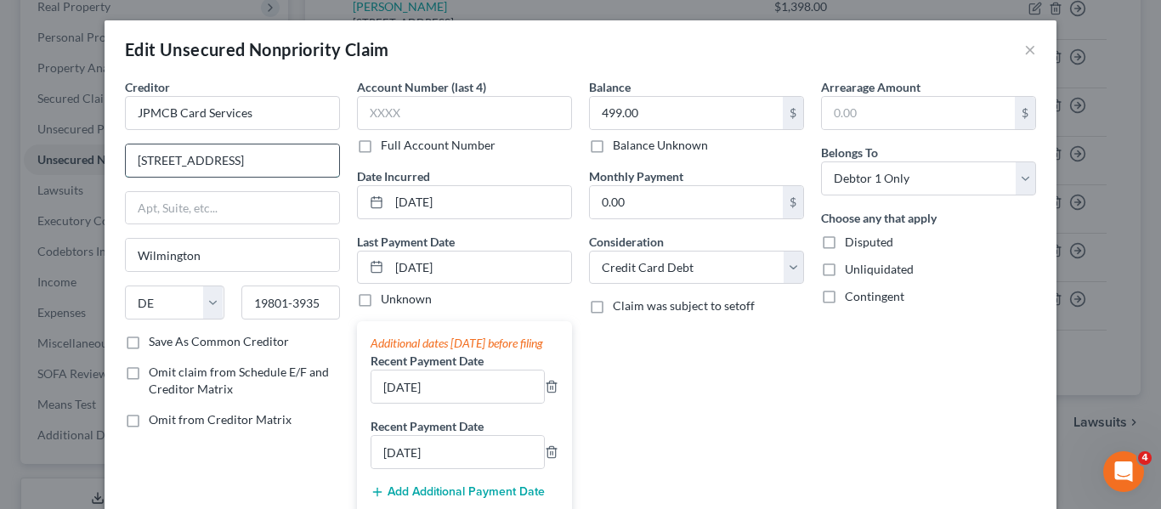
drag, startPoint x: 129, startPoint y: 157, endPoint x: 294, endPoint y: 161, distance: 164.9
click at [294, 161] on input "[STREET_ADDRESS]" at bounding box center [232, 160] width 213 height 32
type input "PO Box 15369"
click at [320, 300] on input "19801-3935" at bounding box center [290, 303] width 99 height 34
drag, startPoint x: 264, startPoint y: 298, endPoint x: 322, endPoint y: 296, distance: 57.8
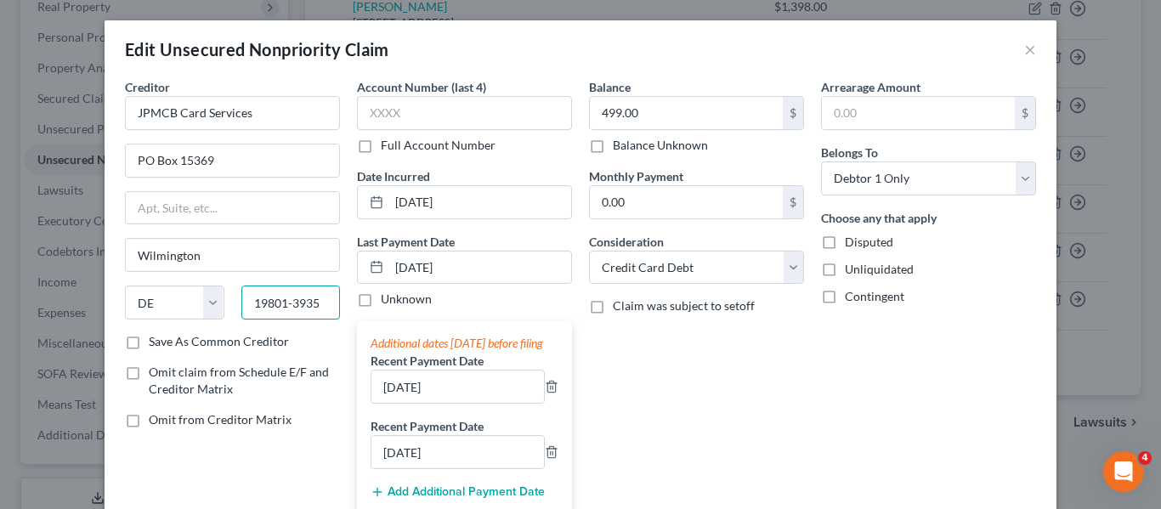
click at [321, 302] on input "19801-3935" at bounding box center [290, 303] width 99 height 34
type input "19850-5369"
click at [911, 375] on div "Arrearage Amount $ Belongs To * Select Debtor 1 Only Debtor 2 Only Debtor 1 And…" at bounding box center [928, 335] width 232 height 514
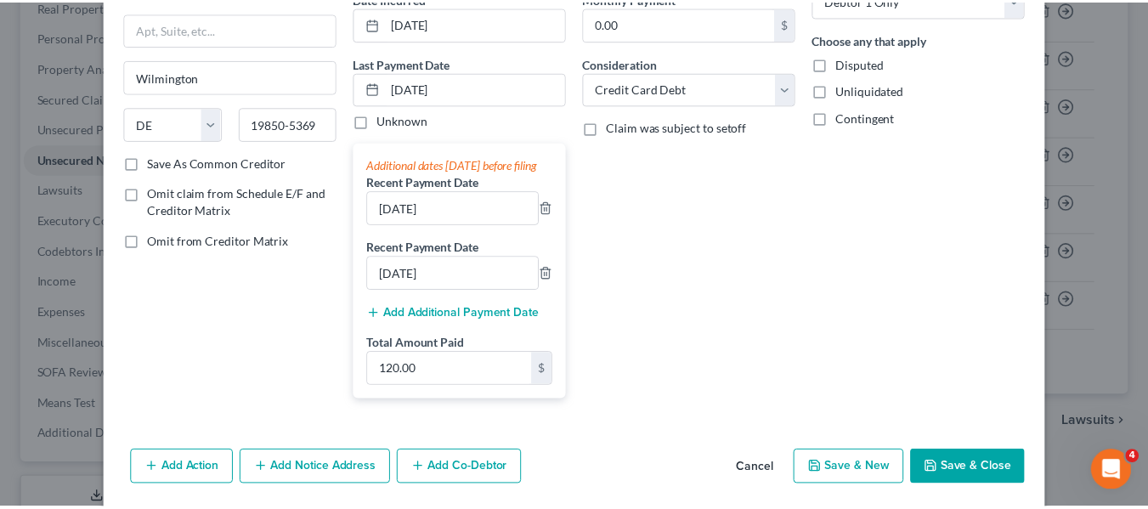
scroll to position [192, 0]
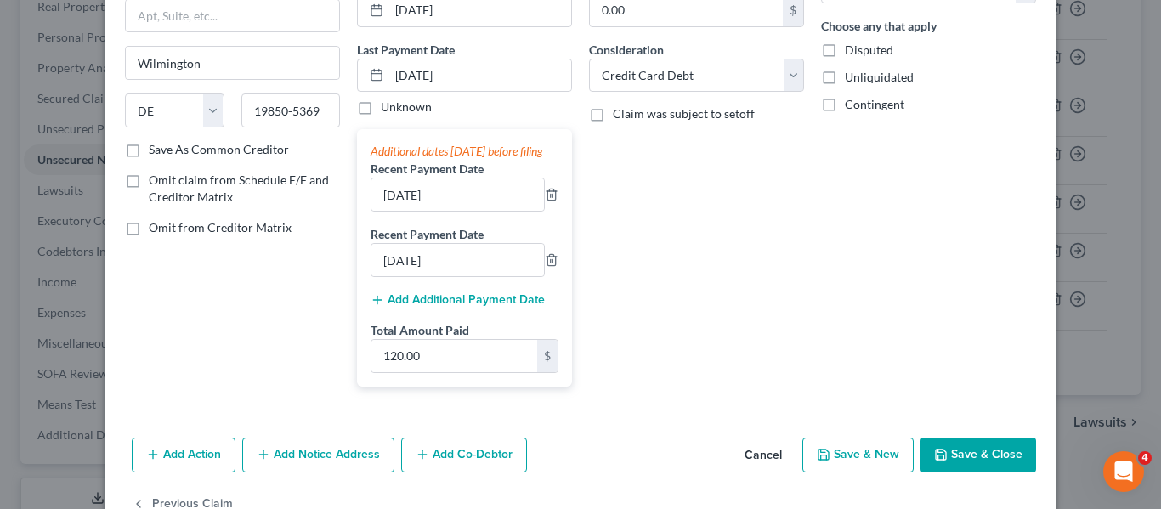
click at [980, 467] on button "Save & Close" at bounding box center [978, 456] width 116 height 36
type input "0"
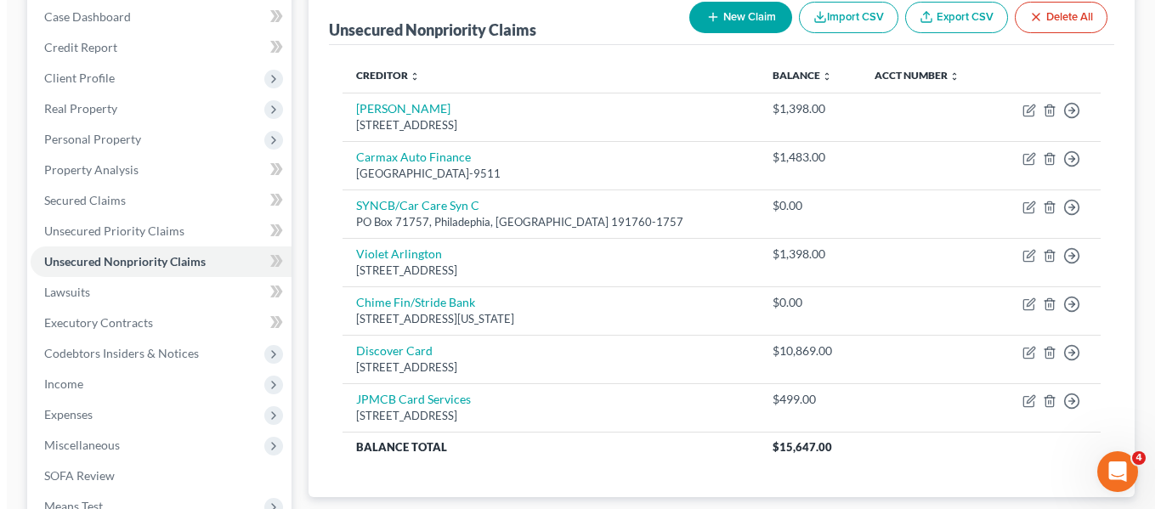
scroll to position [176, 0]
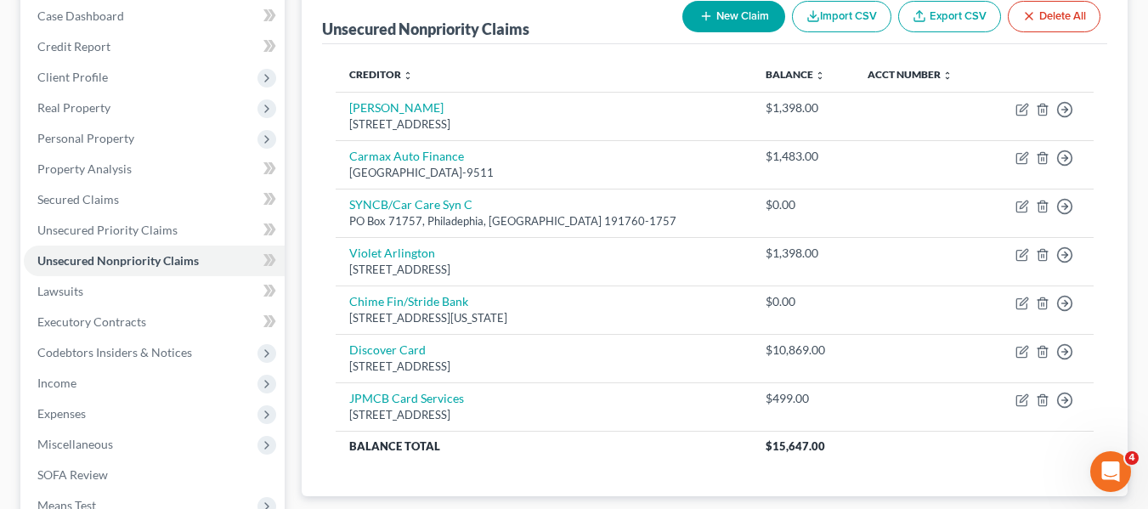
click at [728, 8] on button "New Claim" at bounding box center [733, 16] width 103 height 31
select select "0"
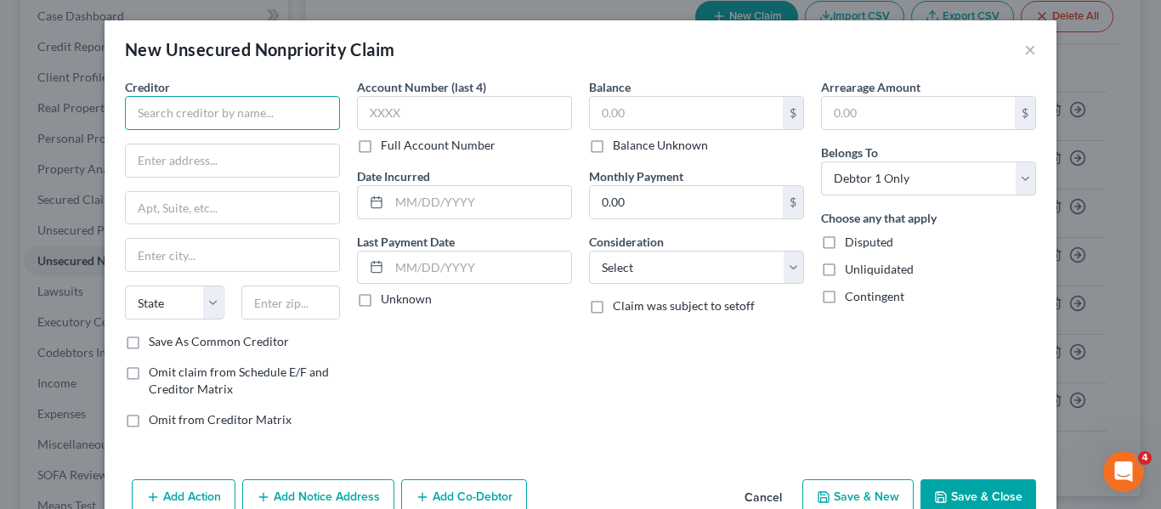
click at [280, 122] on input "text" at bounding box center [232, 113] width 215 height 34
type input "[US_STATE] Higher Education"
click at [637, 109] on input "text" at bounding box center [686, 113] width 193 height 32
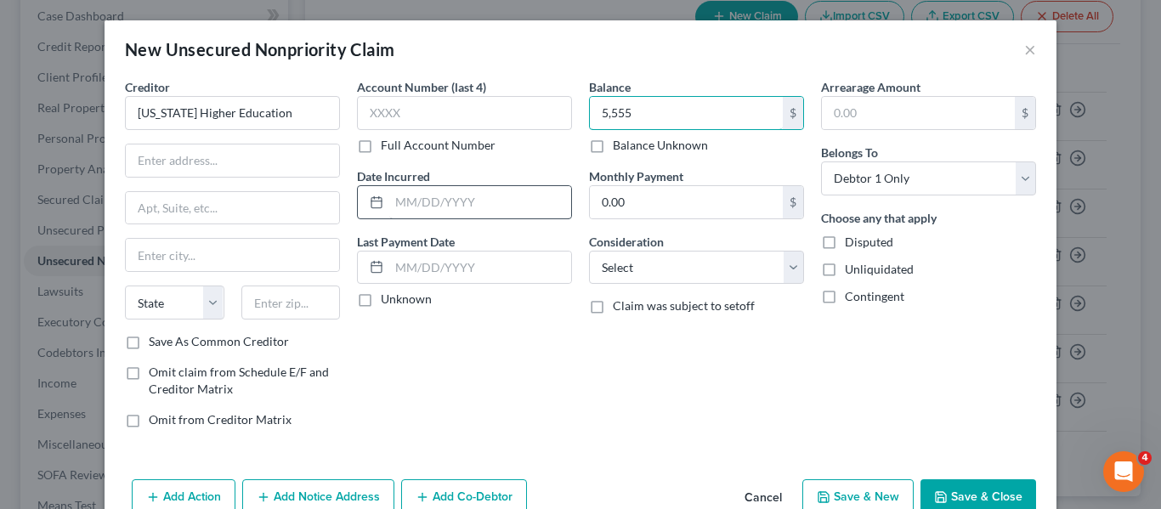
type input "5,555"
click at [402, 203] on input "text" at bounding box center [480, 202] width 182 height 32
type input "[DATE]"
click at [501, 371] on div "Account Number (last 4) Full Account Number Date Incurred [DATE] Last Payment D…" at bounding box center [464, 260] width 232 height 364
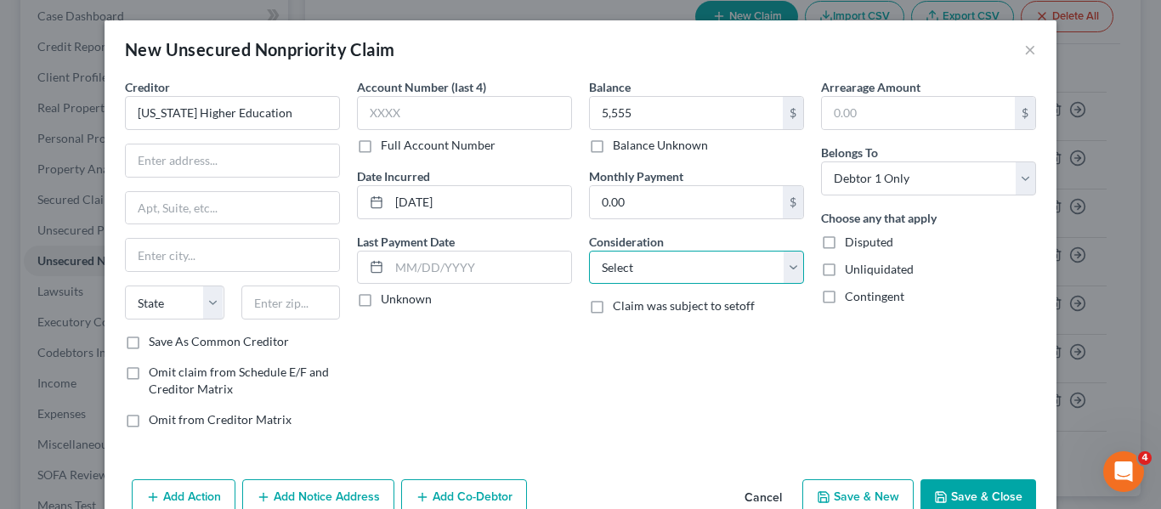
click at [704, 271] on select "Select Cable / Satellite Services Collection Agency Credit Card Debt Debt Couns…" at bounding box center [696, 268] width 215 height 34
select select "17"
click at [589, 251] on select "Select Cable / Satellite Services Collection Agency Credit Card Debt Debt Couns…" at bounding box center [696, 268] width 215 height 34
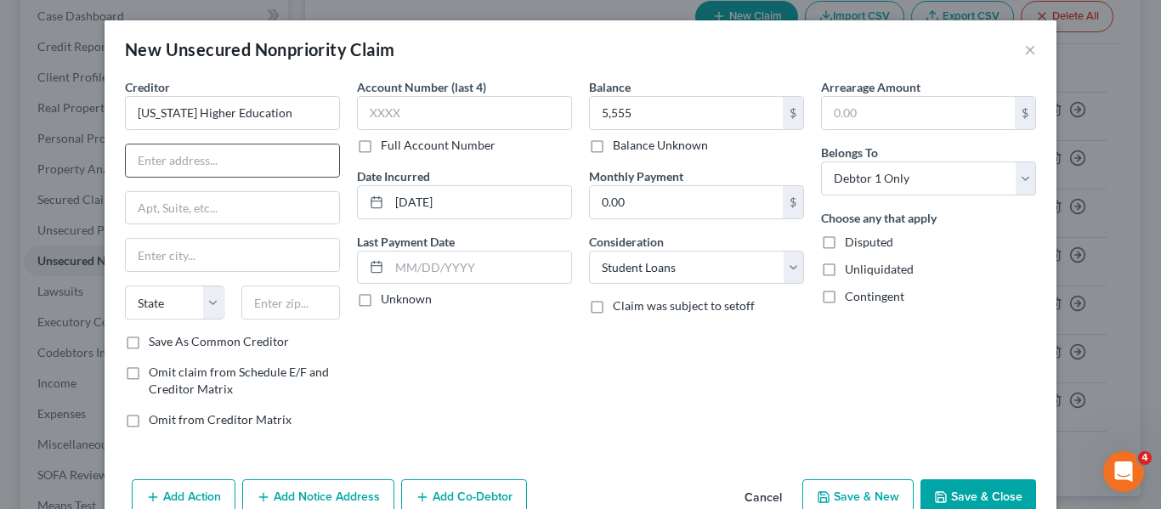
click at [156, 162] on input "text" at bounding box center [232, 160] width 213 height 32
type input "[STREET_ADDRESS]"
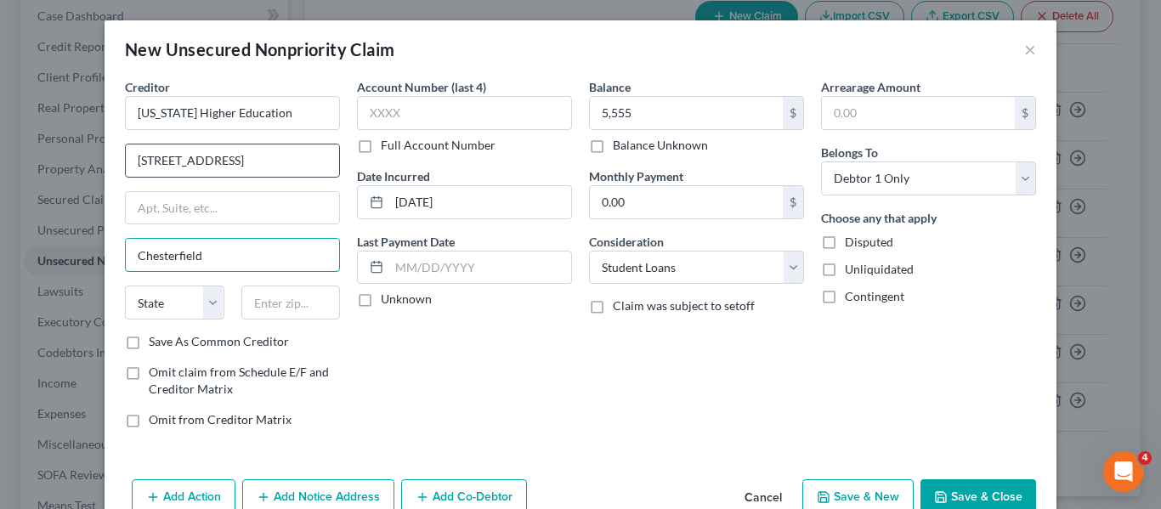
type input "Chesterfield"
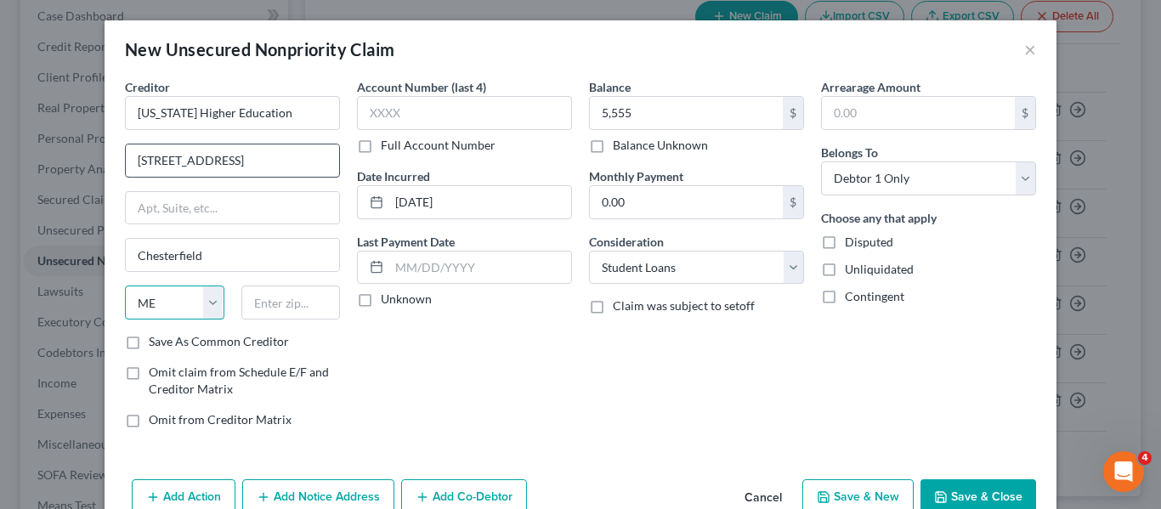
select select "26"
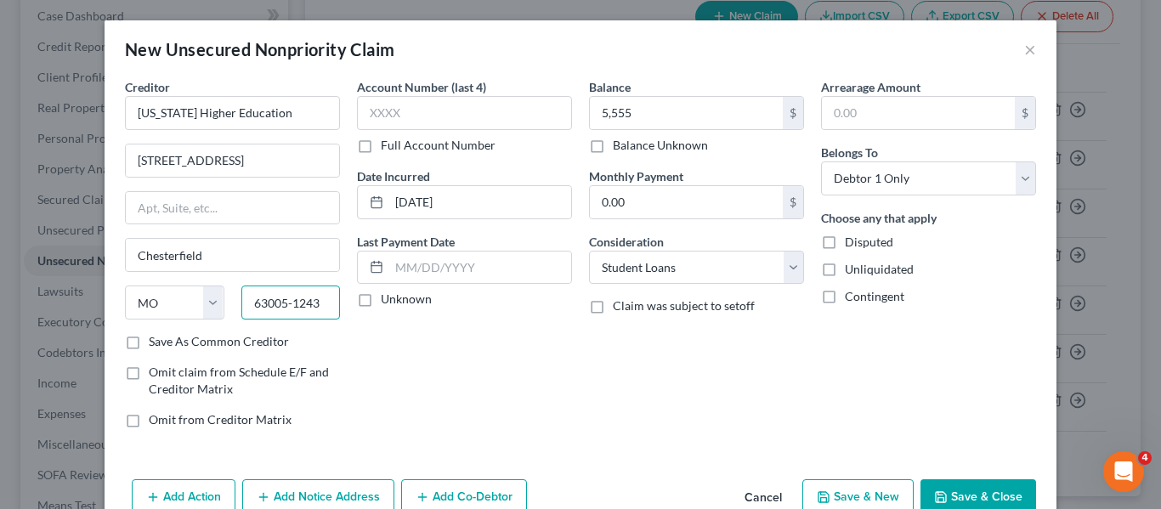
type input "63005-1243"
click at [954, 493] on button "Save & Close" at bounding box center [978, 497] width 116 height 36
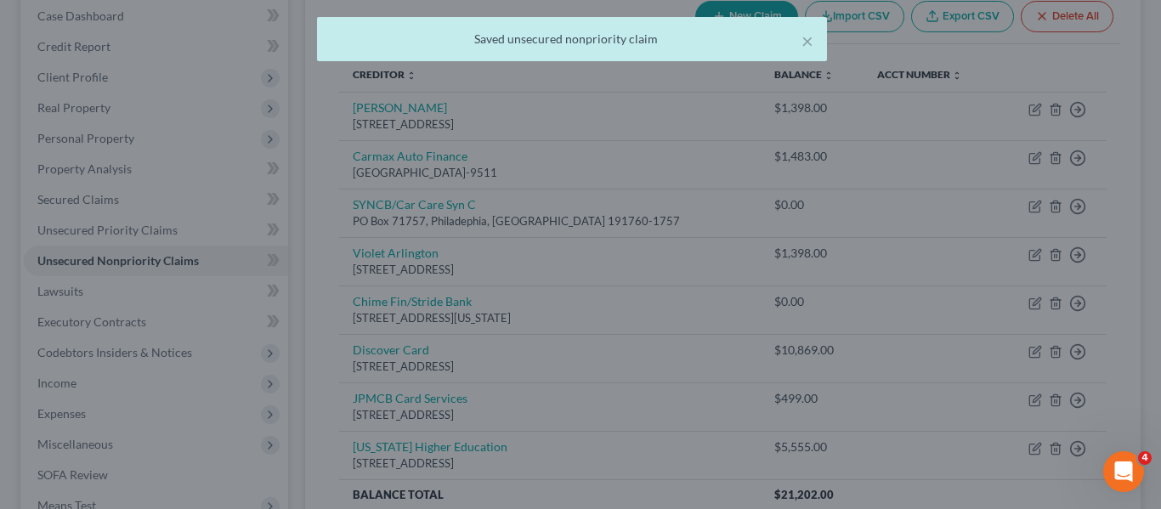
type input "5,555.00"
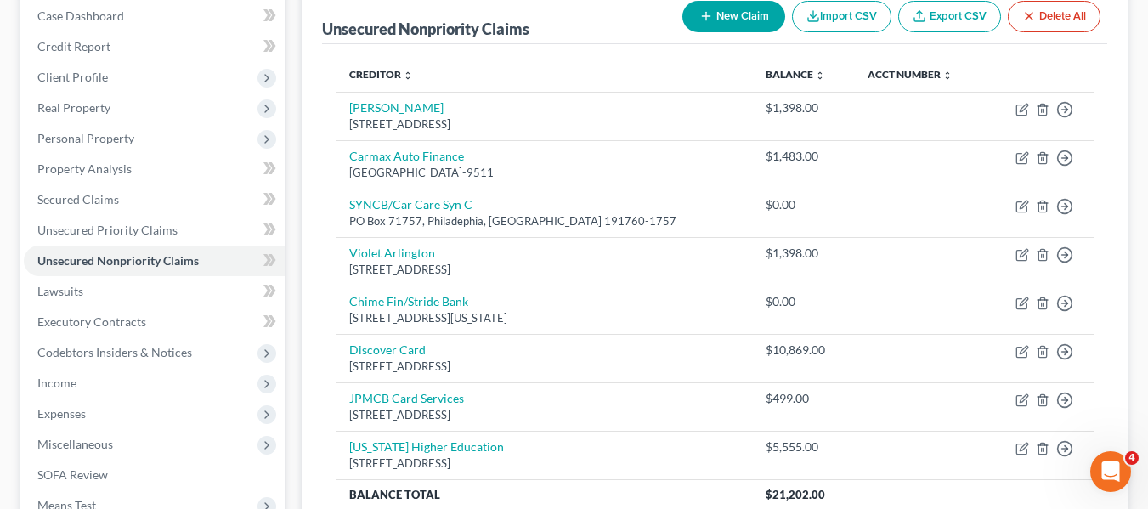
click at [746, 16] on button "New Claim" at bounding box center [733, 16] width 103 height 31
select select "0"
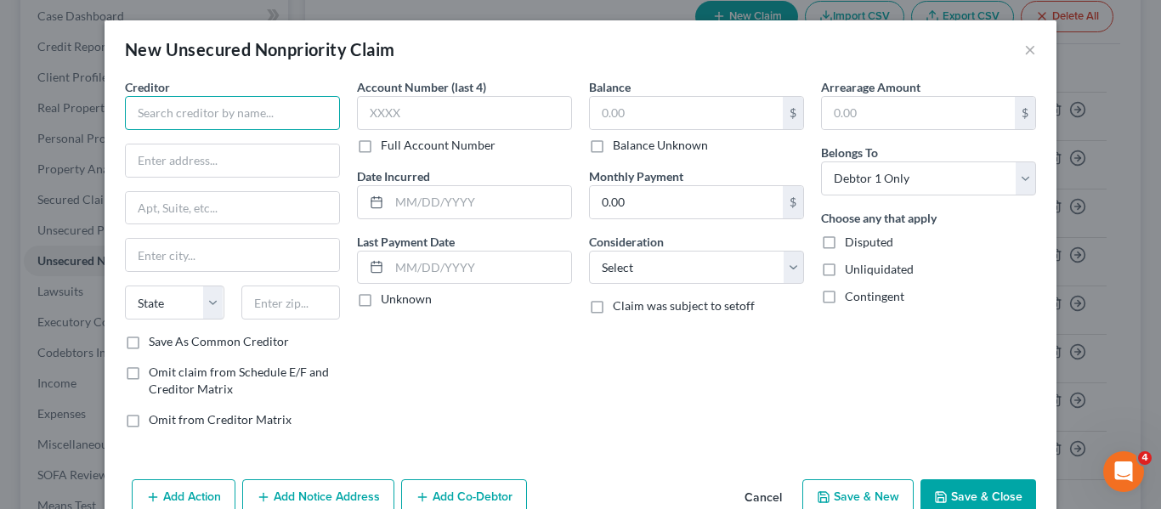
click at [184, 119] on input "text" at bounding box center [232, 113] width 215 height 34
type input "[US_STATE] Higher Education"
click at [618, 106] on input "text" at bounding box center [686, 113] width 193 height 32
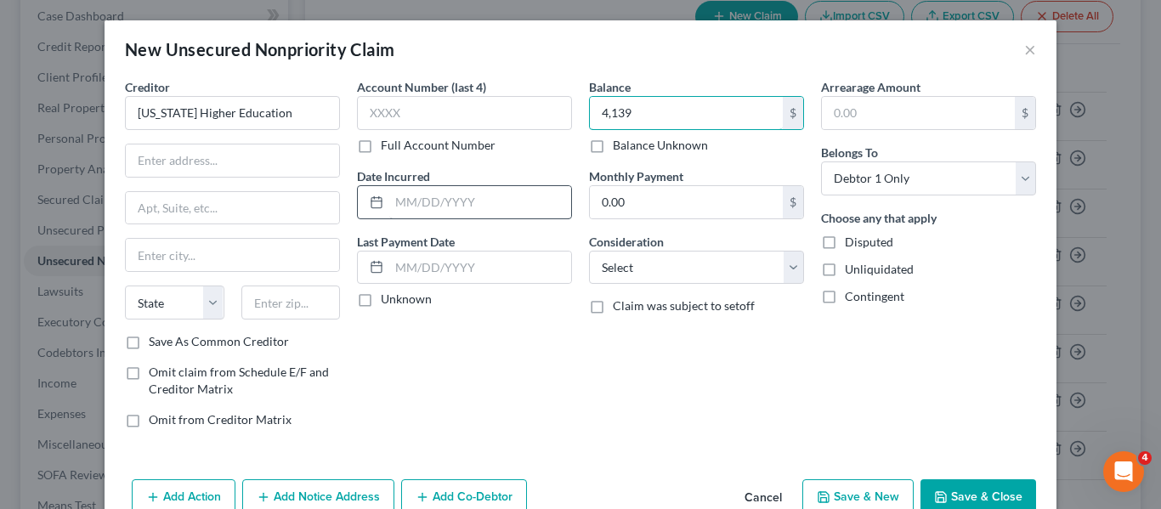
type input "4,139"
drag, startPoint x: 435, startPoint y: 185, endPoint x: 418, endPoint y: 199, distance: 21.8
click at [433, 189] on input "text" at bounding box center [480, 202] width 182 height 32
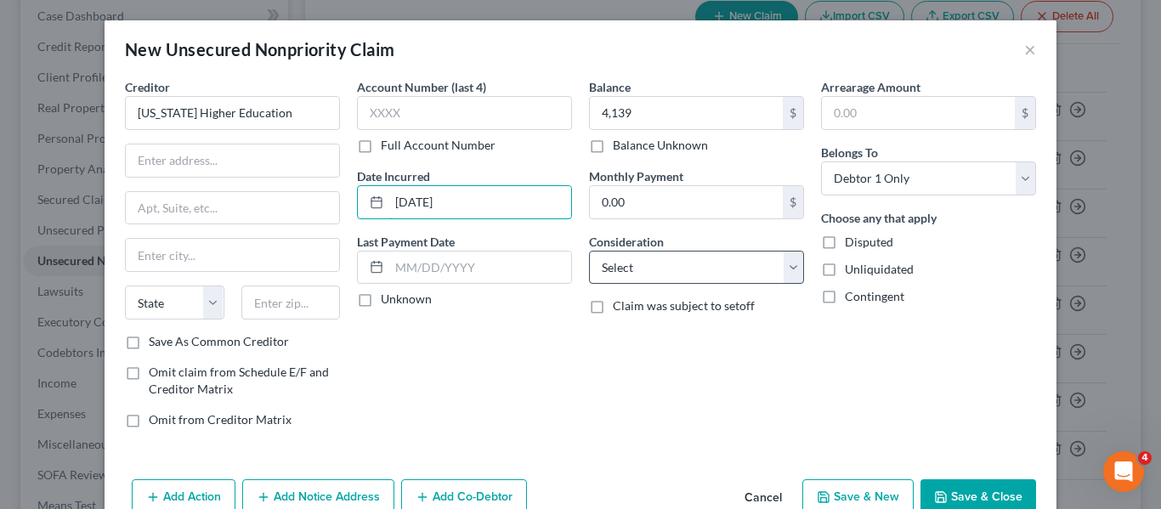
type input "[DATE]"
click at [671, 276] on select "Select Cable / Satellite Services Collection Agency Credit Card Debt Debt Couns…" at bounding box center [696, 268] width 215 height 34
select select "17"
click at [589, 251] on select "Select Cable / Satellite Services Collection Agency Credit Card Debt Debt Couns…" at bounding box center [696, 268] width 215 height 34
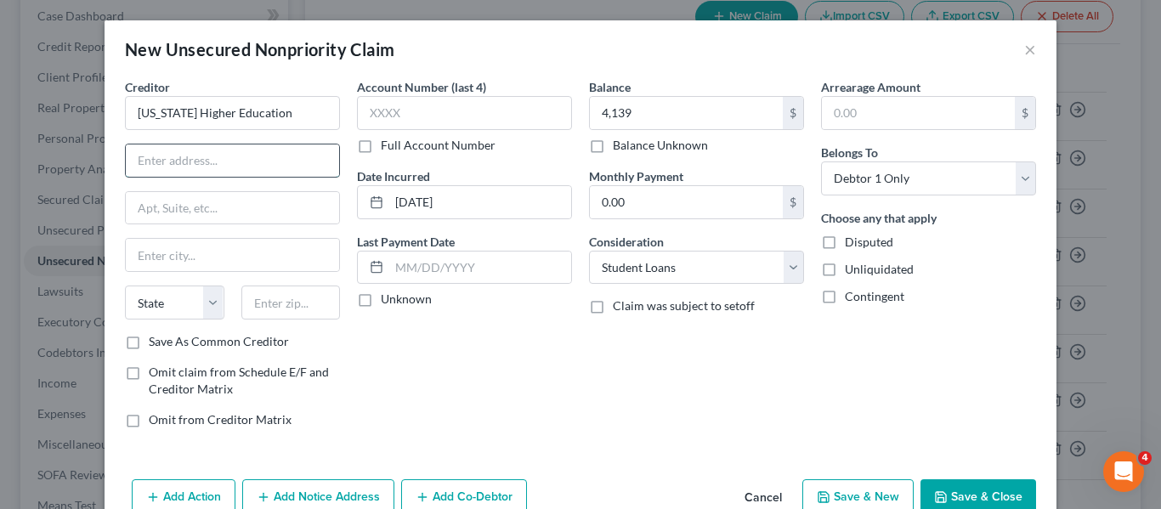
click at [218, 163] on input "text" at bounding box center [232, 160] width 213 height 32
type input "[STREET_ADDRESS]"
click at [136, 252] on input "text" at bounding box center [232, 255] width 213 height 32
type input "Chesterfield"
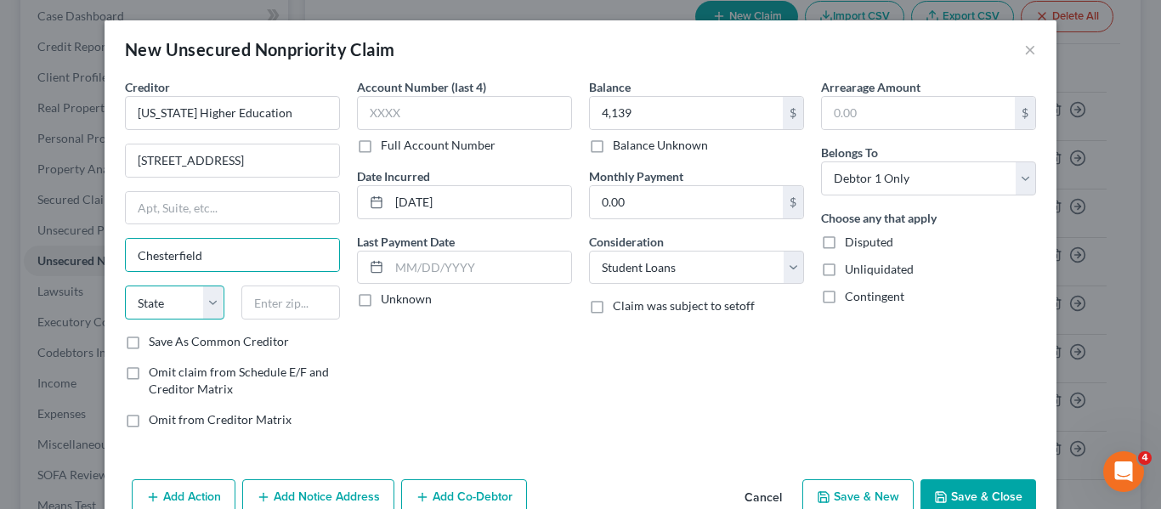
click at [165, 314] on select "State [US_STATE] AK AR AZ CA CO CT DE DC [GEOGRAPHIC_DATA] [GEOGRAPHIC_DATA] GU…" at bounding box center [174, 303] width 99 height 34
select select "26"
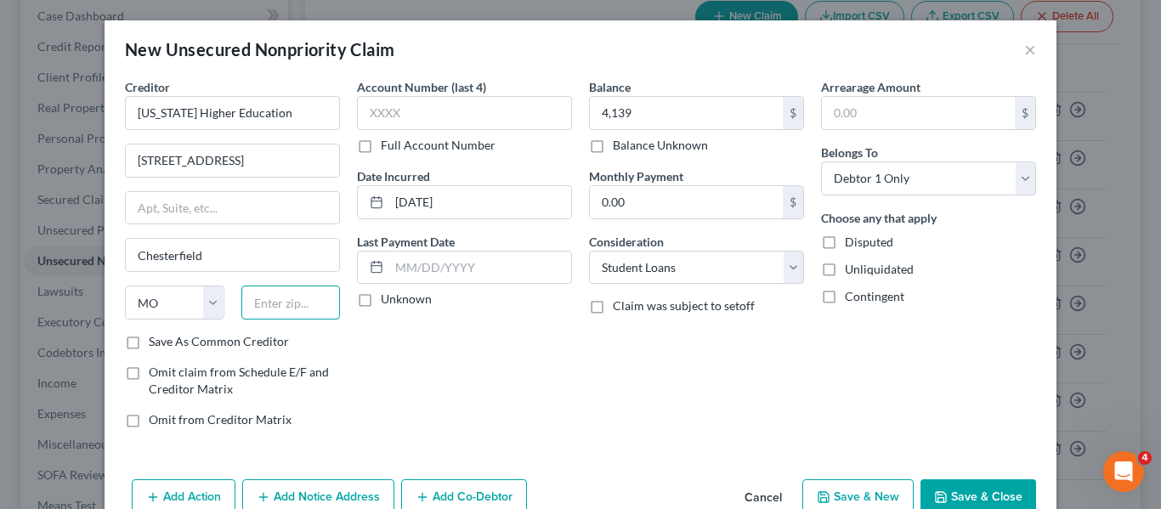
drag, startPoint x: 258, startPoint y: 307, endPoint x: 644, endPoint y: 247, distance: 391.2
click at [258, 307] on input "text" at bounding box center [290, 303] width 99 height 34
type input "63005-1243"
click at [950, 496] on button "Save & Close" at bounding box center [978, 497] width 116 height 36
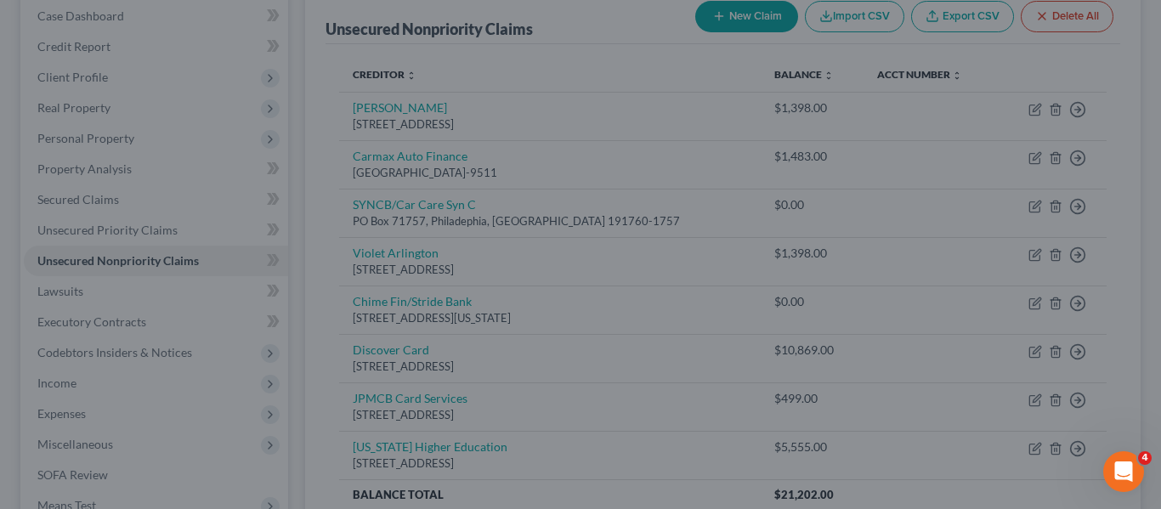
type input "4,139.00"
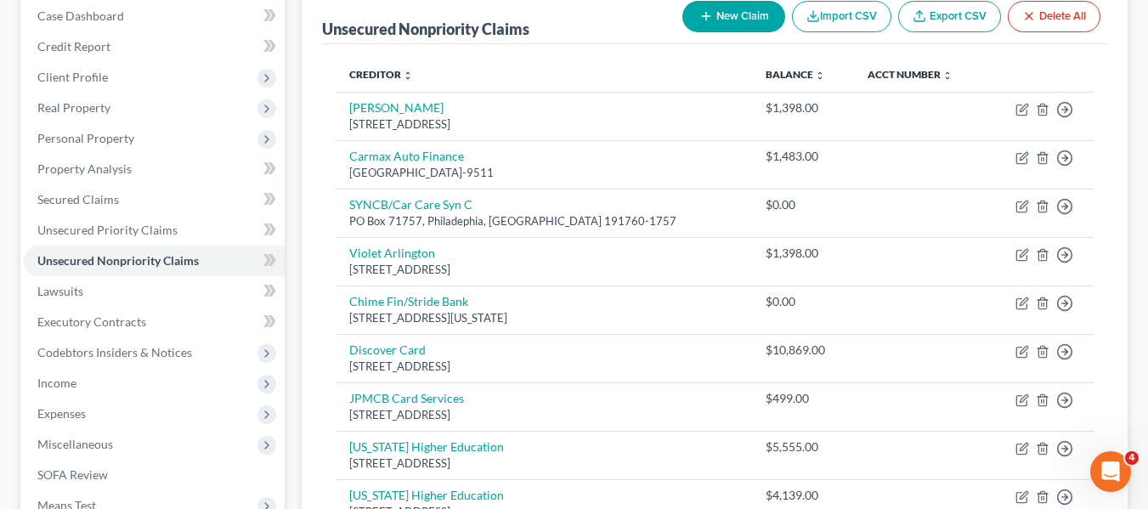
click at [716, 18] on button "New Claim" at bounding box center [733, 16] width 103 height 31
select select "0"
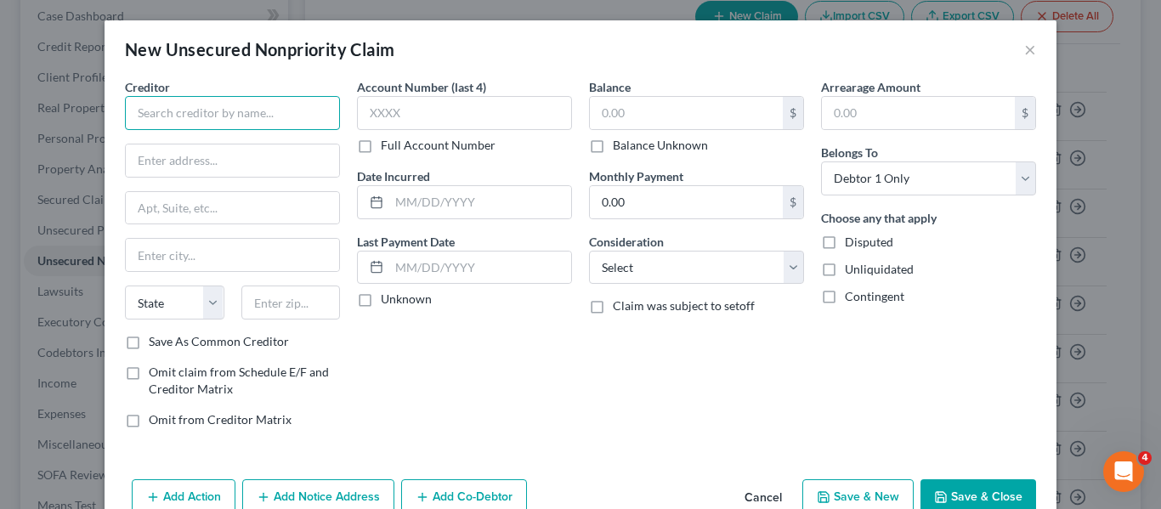
click at [300, 110] on input "text" at bounding box center [232, 113] width 215 height 34
type input "[PERSON_NAME], Inc/AD"
click at [631, 114] on input "text" at bounding box center [686, 113] width 193 height 32
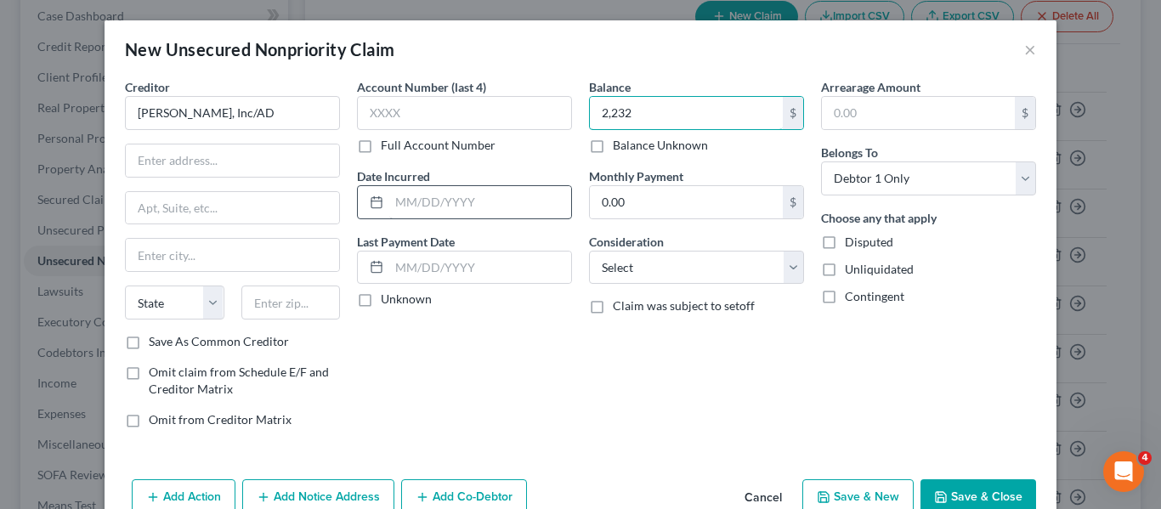
type input "2,232"
click at [399, 197] on input "text" at bounding box center [480, 202] width 182 height 32
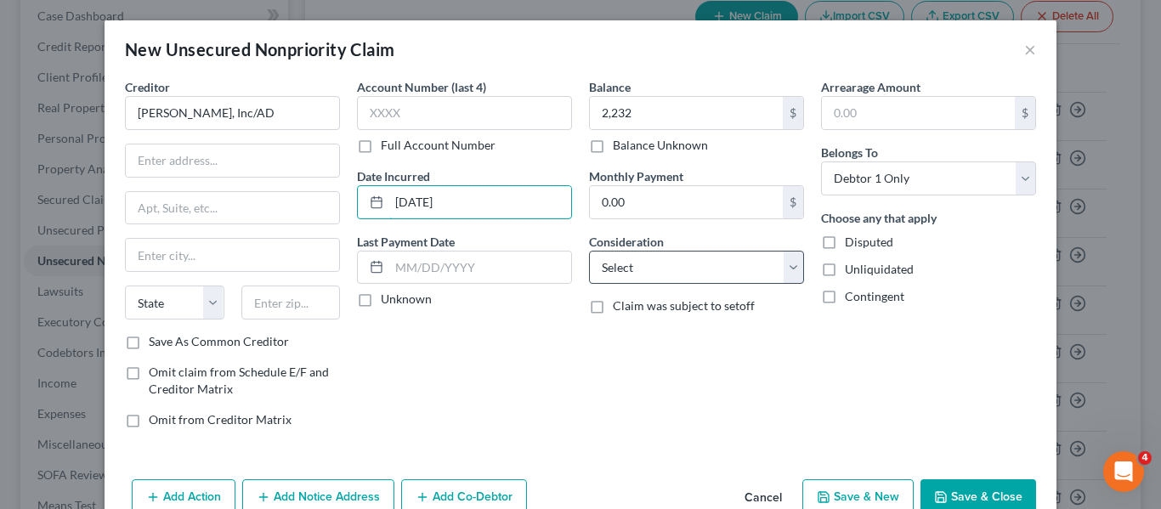
type input "[DATE]"
click at [668, 271] on select "Select Cable / Satellite Services Collection Agency Credit Card Debt Debt Couns…" at bounding box center [696, 268] width 215 height 34
click at [589, 251] on select "Select Cable / Satellite Services Collection Agency Credit Card Debt Debt Couns…" at bounding box center [696, 268] width 215 height 34
click at [620, 249] on label "Consideration" at bounding box center [626, 242] width 75 height 18
click at [622, 280] on select "Select Cable / Satellite Services Collection Agency Credit Card Debt Debt Couns…" at bounding box center [696, 268] width 215 height 34
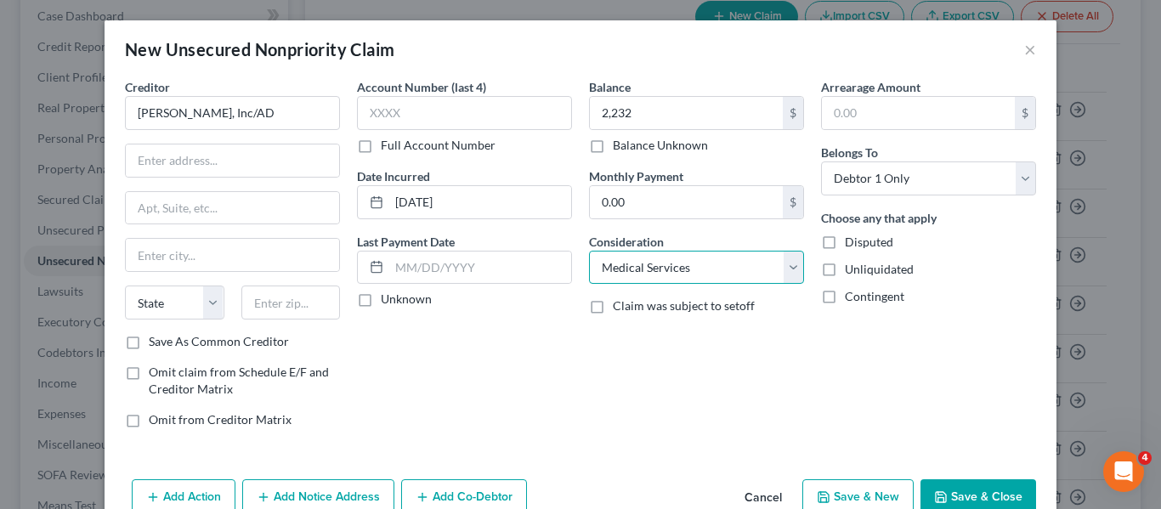
select select "1"
click at [589, 251] on select "Select Cable / Satellite Services Collection Agency Credit Card Debt Debt Couns…" at bounding box center [696, 268] width 215 height 34
drag, startPoint x: 182, startPoint y: 157, endPoint x: 186, endPoint y: 189, distance: 31.7
click at [182, 157] on input "text" at bounding box center [232, 160] width 213 height 32
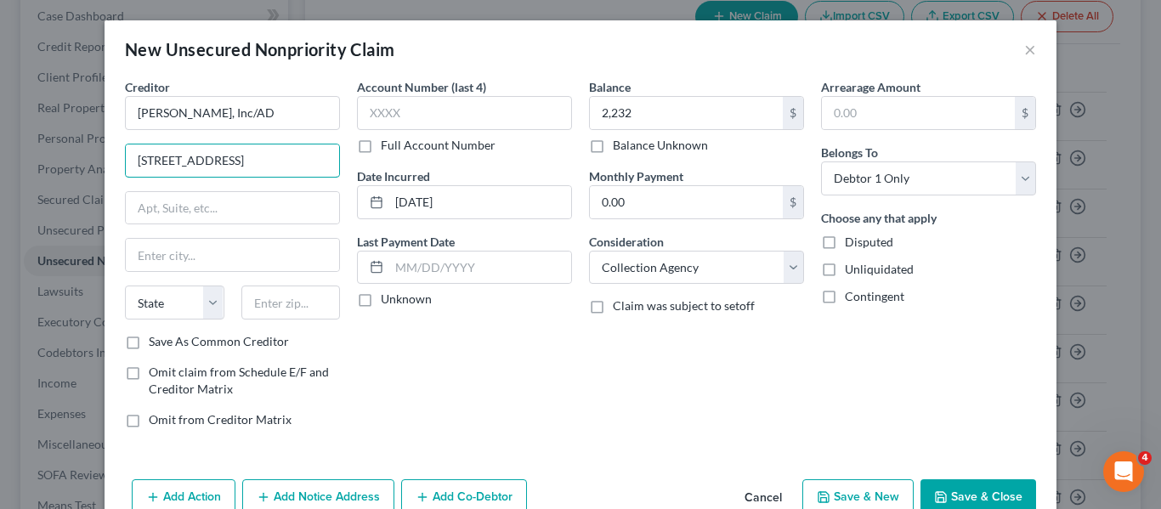
type input "[STREET_ADDRESS]"
type input "Suite 120"
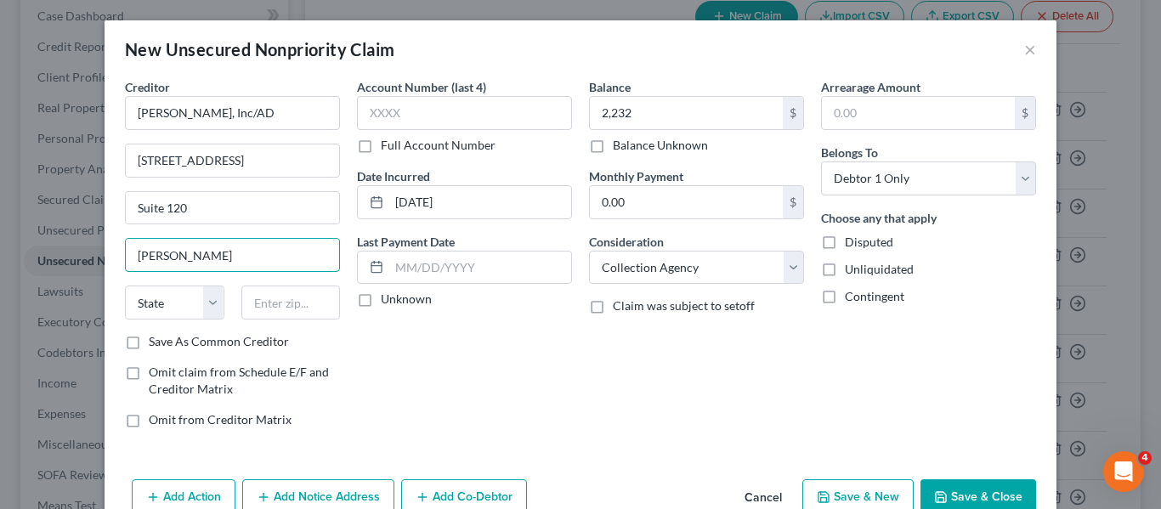
type input "[PERSON_NAME]"
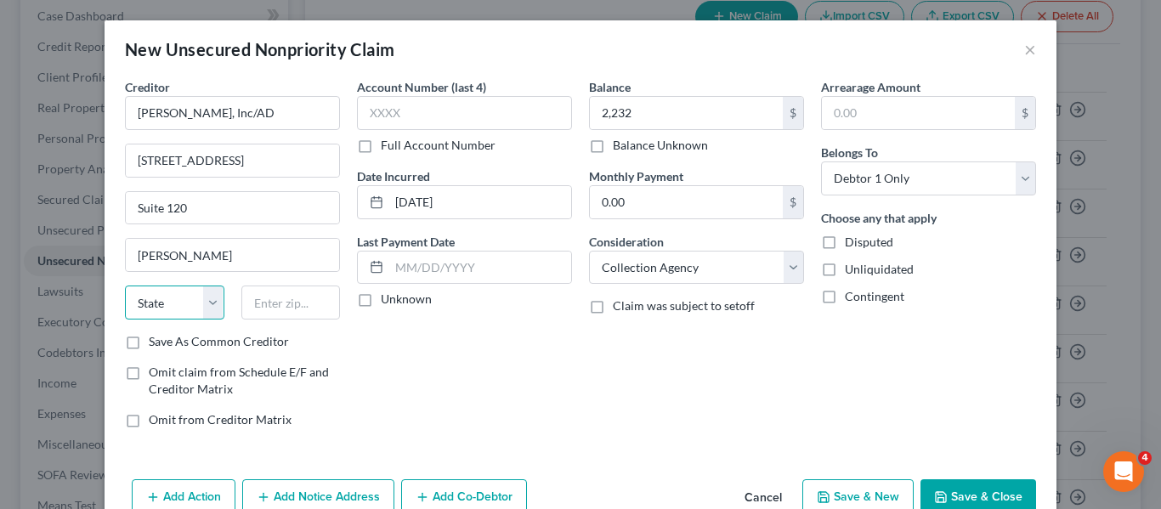
select select "10"
type input "30012-4442"
drag, startPoint x: 971, startPoint y: 501, endPoint x: 9, endPoint y: 30, distance: 1071.5
click at [971, 501] on button "Save & Close" at bounding box center [978, 497] width 116 height 36
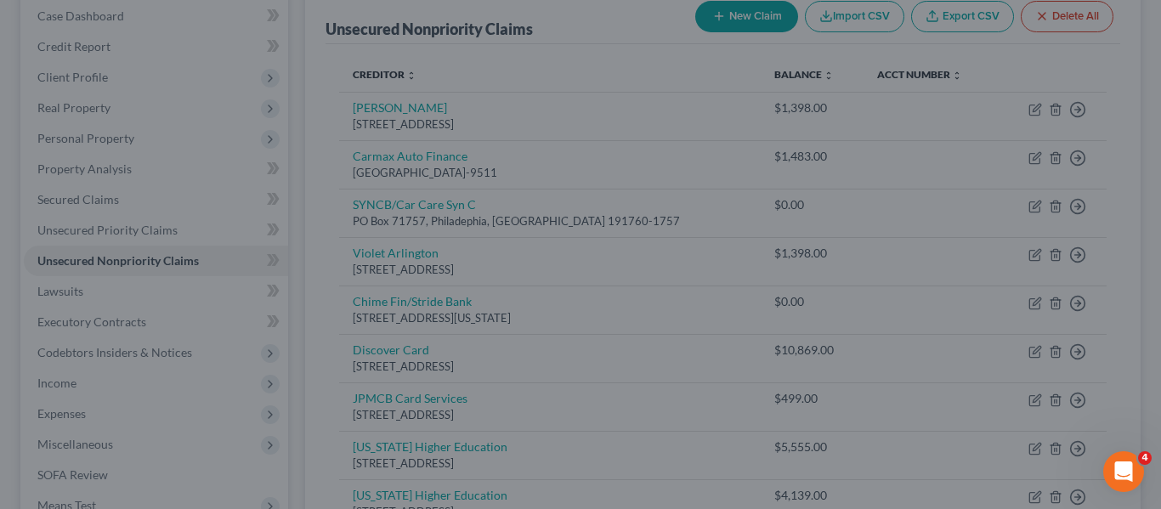
type input "2,232.00"
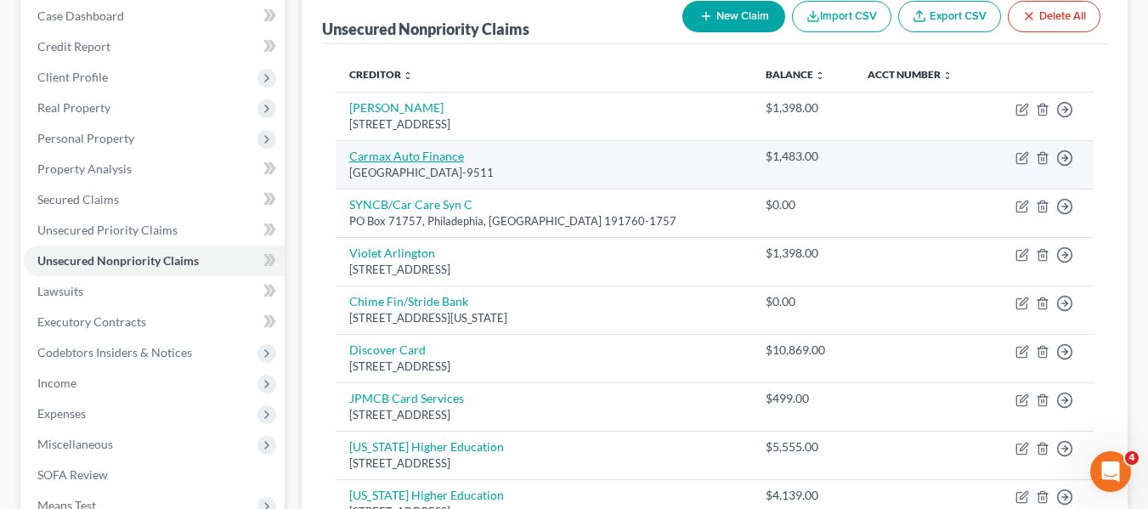
click at [386, 159] on link "Carmax Auto Finance" at bounding box center [406, 156] width 115 height 14
select select "10"
select select "4"
select select "0"
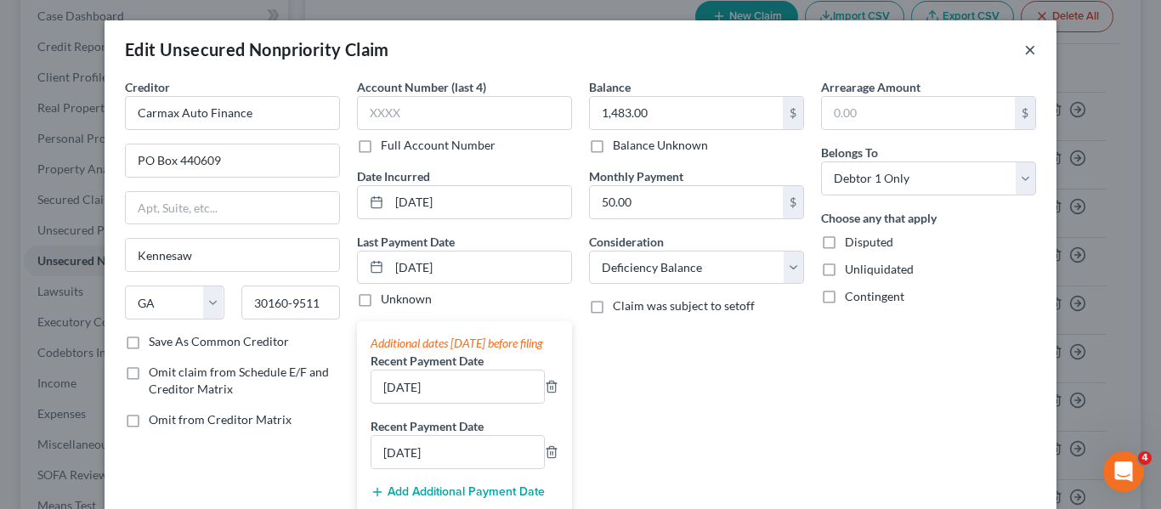
click at [1026, 49] on button "×" at bounding box center [1030, 49] width 12 height 20
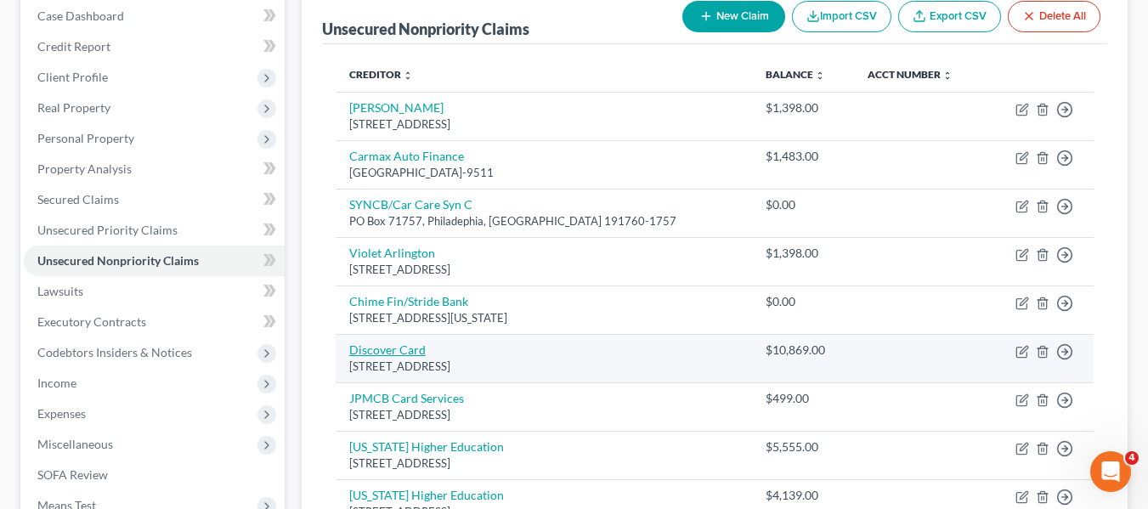
click at [373, 351] on link "Discover Card" at bounding box center [387, 350] width 76 height 14
select select "46"
select select "2"
select select "0"
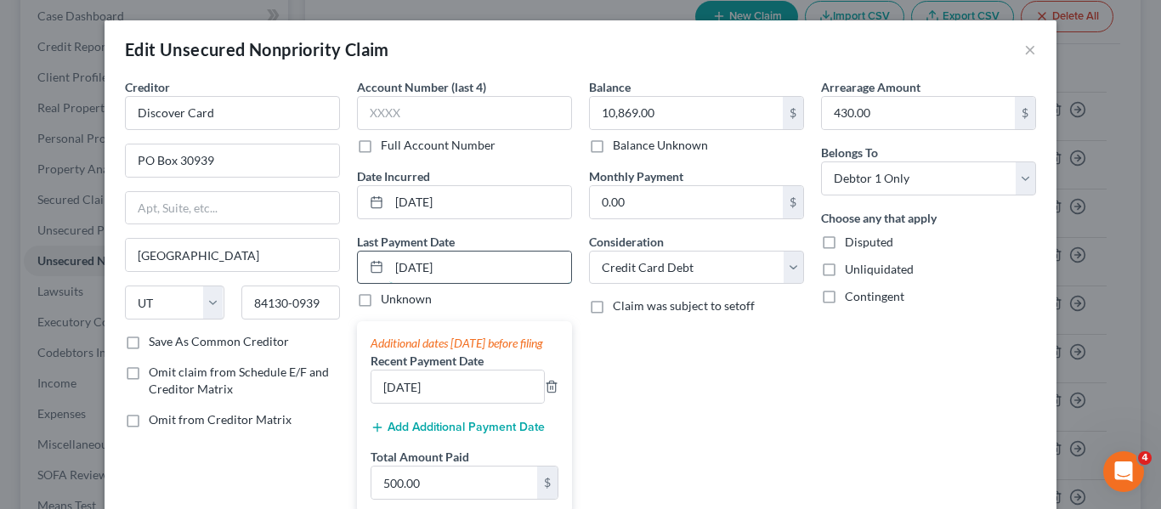
drag, startPoint x: 408, startPoint y: 263, endPoint x: 418, endPoint y: 263, distance: 10.2
click at [418, 263] on input "[DATE]" at bounding box center [480, 268] width 182 height 32
type input "[DATE]"
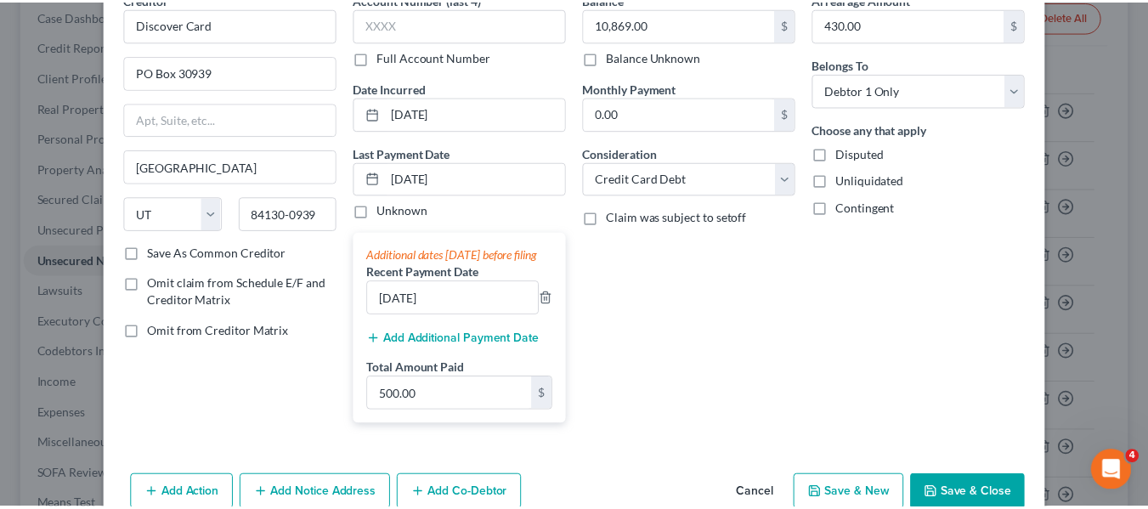
scroll to position [190, 0]
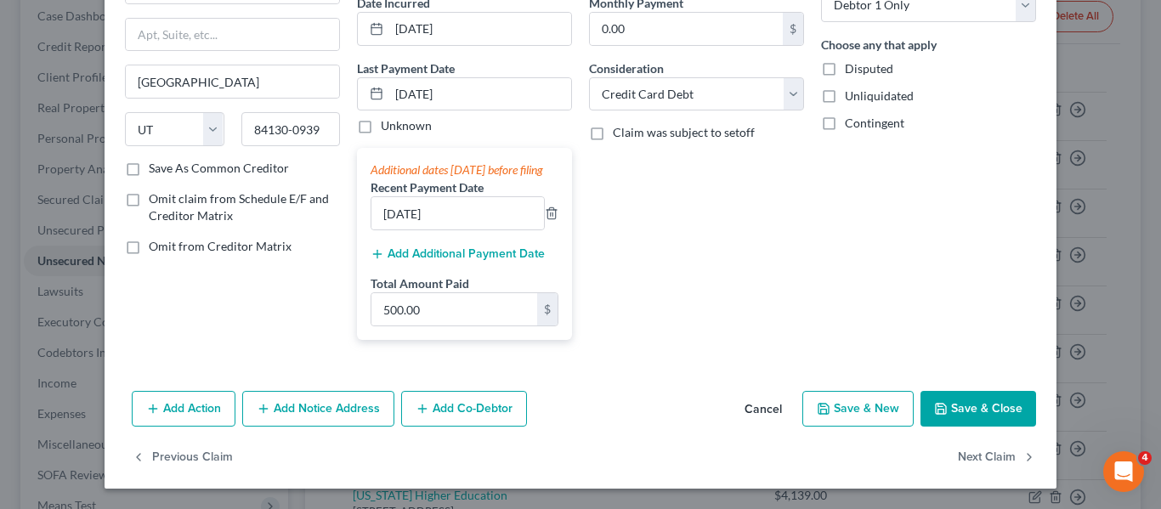
click at [948, 407] on button "Save & Close" at bounding box center [978, 409] width 116 height 36
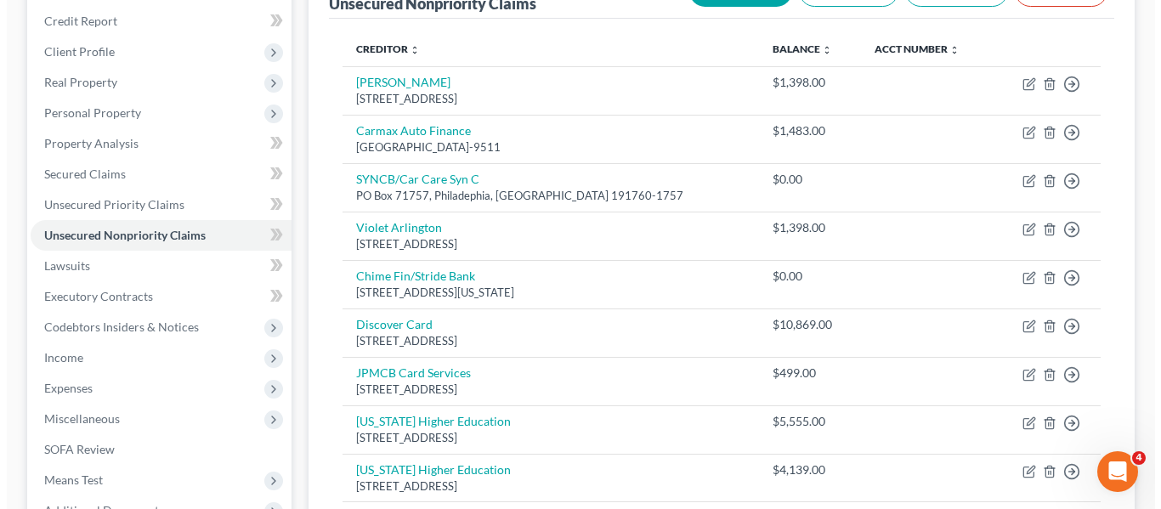
scroll to position [193, 0]
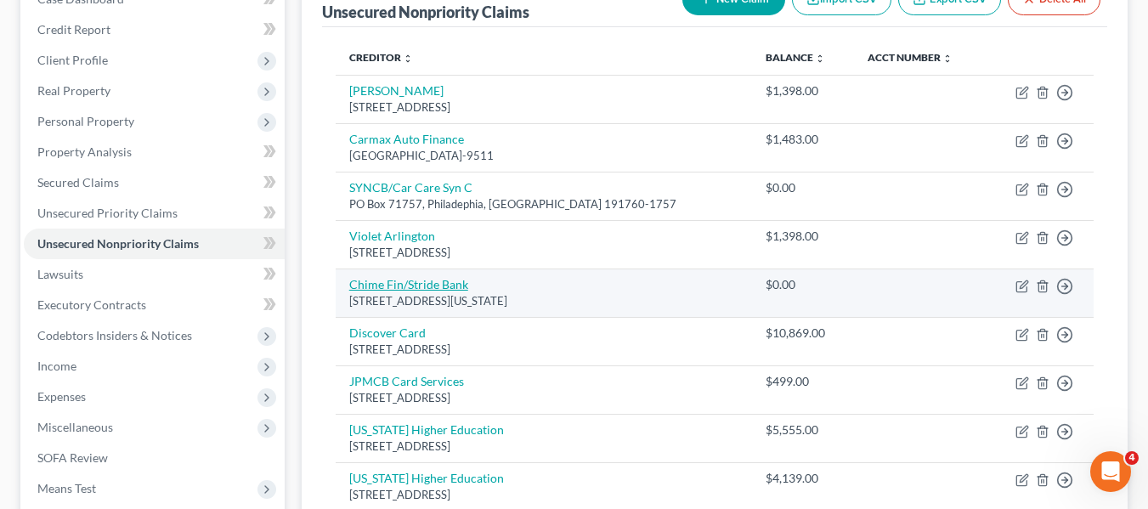
click at [426, 288] on link "Chime Fin/Stride Bank" at bounding box center [408, 284] width 119 height 14
select select "4"
select select "2"
select select "0"
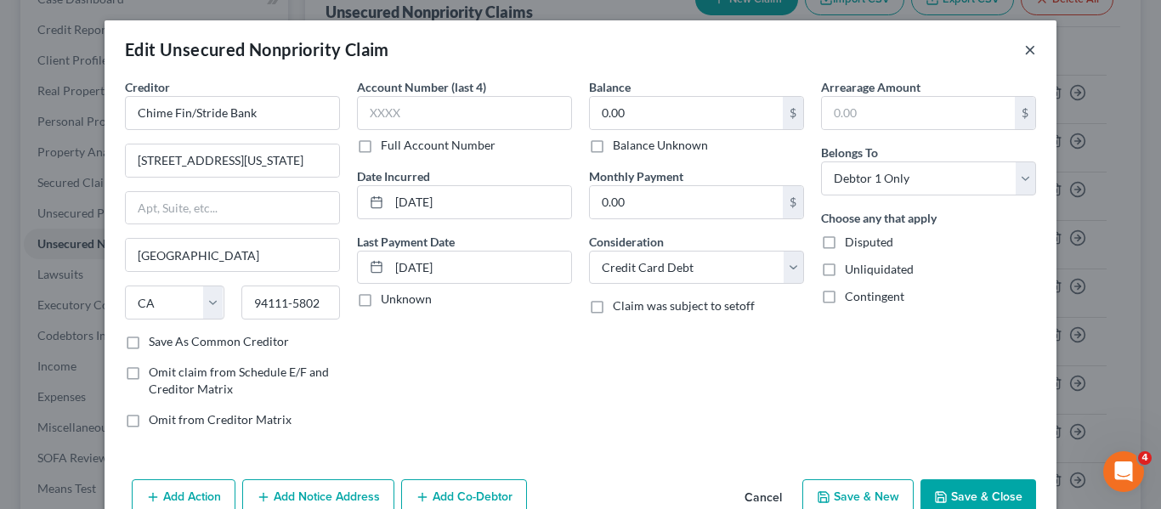
click at [1027, 50] on button "×" at bounding box center [1030, 49] width 12 height 20
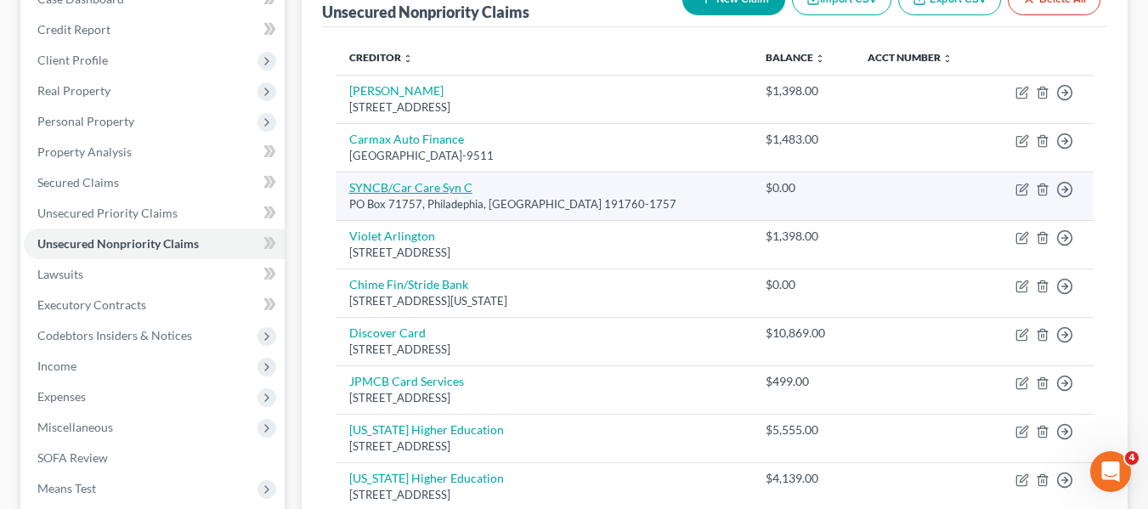
click at [393, 186] on link "SYNCB/Car Care Syn C" at bounding box center [410, 187] width 123 height 14
select select "39"
select select "2"
select select "0"
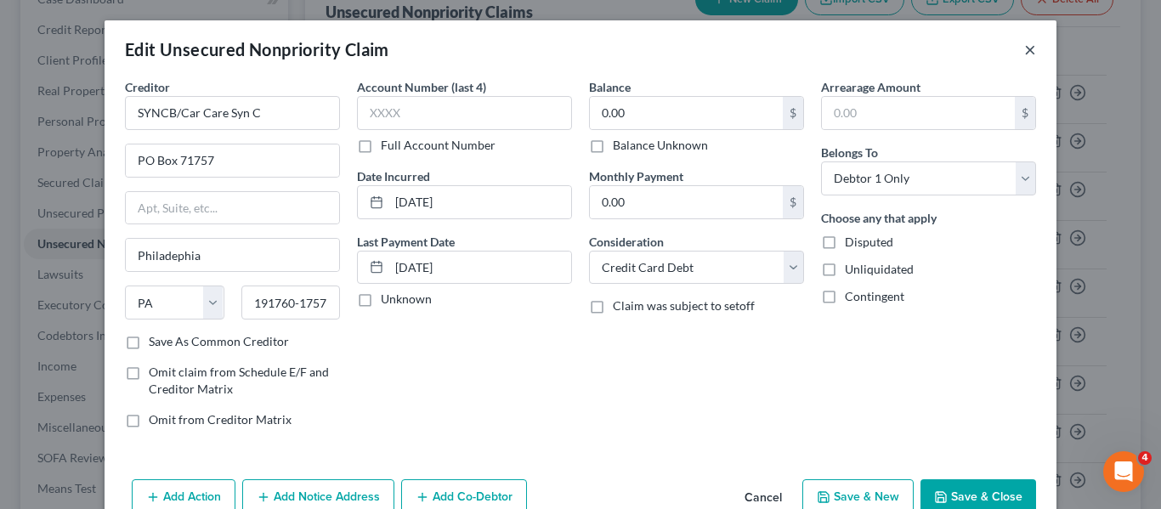
click at [1026, 48] on button "×" at bounding box center [1030, 49] width 12 height 20
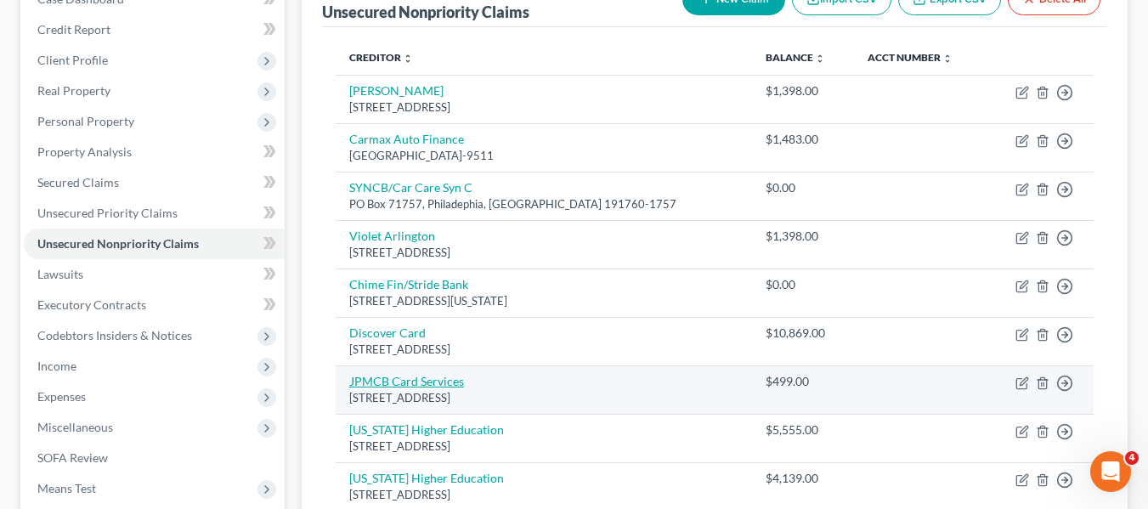
click at [387, 383] on link "JPMCB Card Services" at bounding box center [406, 381] width 115 height 14
select select "7"
select select "2"
select select "0"
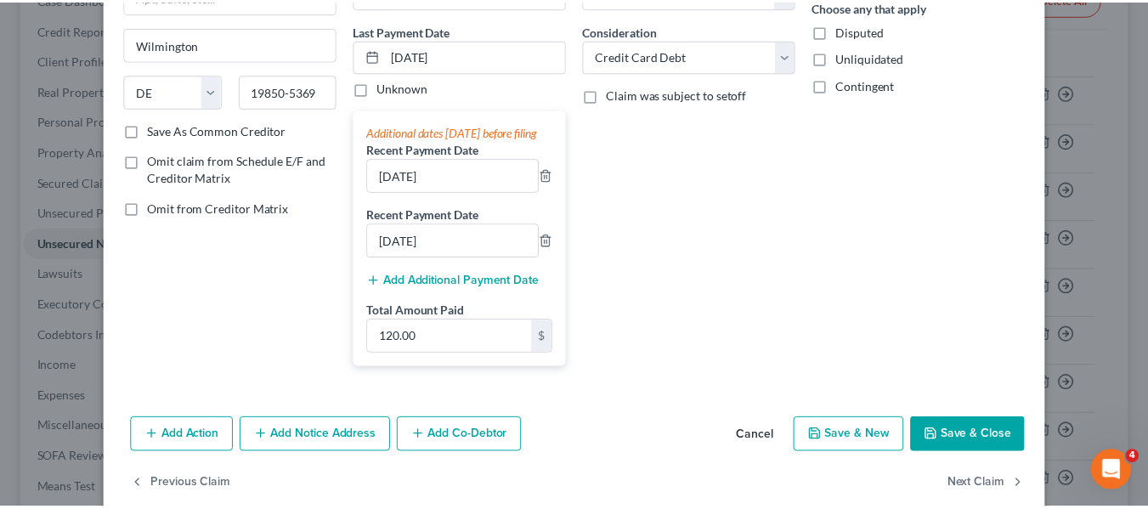
scroll to position [256, 0]
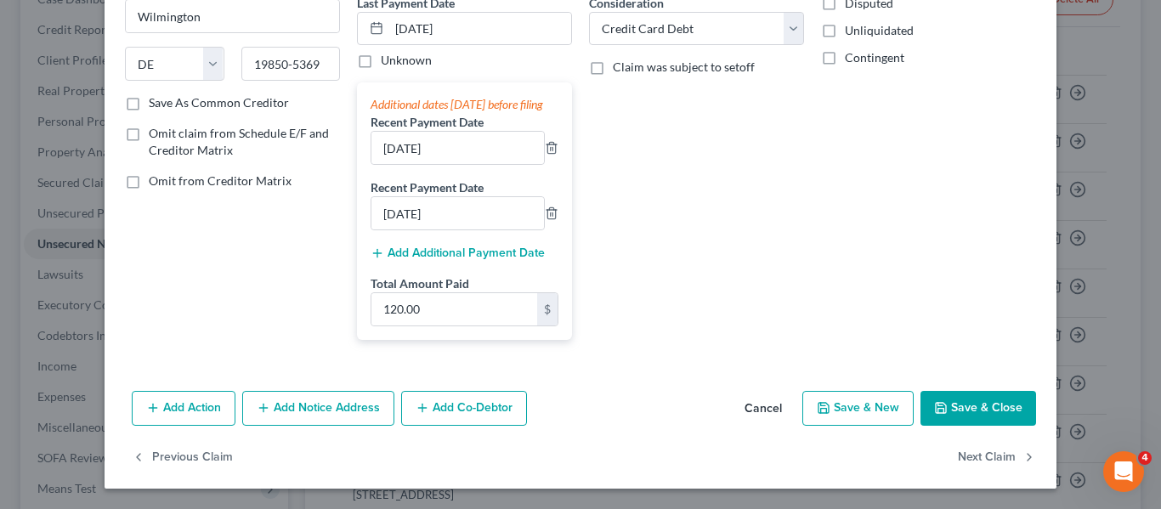
click at [950, 405] on button "Save & Close" at bounding box center [978, 409] width 116 height 36
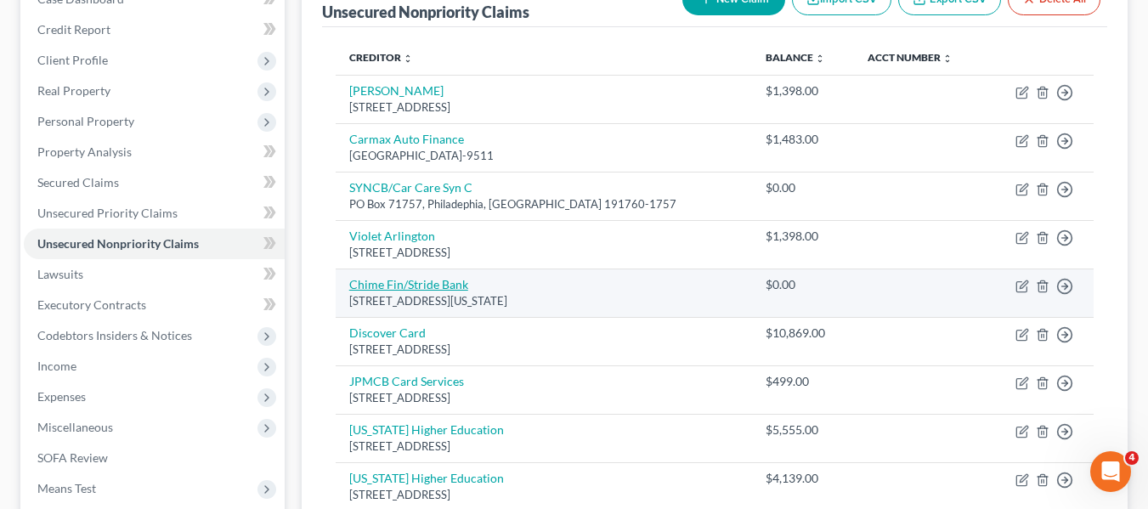
click at [393, 288] on link "Chime Fin/Stride Bank" at bounding box center [408, 284] width 119 height 14
select select "4"
select select "2"
select select "0"
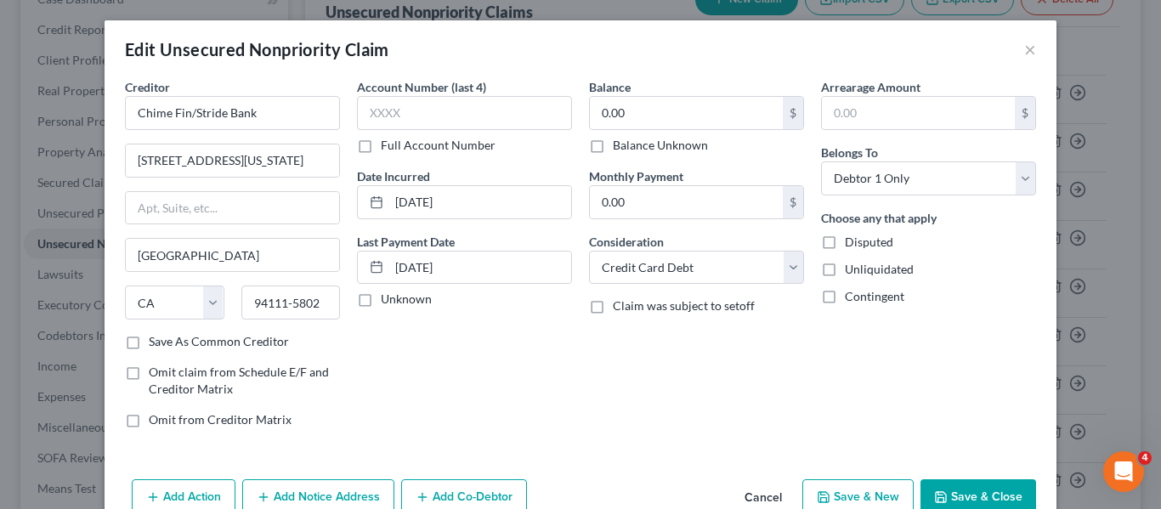
click at [967, 492] on button "Save & Close" at bounding box center [978, 497] width 116 height 36
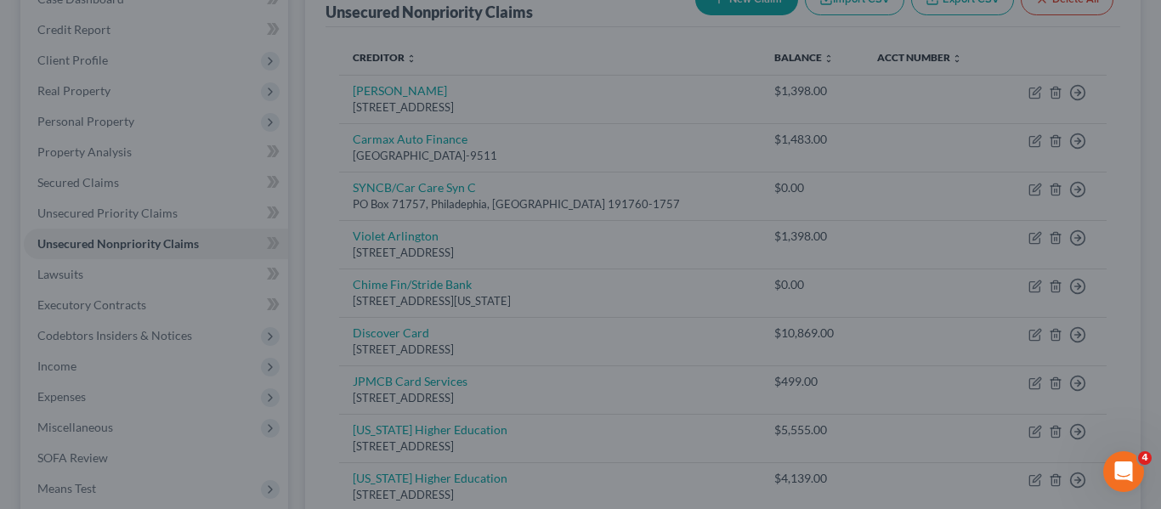
type input "0"
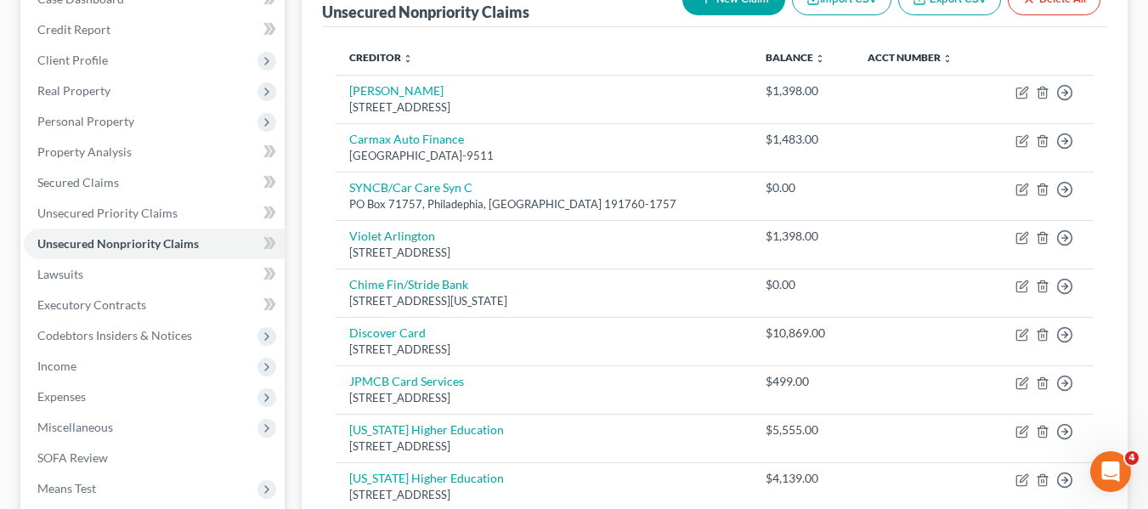
click at [731, 8] on button "New Claim" at bounding box center [733, -1] width 103 height 31
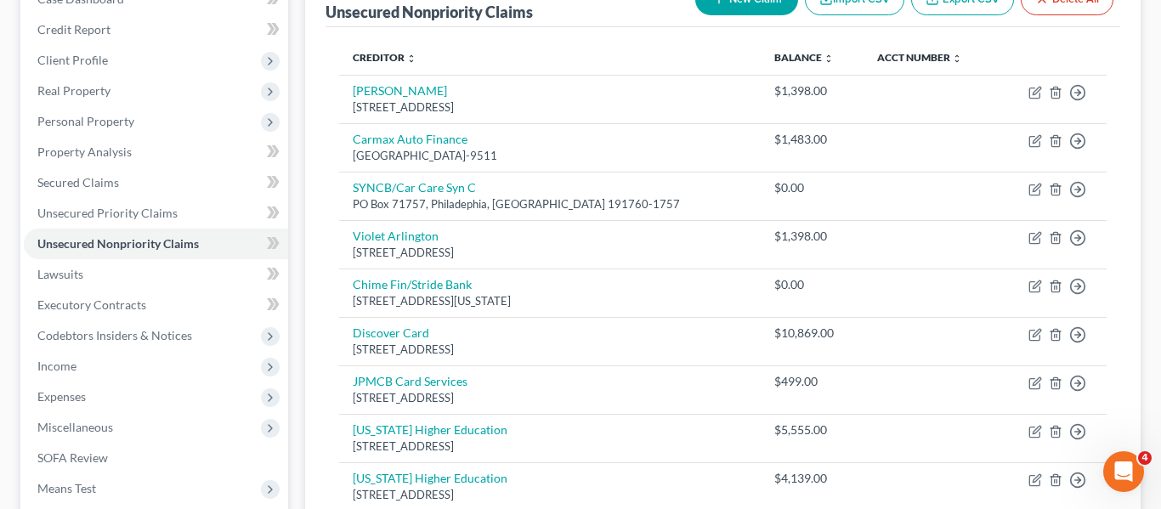
select select "0"
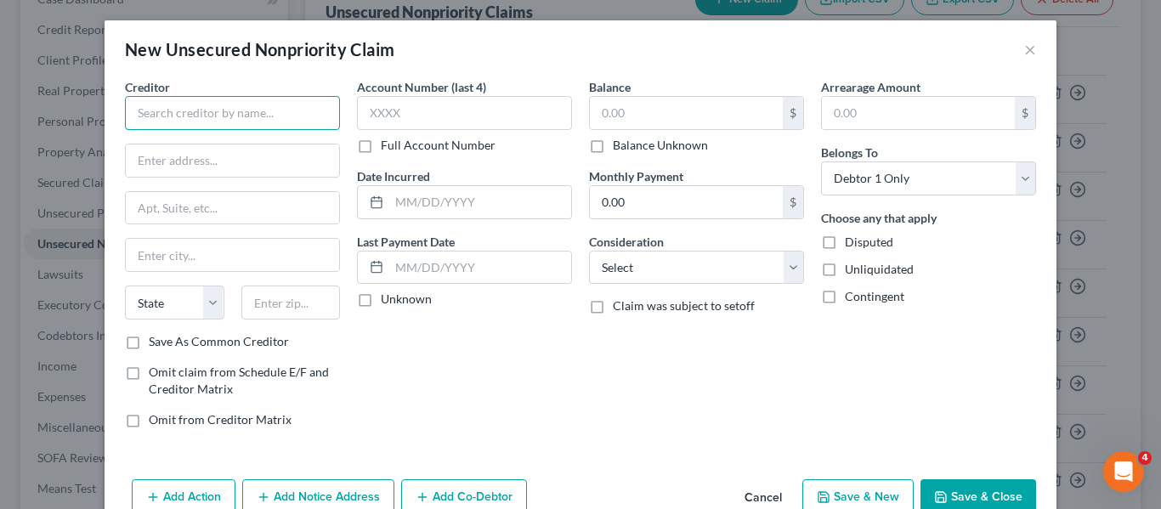
click at [183, 119] on input "text" at bounding box center [232, 113] width 215 height 34
type input "Mohela/Dofed"
click at [693, 102] on input "text" at bounding box center [686, 113] width 193 height 32
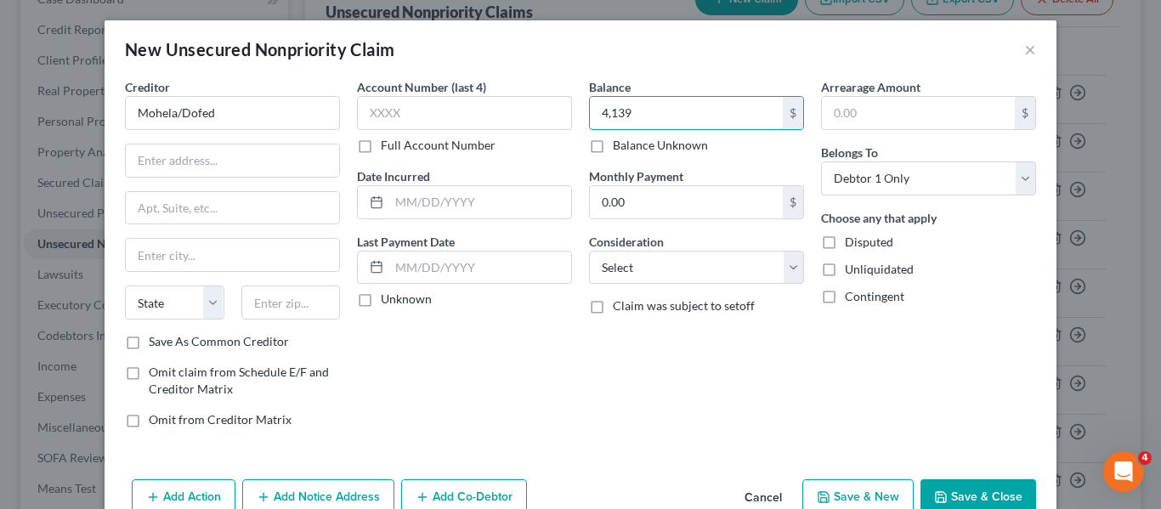
type input "4,139"
click at [771, 490] on button "Cancel" at bounding box center [763, 498] width 65 height 34
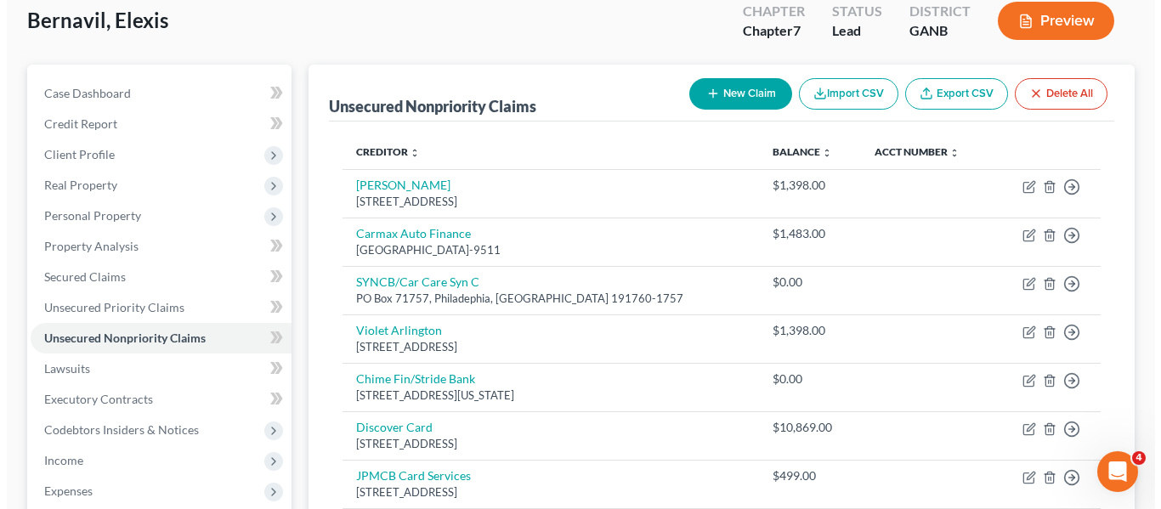
scroll to position [427, 0]
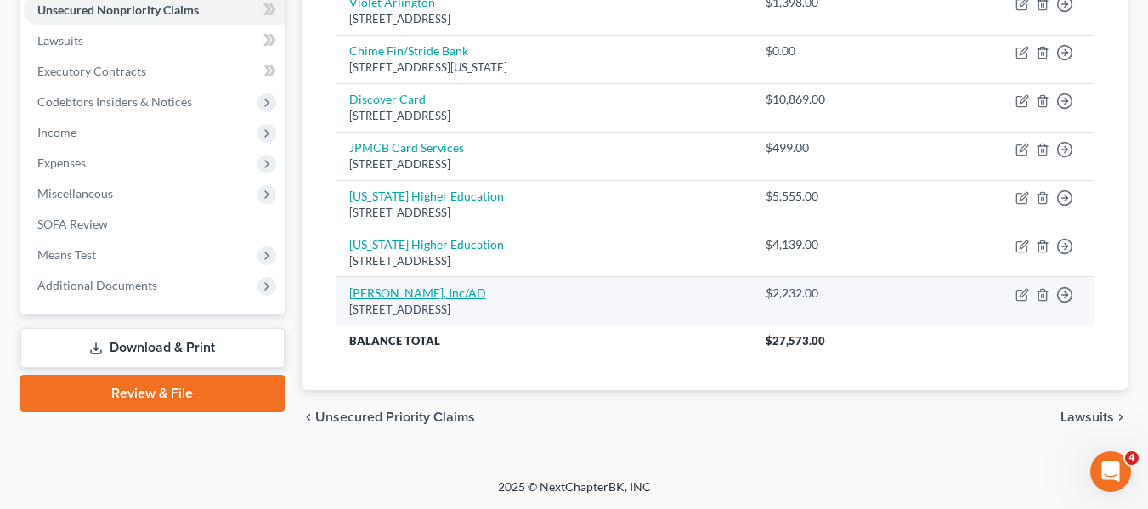
click at [420, 294] on link "[PERSON_NAME], Inc/AD" at bounding box center [417, 293] width 137 height 14
select select "10"
select select "1"
select select "0"
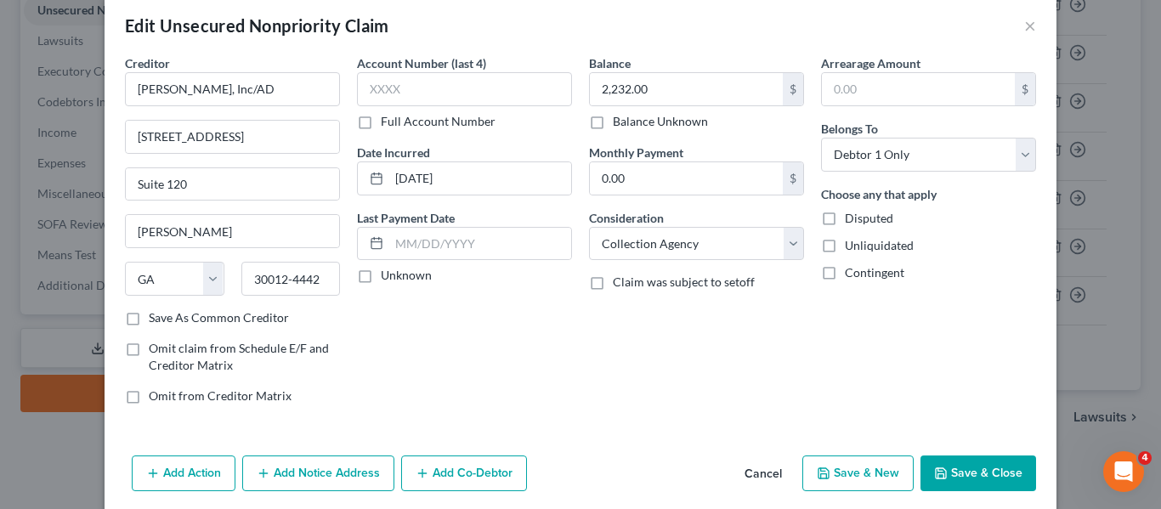
scroll to position [88, 0]
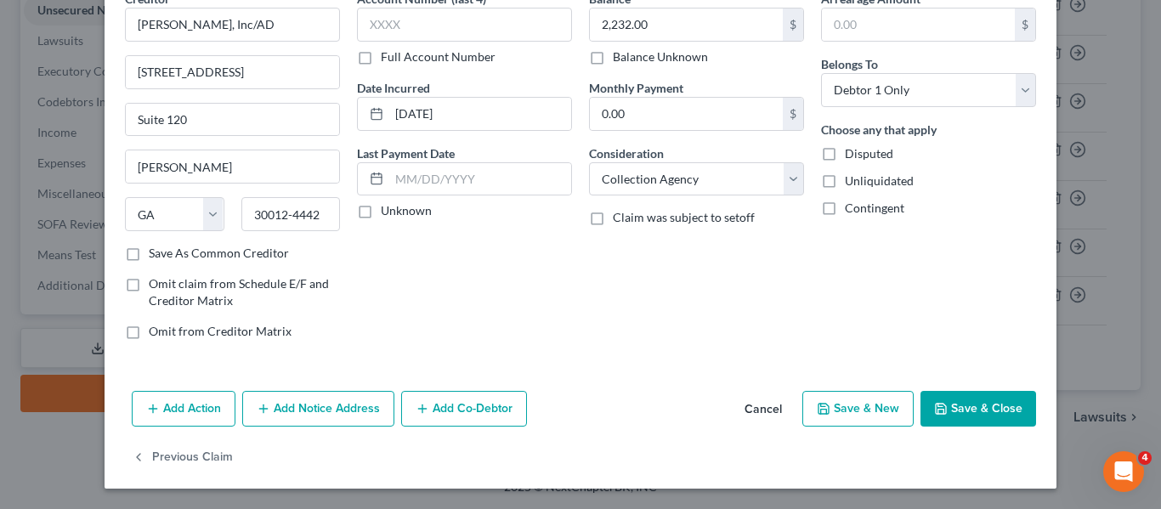
click at [343, 410] on button "Add Notice Address" at bounding box center [318, 409] width 152 height 36
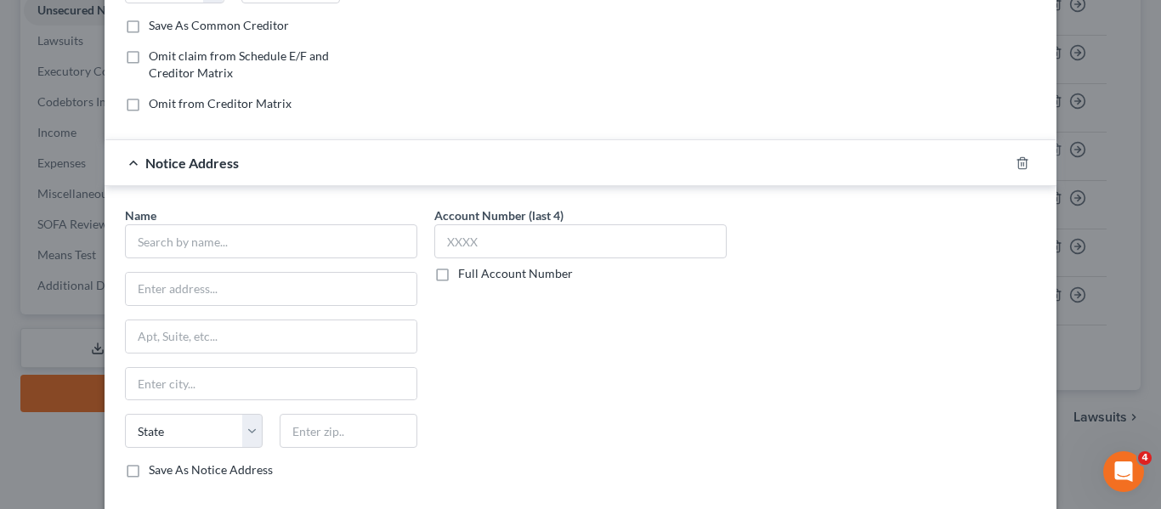
scroll to position [333, 0]
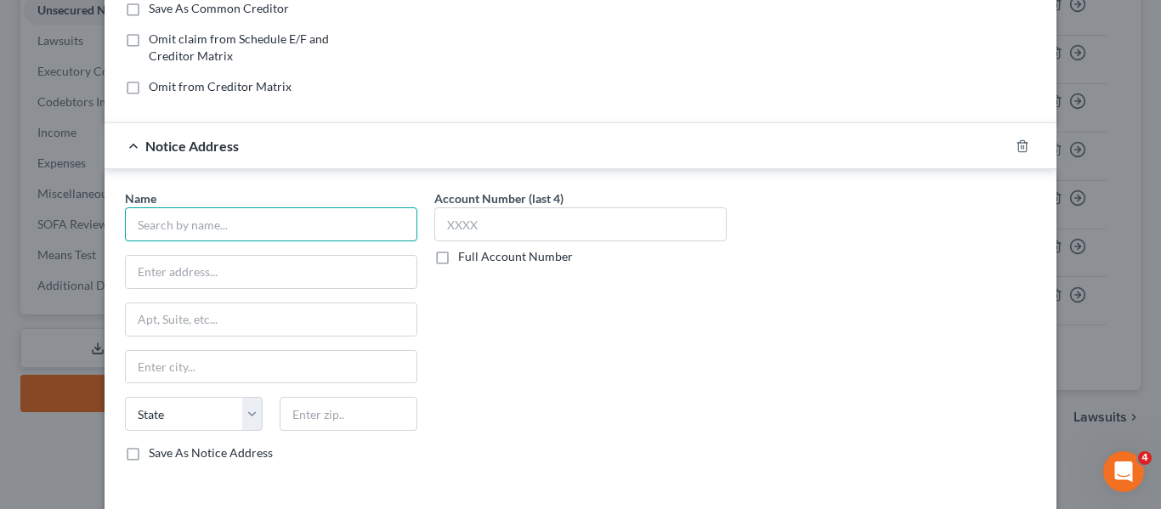
click at [211, 232] on input "text" at bounding box center [271, 224] width 292 height 34
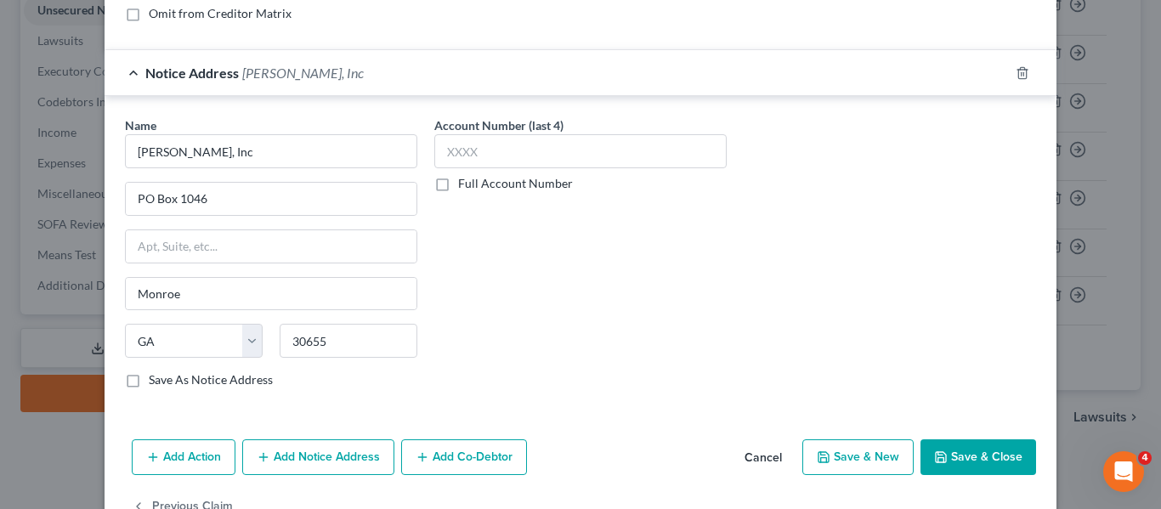
scroll to position [447, 0]
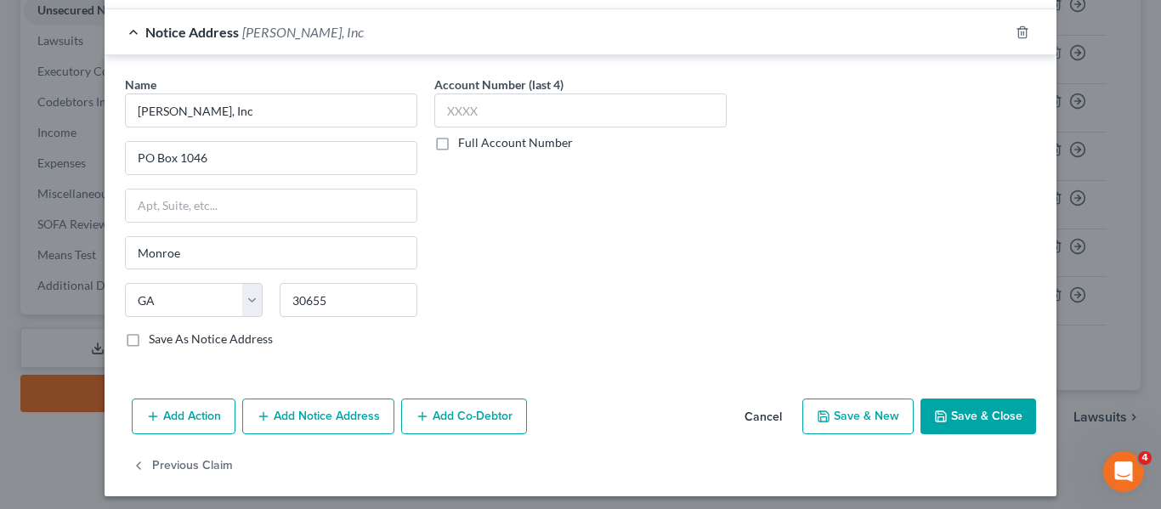
click at [958, 416] on button "Save & Close" at bounding box center [978, 417] width 116 height 36
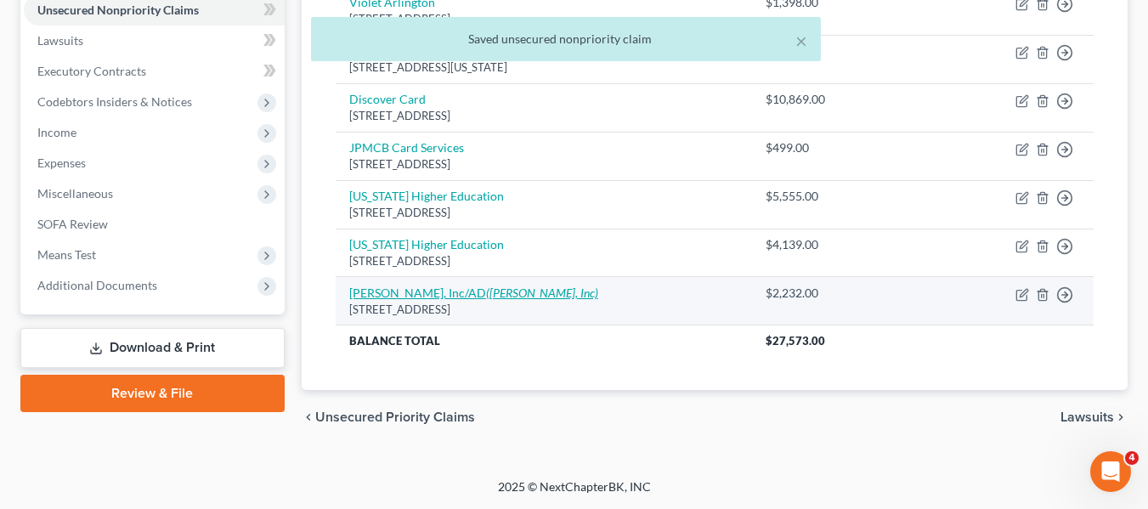
click at [433, 300] on link "[PERSON_NAME], Inc/AD ([PERSON_NAME], Inc)" at bounding box center [473, 293] width 249 height 14
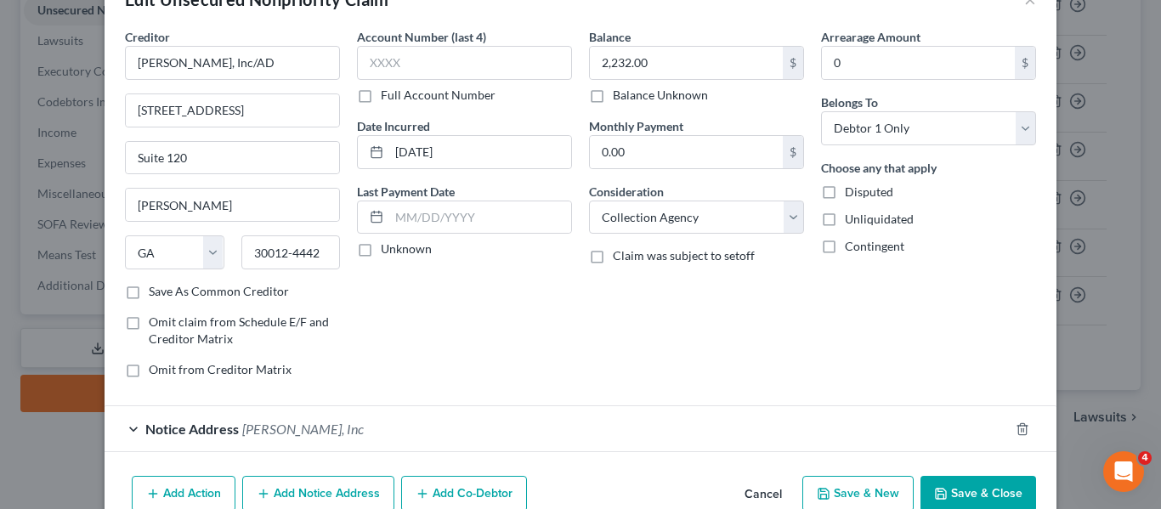
scroll to position [135, 0]
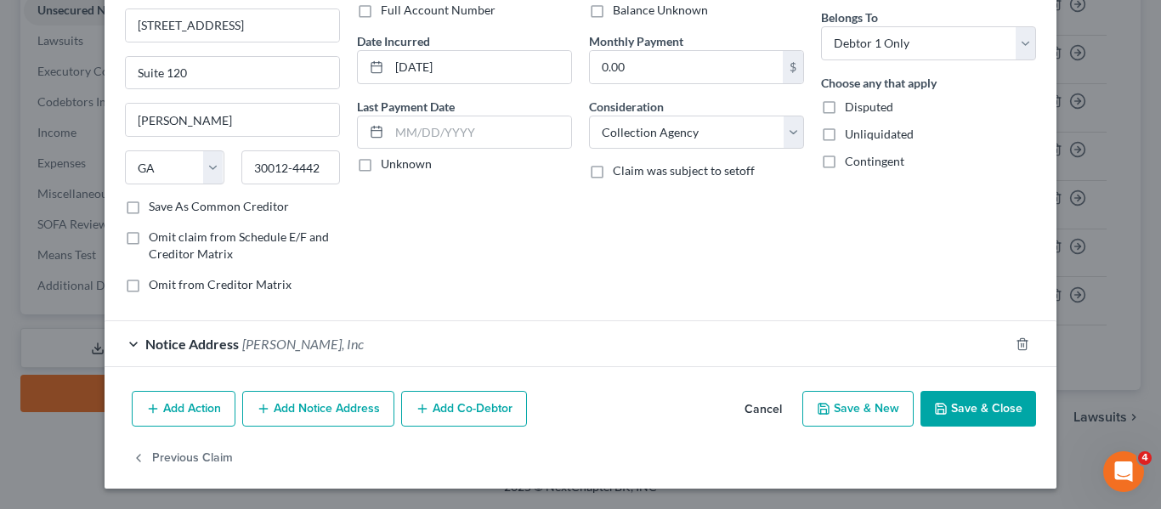
click at [127, 339] on div "Notice Address [PERSON_NAME], Inc" at bounding box center [557, 343] width 904 height 45
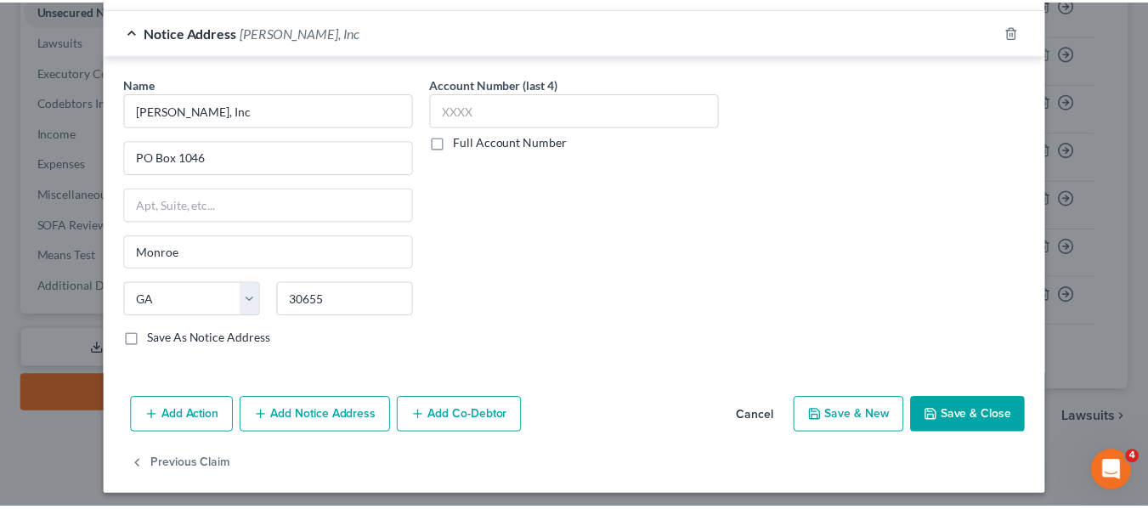
scroll to position [455, 0]
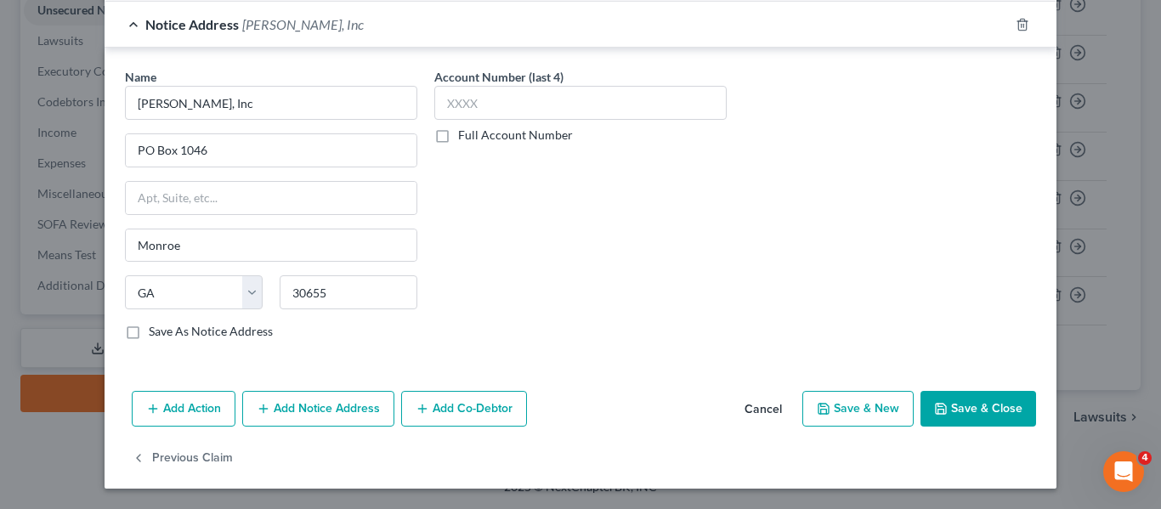
click at [997, 399] on button "Save & Close" at bounding box center [978, 409] width 116 height 36
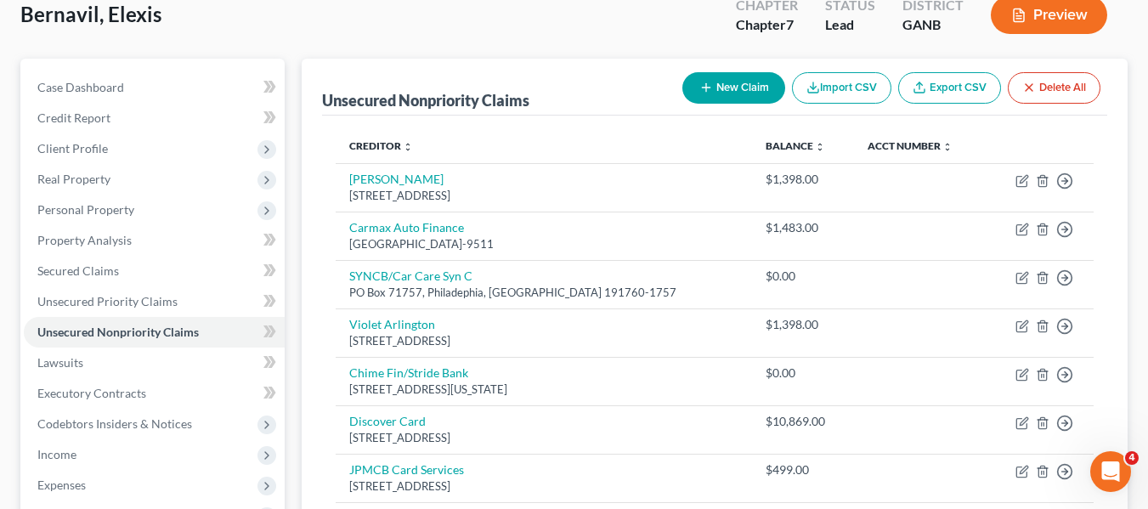
scroll to position [28, 0]
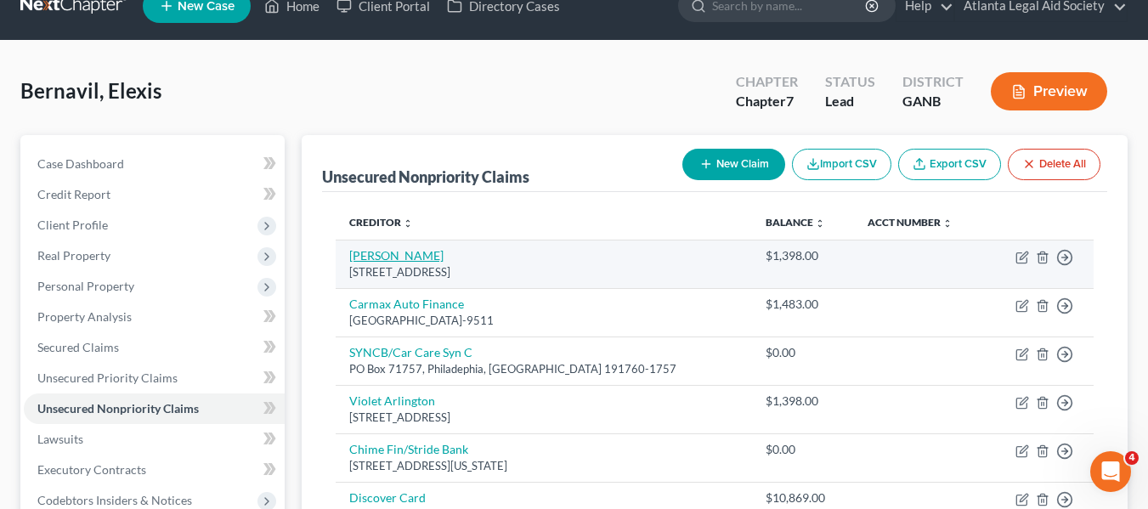
click at [386, 252] on link "[PERSON_NAME]" at bounding box center [396, 255] width 94 height 14
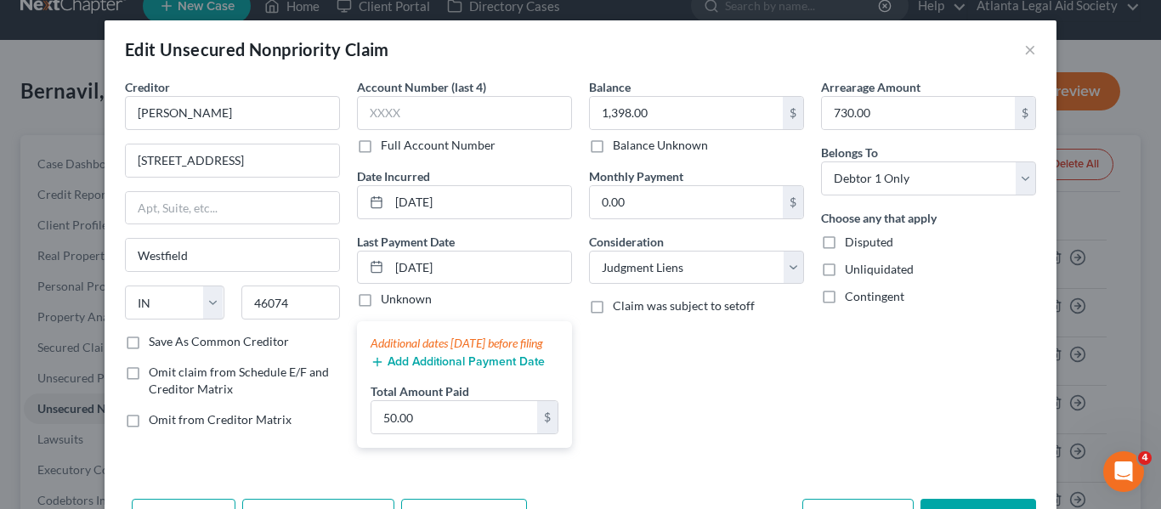
click at [1016, 52] on div "Edit Unsecured Nonpriority Claim ×" at bounding box center [581, 49] width 952 height 58
click at [1024, 48] on button "×" at bounding box center [1030, 49] width 12 height 20
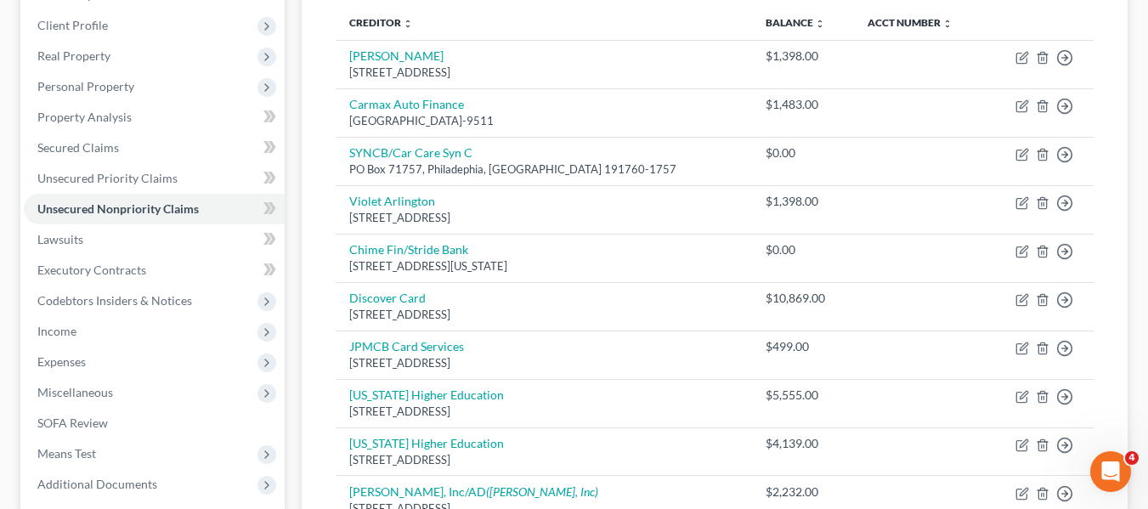
scroll to position [146, 0]
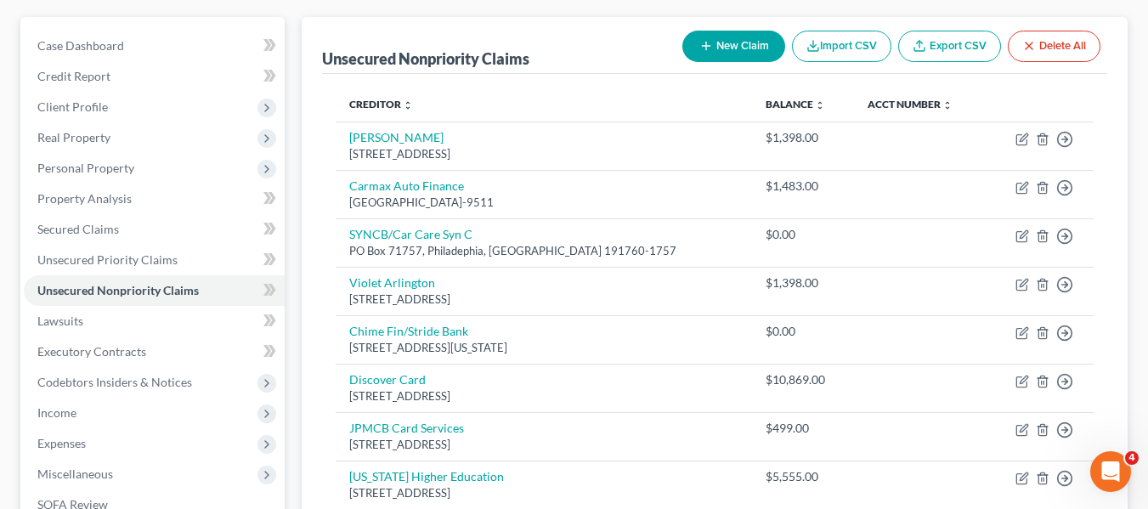
click at [744, 45] on button "New Claim" at bounding box center [733, 46] width 103 height 31
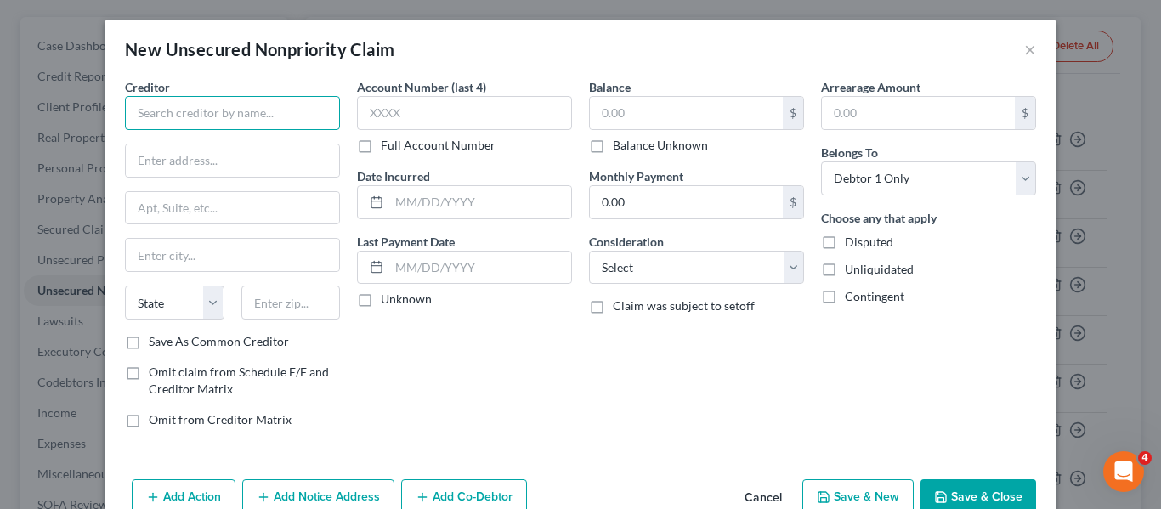
click at [241, 108] on input "text" at bounding box center [232, 113] width 215 height 34
click at [622, 112] on input "text" at bounding box center [686, 113] width 193 height 32
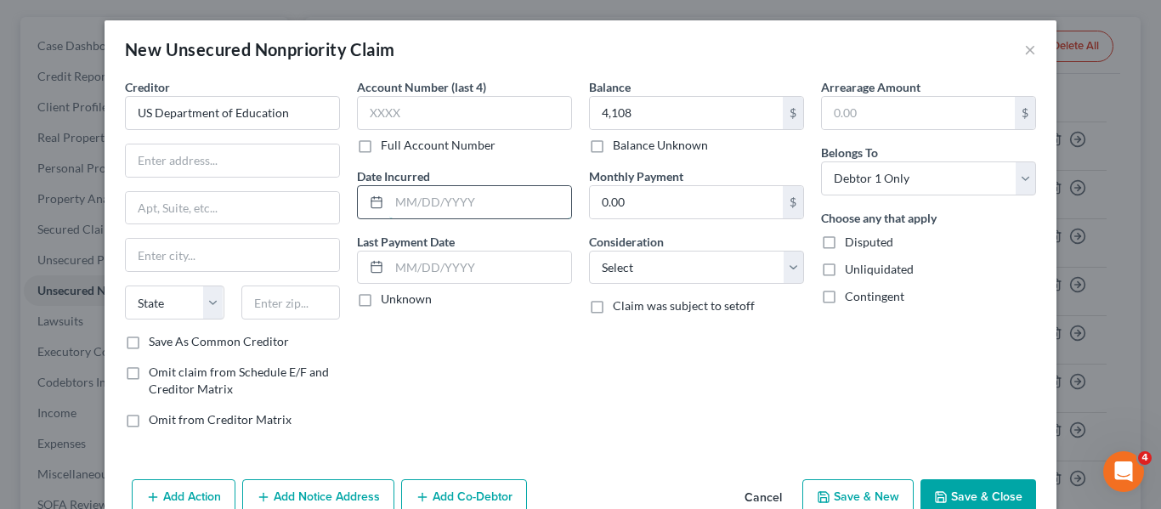
click at [393, 201] on input "text" at bounding box center [480, 202] width 182 height 32
click at [988, 486] on button "Save & Close" at bounding box center [978, 497] width 116 height 36
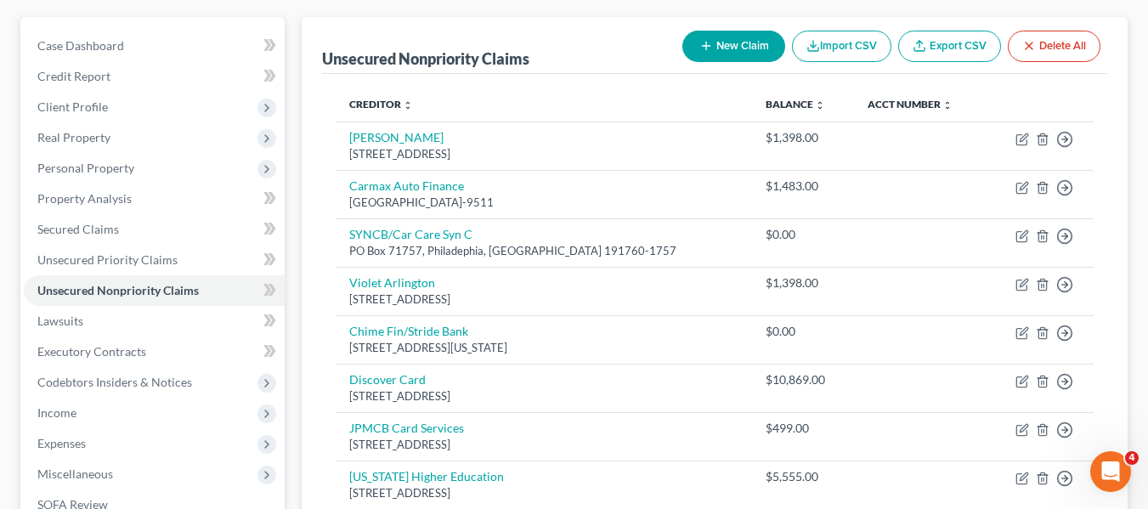
click at [725, 43] on button "New Claim" at bounding box center [733, 46] width 103 height 31
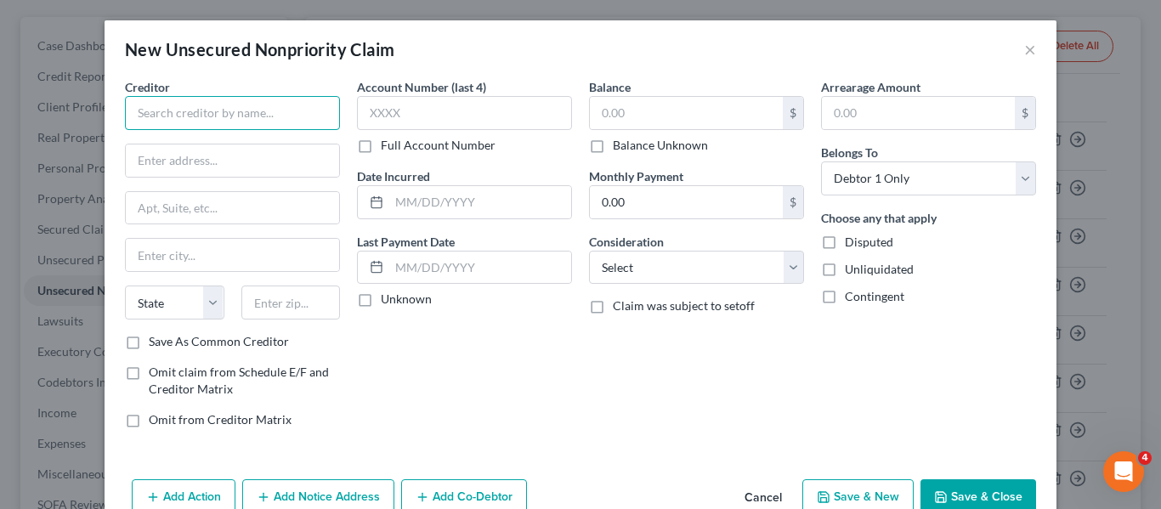
click at [260, 112] on input "text" at bounding box center [232, 113] width 215 height 34
click at [661, 110] on input "text" at bounding box center [686, 113] width 193 height 32
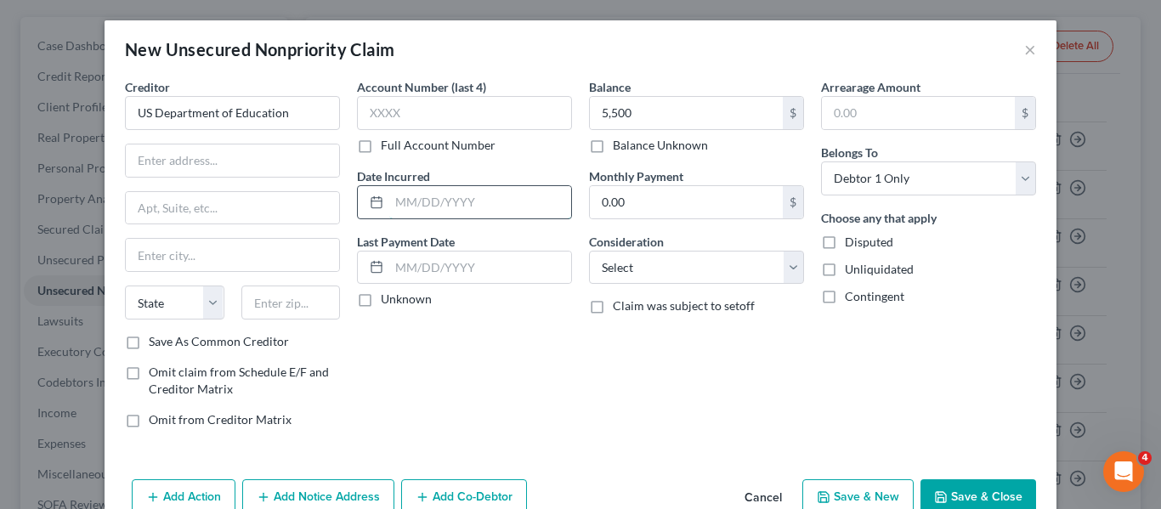
click at [398, 207] on input "text" at bounding box center [480, 202] width 182 height 32
click at [473, 374] on div "Account Number (last 4) Full Account Number Date Incurred [DATE] Last Payment D…" at bounding box center [464, 260] width 232 height 364
click at [943, 496] on button "Save & Close" at bounding box center [978, 497] width 116 height 36
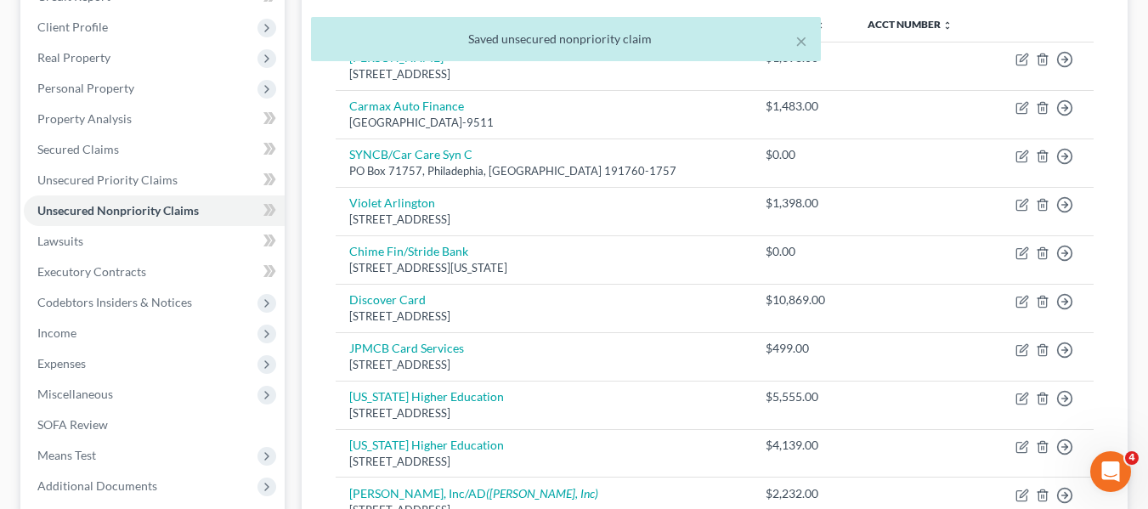
scroll to position [385, 0]
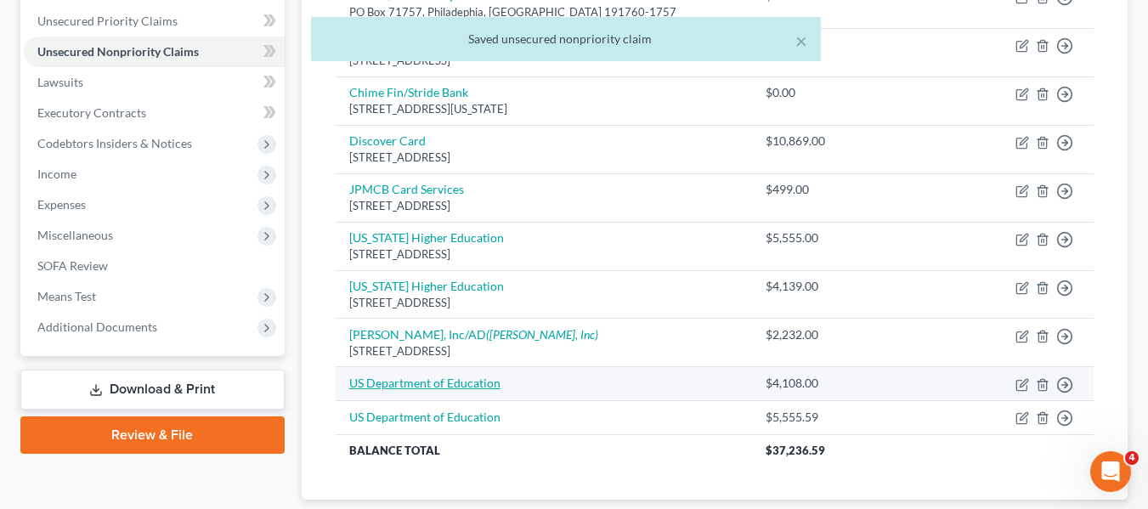
click at [393, 389] on link "US Department of Education" at bounding box center [424, 383] width 151 height 14
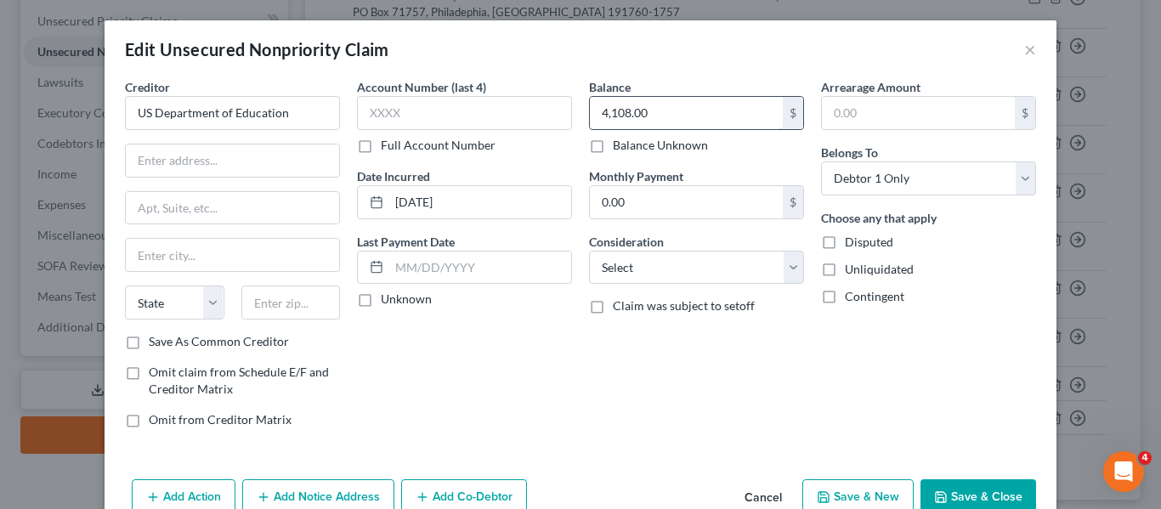
click at [694, 121] on input "4,108.00" at bounding box center [686, 113] width 193 height 32
click at [169, 158] on input "text" at bounding box center [232, 160] width 213 height 32
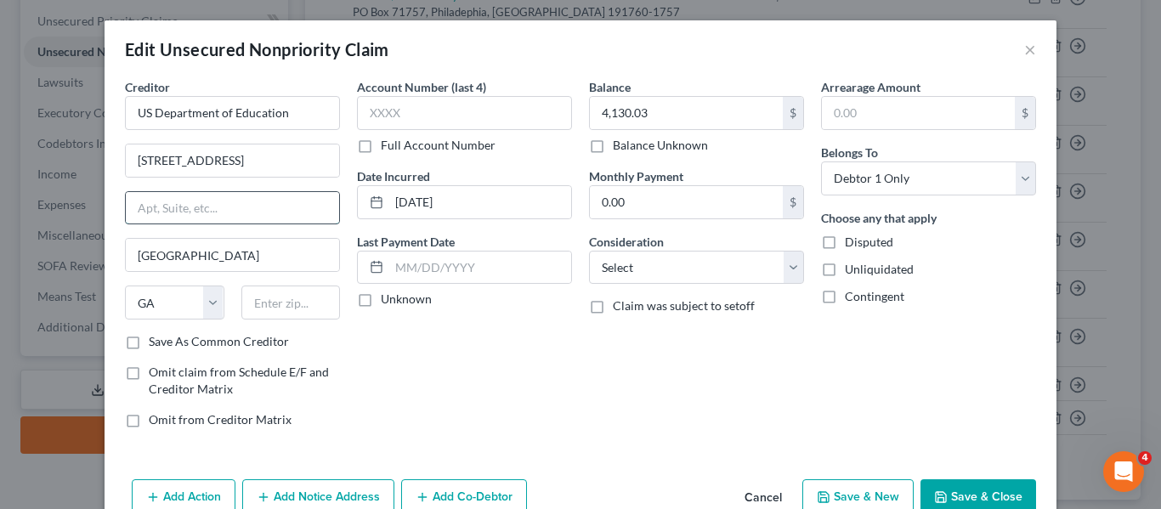
click at [137, 204] on input "text" at bounding box center [232, 208] width 213 height 32
drag, startPoint x: 266, startPoint y: 303, endPoint x: 898, endPoint y: 2, distance: 700.2
click at [266, 303] on input "text" at bounding box center [290, 303] width 99 height 34
click at [545, 382] on div "Account Number (last 4) Full Account Number Date Incurred [DATE] Last Payment D…" at bounding box center [464, 260] width 232 height 364
click at [974, 492] on button "Save & Close" at bounding box center [978, 497] width 116 height 36
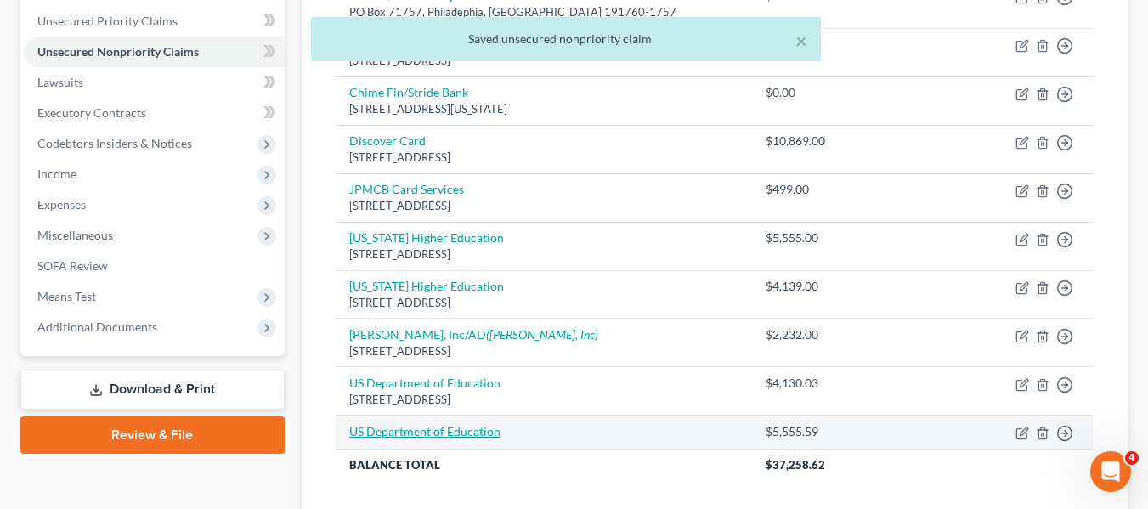
click at [393, 430] on link "US Department of Education" at bounding box center [424, 431] width 151 height 14
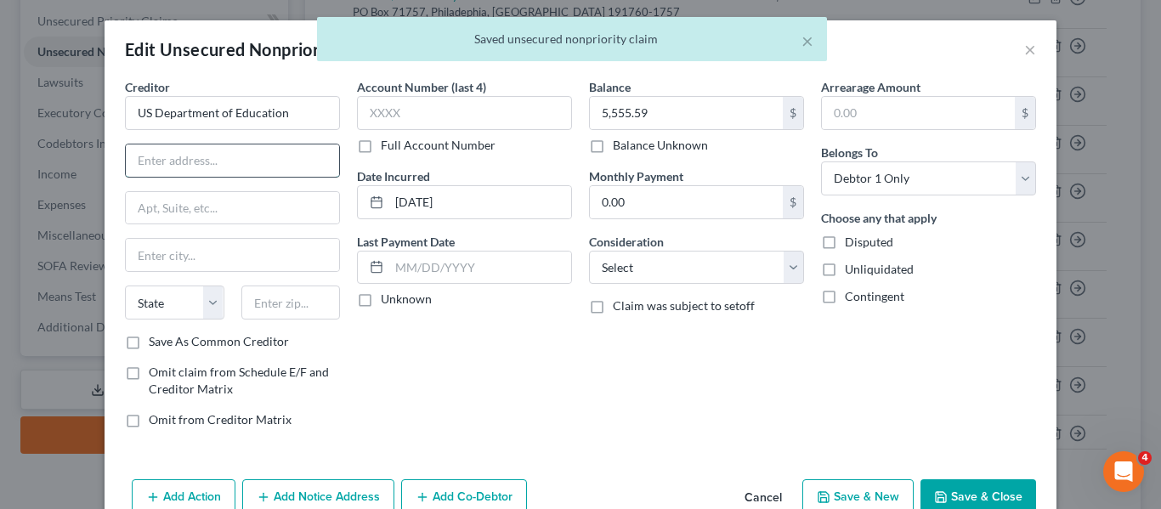
click at [161, 160] on input "text" at bounding box center [232, 160] width 213 height 32
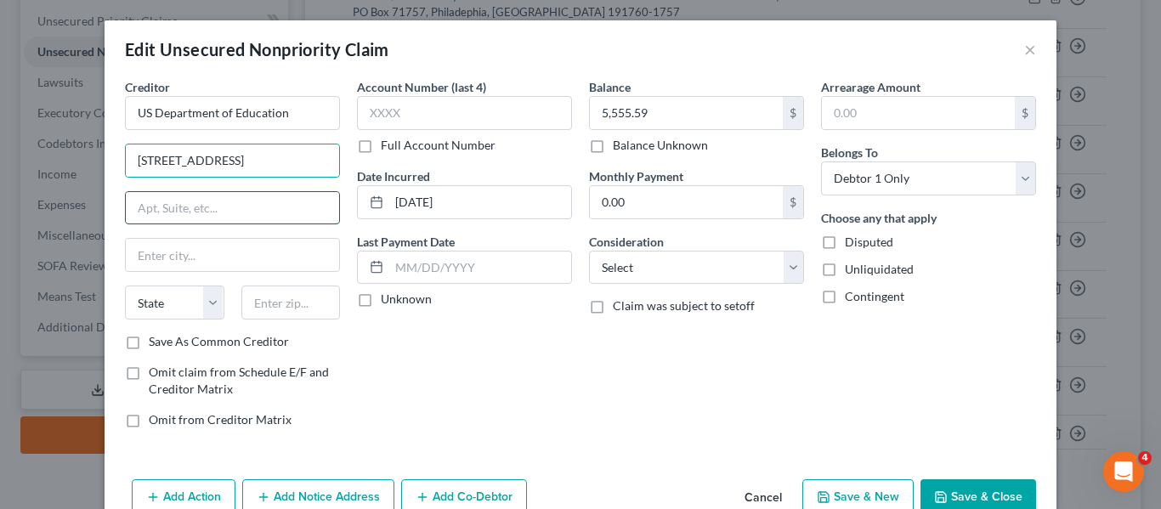
click at [137, 215] on input "text" at bounding box center [232, 208] width 213 height 32
click at [158, 247] on input "text" at bounding box center [232, 255] width 213 height 32
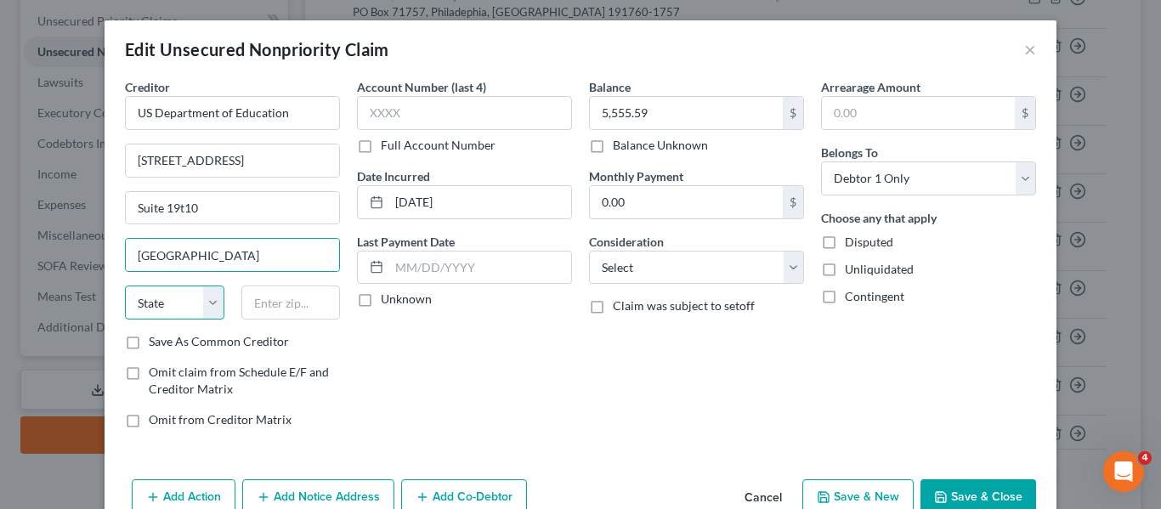
click at [148, 302] on select "State [US_STATE] AK AR AZ CA CO CT DE DC [GEOGRAPHIC_DATA] [GEOGRAPHIC_DATA] GU…" at bounding box center [174, 303] width 99 height 34
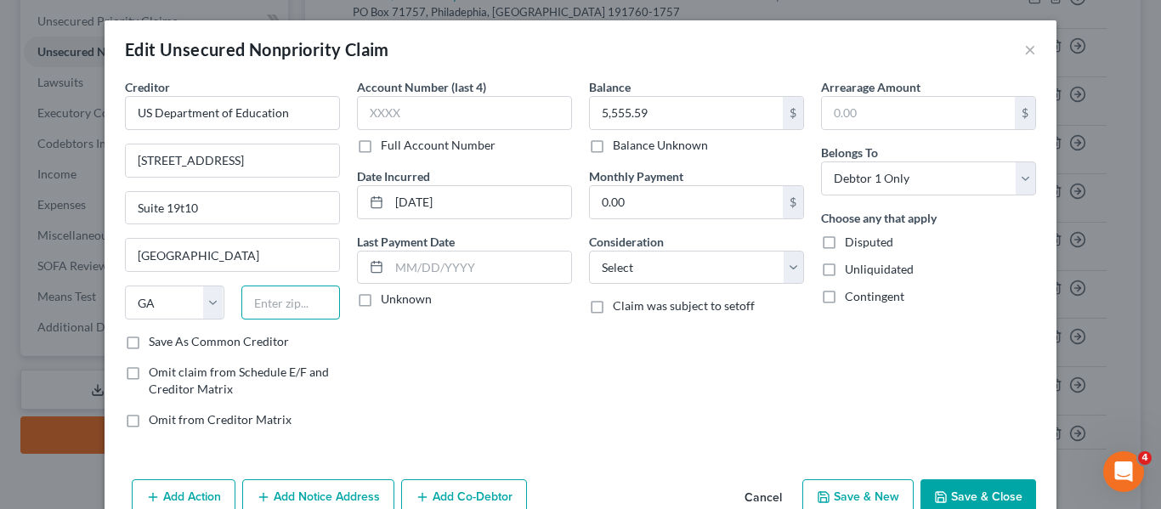
click at [261, 303] on input "text" at bounding box center [290, 303] width 99 height 34
drag, startPoint x: 510, startPoint y: 381, endPoint x: 687, endPoint y: 403, distance: 178.2
click at [511, 381] on div "Account Number (last 4) Full Account Number Date Incurred [DATE] Last Payment D…" at bounding box center [464, 260] width 232 height 364
click at [969, 495] on button "Save & Close" at bounding box center [978, 497] width 116 height 36
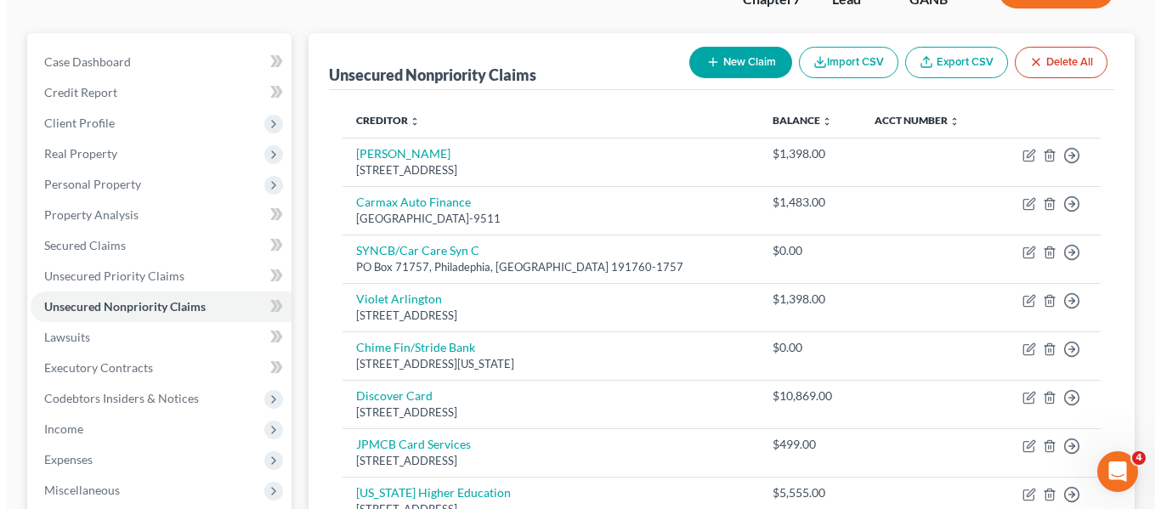
scroll to position [93, 0]
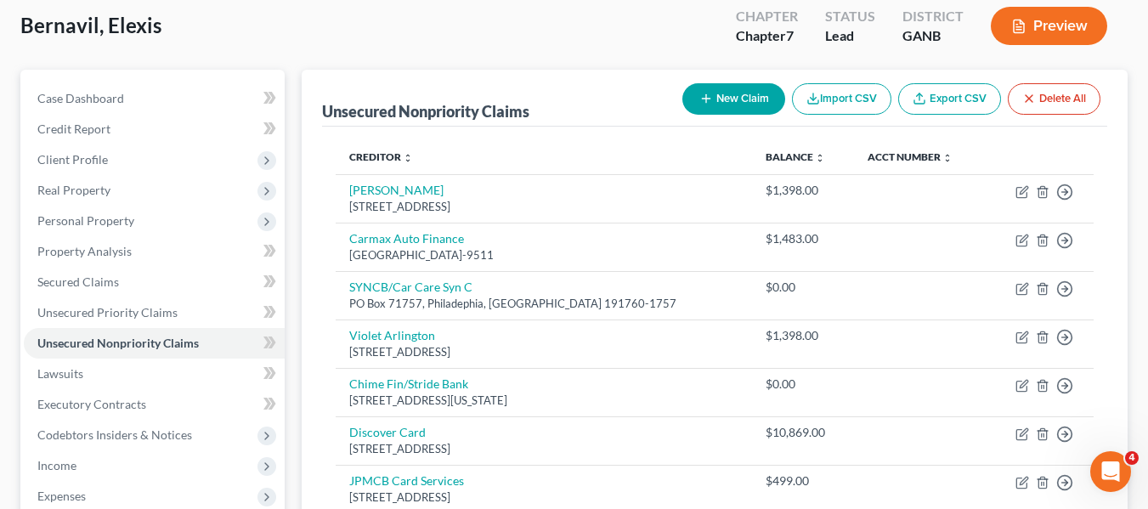
click at [733, 96] on button "New Claim" at bounding box center [733, 98] width 103 height 31
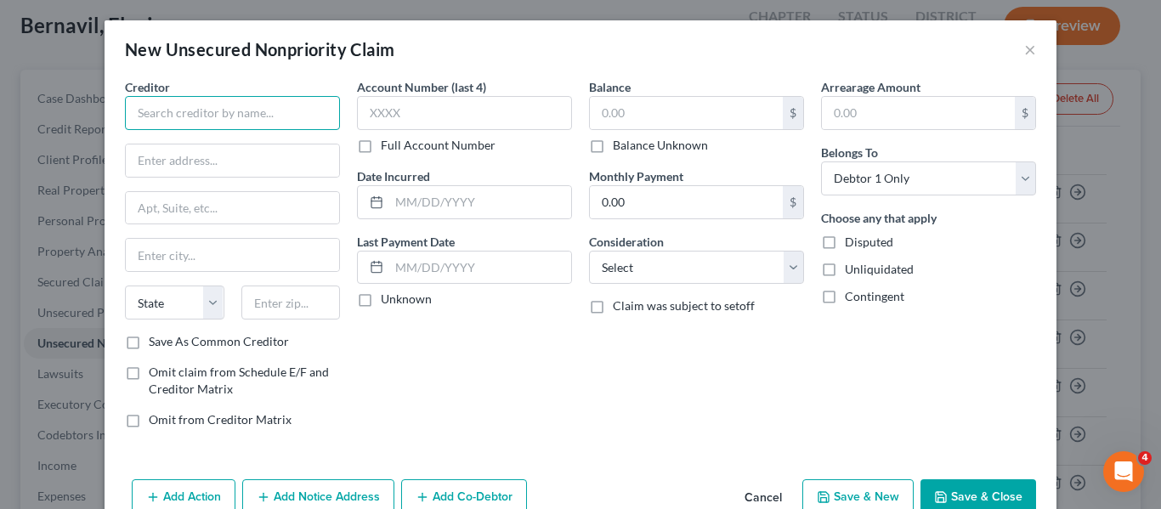
click at [204, 114] on input "text" at bounding box center [232, 113] width 215 height 34
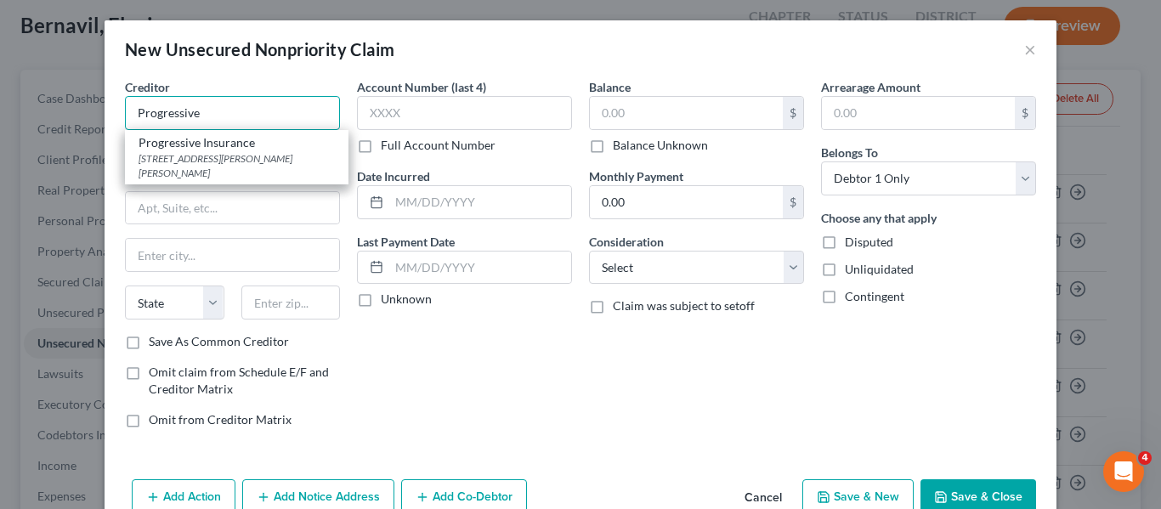
click at [263, 106] on input "Progressive" at bounding box center [232, 113] width 215 height 34
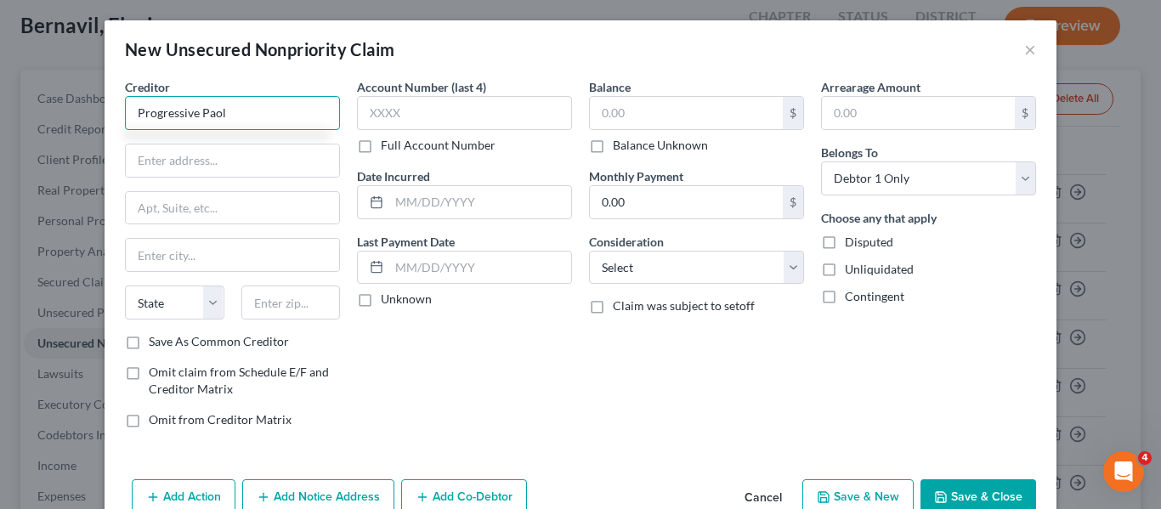
click at [263, 106] on input "Progressive Paol" at bounding box center [232, 113] width 215 height 34
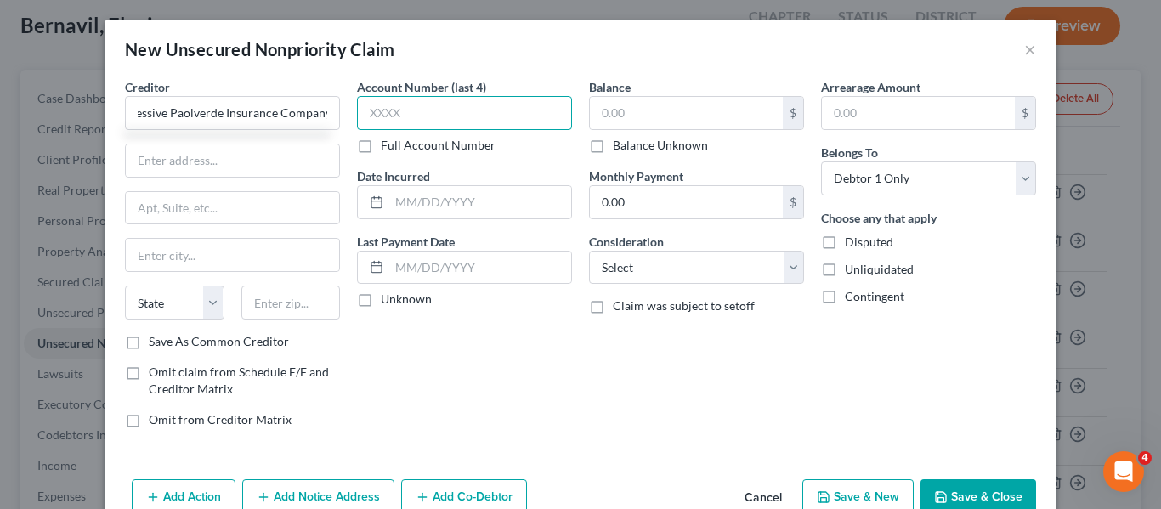
click at [398, 110] on input "text" at bounding box center [464, 113] width 215 height 34
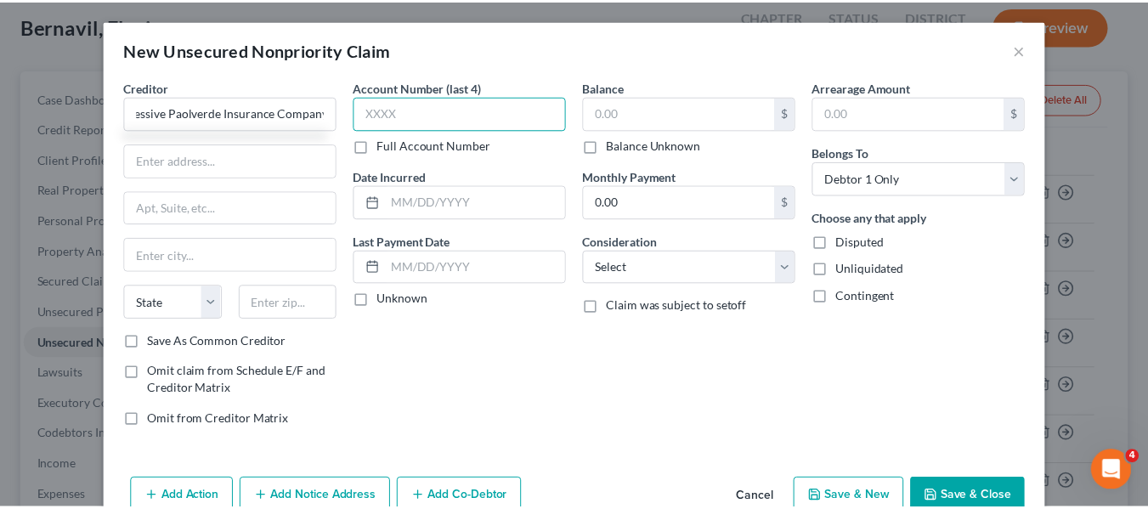
scroll to position [0, 0]
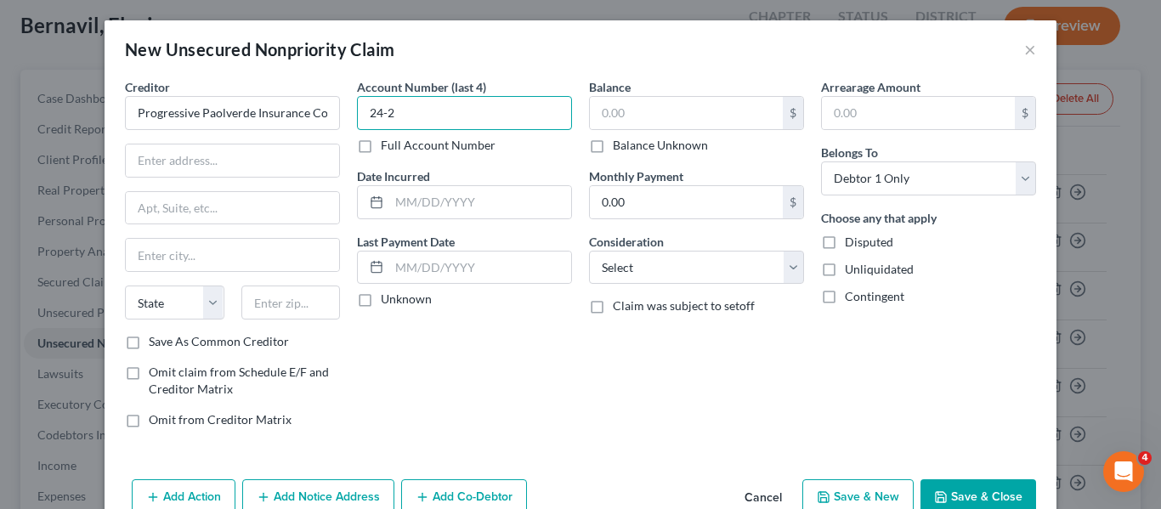
drag, startPoint x: 422, startPoint y: 99, endPoint x: 428, endPoint y: 129, distance: 31.2
click at [422, 99] on input "24-2" at bounding box center [464, 113] width 215 height 34
click at [381, 145] on label "Full Account Number" at bounding box center [438, 145] width 115 height 17
click at [388, 145] on input "Full Account Number" at bounding box center [393, 142] width 11 height 11
click at [406, 109] on input "24-2" at bounding box center [464, 113] width 215 height 34
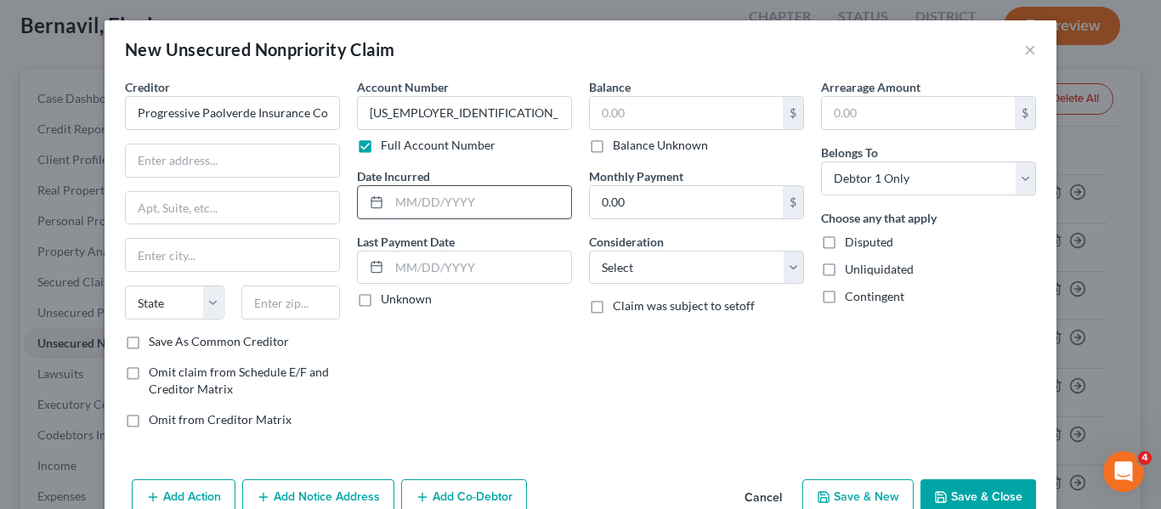
click at [402, 201] on input "text" at bounding box center [480, 202] width 182 height 32
click at [161, 155] on input "text" at bounding box center [232, 160] width 213 height 32
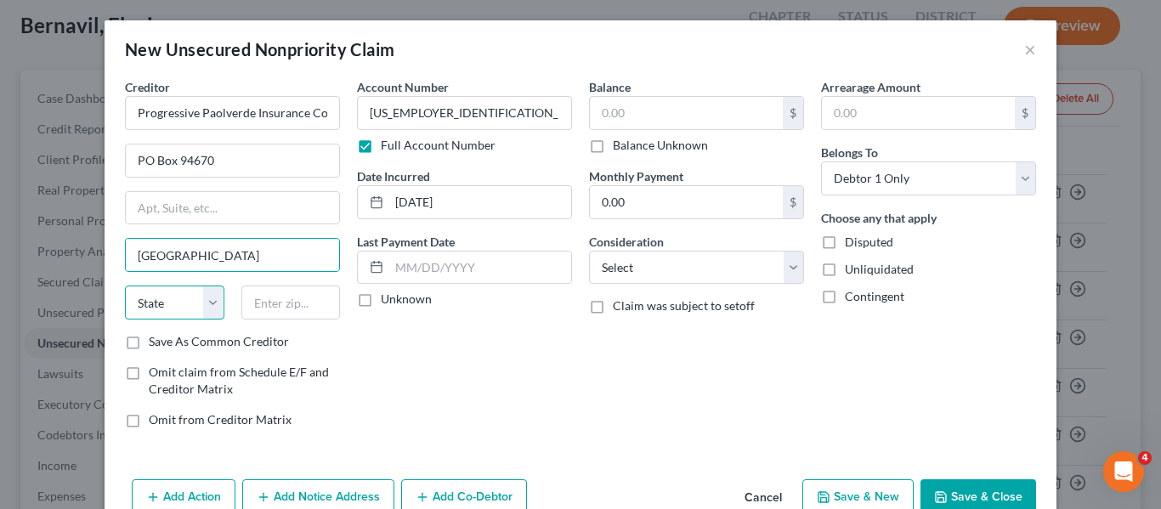
click at [132, 292] on select "State [US_STATE] AK AR AZ CA CO CT DE DC [GEOGRAPHIC_DATA] [GEOGRAPHIC_DATA] GU…" at bounding box center [174, 303] width 99 height 34
click at [125, 286] on select "State [US_STATE] AK AR AZ CA CO CT DE DC [GEOGRAPHIC_DATA] [GEOGRAPHIC_DATA] GU…" at bounding box center [174, 303] width 99 height 34
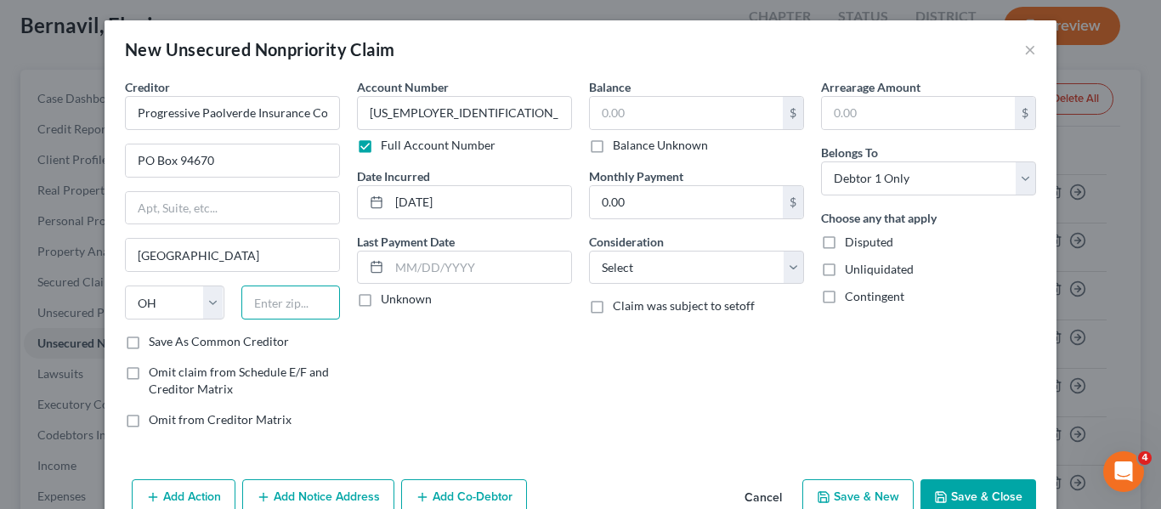
click at [272, 297] on input "text" at bounding box center [290, 303] width 99 height 34
click at [613, 147] on label "Balance Unknown" at bounding box center [660, 145] width 95 height 17
click at [620, 147] on input "Balance Unknown" at bounding box center [625, 142] width 11 height 11
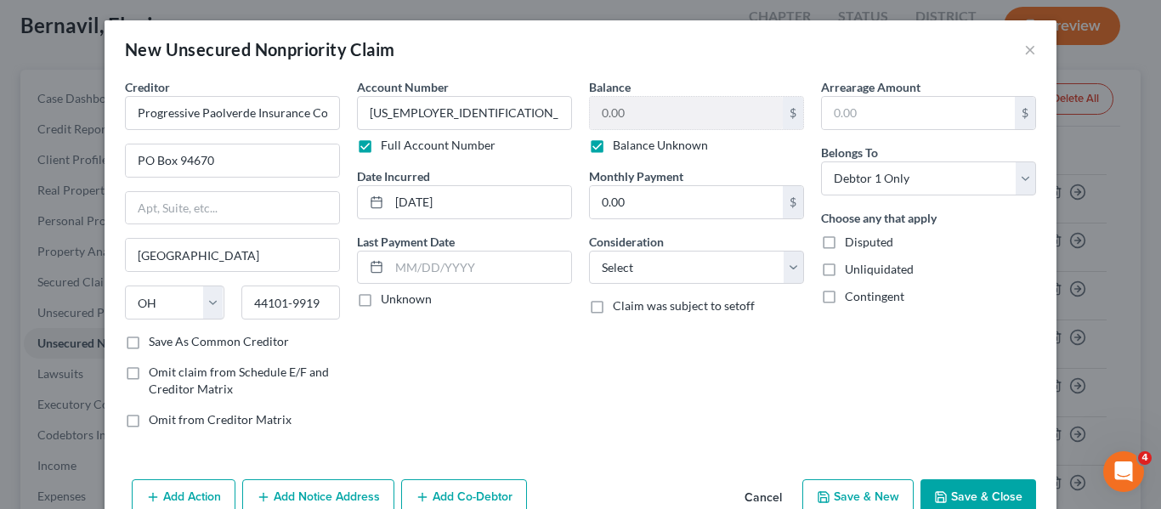
click at [971, 491] on button "Save & Close" at bounding box center [978, 497] width 116 height 36
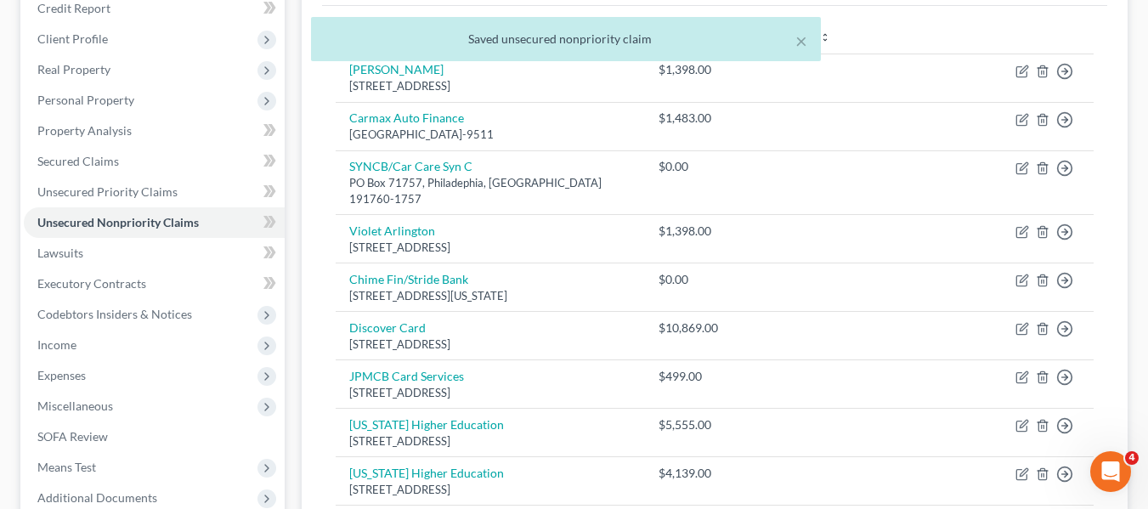
scroll to position [88, 0]
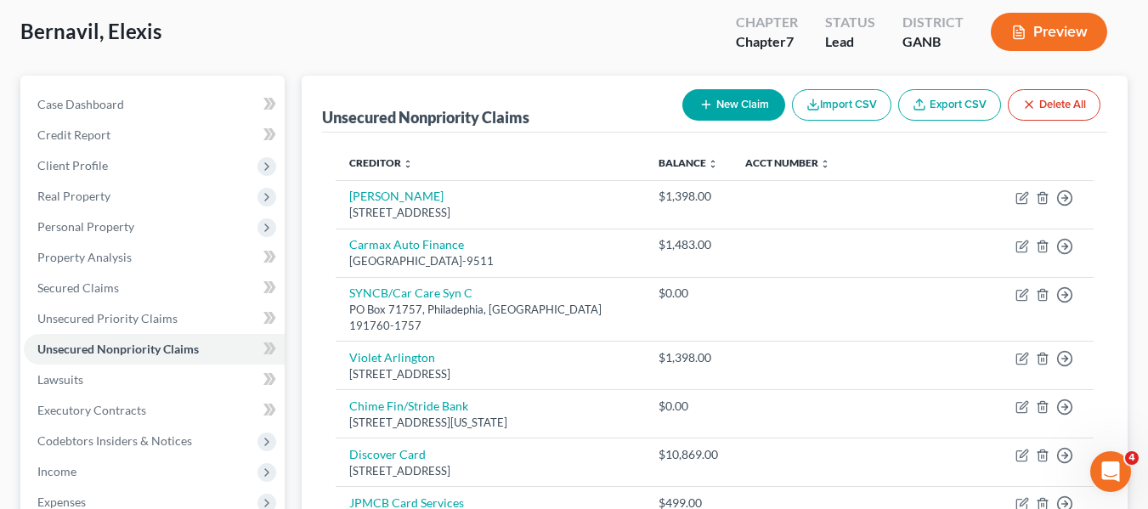
click at [732, 110] on button "New Claim" at bounding box center [733, 104] width 103 height 31
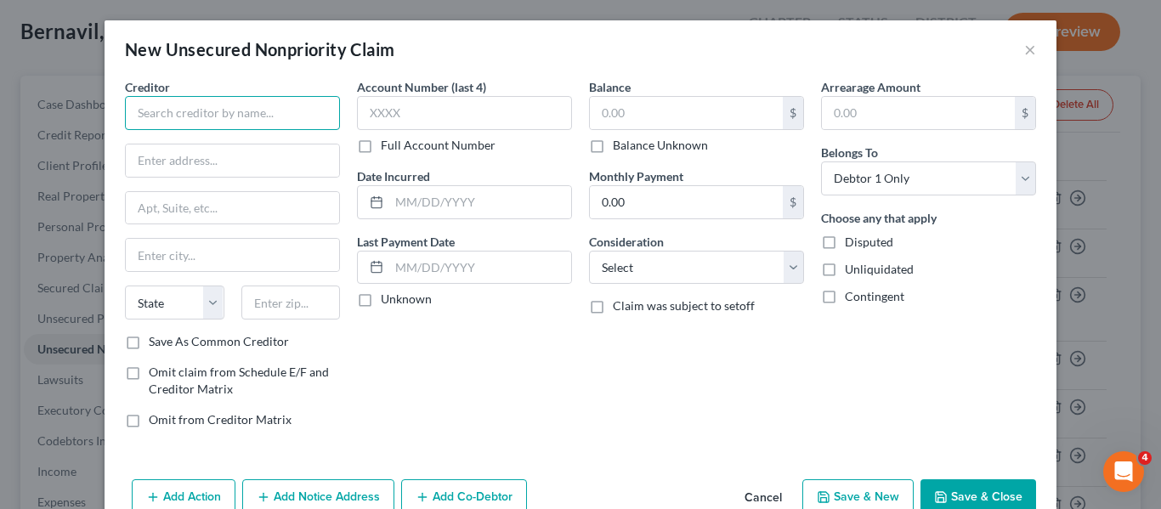
click at [196, 101] on input "text" at bounding box center [232, 113] width 215 height 34
click at [155, 156] on input "text" at bounding box center [232, 160] width 213 height 32
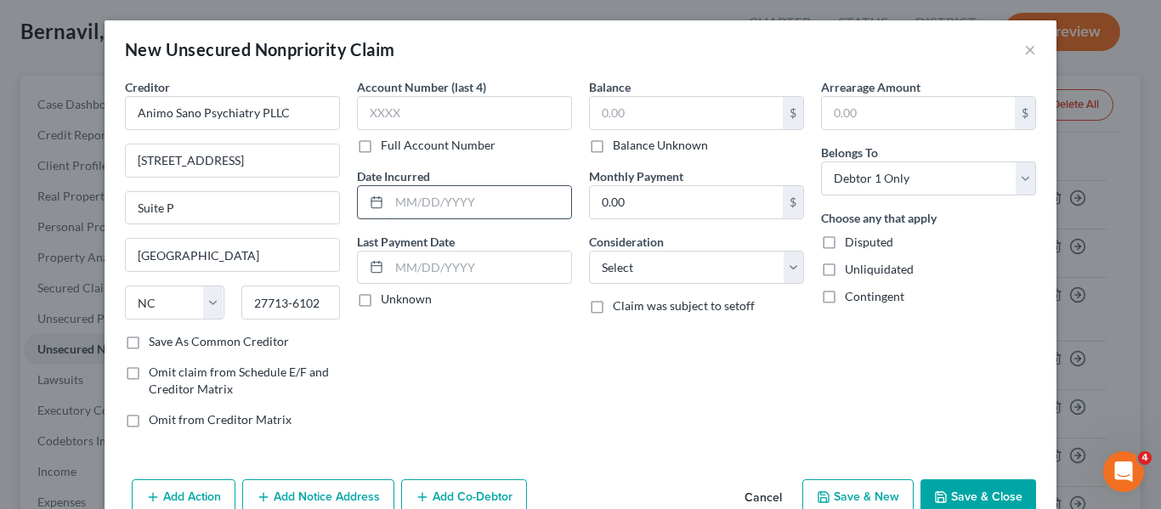
click at [389, 191] on input "text" at bounding box center [480, 202] width 182 height 32
click at [627, 110] on input "text" at bounding box center [686, 113] width 193 height 32
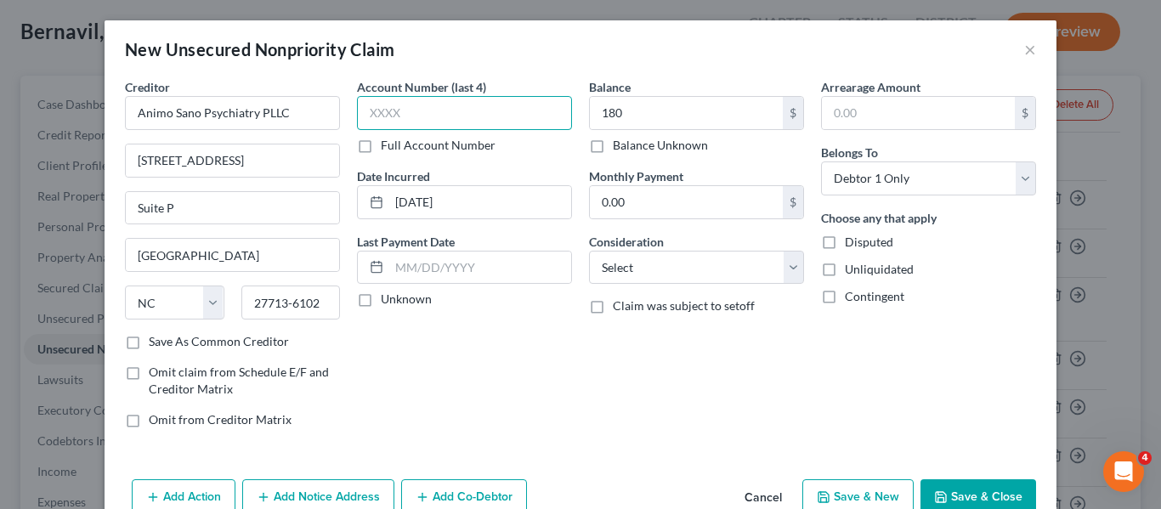
click at [402, 118] on input "text" at bounding box center [464, 113] width 215 height 34
click at [381, 145] on label "Full Account Number" at bounding box center [438, 145] width 115 height 17
click at [388, 145] on input "Full Account Number" at bounding box center [393, 142] width 11 height 11
click at [399, 111] on input "318" at bounding box center [464, 113] width 215 height 34
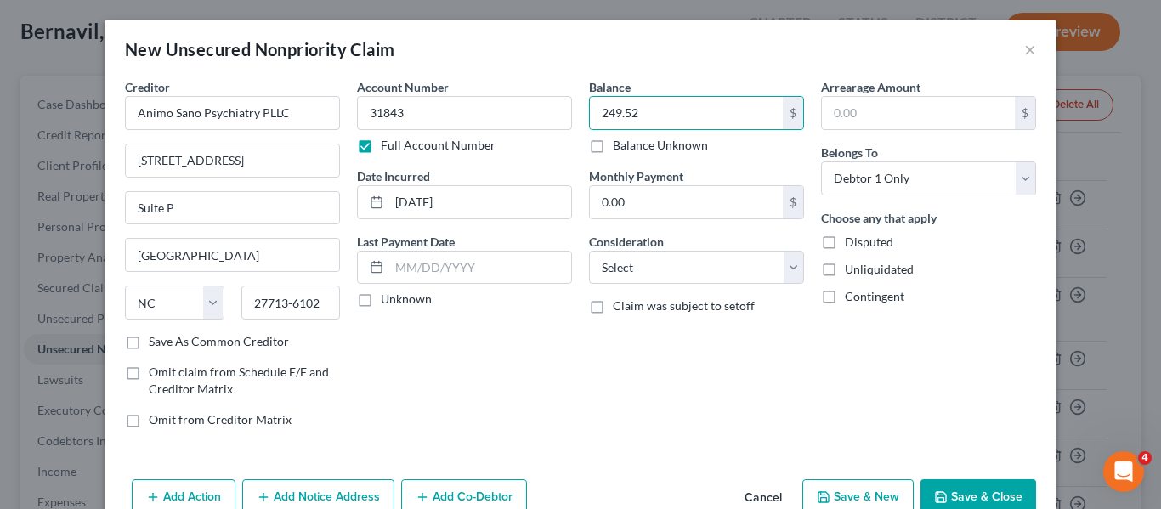
click at [980, 498] on button "Save & Close" at bounding box center [978, 497] width 116 height 36
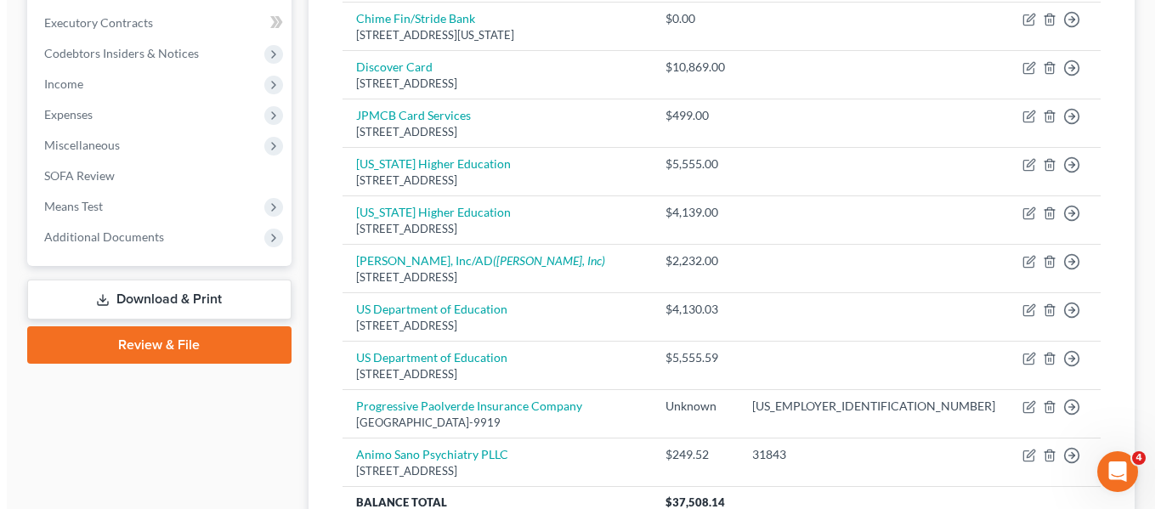
scroll to position [606, 0]
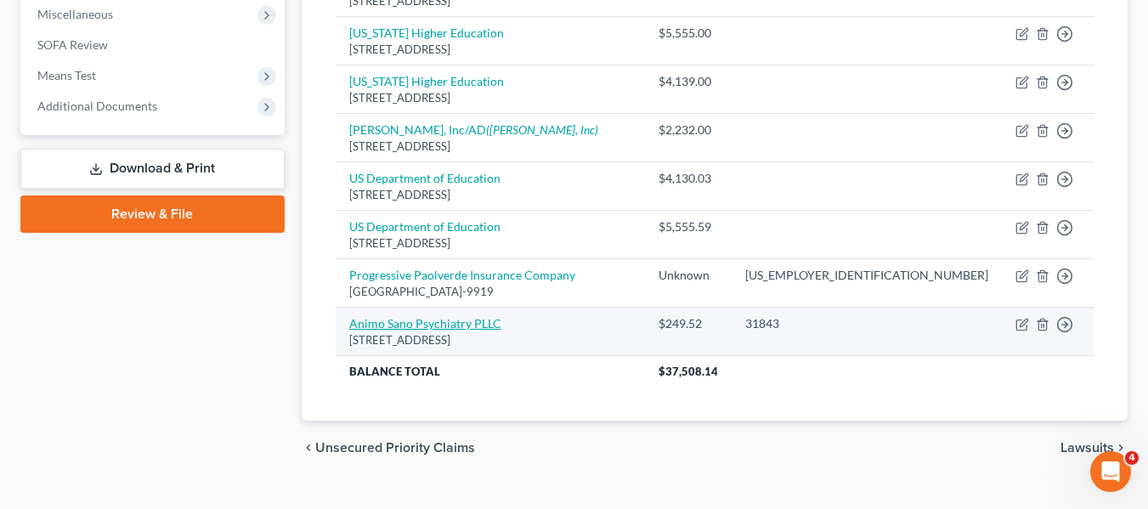
click at [429, 316] on link "Animo Sano Psychiatry PLLC" at bounding box center [425, 323] width 152 height 14
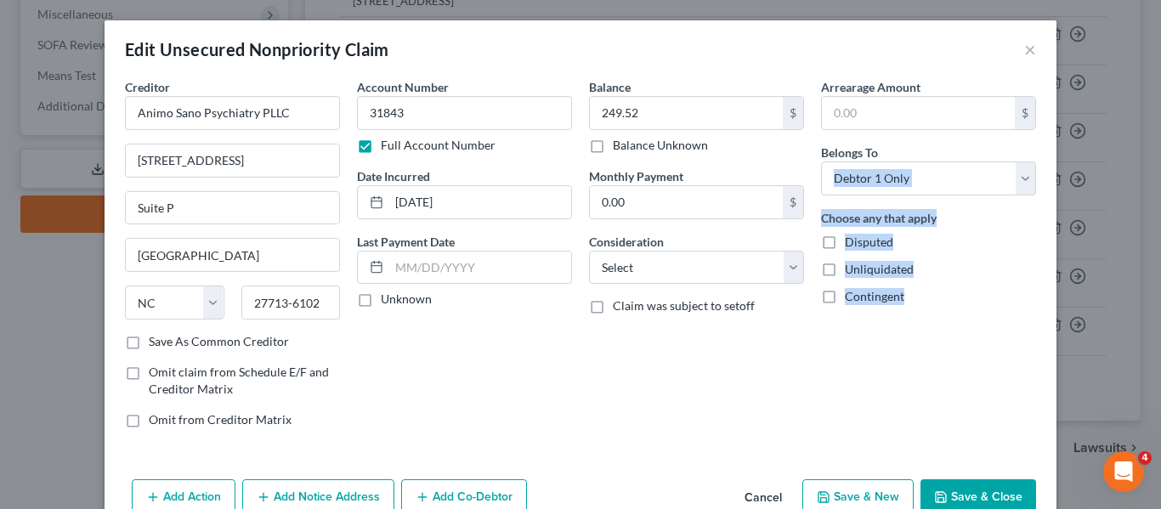
drag, startPoint x: 1152, startPoint y: 193, endPoint x: 1160, endPoint y: 306, distance: 113.4
click at [1160, 306] on div "Edit Unsecured Nonpriority Claim × Creditor * Animo Sano Psychiatry PLLC [STREE…" at bounding box center [580, 254] width 1161 height 509
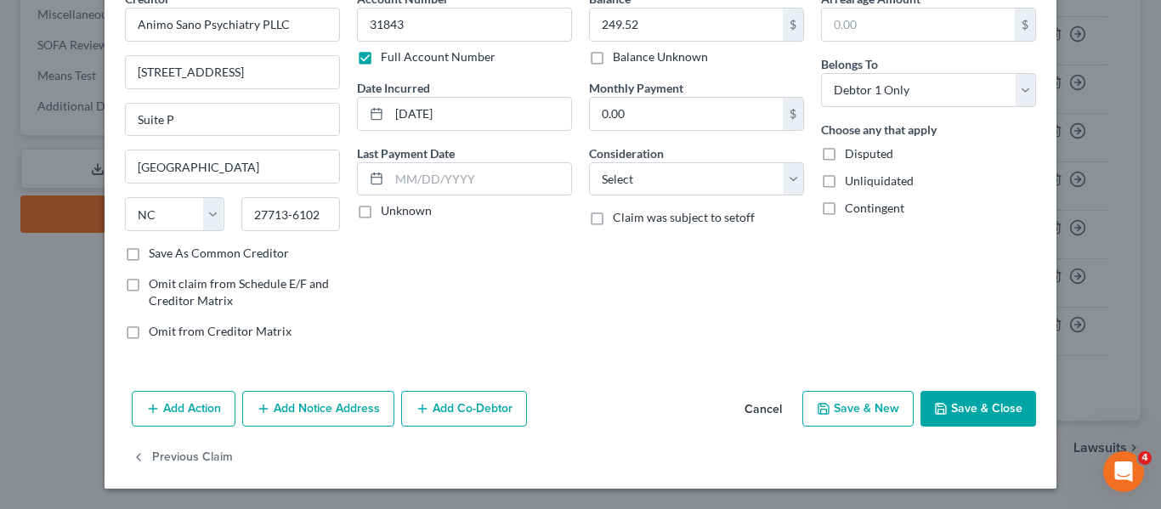
click at [537, 289] on div "Account Number 31843 Full Account Number Date Incurred [DATE] Last Payment Date…" at bounding box center [464, 172] width 232 height 364
click at [295, 410] on button "Add Notice Address" at bounding box center [318, 409] width 152 height 36
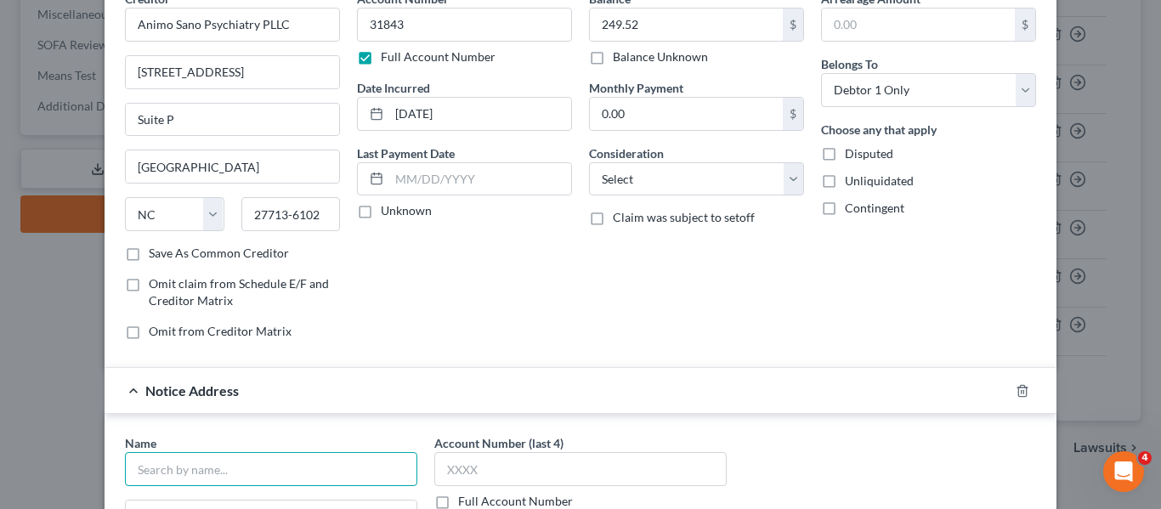
click at [176, 460] on input "text" at bounding box center [271, 469] width 292 height 34
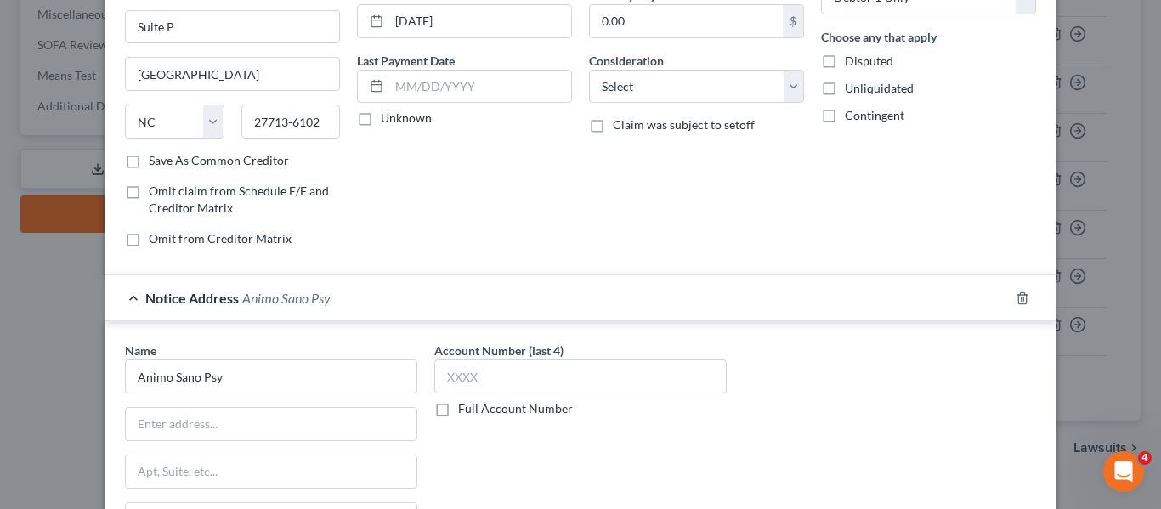
scroll to position [196, 0]
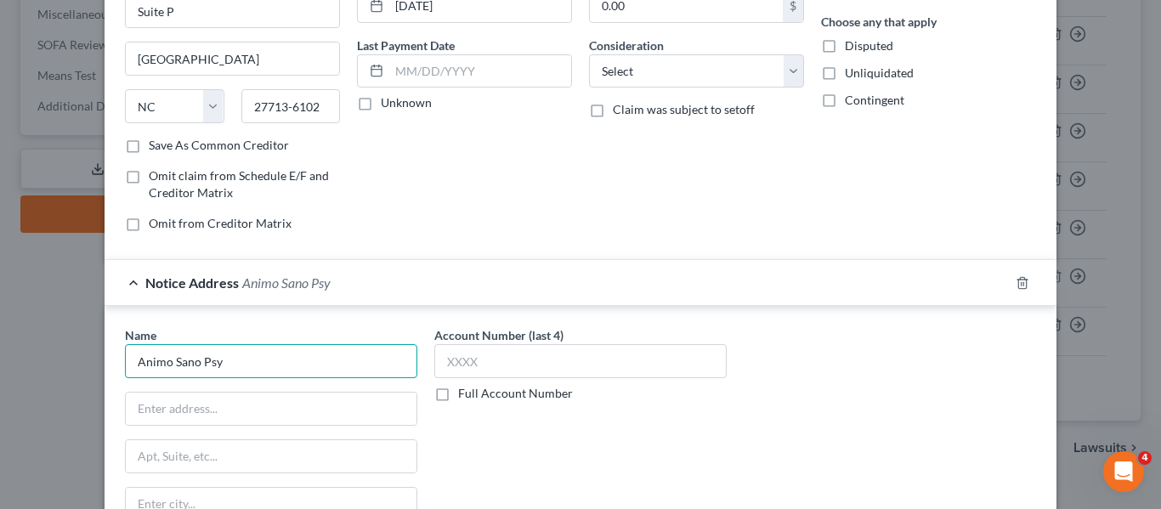
drag, startPoint x: 247, startPoint y: 351, endPoint x: 100, endPoint y: 359, distance: 147.2
click at [105, 359] on div "Name * Animo Sano Psy State [US_STATE] AK AR AZ CA CO [GEOGRAPHIC_DATA] DE DC […" at bounding box center [581, 466] width 952 height 320
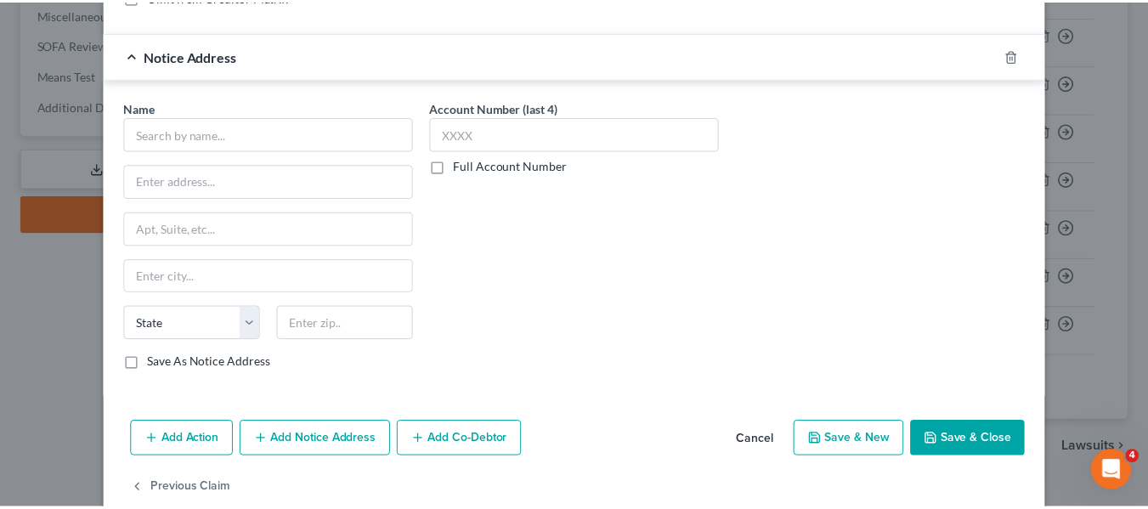
scroll to position [455, 0]
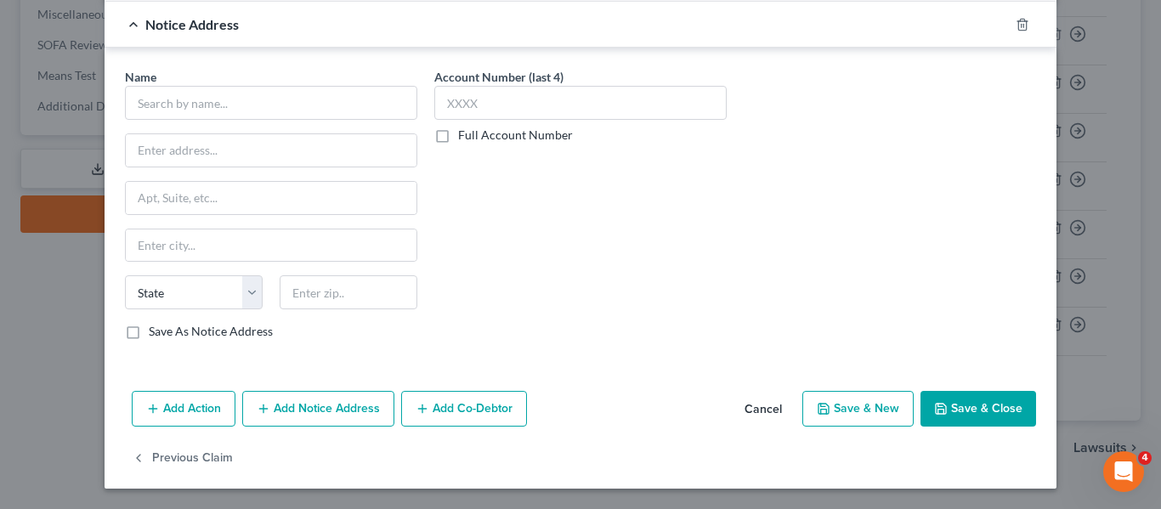
click at [768, 406] on button "Cancel" at bounding box center [763, 410] width 65 height 34
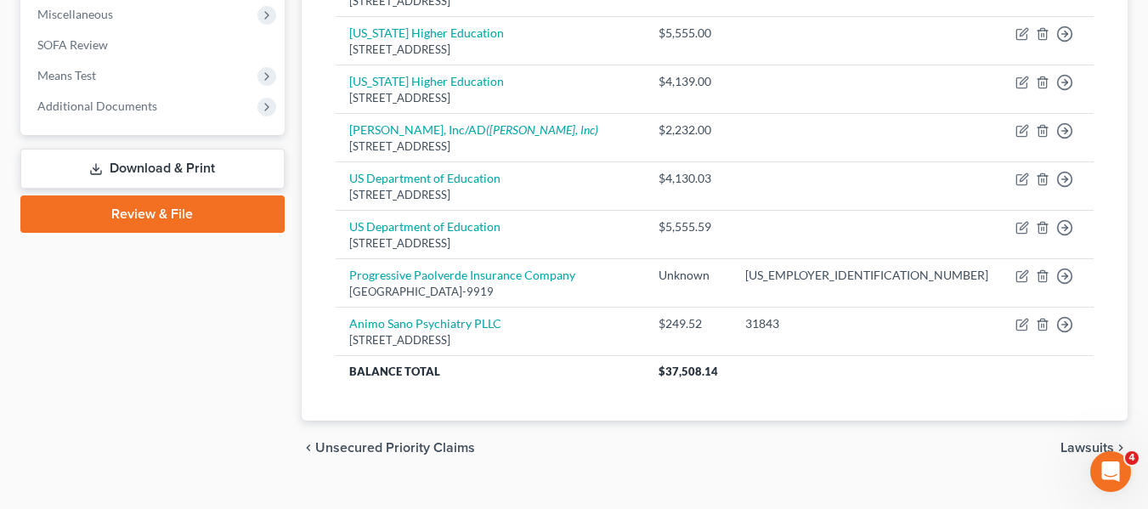
click at [553, 376] on div "Creditor expand_more expand_less unfold_more Balance expand_more expand_less un…" at bounding box center [714, 17] width 785 height 807
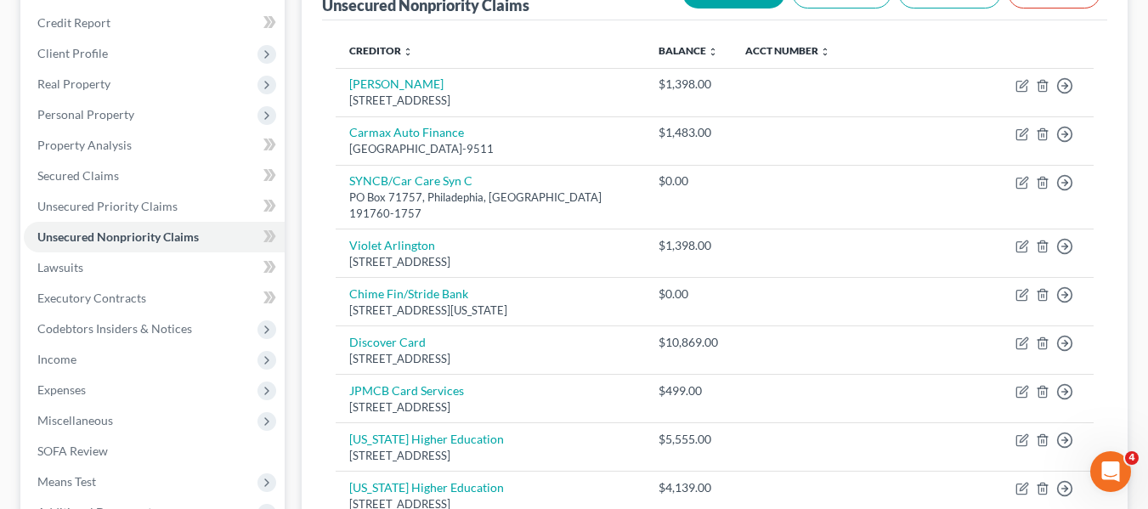
scroll to position [160, 0]
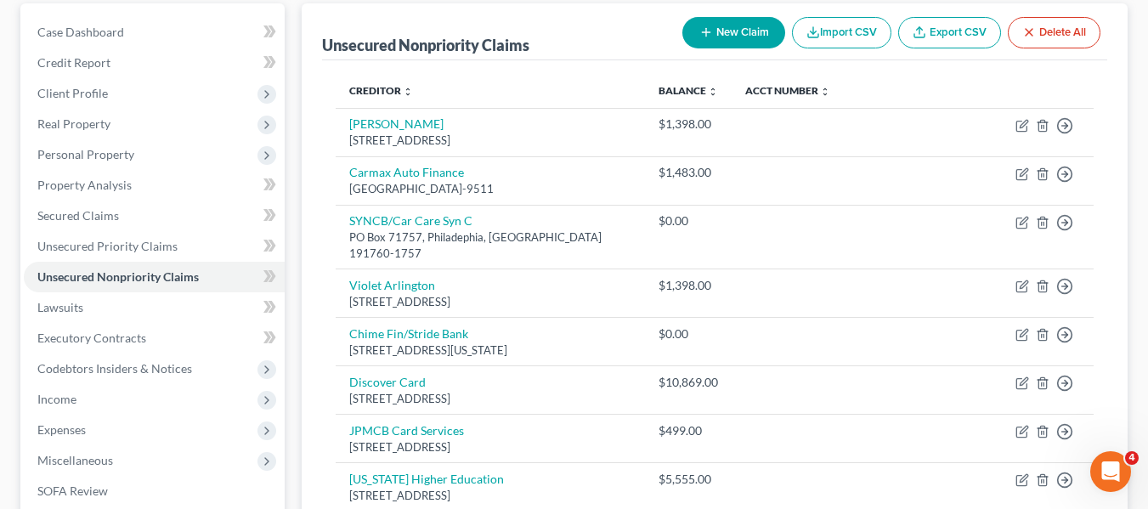
click at [743, 34] on button "New Claim" at bounding box center [733, 32] width 103 height 31
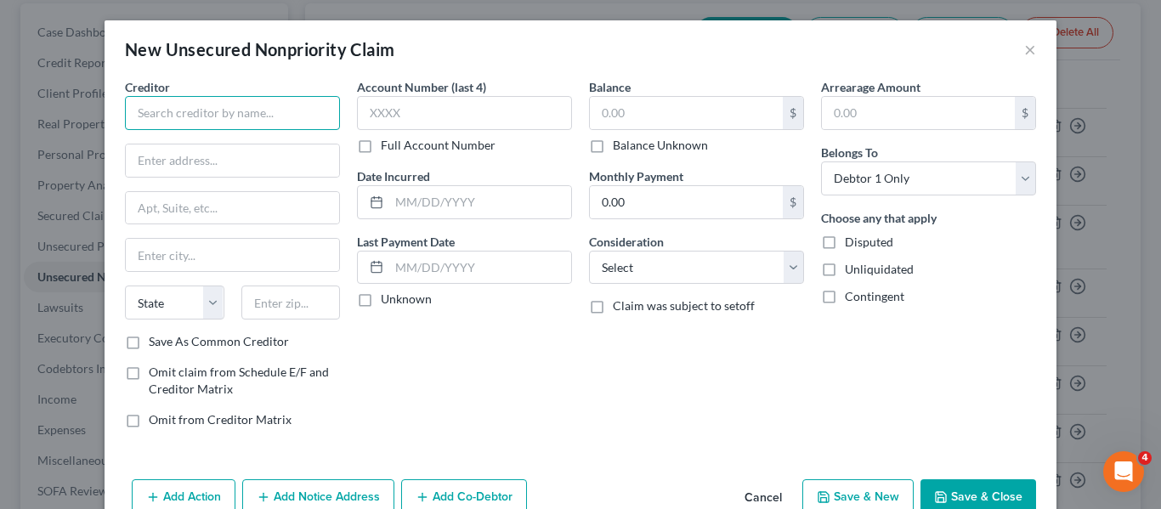
click at [152, 110] on input "text" at bounding box center [232, 113] width 215 height 34
click at [169, 163] on input "text" at bounding box center [232, 160] width 213 height 32
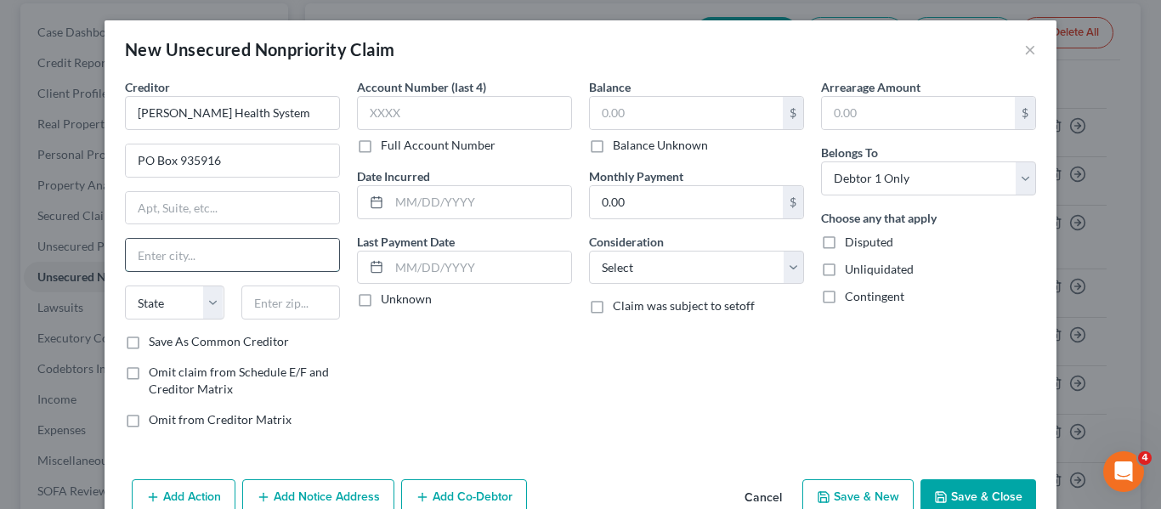
click at [167, 259] on input "text" at bounding box center [232, 255] width 213 height 32
click at [409, 88] on label "Account Number (last 4)" at bounding box center [421, 87] width 129 height 18
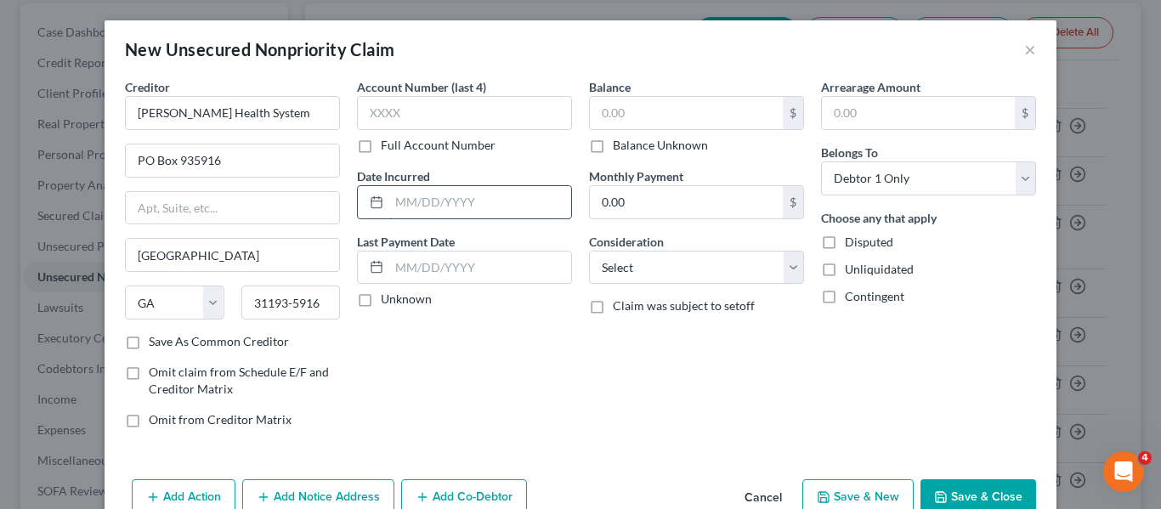
click at [409, 194] on input "text" at bounding box center [480, 202] width 182 height 32
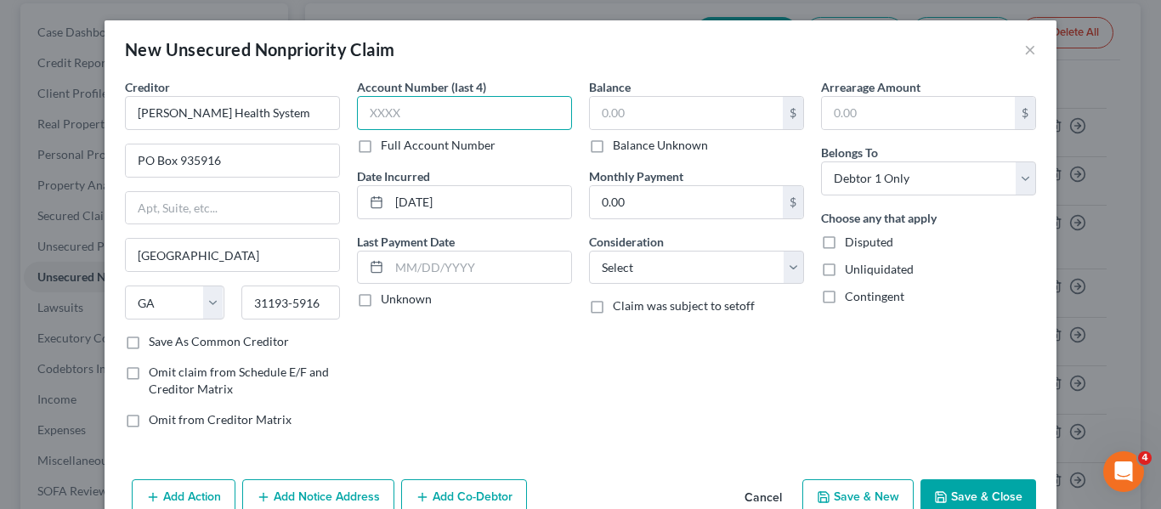
click at [407, 117] on input "text" at bounding box center [464, 113] width 215 height 34
click at [674, 111] on input "text" at bounding box center [686, 113] width 193 height 32
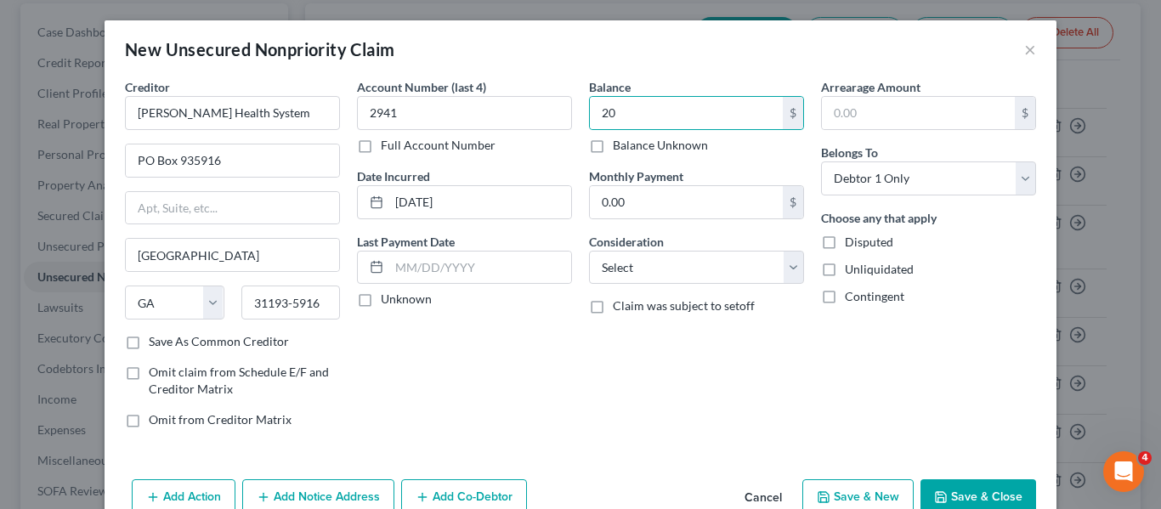
click at [843, 382] on div "Arrearage Amount $ Belongs To * Select Debtor 1 Only Debtor 2 Only Debtor 1 And…" at bounding box center [928, 260] width 232 height 364
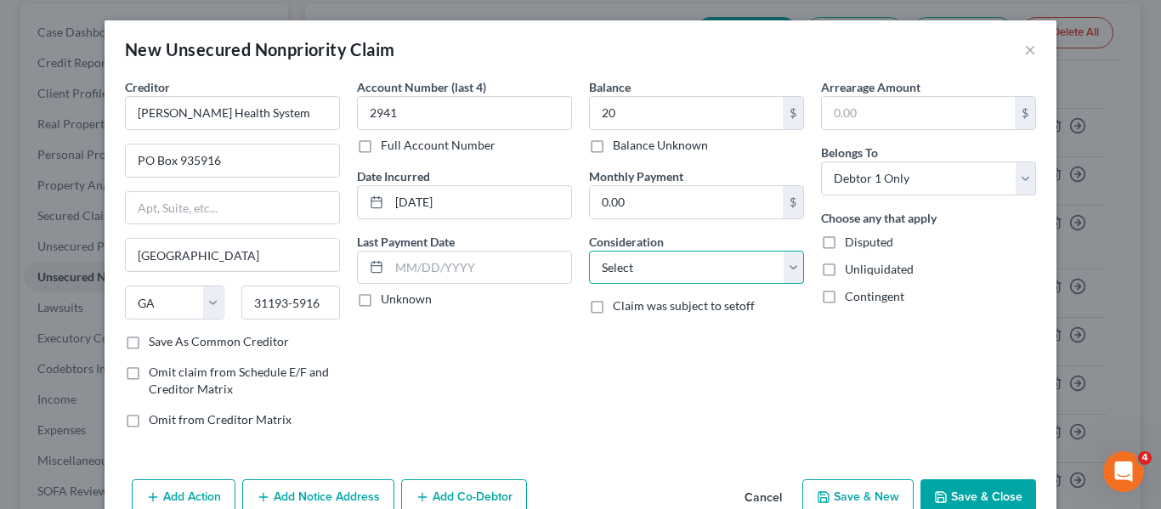
click at [716, 257] on select "Select Cable / Satellite Services Collection Agency Credit Card Debt Debt Couns…" at bounding box center [696, 268] width 215 height 34
click at [589, 251] on select "Select Cable / Satellite Services Collection Agency Credit Card Debt Debt Couns…" at bounding box center [696, 268] width 215 height 34
click at [975, 499] on button "Save & Close" at bounding box center [978, 497] width 116 height 36
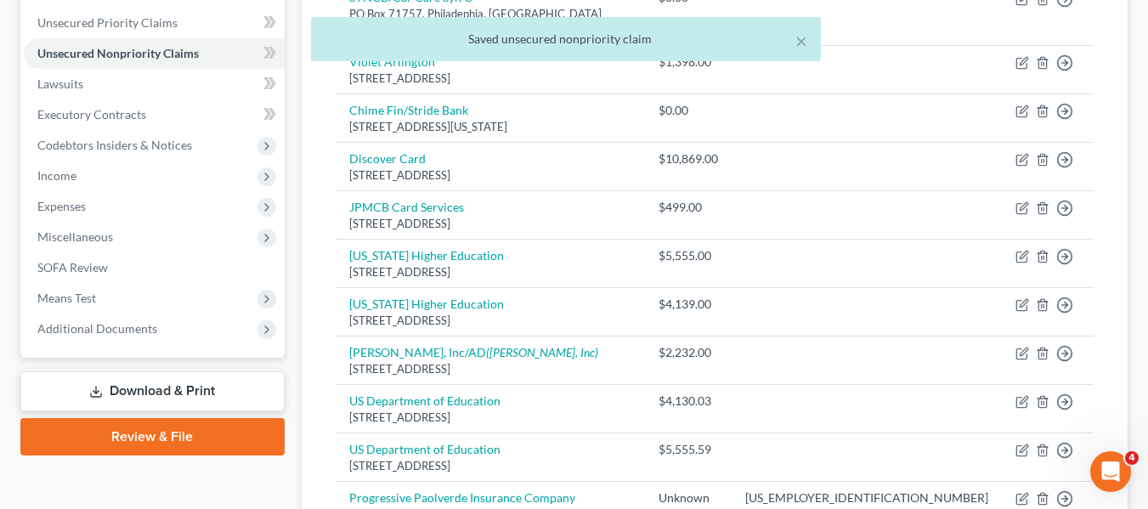
scroll to position [433, 0]
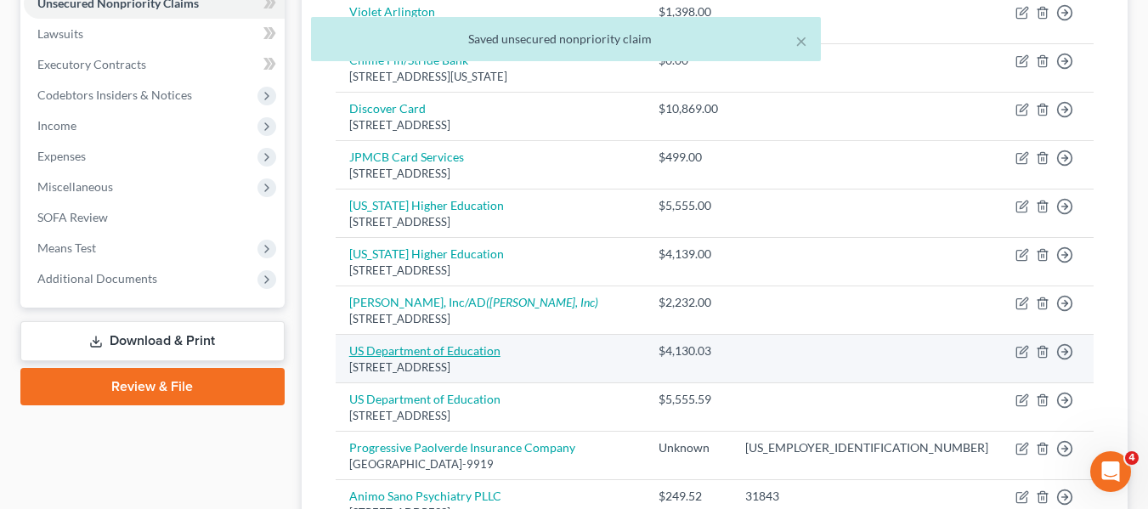
click at [414, 343] on link "US Department of Education" at bounding box center [424, 350] width 151 height 14
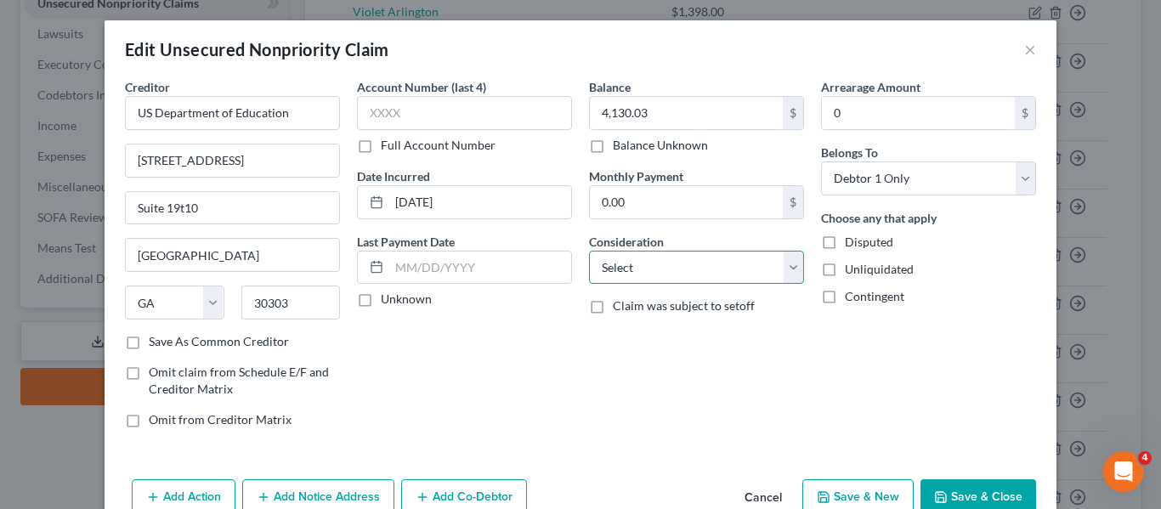
click at [711, 262] on select "Select Cable / Satellite Services Collection Agency Credit Card Debt Debt Couns…" at bounding box center [696, 268] width 215 height 34
click at [589, 251] on select "Select Cable / Satellite Services Collection Agency Credit Card Debt Debt Couns…" at bounding box center [696, 268] width 215 height 34
click at [1001, 495] on button "Save & Close" at bounding box center [978, 497] width 116 height 36
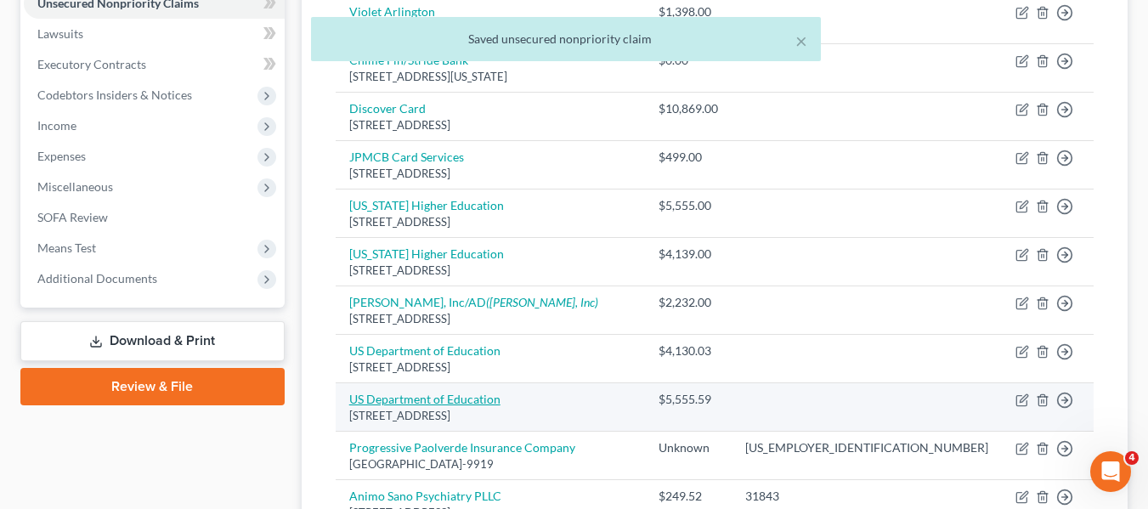
click at [421, 392] on link "US Department of Education" at bounding box center [424, 399] width 151 height 14
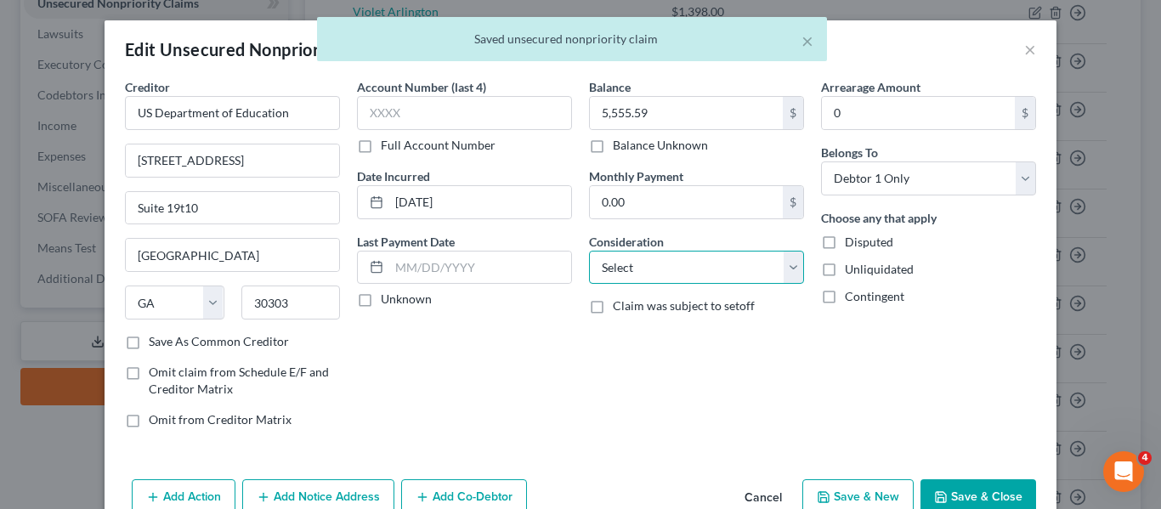
click at [759, 258] on select "Select Cable / Satellite Services Collection Agency Credit Card Debt Debt Couns…" at bounding box center [696, 268] width 215 height 34
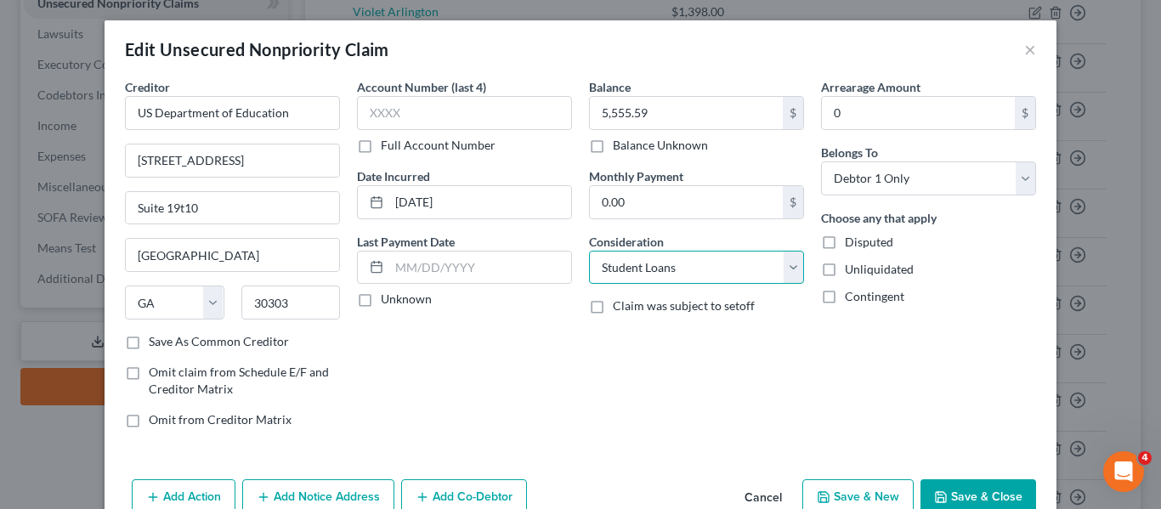
click at [589, 251] on select "Select Cable / Satellite Services Collection Agency Credit Card Debt Debt Couns…" at bounding box center [696, 268] width 215 height 34
click at [989, 486] on button "Save & Close" at bounding box center [978, 497] width 116 height 36
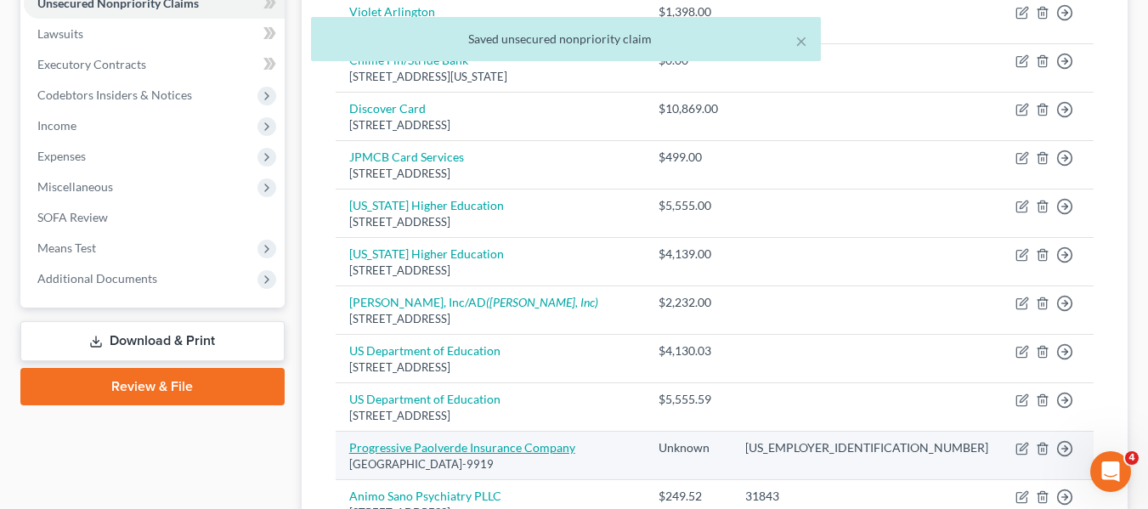
click at [424, 440] on link "Progressive Paolverde Insurance Company" at bounding box center [462, 447] width 226 height 14
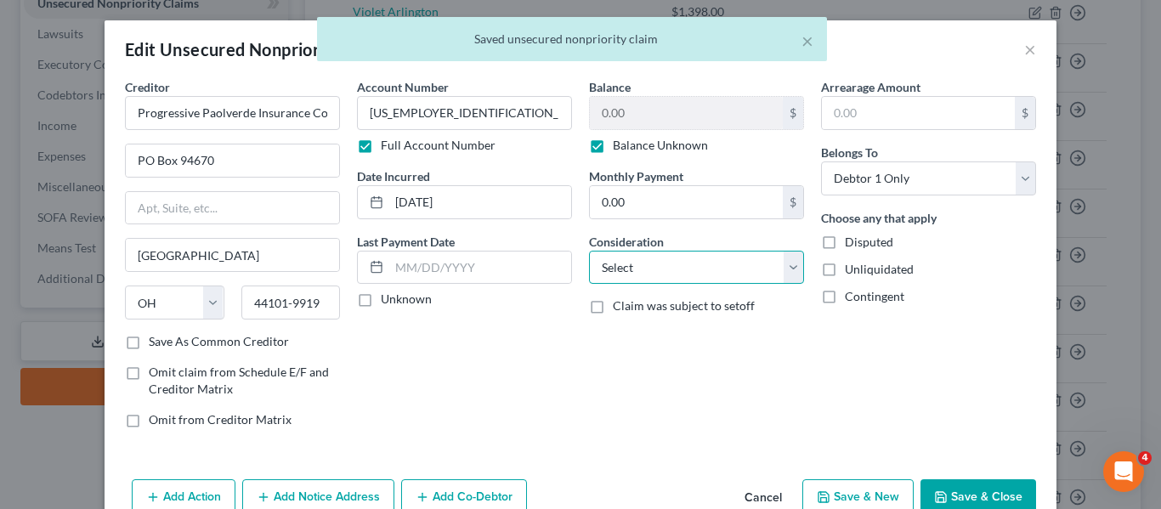
click at [682, 266] on select "Select Cable / Satellite Services Collection Agency Credit Card Debt Debt Couns…" at bounding box center [696, 268] width 215 height 34
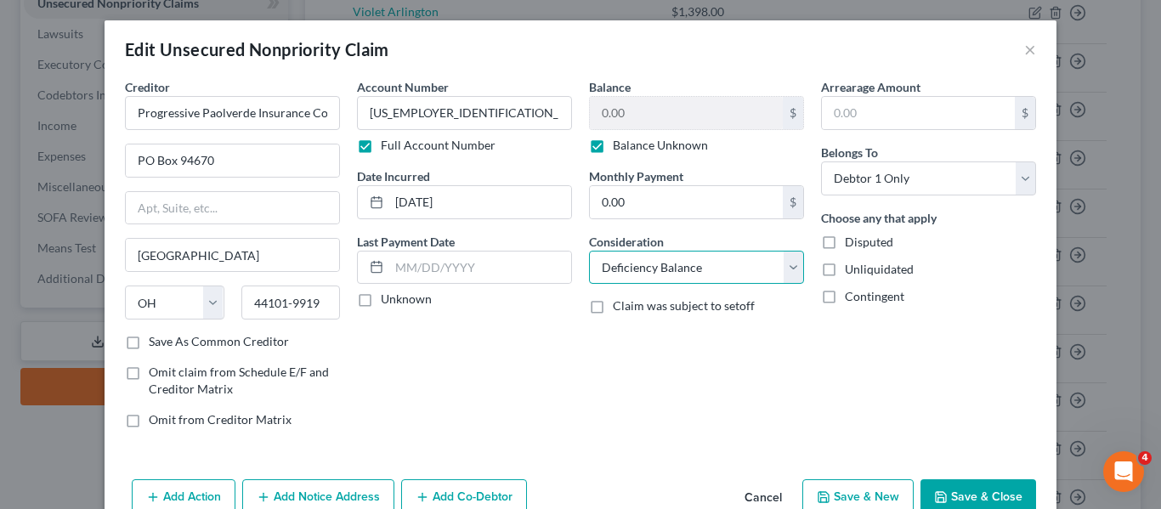
click at [589, 251] on select "Select Cable / Satellite Services Collection Agency Credit Card Debt Debt Couns…" at bounding box center [696, 268] width 215 height 34
click at [965, 493] on button "Save & Close" at bounding box center [978, 497] width 116 height 36
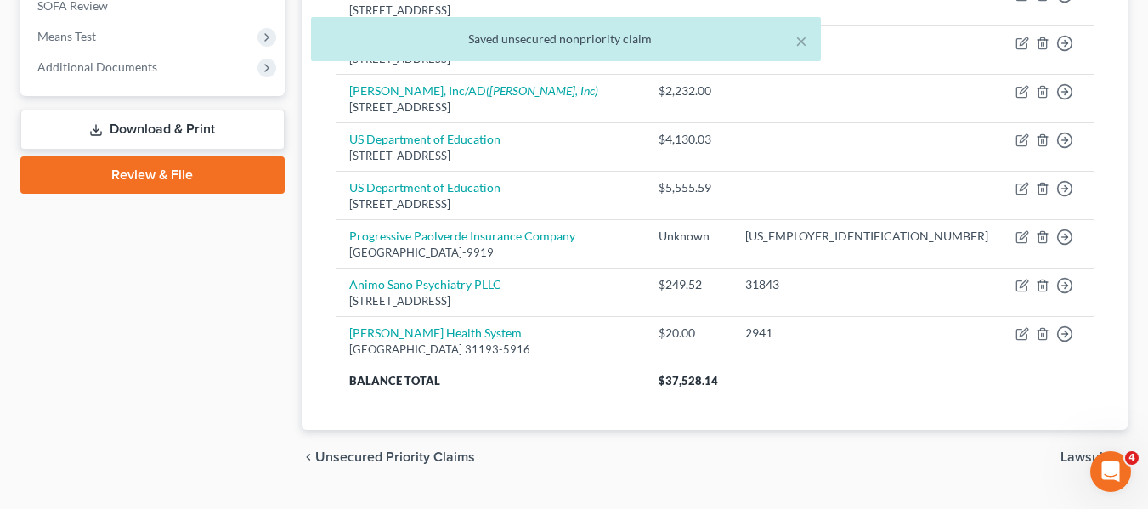
scroll to position [669, 0]
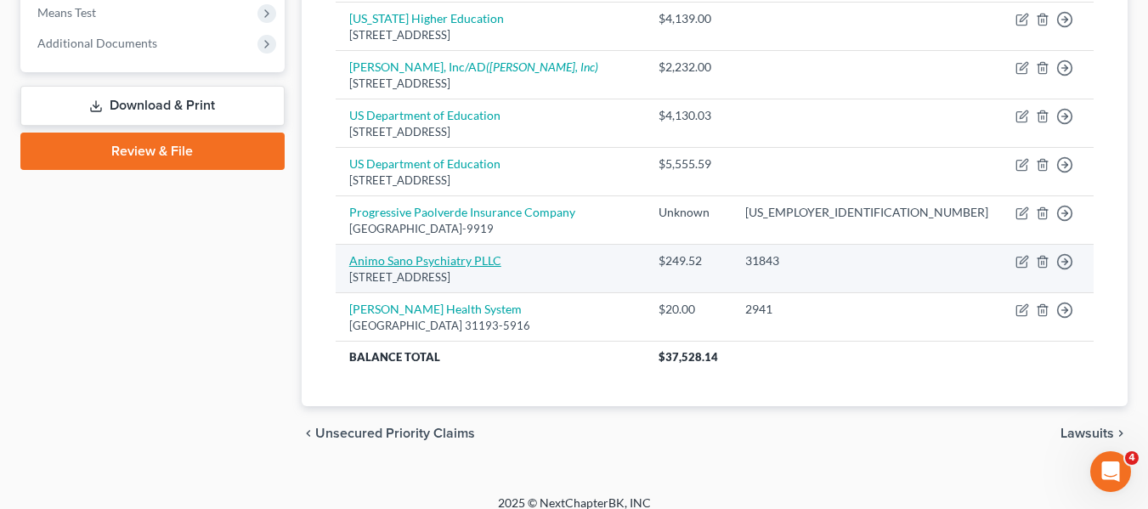
click at [443, 253] on link "Animo Sano Psychiatry PLLC" at bounding box center [425, 260] width 152 height 14
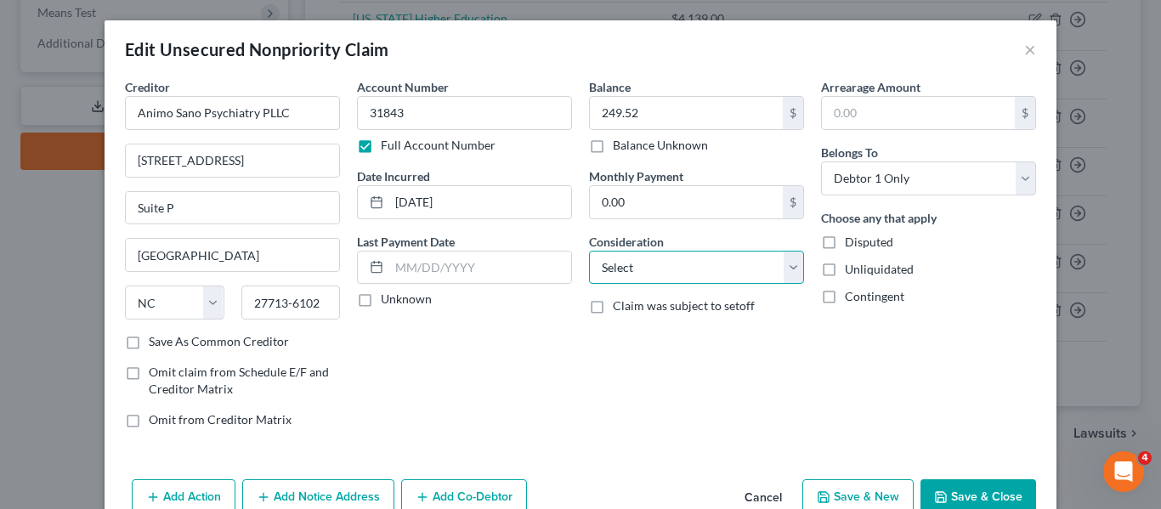
click at [660, 258] on select "Select Cable / Satellite Services Collection Agency Credit Card Debt Debt Couns…" at bounding box center [696, 268] width 215 height 34
click at [589, 251] on select "Select Cable / Satellite Services Collection Agency Credit Card Debt Debt Couns…" at bounding box center [696, 268] width 215 height 34
click at [992, 487] on button "Save & Close" at bounding box center [978, 497] width 116 height 36
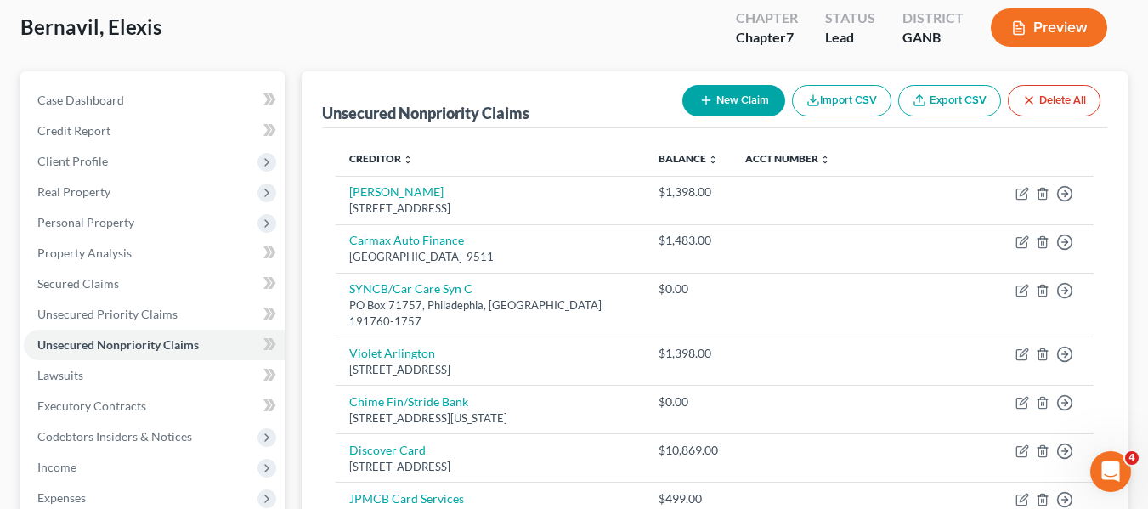
scroll to position [79, 0]
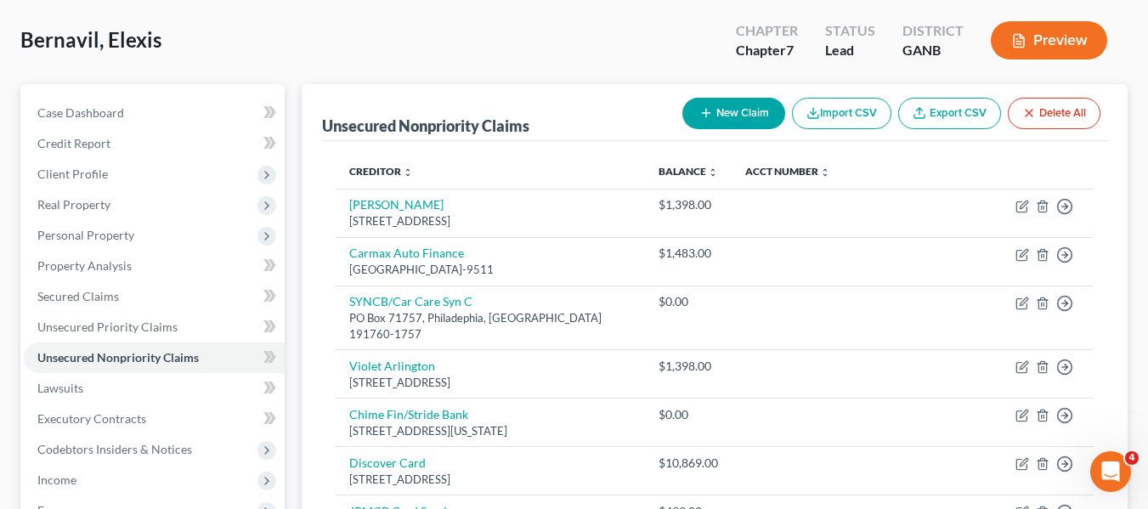
click at [709, 107] on icon "button" at bounding box center [706, 113] width 14 height 14
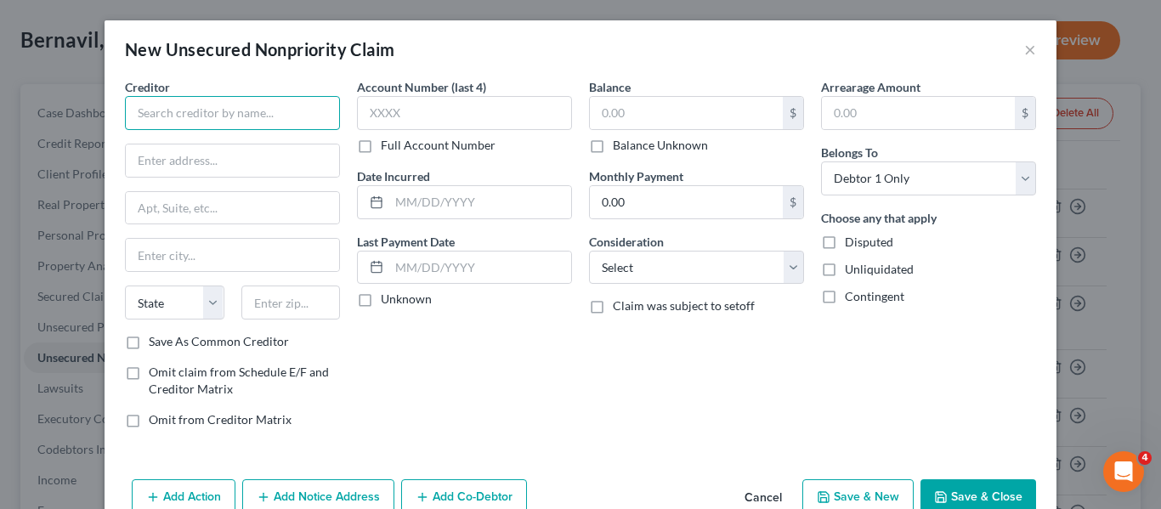
click at [138, 112] on input "text" at bounding box center [232, 113] width 215 height 34
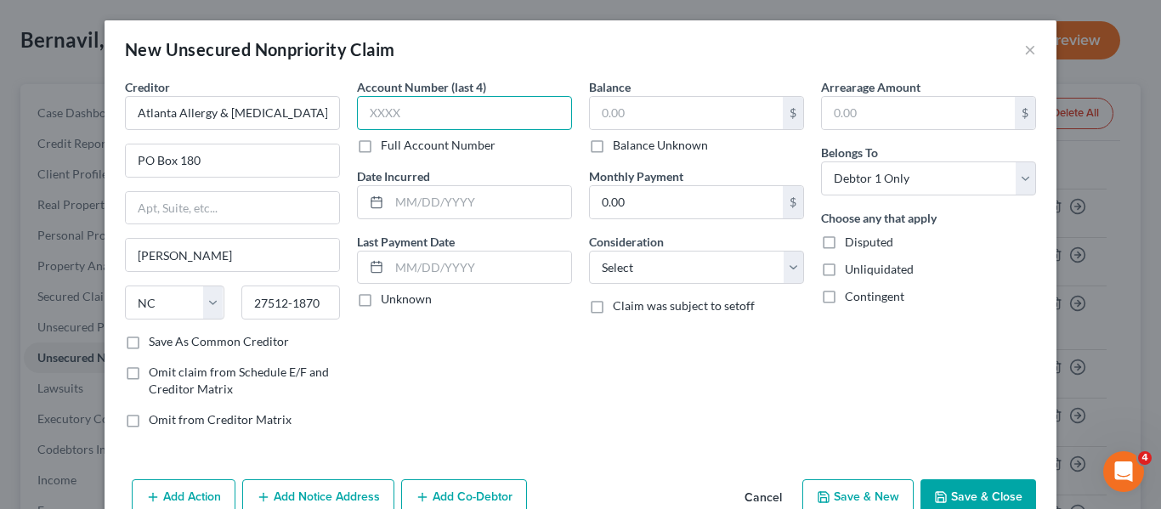
click at [394, 108] on input "text" at bounding box center [464, 113] width 215 height 34
click at [660, 110] on input "text" at bounding box center [686, 113] width 193 height 32
click at [447, 120] on input "text" at bounding box center [464, 113] width 215 height 34
click at [381, 149] on label "Full Account Number" at bounding box center [438, 145] width 115 height 17
click at [388, 148] on input "Full Account Number" at bounding box center [393, 142] width 11 height 11
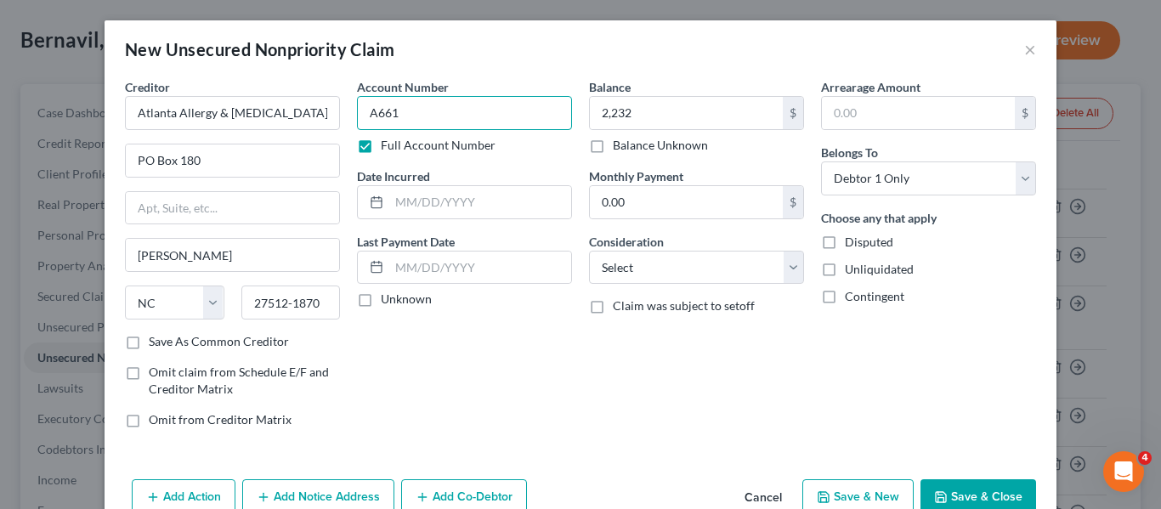
click at [402, 106] on input "A661" at bounding box center [464, 113] width 215 height 34
click at [410, 204] on input "text" at bounding box center [480, 202] width 182 height 32
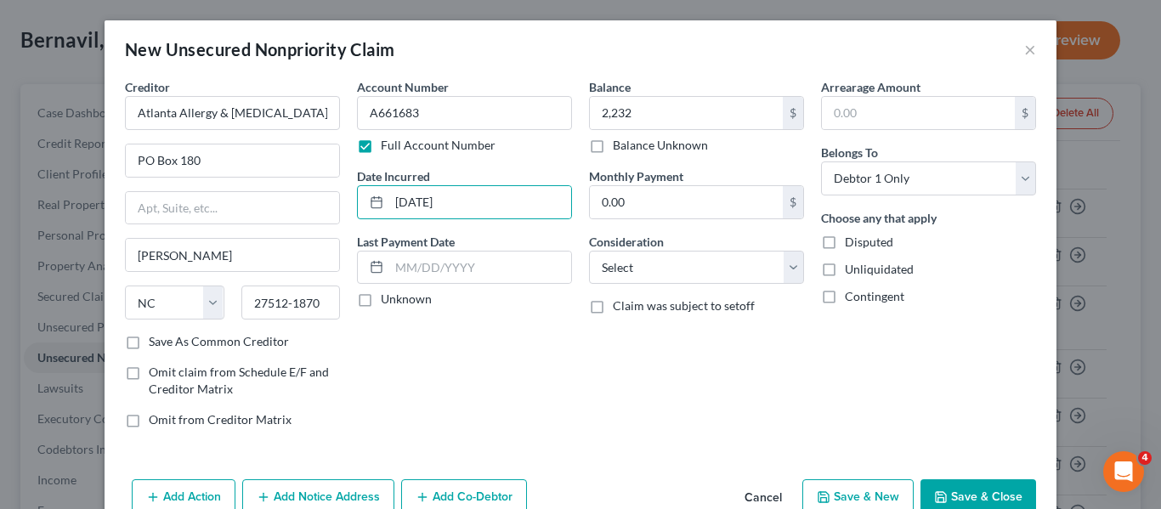
click at [553, 229] on div "Account Number A661683 Full Account Number Date Incurred [DATE] Last Payment Da…" at bounding box center [464, 260] width 232 height 364
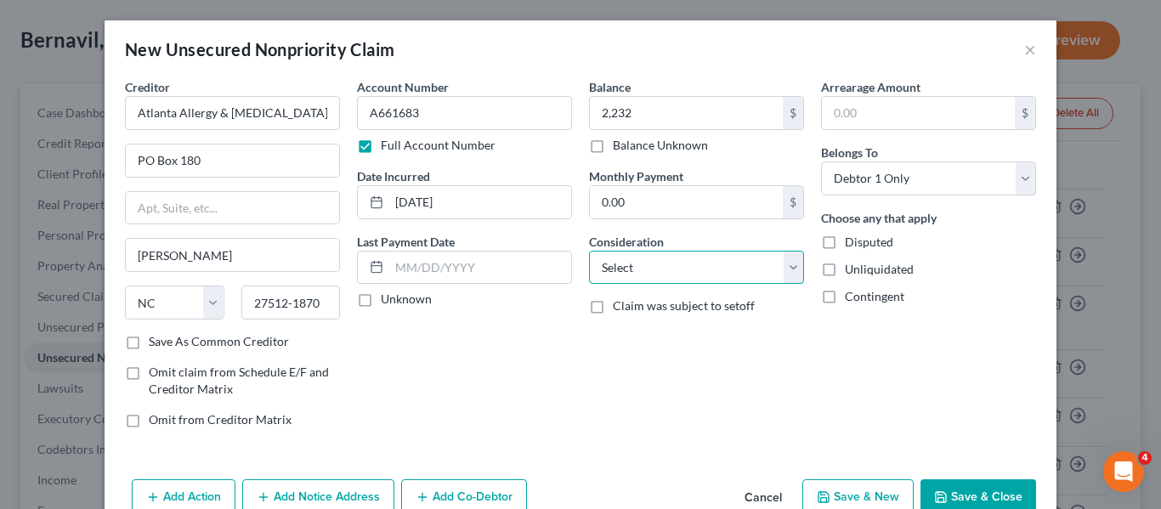
click at [727, 264] on select "Select Cable / Satellite Services Collection Agency Credit Card Debt Debt Couns…" at bounding box center [696, 268] width 215 height 34
click at [589, 251] on select "Select Cable / Satellite Services Collection Agency Credit Card Debt Debt Couns…" at bounding box center [696, 268] width 215 height 34
click at [977, 493] on button "Save & Close" at bounding box center [978, 497] width 116 height 36
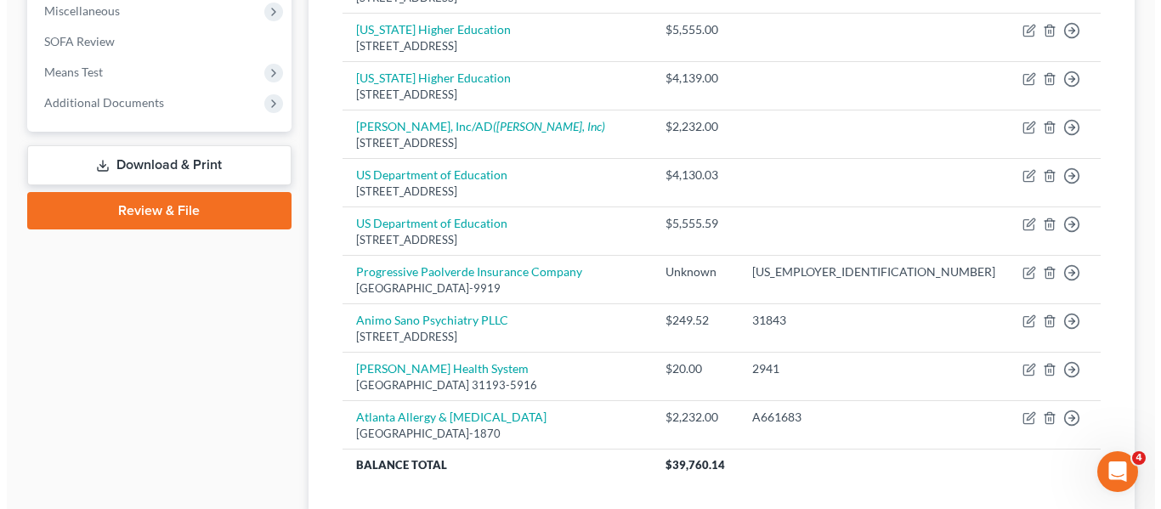
scroll to position [717, 0]
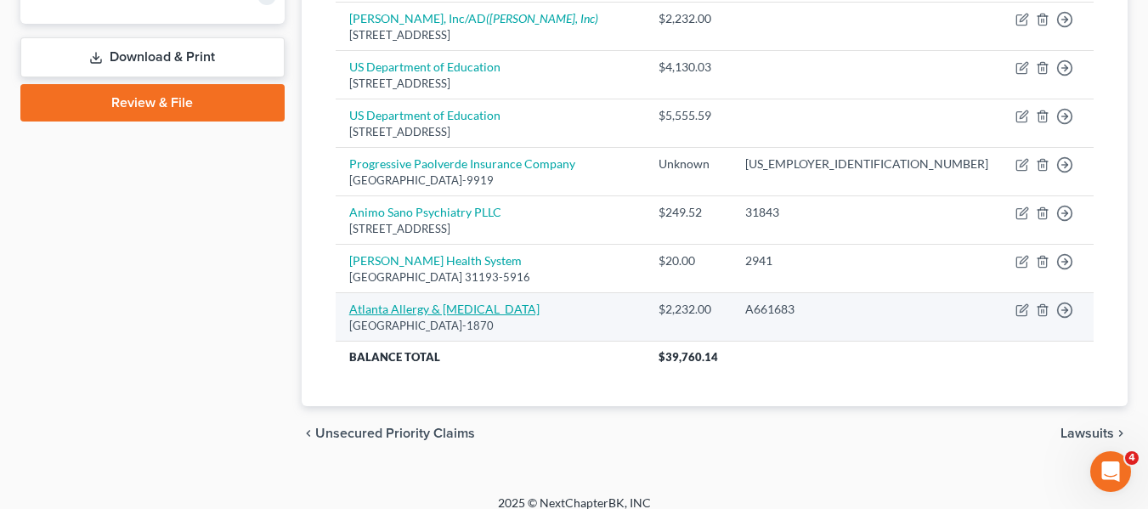
click at [388, 302] on link "Atlanta Allergy & [MEDICAL_DATA]" at bounding box center [444, 309] width 190 height 14
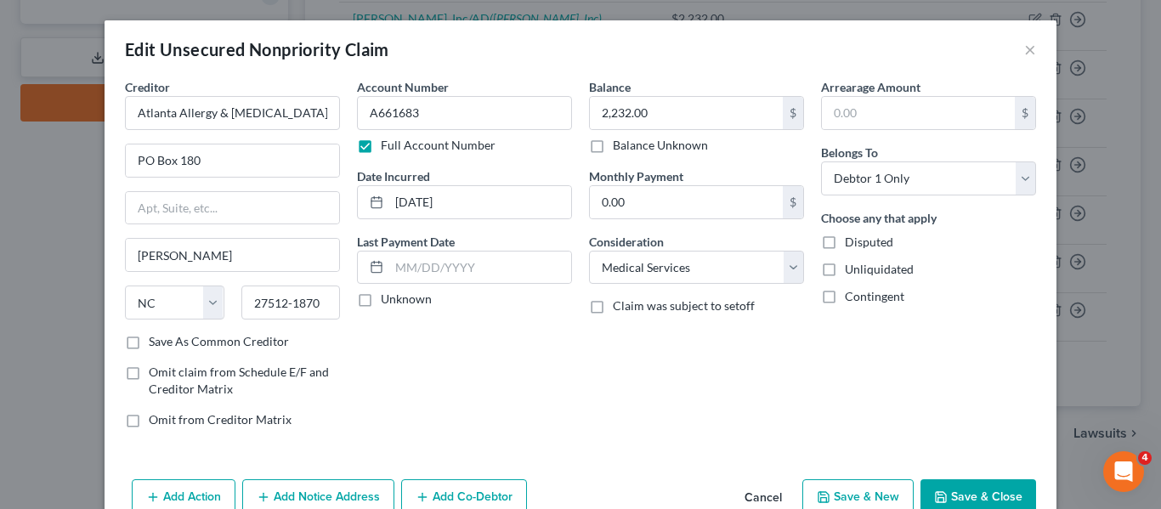
scroll to position [73, 0]
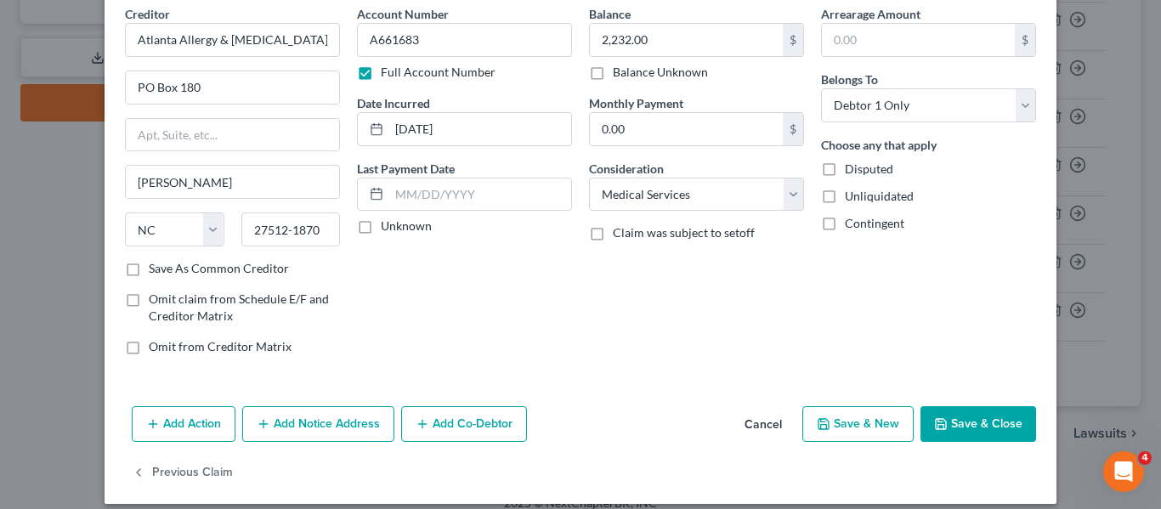
click at [276, 425] on button "Add Notice Address" at bounding box center [318, 424] width 152 height 36
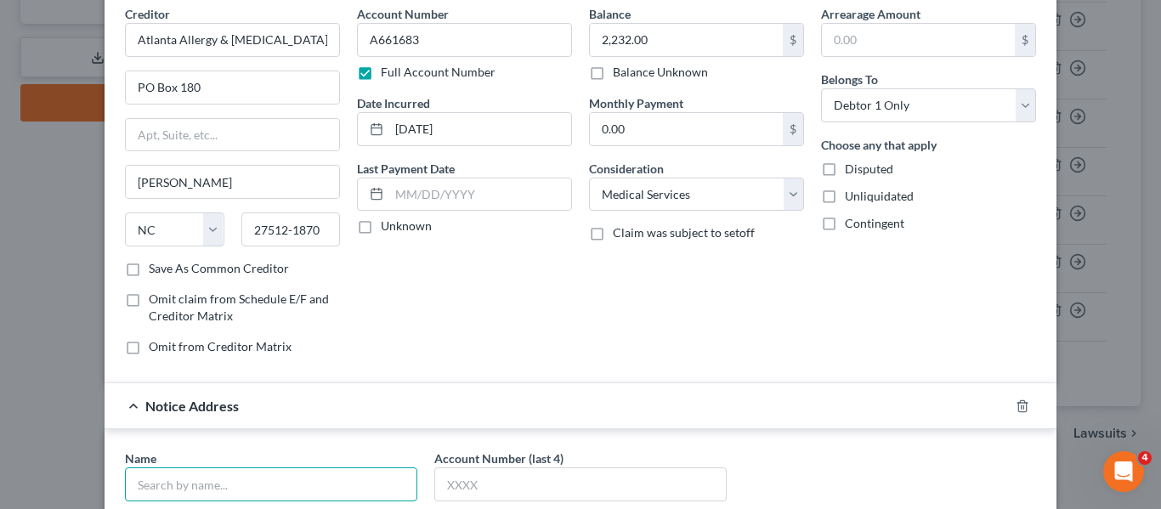
click at [187, 484] on input "text" at bounding box center [271, 484] width 292 height 34
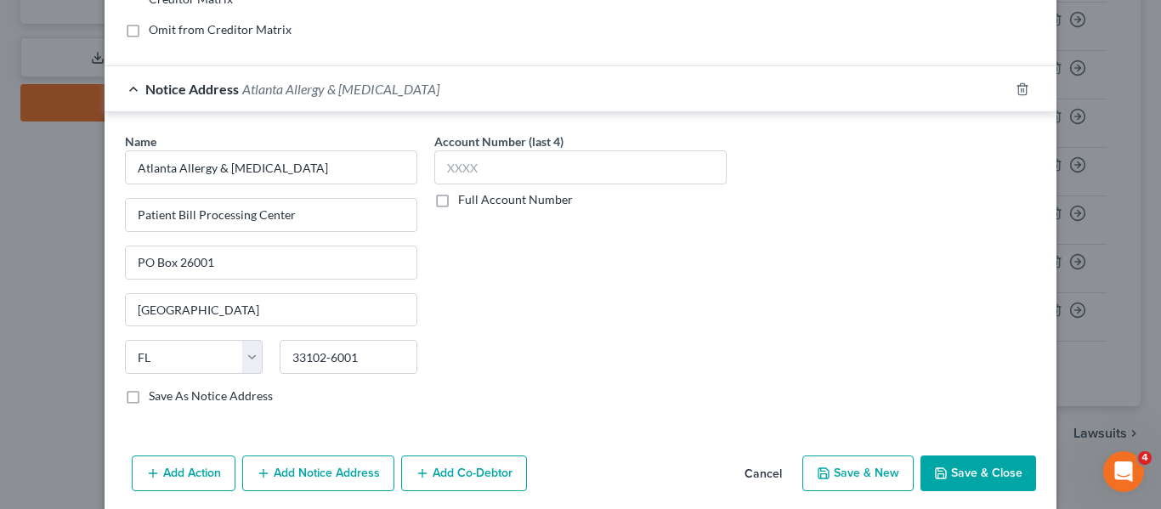
scroll to position [438, 0]
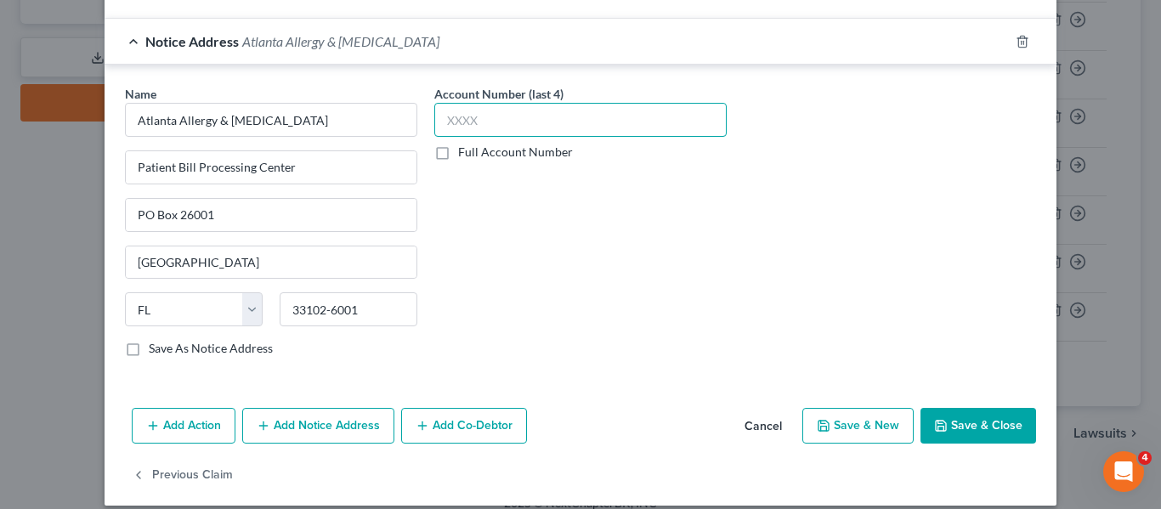
click at [493, 122] on input "text" at bounding box center [580, 120] width 292 height 34
click at [458, 155] on label "Full Account Number" at bounding box center [515, 152] width 115 height 17
click at [465, 155] on input "Full Account Number" at bounding box center [470, 149] width 11 height 11
click at [474, 121] on input "text" at bounding box center [580, 120] width 292 height 34
click at [970, 425] on button "Save & Close" at bounding box center [978, 426] width 116 height 36
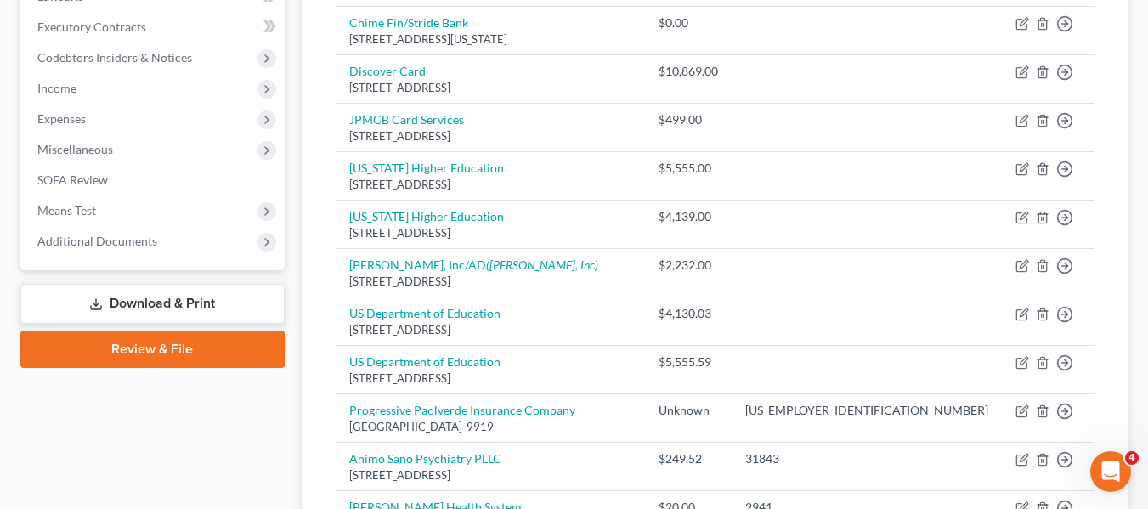
scroll to position [0, 0]
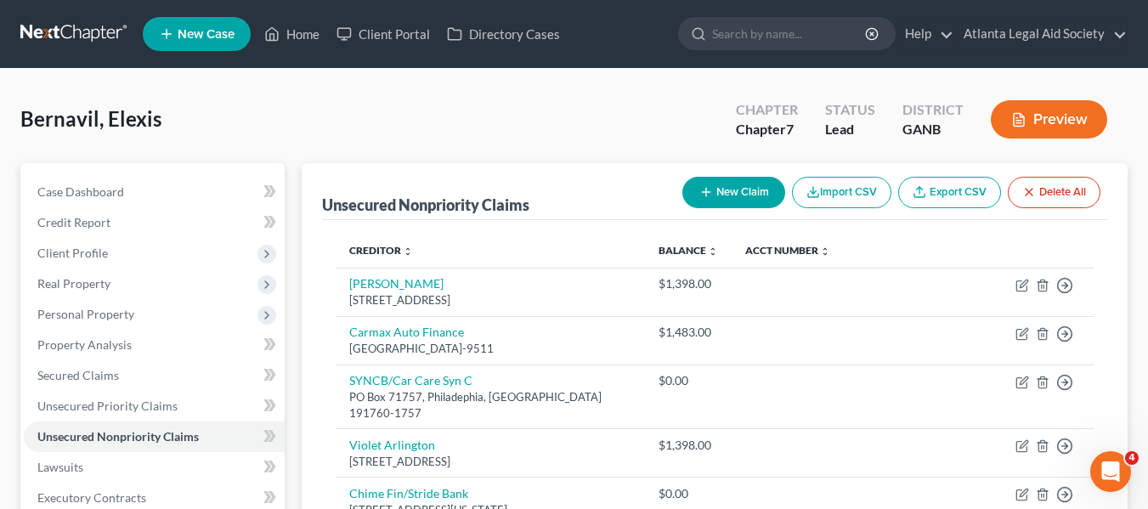
click at [712, 191] on button "New Claim" at bounding box center [733, 192] width 103 height 31
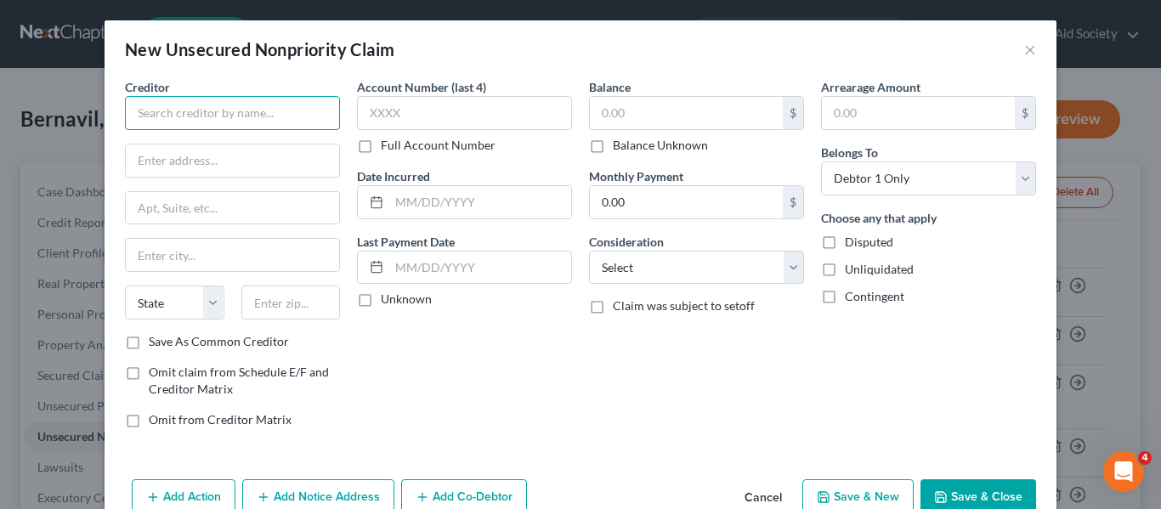
click at [167, 110] on input "text" at bounding box center [232, 113] width 215 height 34
click at [159, 144] on input "text" at bounding box center [232, 160] width 213 height 32
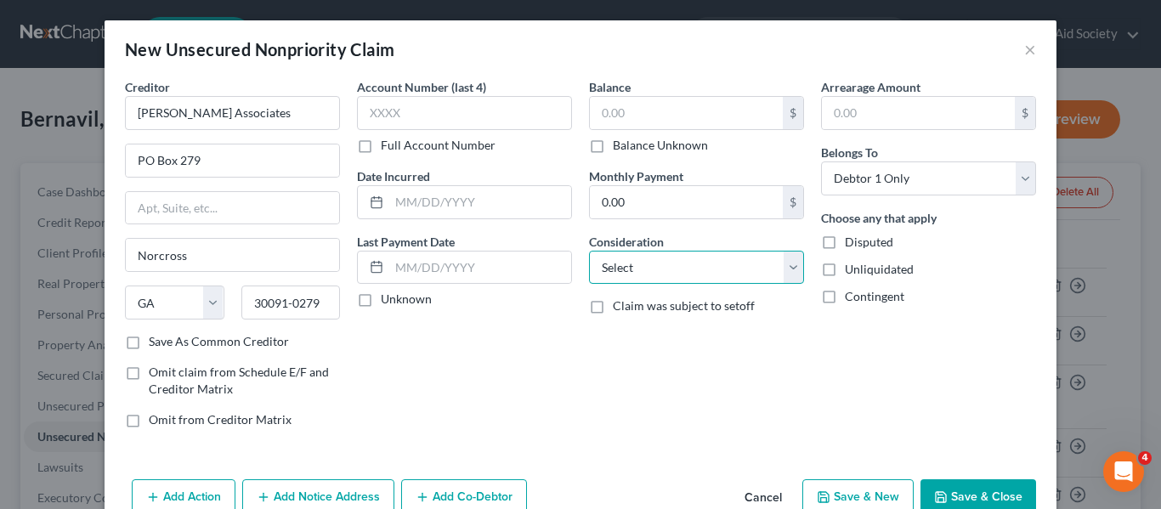
click at [682, 274] on select "Select Cable / Satellite Services Collection Agency Credit Card Debt Debt Couns…" at bounding box center [696, 268] width 215 height 34
click at [589, 251] on select "Select Cable / Satellite Services Collection Agency Credit Card Debt Debt Couns…" at bounding box center [696, 268] width 215 height 34
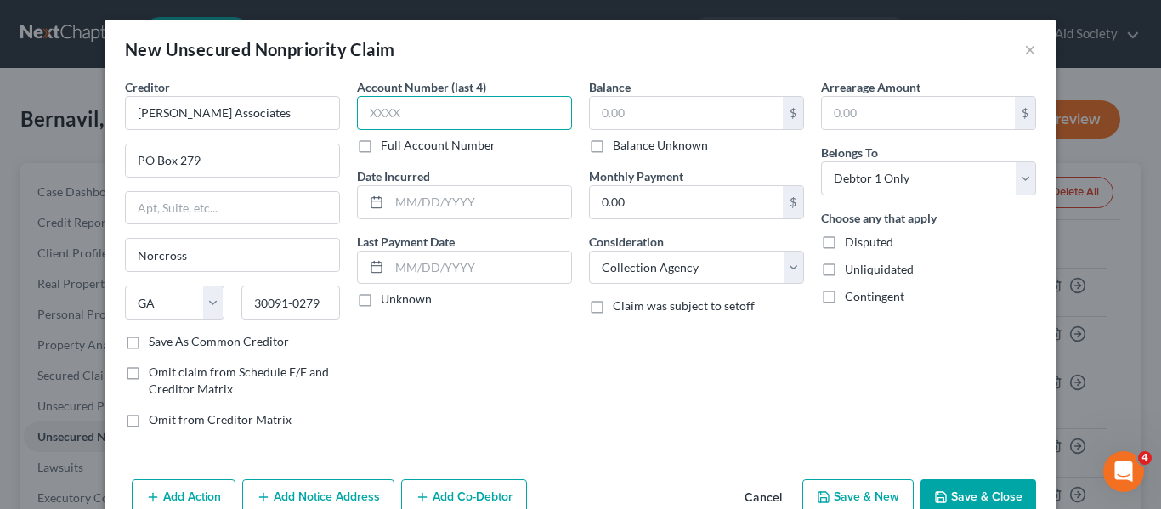
click at [393, 110] on input "text" at bounding box center [464, 113] width 215 height 34
click at [381, 148] on label "Full Account Number" at bounding box center [438, 145] width 115 height 17
click at [388, 148] on input "Full Account Number" at bounding box center [393, 142] width 11 height 11
click at [418, 106] on input "5023" at bounding box center [464, 113] width 215 height 34
click at [656, 91] on div "Balance $ Balance Unknown Balance Undetermined $ Balance Unknown" at bounding box center [696, 116] width 215 height 76
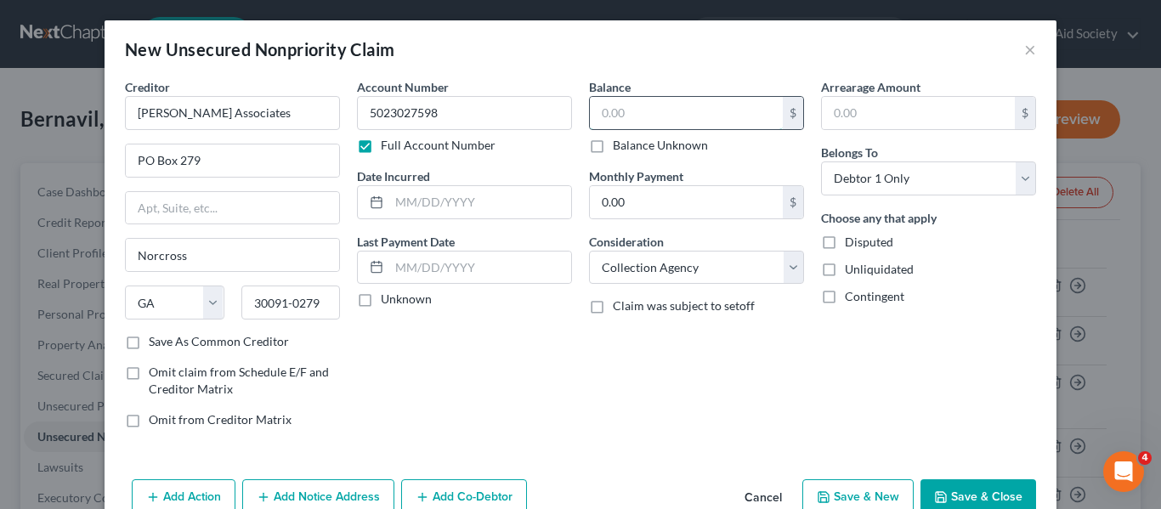
click at [656, 109] on input "text" at bounding box center [686, 113] width 193 height 32
drag, startPoint x: 704, startPoint y: 374, endPoint x: 631, endPoint y: 395, distance: 76.1
click at [702, 375] on div "Balance 658.00 $ Balance Unknown Balance Undetermined 658 $ Balance Unknown Mon…" at bounding box center [696, 260] width 232 height 364
click at [390, 200] on input "text" at bounding box center [480, 202] width 182 height 32
click at [864, 356] on div "Arrearage Amount $ Belongs To * Select Debtor 1 Only Debtor 2 Only Debtor 1 And…" at bounding box center [928, 260] width 232 height 364
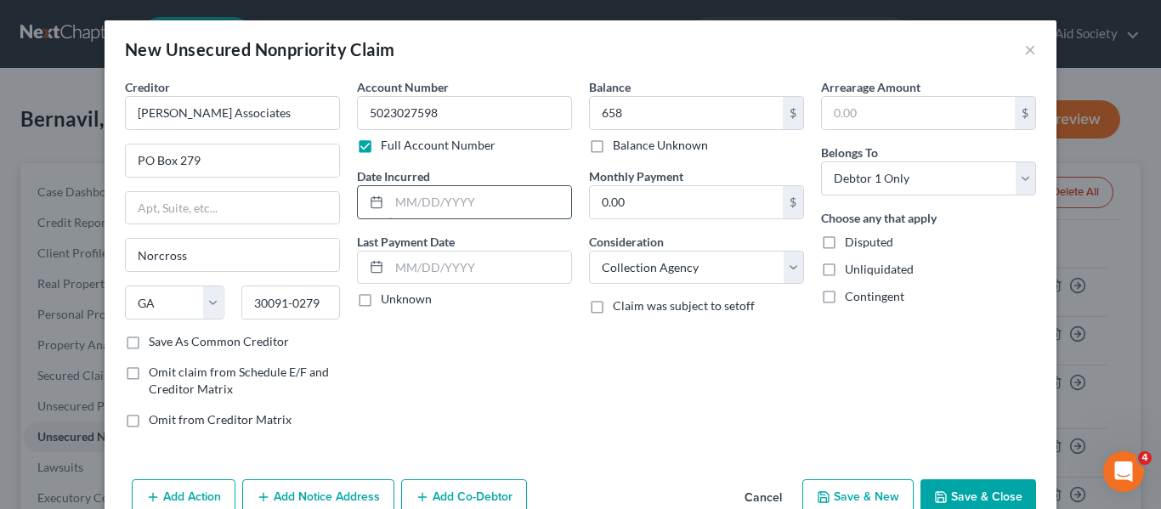
click at [403, 198] on input "text" at bounding box center [480, 202] width 182 height 32
click at [518, 372] on div "Account Number 5023027598 Full Account Number Date Incurred [DATE] Last Payment…" at bounding box center [464, 260] width 232 height 364
click at [951, 496] on button "Save & Close" at bounding box center [978, 497] width 116 height 36
